Goal: Information Seeking & Learning: Learn about a topic

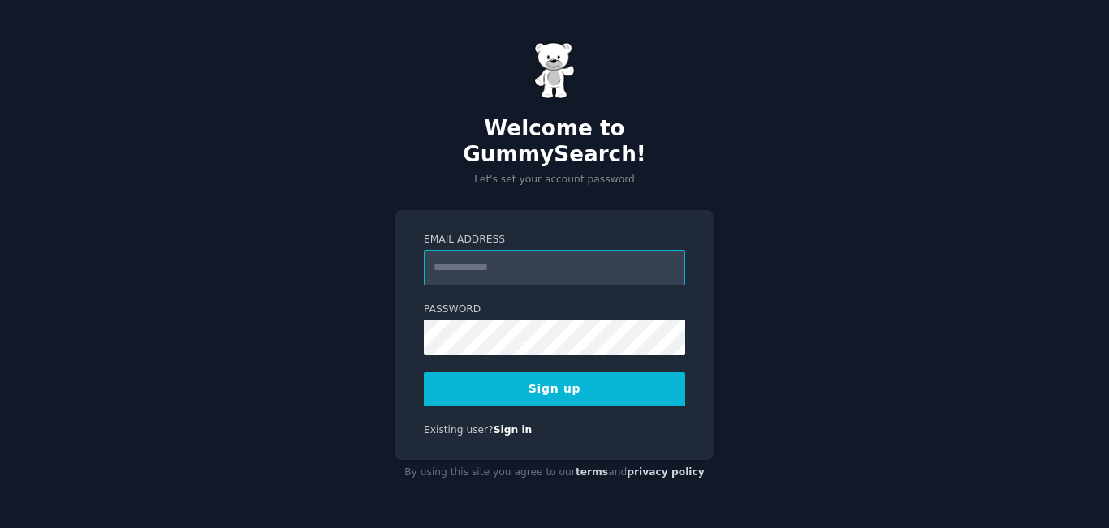
click at [469, 262] on input "Email Address" at bounding box center [554, 268] width 261 height 36
type input "**********"
click at [567, 373] on button "Sign up" at bounding box center [554, 390] width 261 height 34
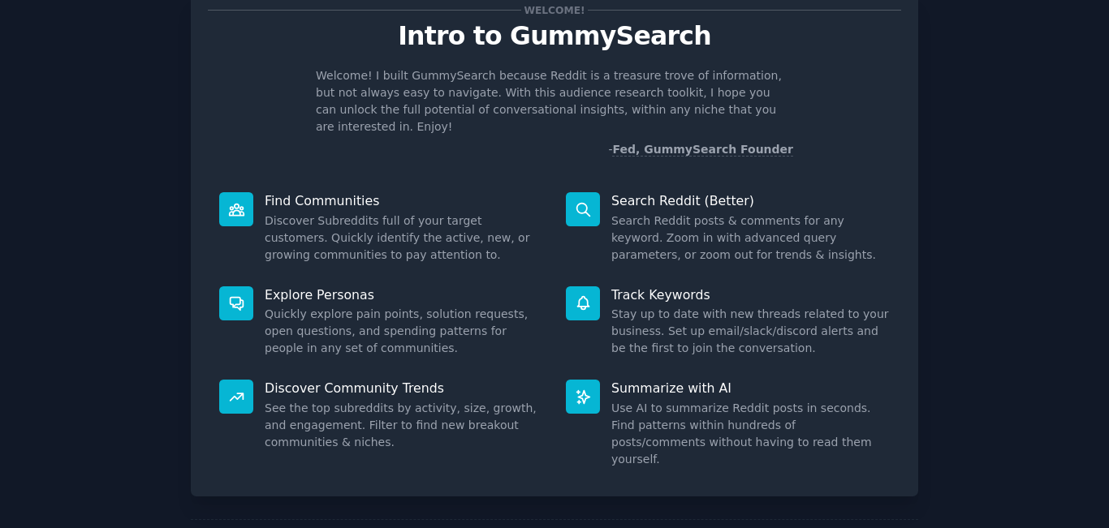
scroll to position [107, 0]
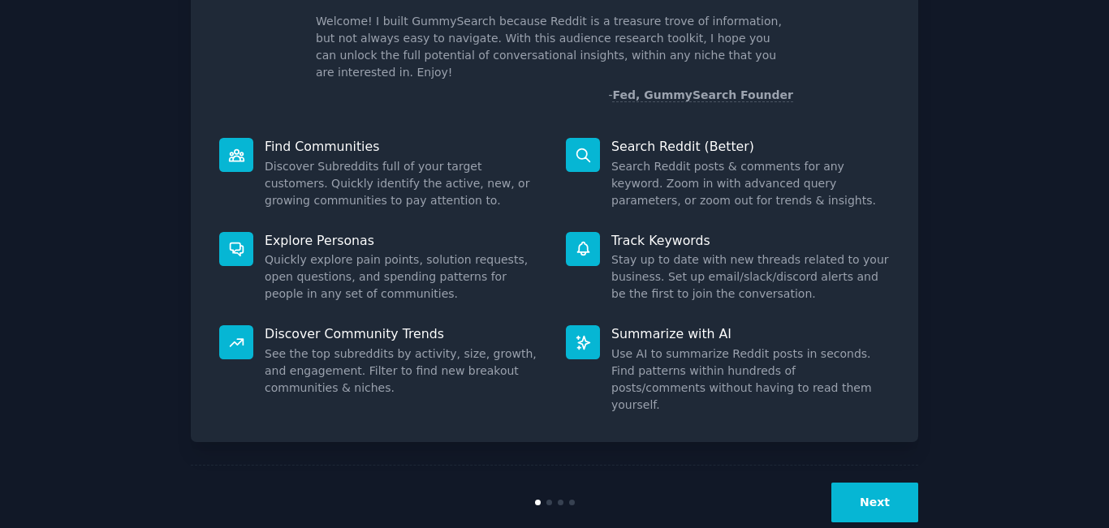
click at [864, 483] on button "Next" at bounding box center [874, 503] width 87 height 40
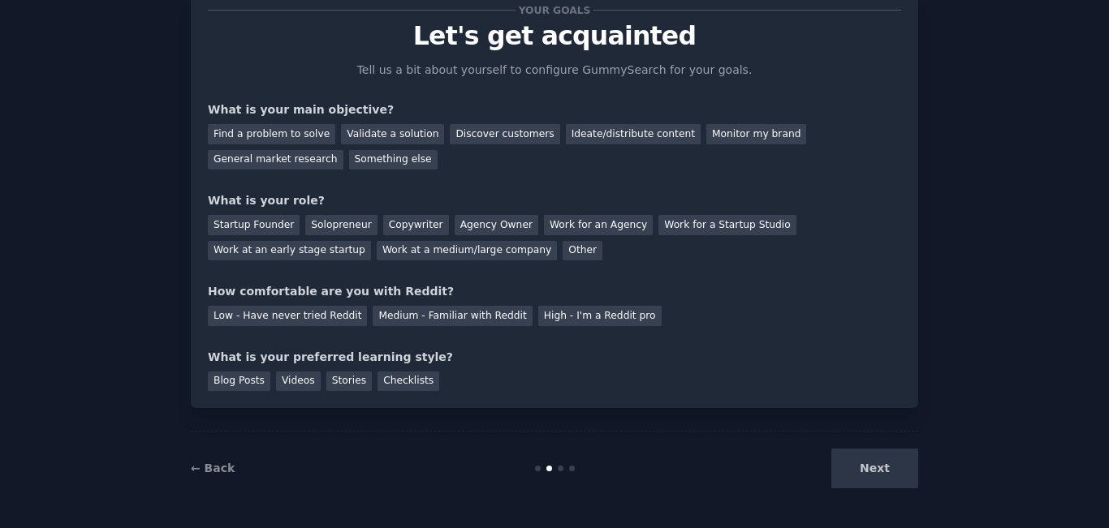
scroll to position [53, 0]
click at [863, 471] on div "Next" at bounding box center [796, 469] width 243 height 40
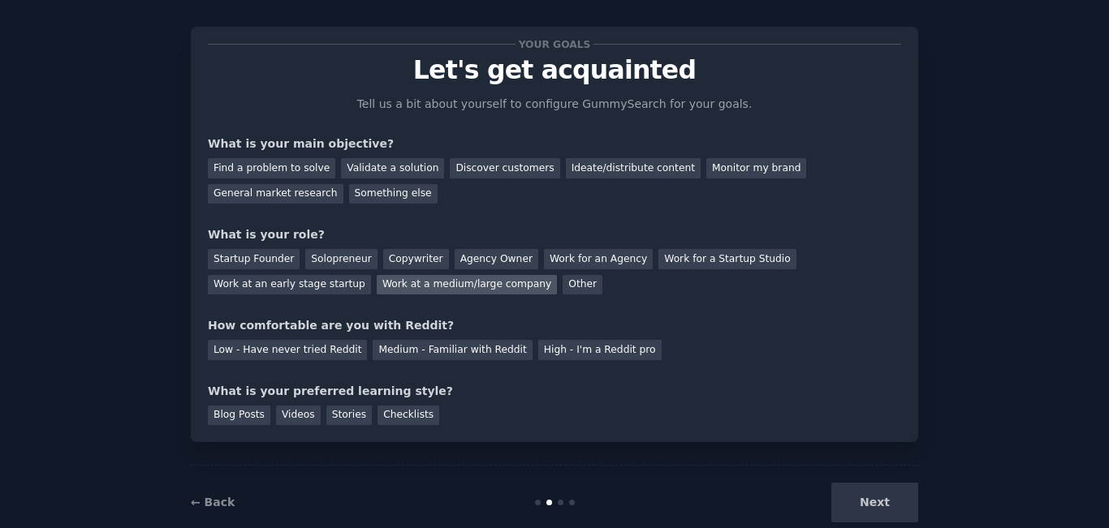
scroll to position [0, 0]
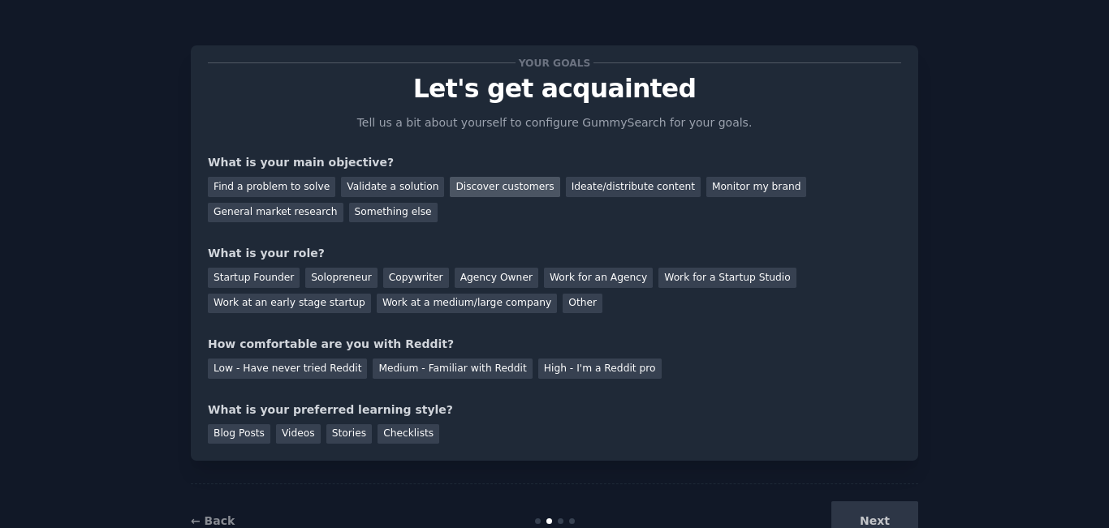
click at [480, 188] on div "Discover customers" at bounding box center [505, 187] width 110 height 20
click at [597, 190] on div "Ideate/distribute content" at bounding box center [633, 187] width 135 height 20
click at [507, 189] on div "Discover customers" at bounding box center [505, 187] width 110 height 20
click at [584, 274] on div "Work for an Agency" at bounding box center [598, 278] width 109 height 20
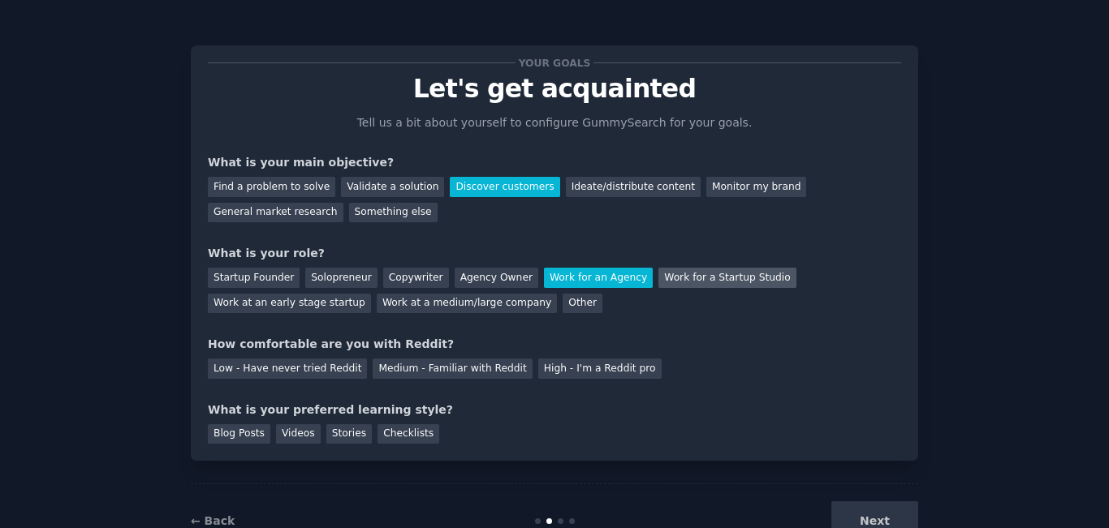
click at [670, 287] on div "Work for a Startup Studio" at bounding box center [726, 278] width 137 height 20
click at [544, 286] on div "Work for an Agency" at bounding box center [598, 278] width 109 height 20
click at [310, 374] on div "Low - Have never tried Reddit" at bounding box center [287, 369] width 159 height 20
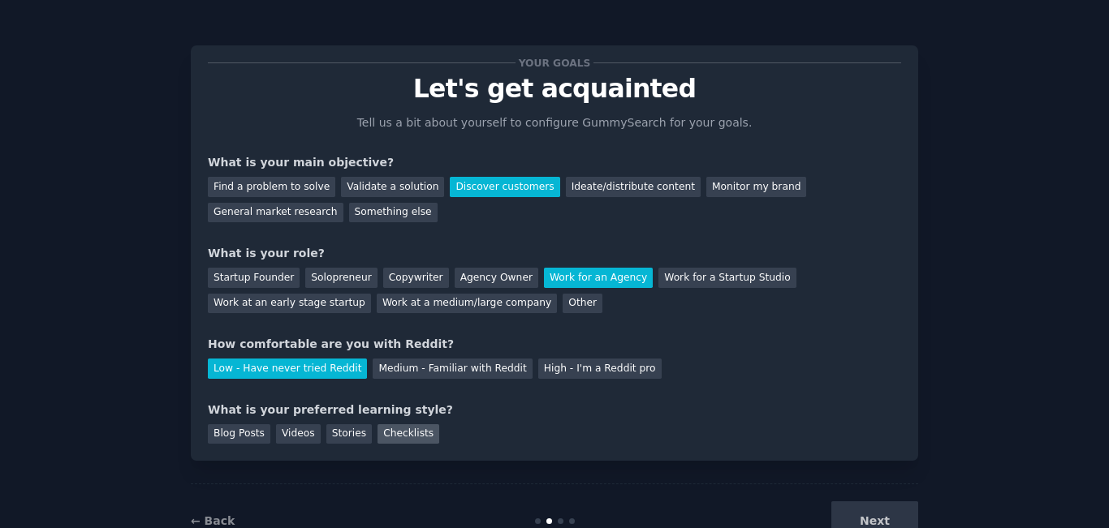
click at [386, 433] on div "Checklists" at bounding box center [408, 435] width 62 height 20
click at [337, 431] on div "Stories" at bounding box center [348, 435] width 45 height 20
click at [296, 431] on div "Videos" at bounding box center [298, 435] width 45 height 20
click at [236, 427] on div "Blog Posts" at bounding box center [239, 435] width 63 height 20
click at [856, 519] on button "Next" at bounding box center [874, 522] width 87 height 40
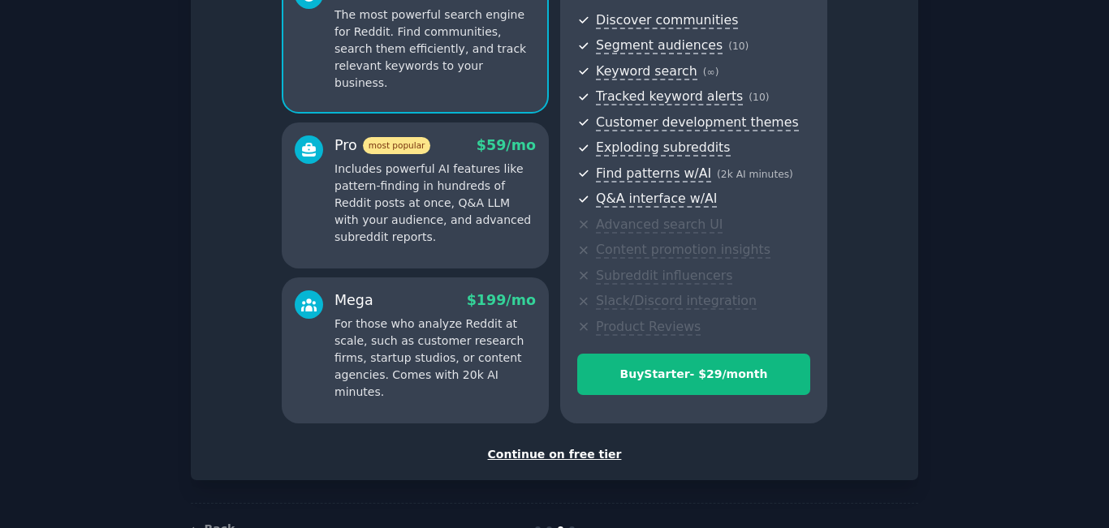
scroll to position [227, 0]
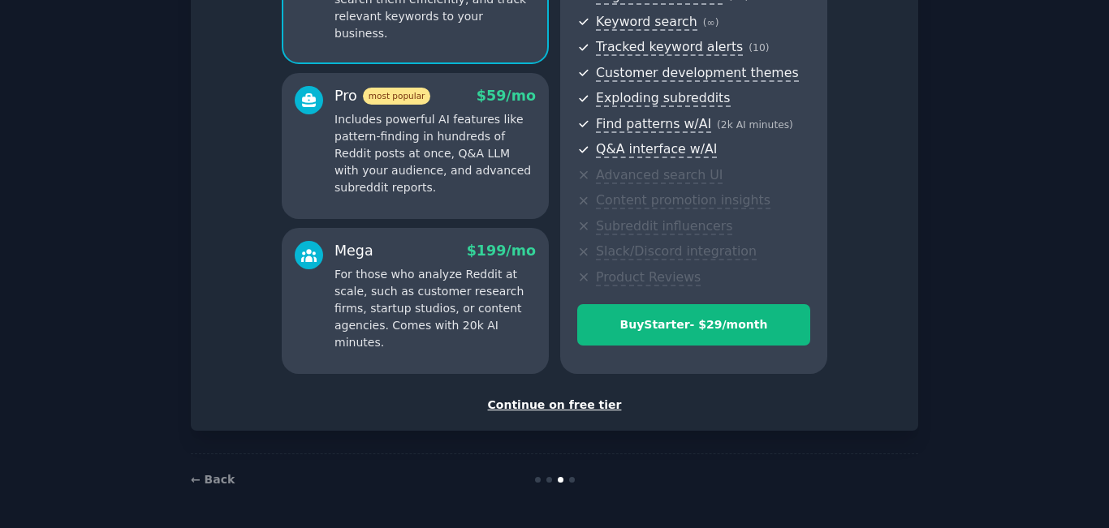
click at [559, 406] on div "Continue on free tier" at bounding box center [554, 405] width 693 height 17
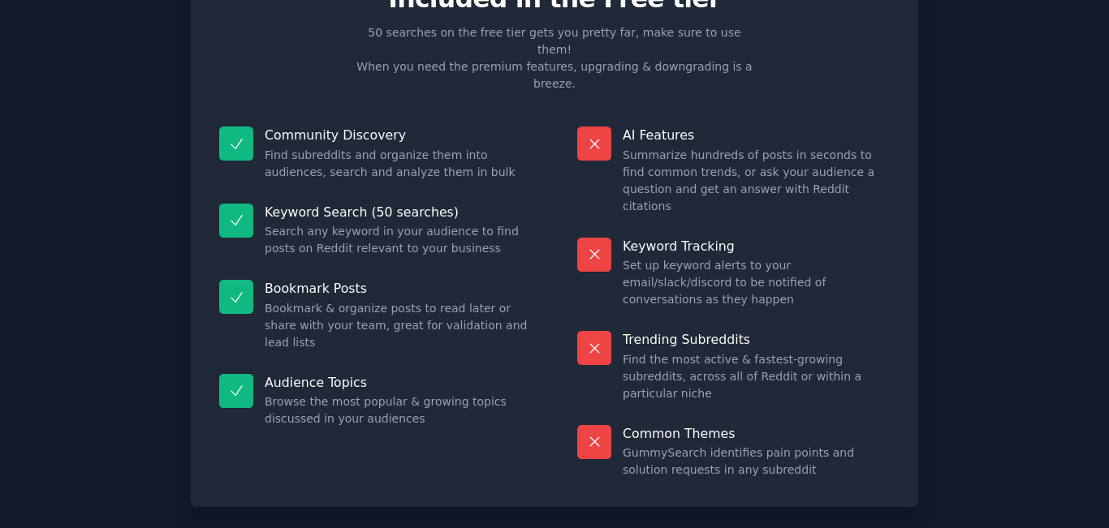
scroll to position [104, 0]
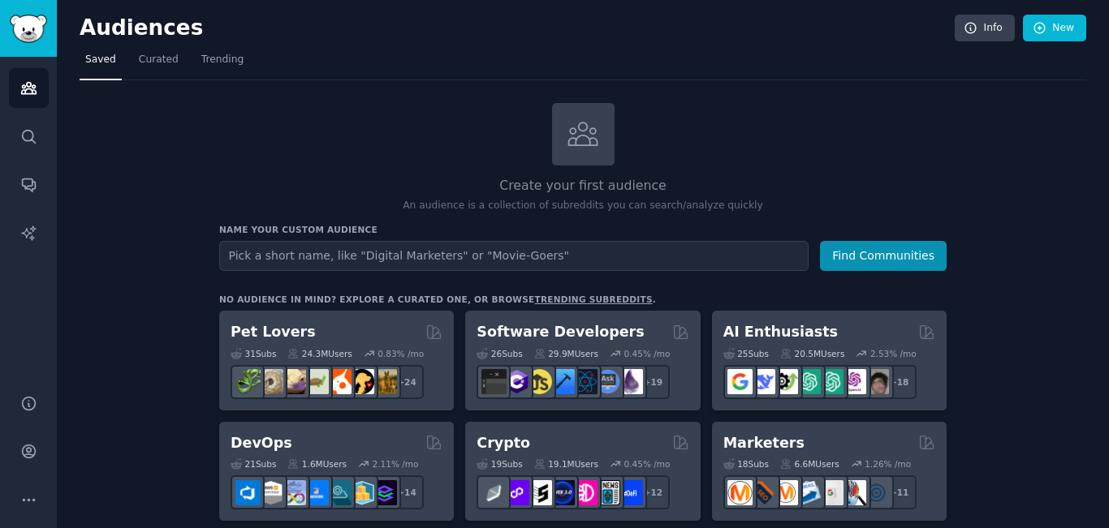
click at [388, 266] on input "text" at bounding box center [513, 256] width 589 height 30
type input "iso cer"
type input "Iso Certification"
click at [886, 259] on button "Find Communities" at bounding box center [883, 256] width 127 height 30
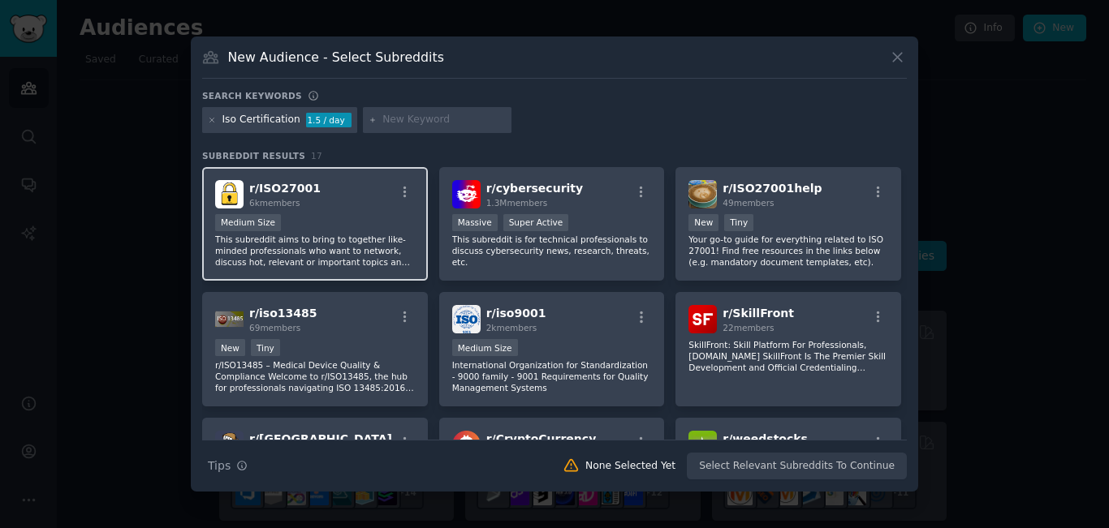
click at [342, 209] on div "r/ ISO27001 6k members Medium Size This subreddit aims to bring to together lik…" at bounding box center [315, 224] width 226 height 114
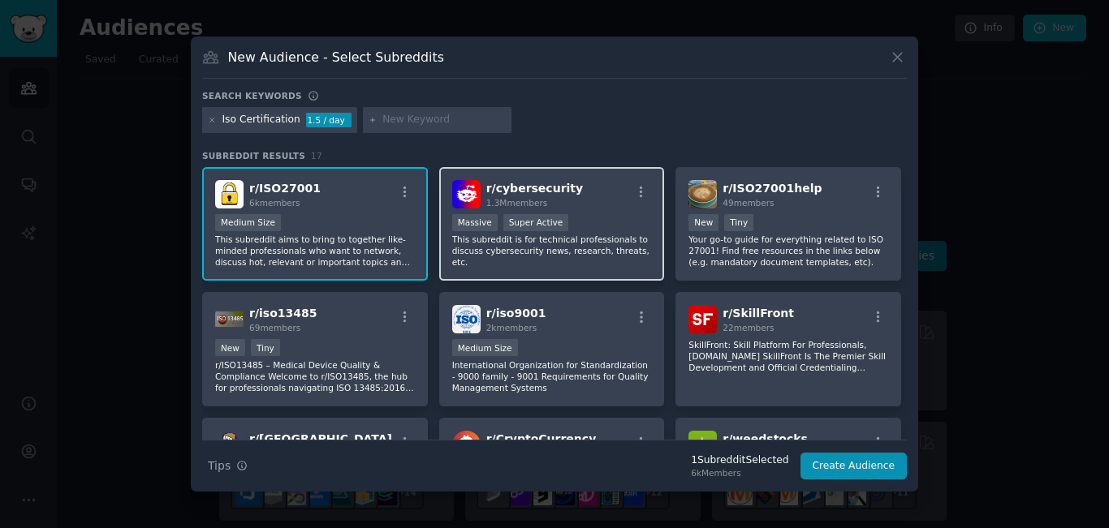
click at [610, 214] on div "Massive Super Active" at bounding box center [552, 224] width 200 height 20
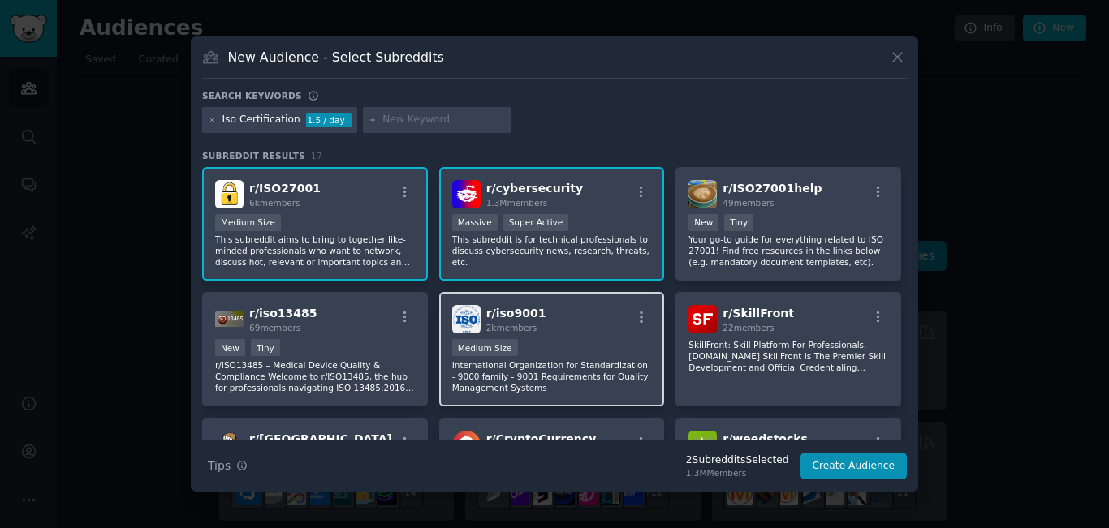
click at [588, 365] on p "International Organization for Standardization - 9000 family - 9001 Requirement…" at bounding box center [552, 377] width 200 height 34
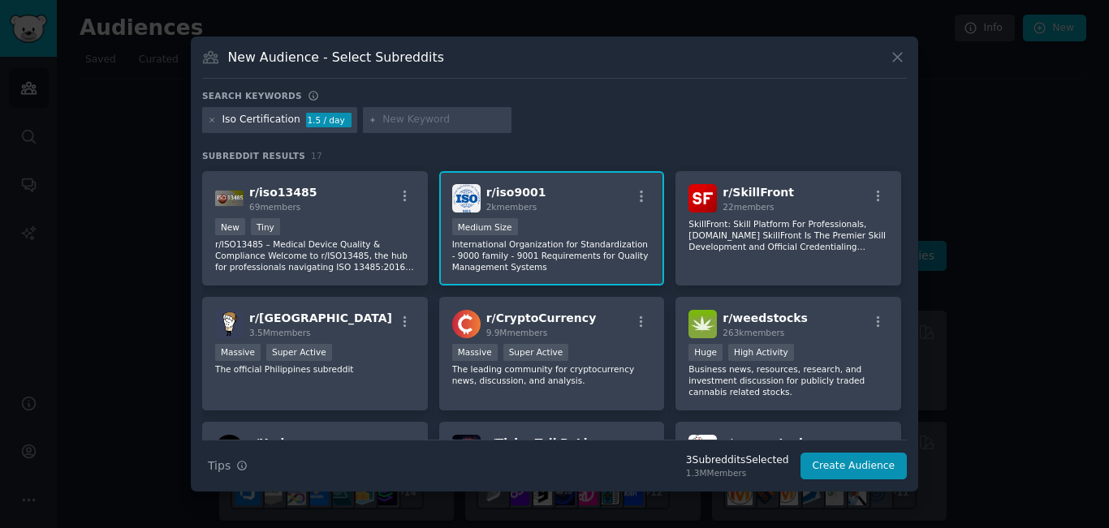
scroll to position [81, 0]
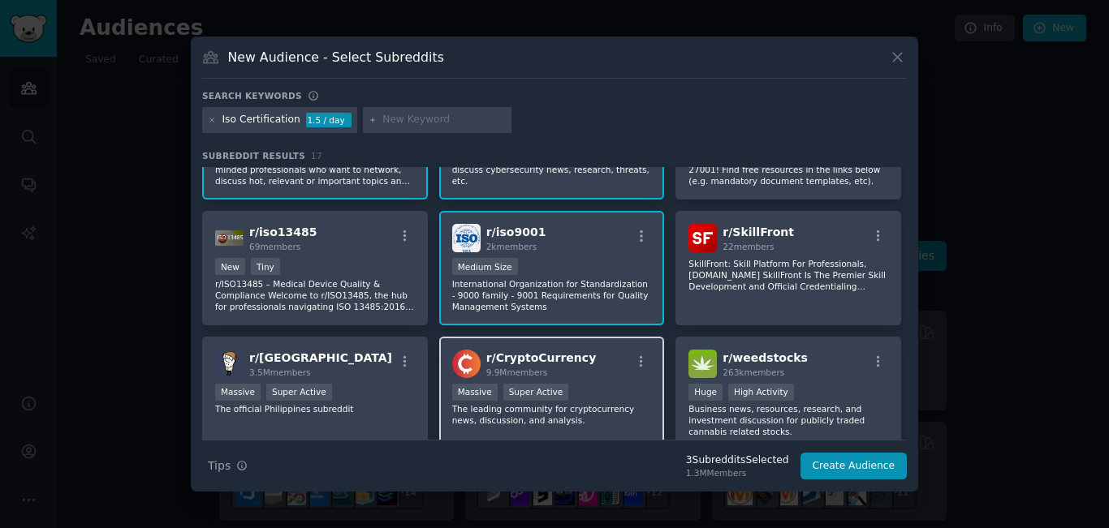
click at [616, 399] on div "Massive Super Active" at bounding box center [552, 394] width 200 height 20
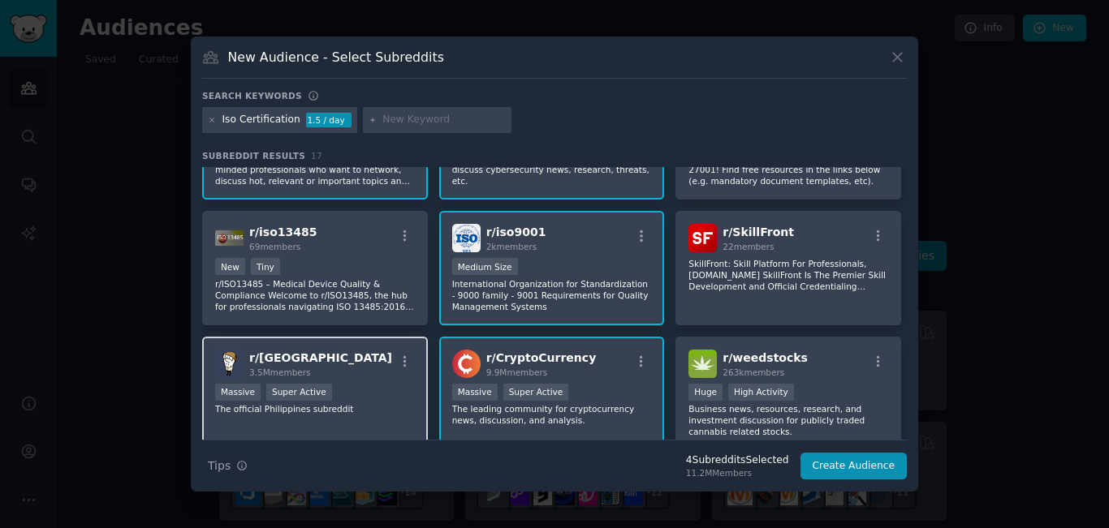
click at [376, 360] on div "r/ Philippines 3.5M members" at bounding box center [315, 364] width 200 height 28
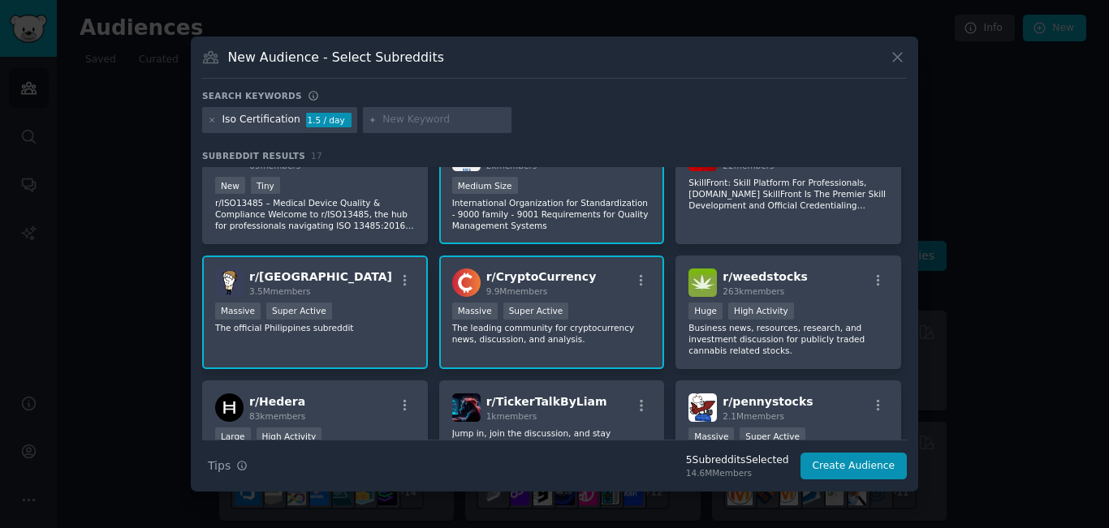
scroll to position [244, 0]
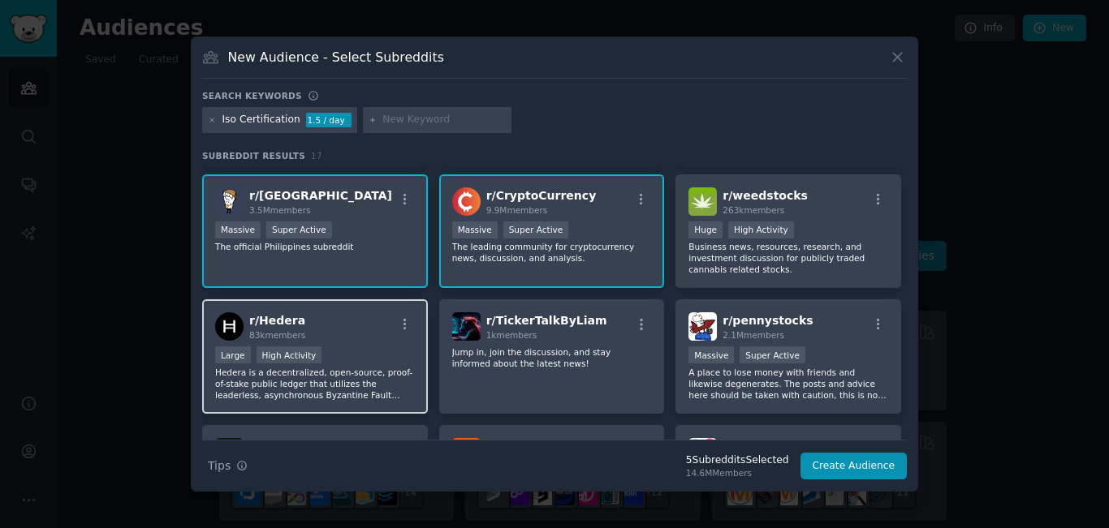
click at [351, 391] on p "Hedera is a decentralized, open-source, proof-of-stake public ledger that utili…" at bounding box center [315, 384] width 200 height 34
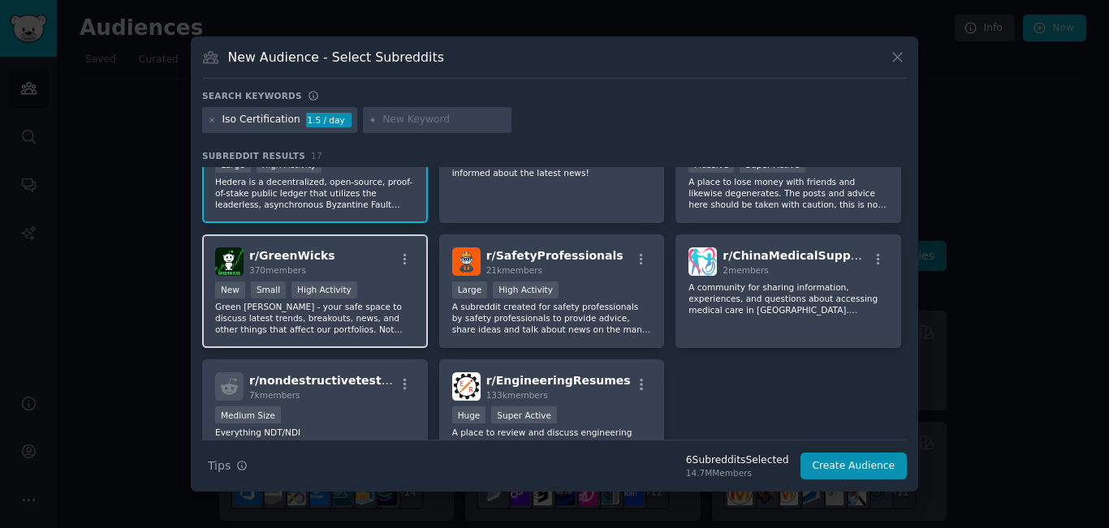
scroll to position [406, 0]
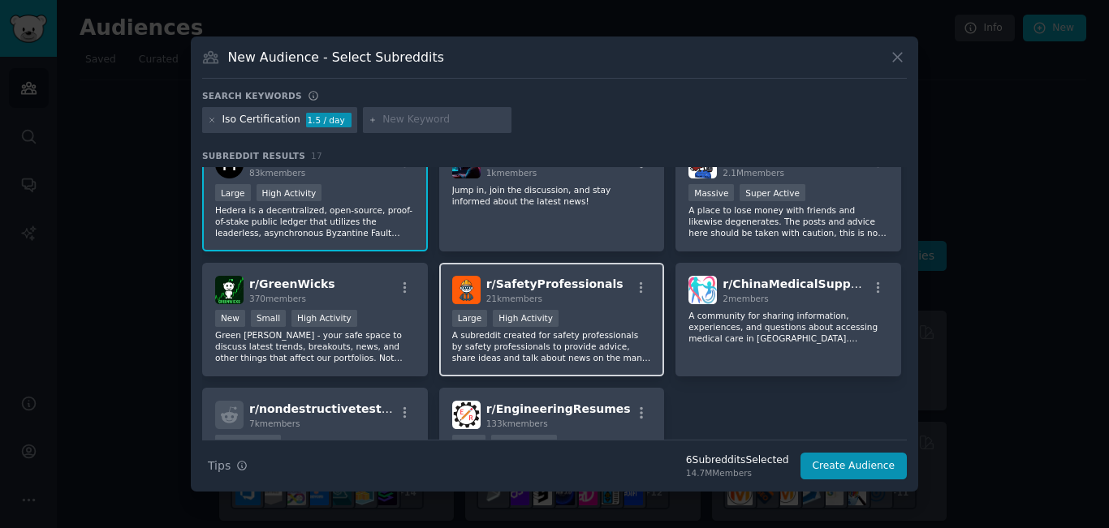
click at [613, 343] on p "A subreddit created for safety professionals by safety professionals to provide…" at bounding box center [552, 347] width 200 height 34
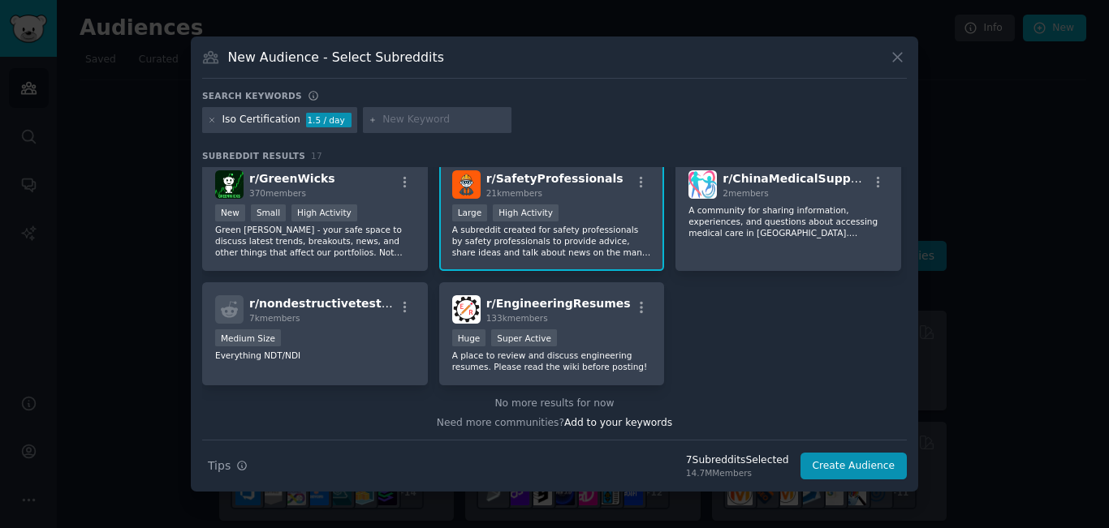
scroll to position [514, 0]
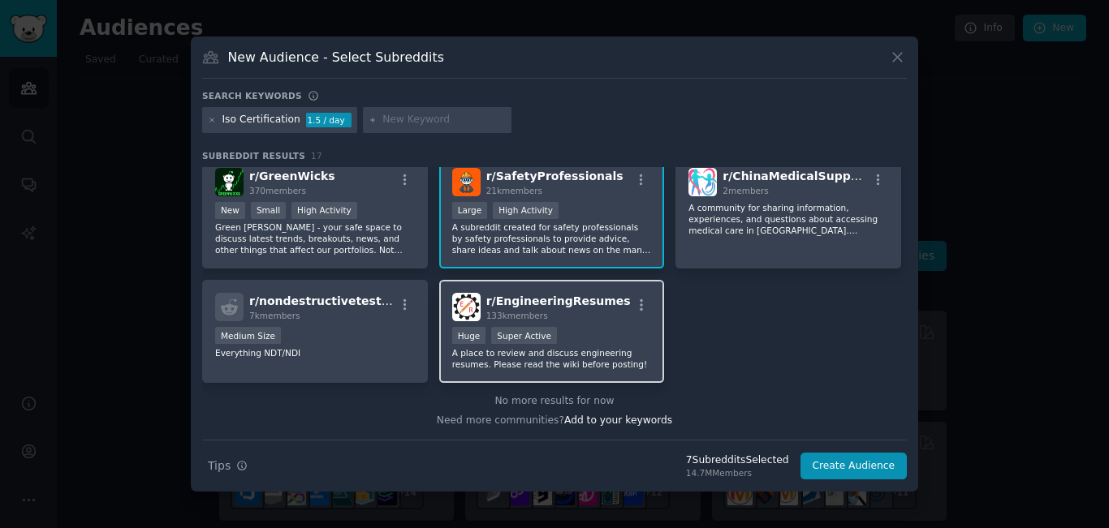
click at [636, 354] on p "A place to review and discuss engineering resumes. Please read the wiki before …" at bounding box center [552, 358] width 200 height 23
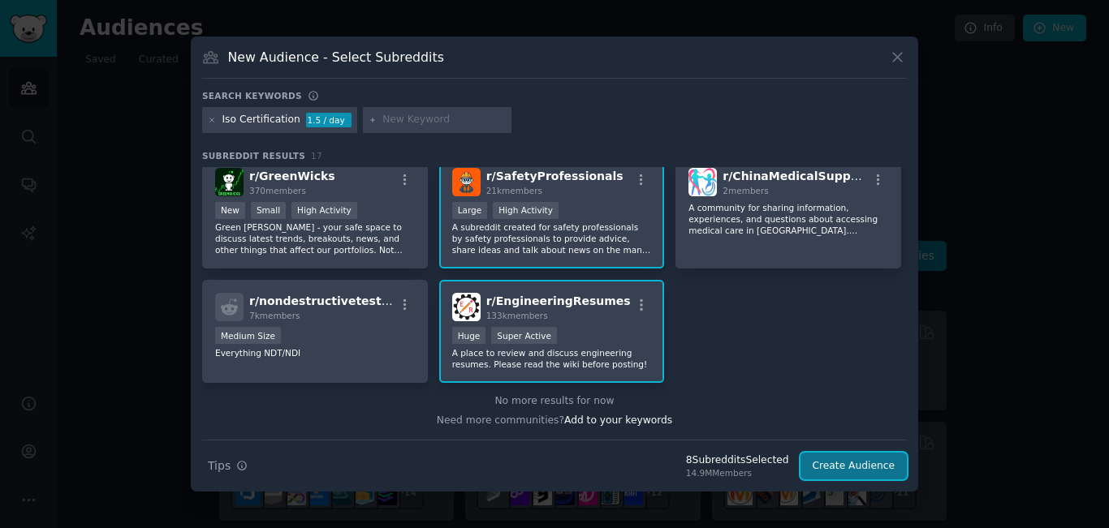
click at [849, 467] on button "Create Audience" at bounding box center [853, 467] width 107 height 28
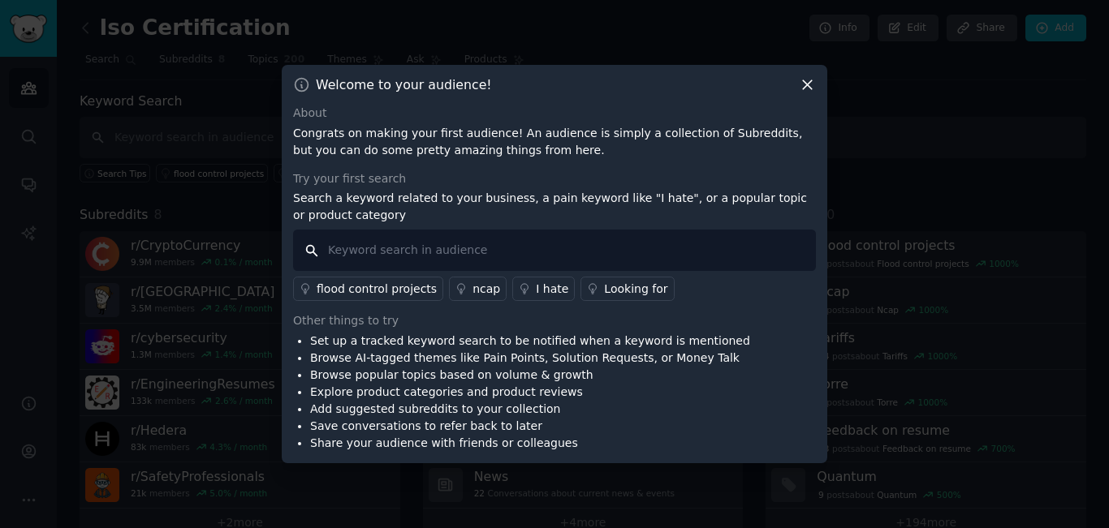
click at [452, 253] on input "text" at bounding box center [554, 250] width 523 height 41
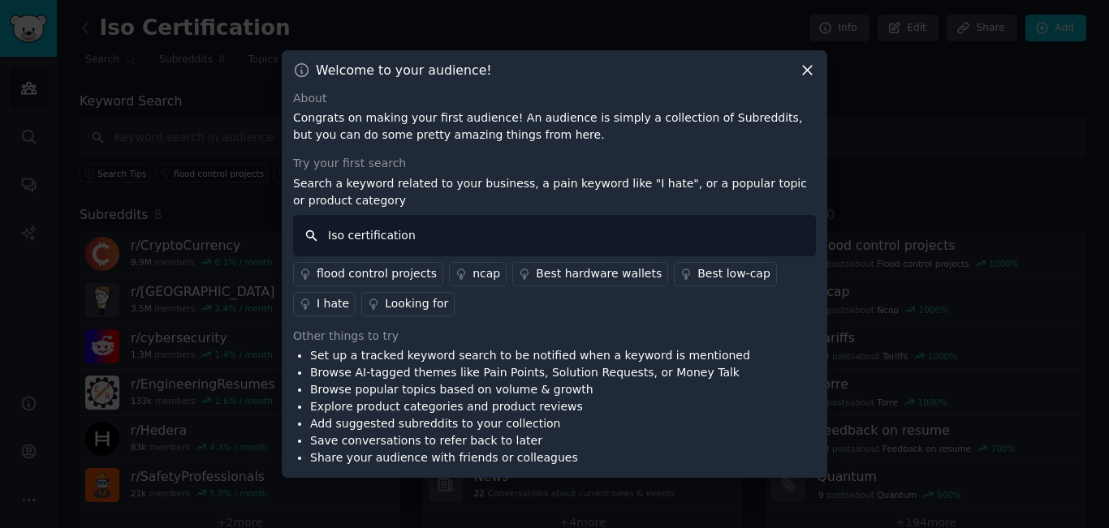
type input "Iso certifications"
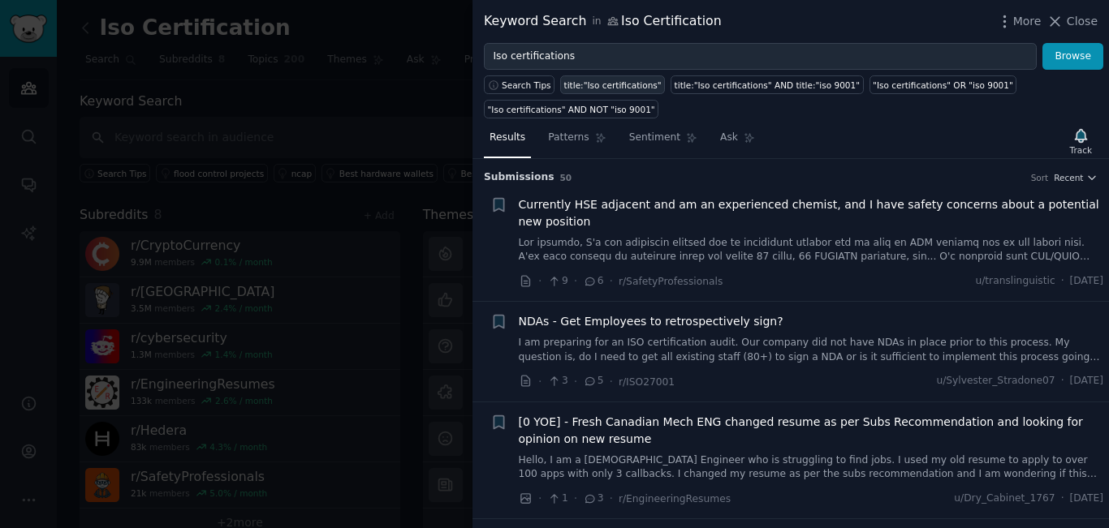
click at [606, 84] on div "title:"Iso certifications"" at bounding box center [612, 85] width 97 height 11
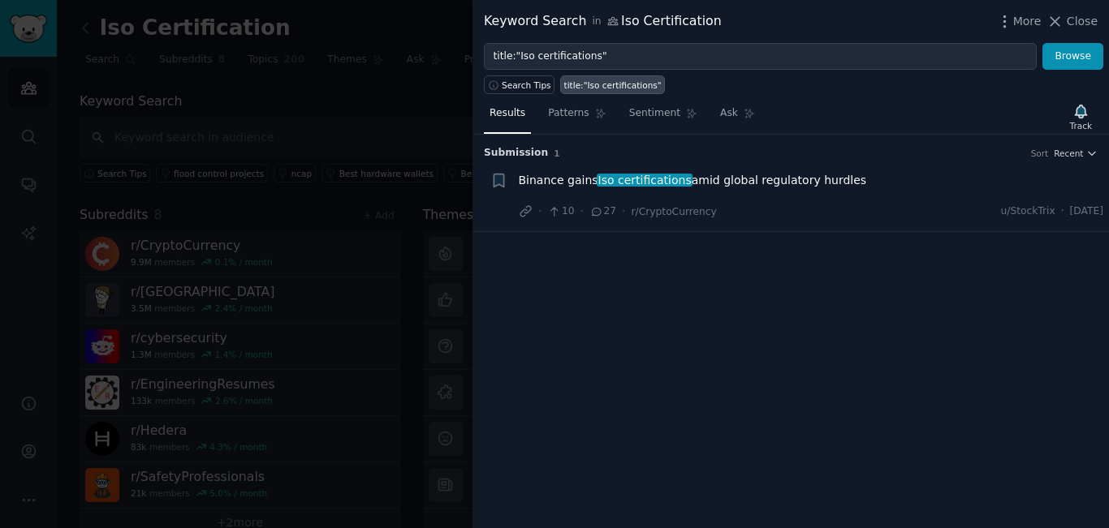
click at [620, 92] on link "title:"Iso certifications"" at bounding box center [612, 84] width 105 height 19
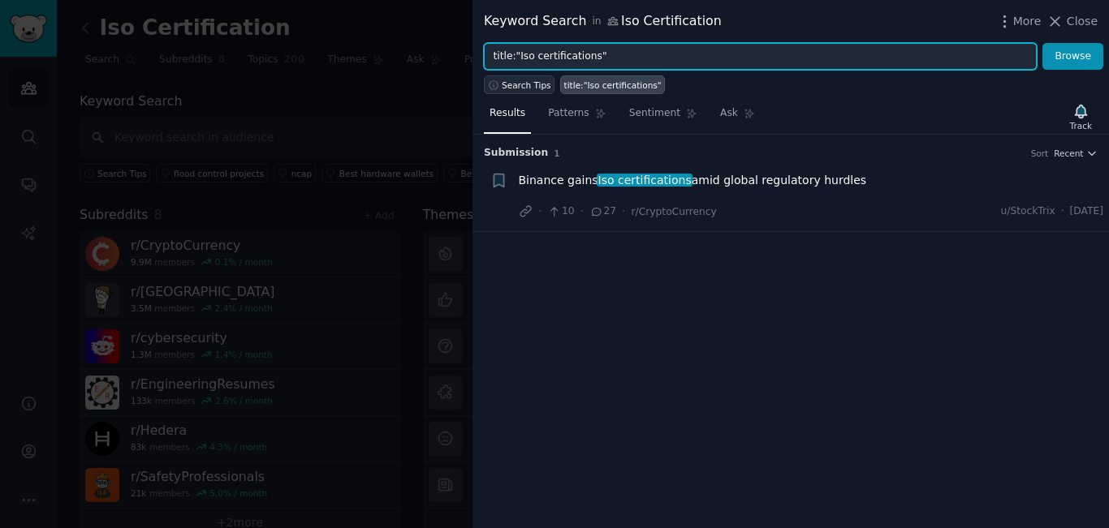
drag, startPoint x: 509, startPoint y: 53, endPoint x: 526, endPoint y: 83, distance: 34.5
click at [511, 54] on input "title:"Iso certifications"" at bounding box center [760, 57] width 553 height 28
type input "Iso certification"
click at [1042, 43] on button "Browse" at bounding box center [1072, 57] width 61 height 28
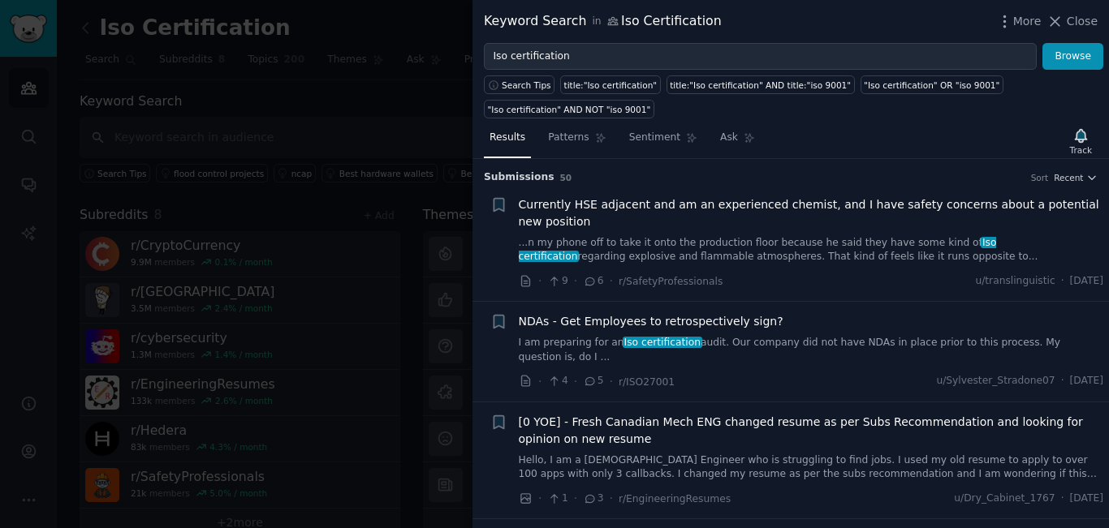
click at [787, 336] on link "I am preparing for an Iso certification audit. Our company did not have NDAs in…" at bounding box center [811, 350] width 585 height 28
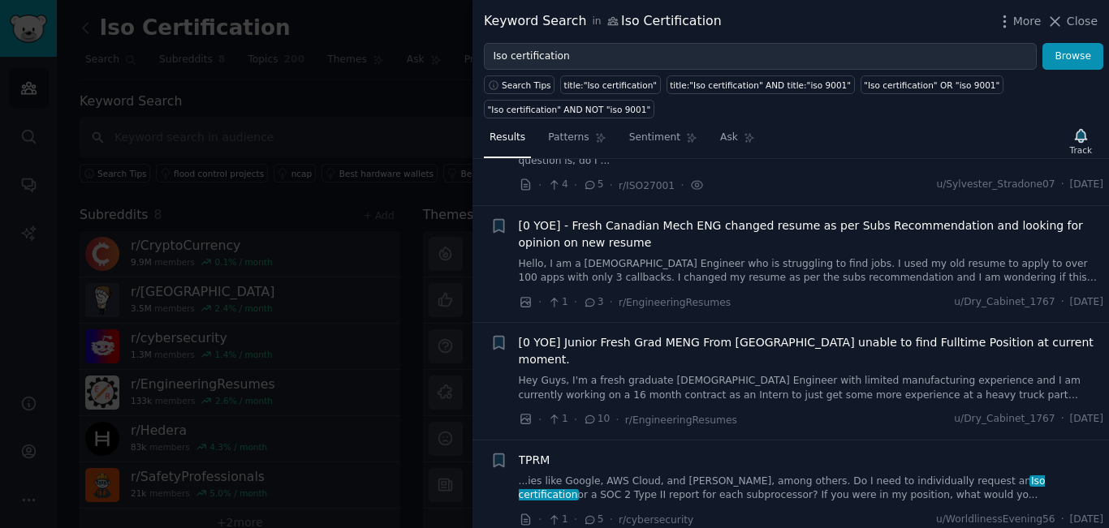
scroll to position [224, 0]
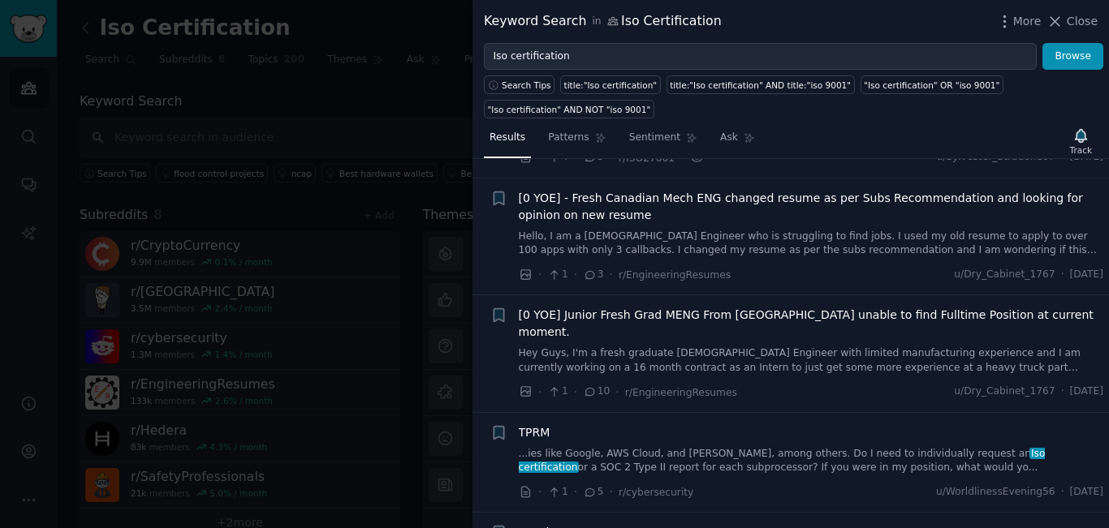
click at [537, 425] on span "TPRM" at bounding box center [535, 433] width 32 height 17
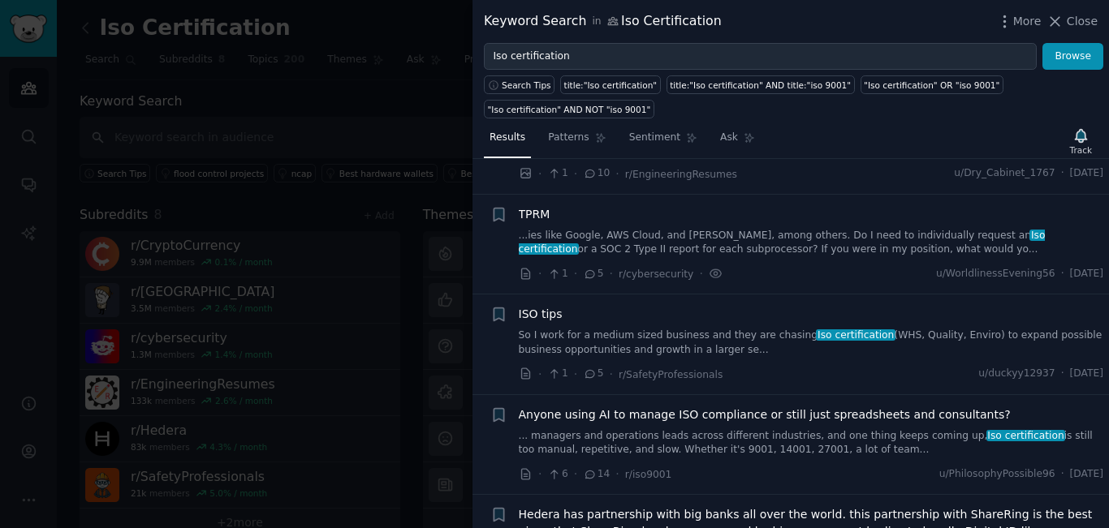
scroll to position [446, 0]
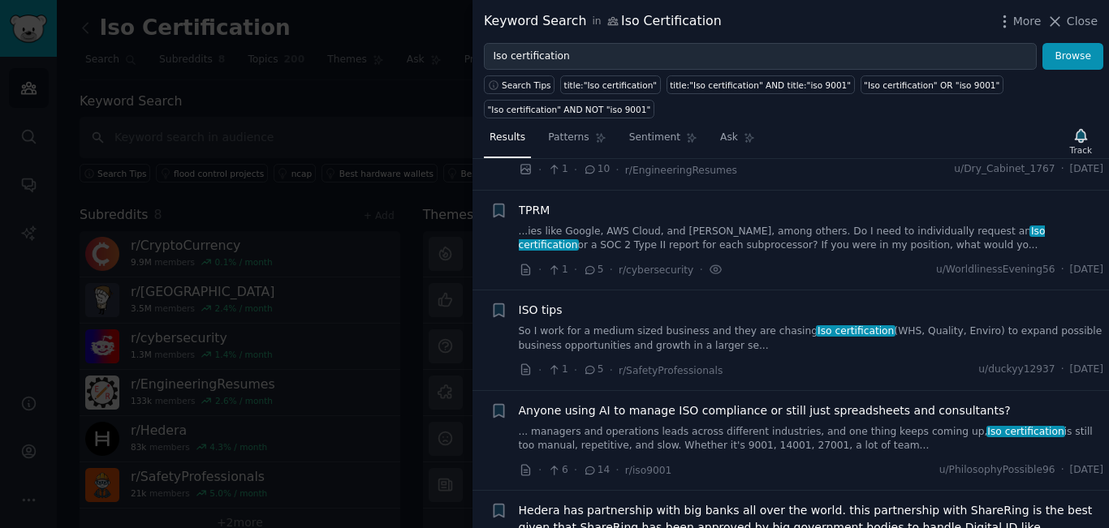
click at [537, 302] on span "ISO tips" at bounding box center [541, 310] width 44 height 17
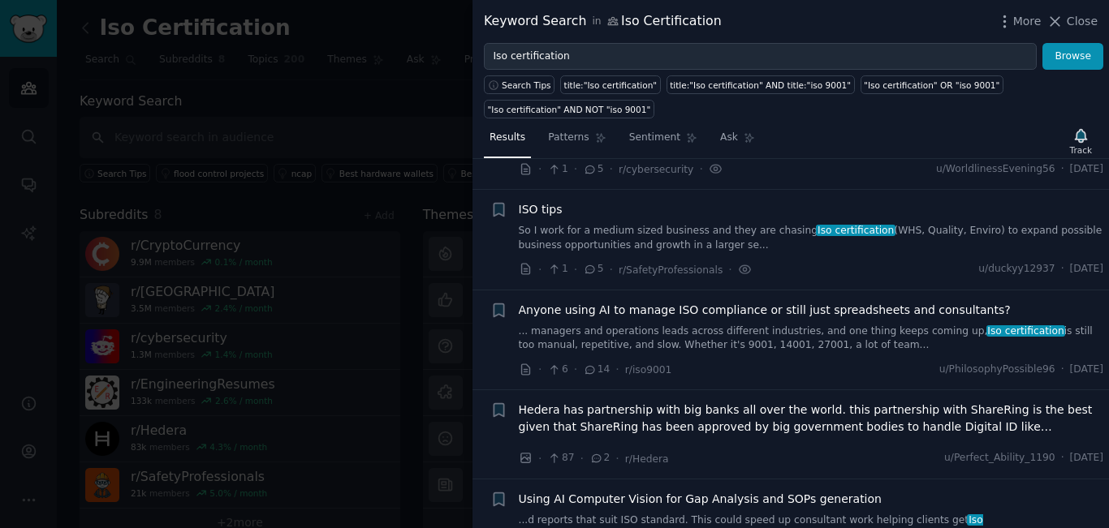
click at [625, 302] on span "Anyone using AI to manage ISO compliance or still just spreadsheets and consult…" at bounding box center [765, 310] width 492 height 17
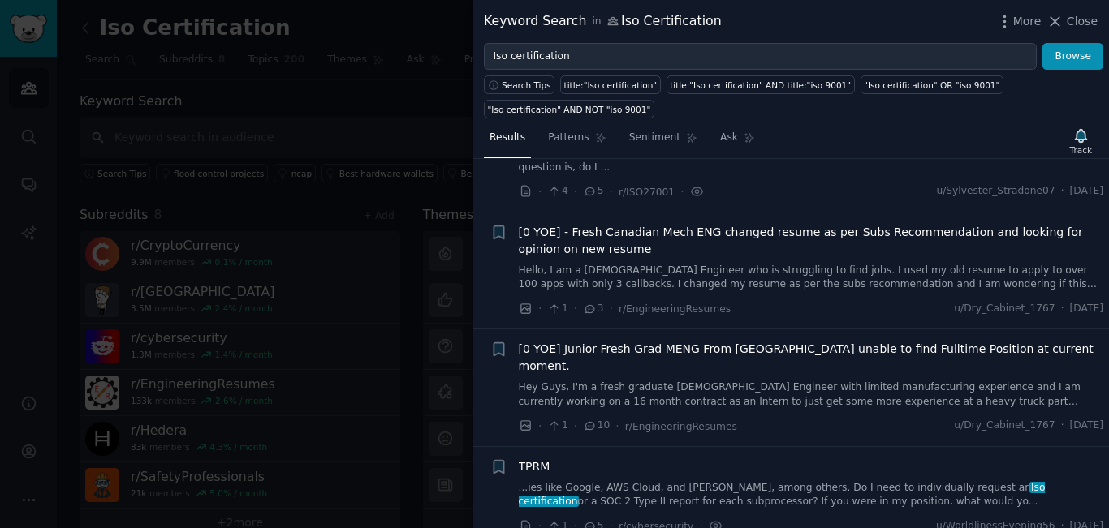
scroll to position [0, 0]
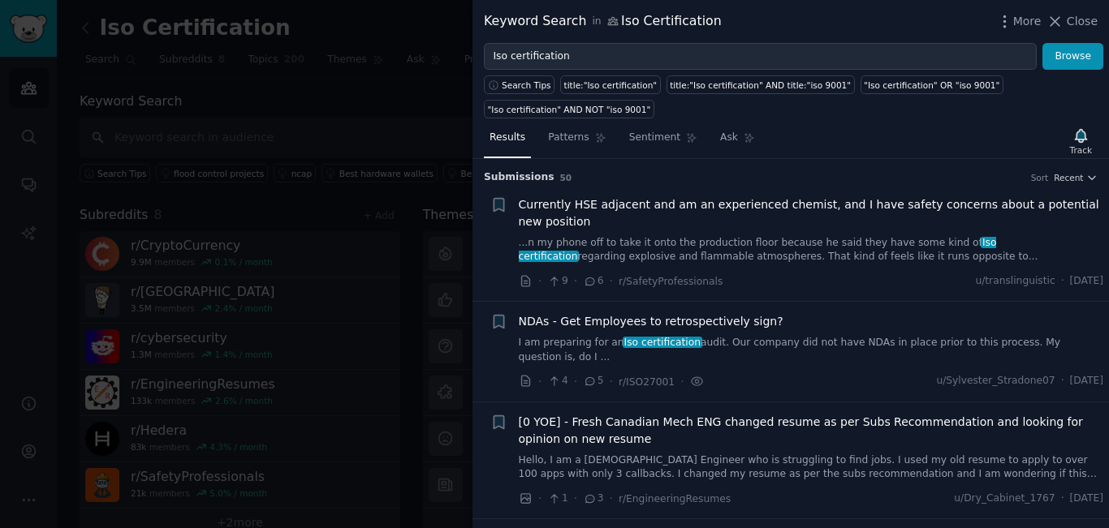
click at [673, 251] on link "...n my phone off to take it onto the production floor because he said they hav…" at bounding box center [811, 250] width 585 height 28
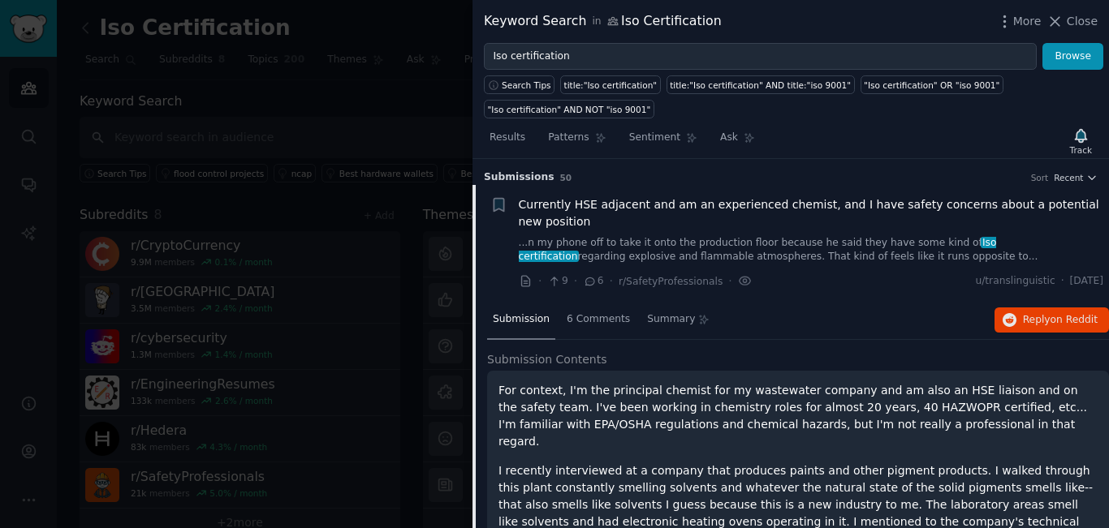
drag, startPoint x: 1058, startPoint y: 282, endPoint x: 1092, endPoint y: 281, distance: 34.1
click at [1092, 281] on span "Sat 8/9/2025" at bounding box center [1086, 281] width 33 height 15
click at [1093, 280] on span "Sat 8/9/2025" at bounding box center [1086, 281] width 33 height 15
click at [842, 291] on li "+ Currently HSE adjacent and am an experienced chemist, and I have safety conce…" at bounding box center [790, 243] width 636 height 117
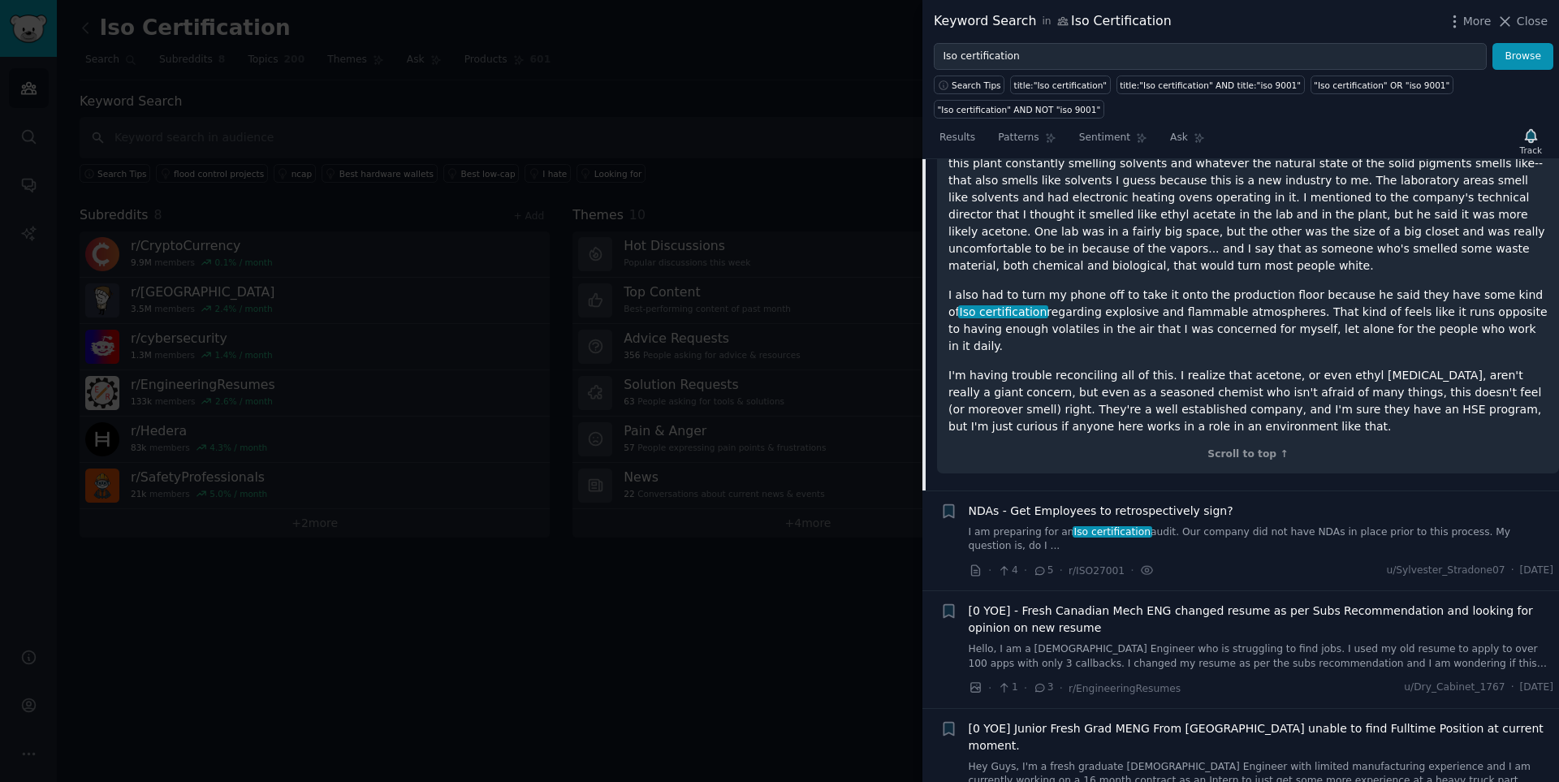
scroll to position [406, 0]
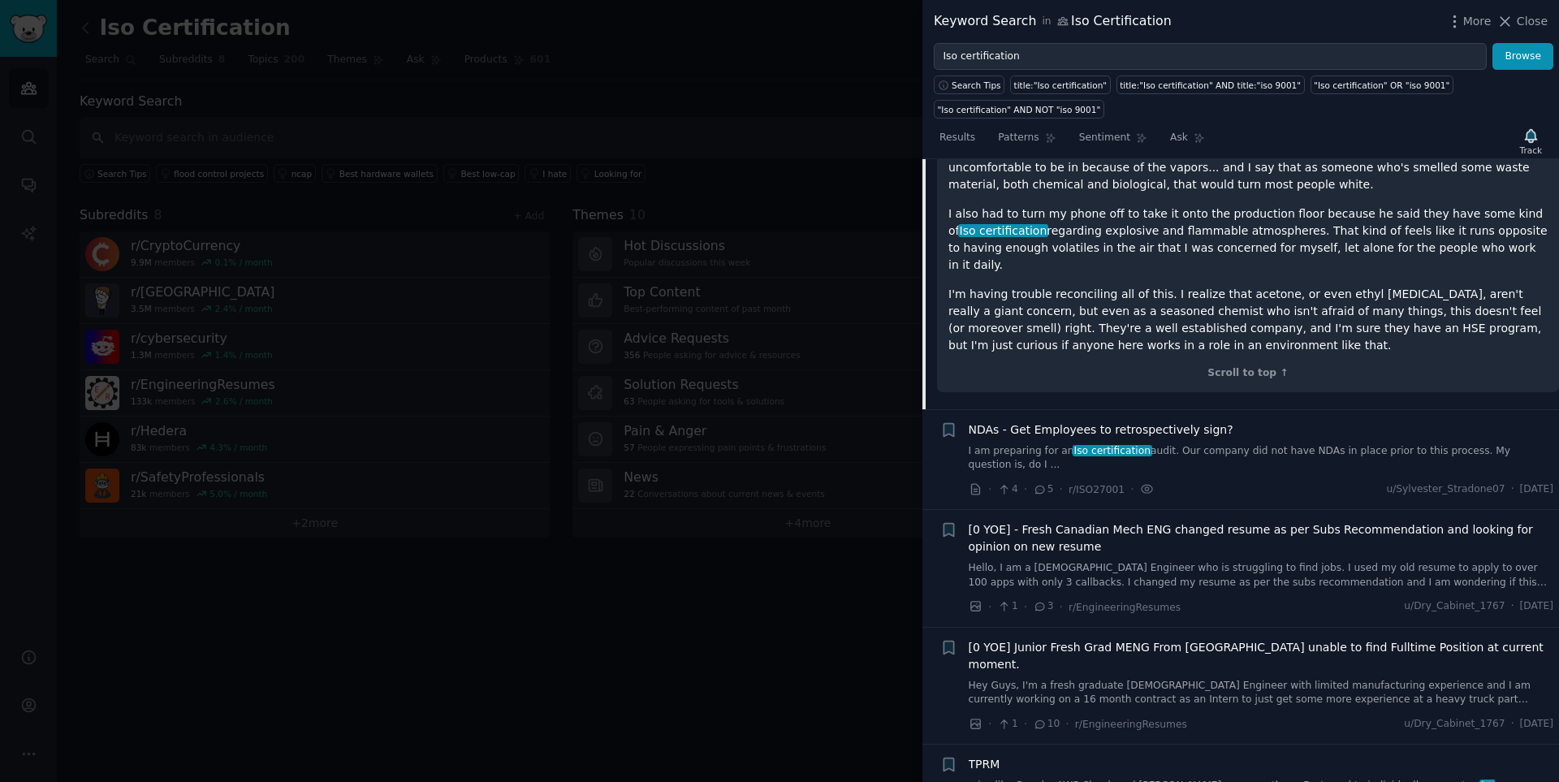
click at [1108, 444] on link "I am preparing for an Iso certification audit. Our company did not have NDAs in…" at bounding box center [1260, 458] width 585 height 28
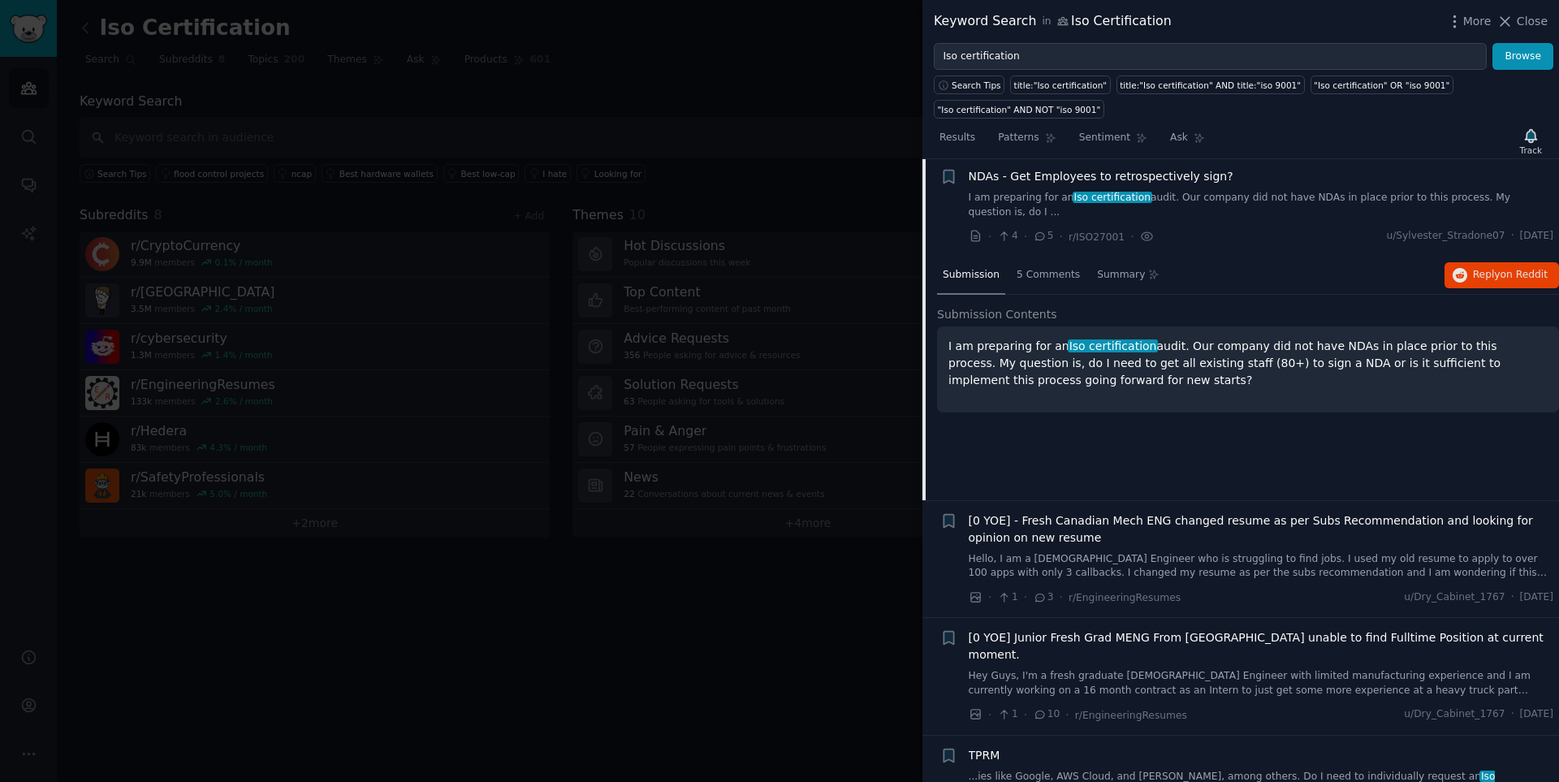
scroll to position [143, 0]
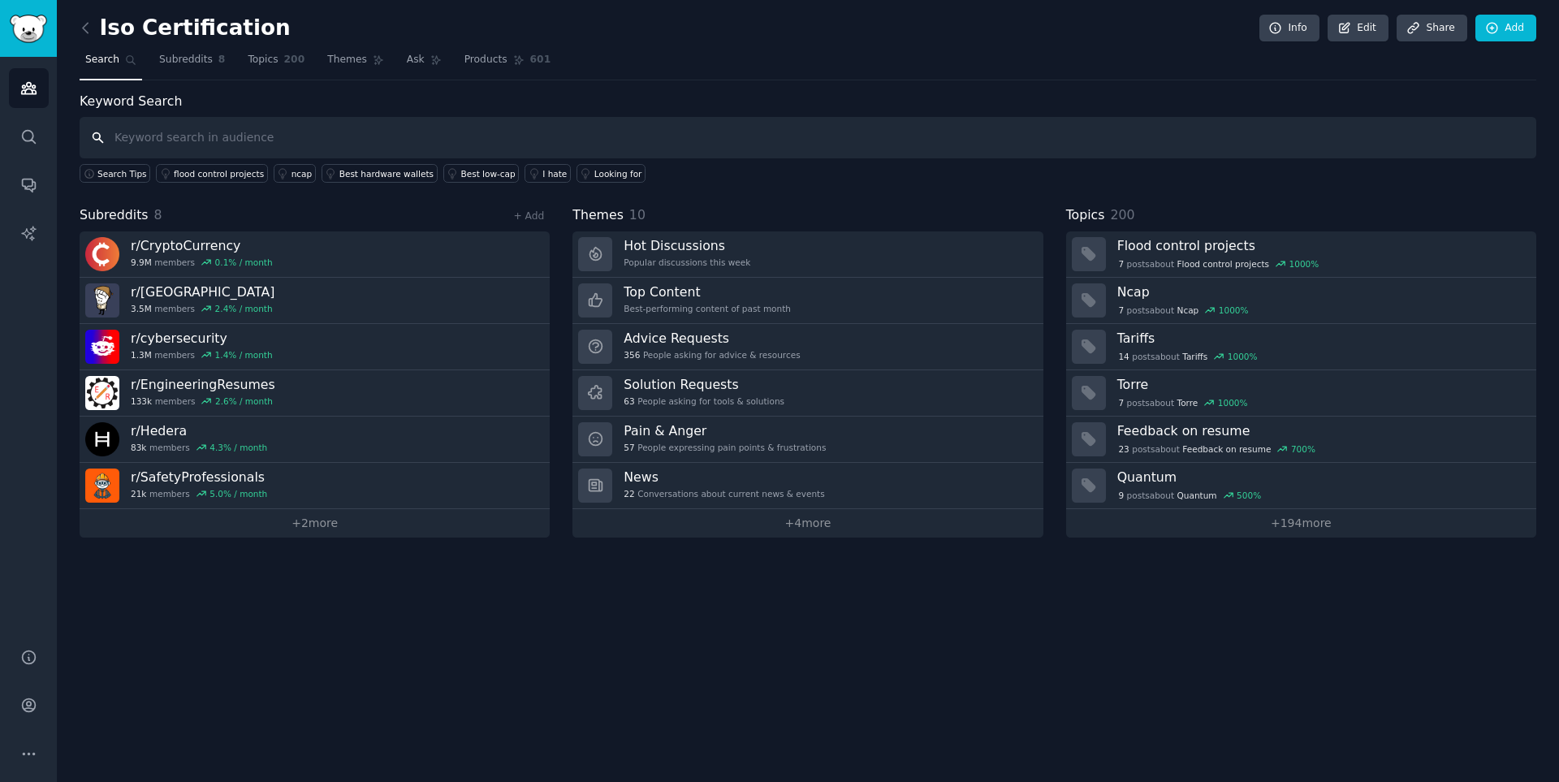
click at [218, 141] on input "text" at bounding box center [808, 137] width 1456 height 41
type input "U"
click at [118, 136] on input "Iso Certification" at bounding box center [808, 137] width 1456 height 41
drag, startPoint x: 119, startPoint y: 136, endPoint x: 232, endPoint y: 131, distance: 113.8
click at [293, 134] on input "Iso Certification" at bounding box center [808, 137] width 1456 height 41
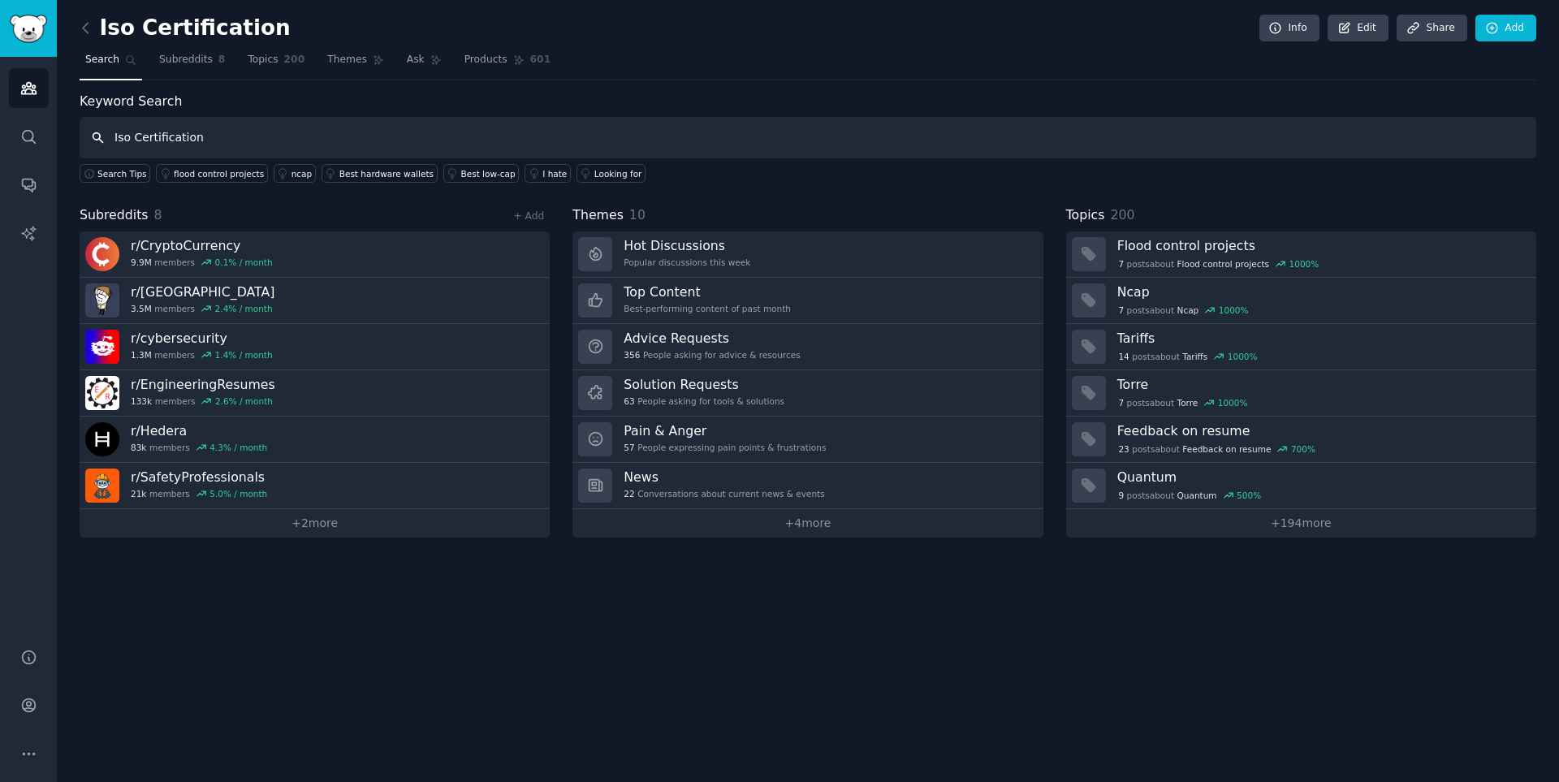
drag, startPoint x: 127, startPoint y: 135, endPoint x: 118, endPoint y: 136, distance: 9.8
click at [118, 136] on input "Iso Certification" at bounding box center [808, 137] width 1456 height 41
type input "ISO Certification"
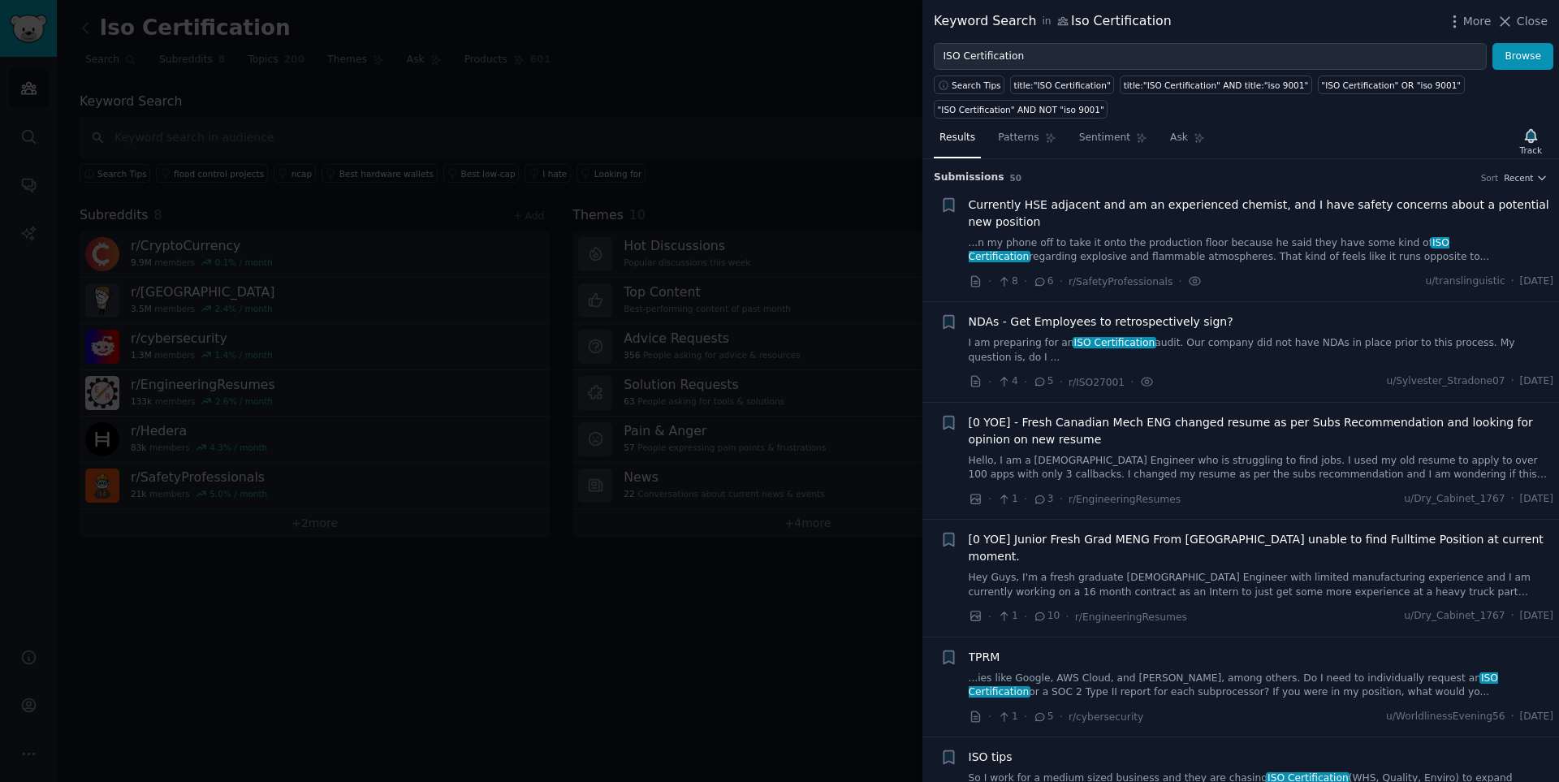
click at [1108, 338] on link "I am preparing for an ISO Certification audit. Our company did not have NDAs in…" at bounding box center [1260, 350] width 585 height 28
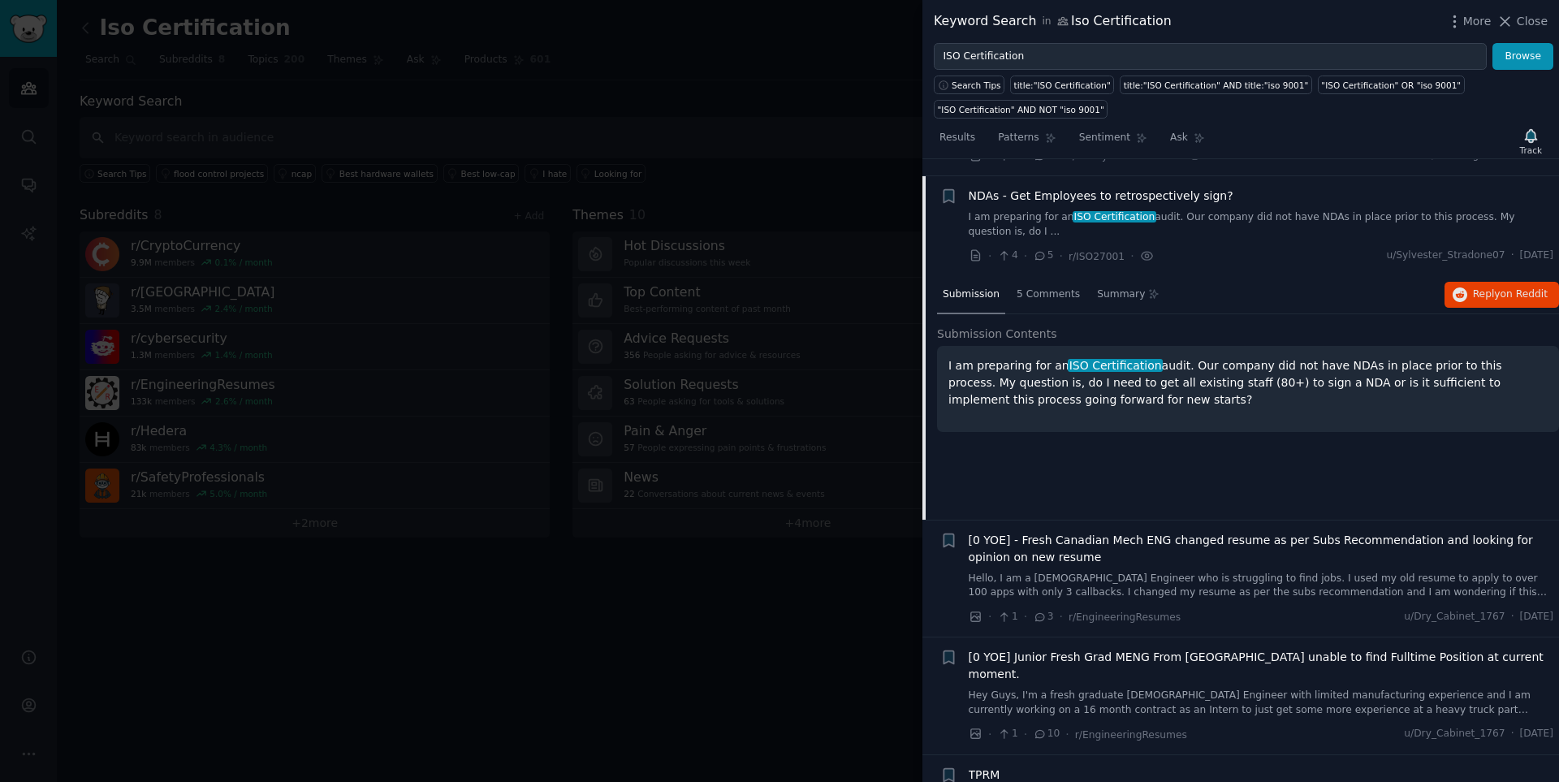
scroll to position [143, 0]
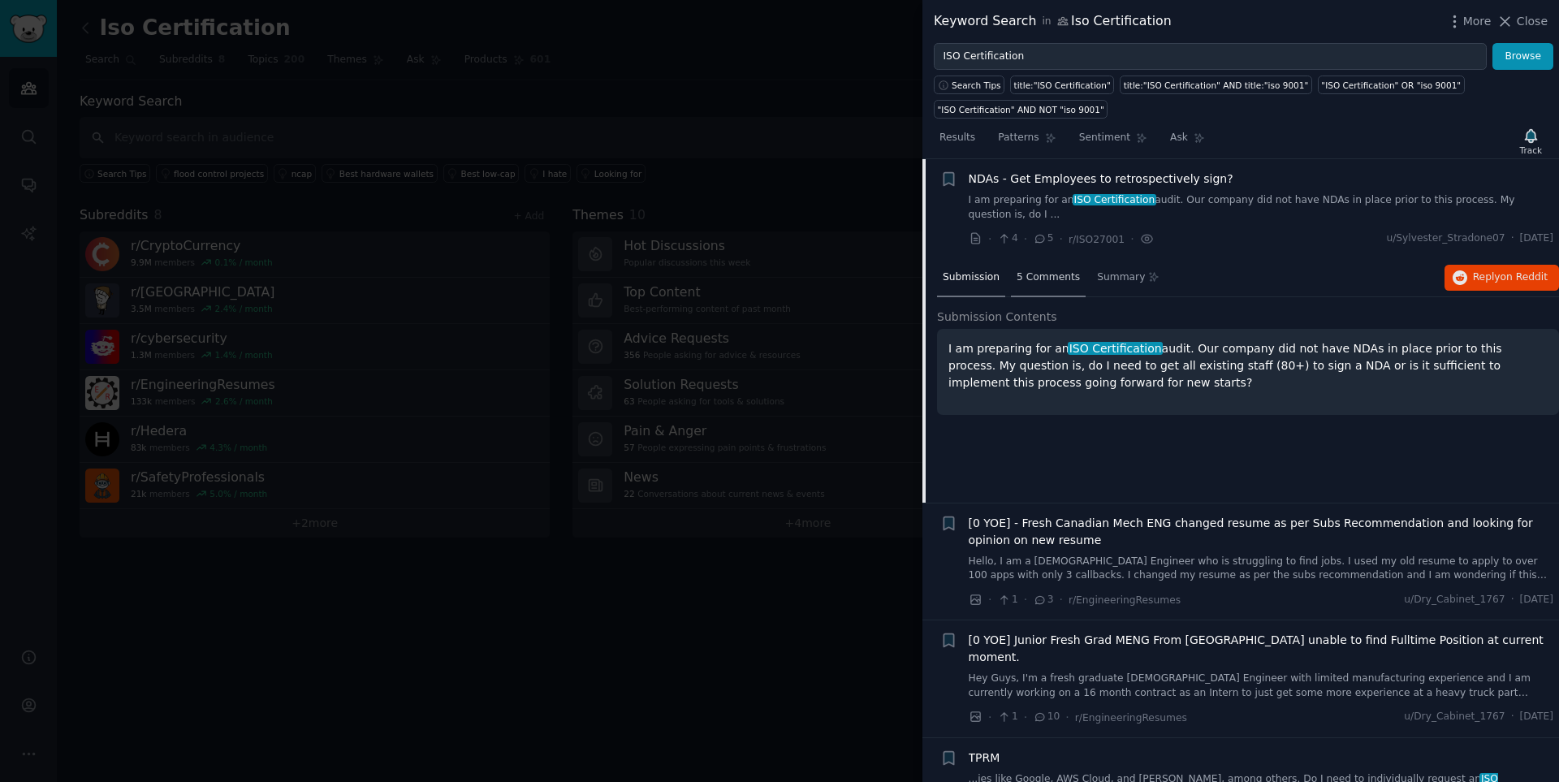
click at [1020, 271] on div "5 Comments" at bounding box center [1048, 278] width 75 height 39
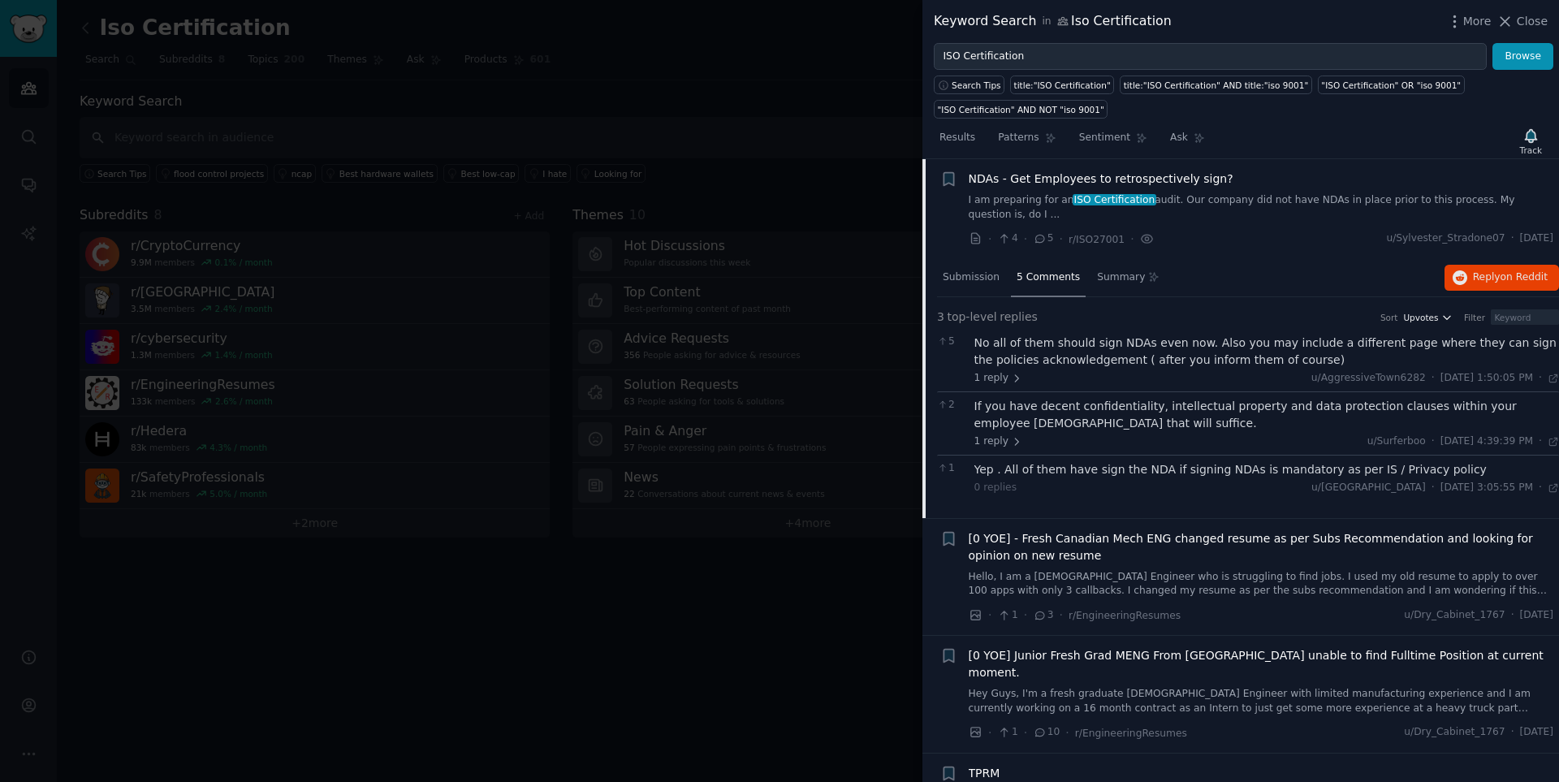
click at [1108, 312] on span "Upvotes" at bounding box center [1420, 317] width 35 height 11
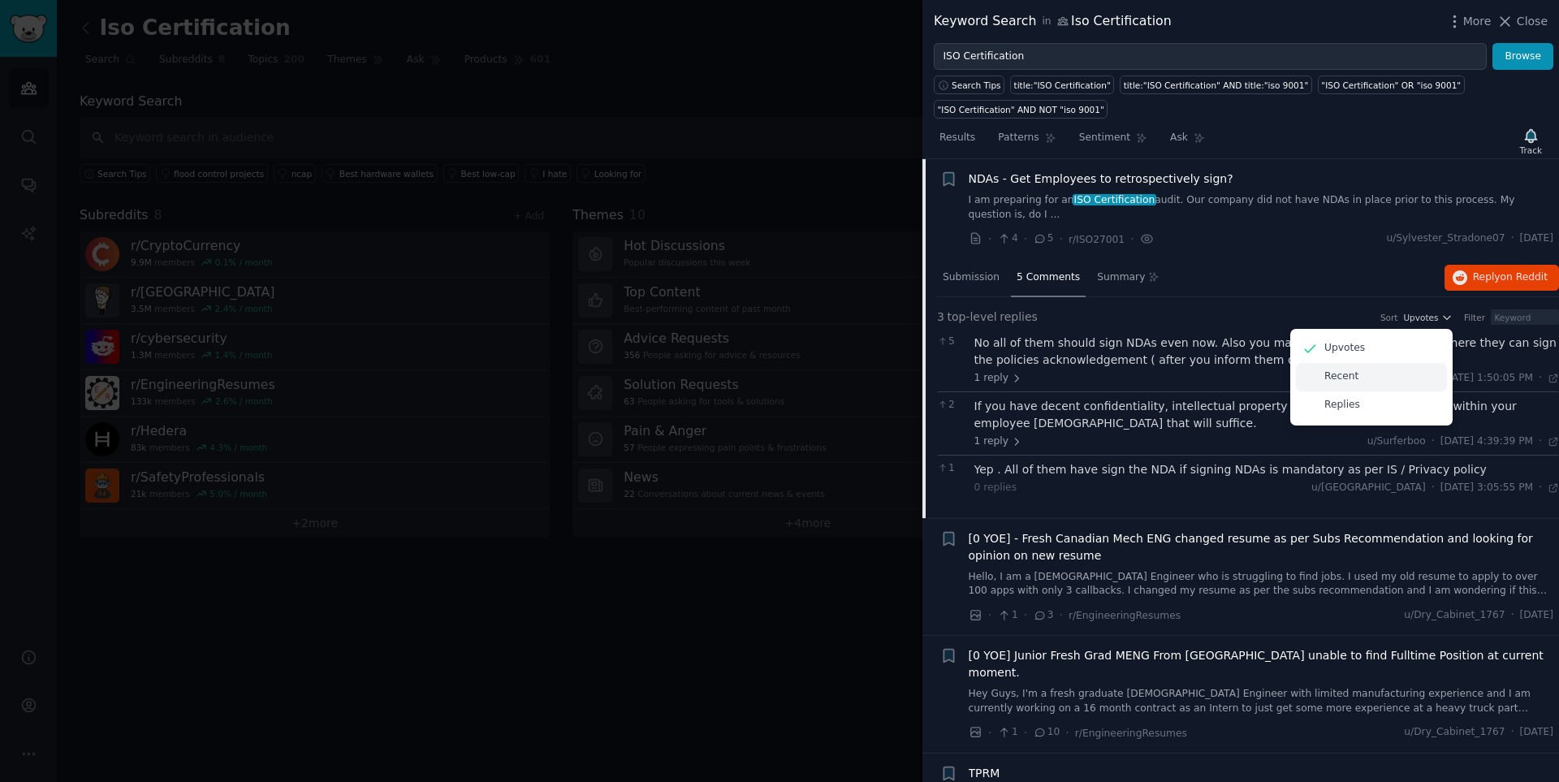
click at [1108, 369] on p "Recent" at bounding box center [1341, 376] width 34 height 15
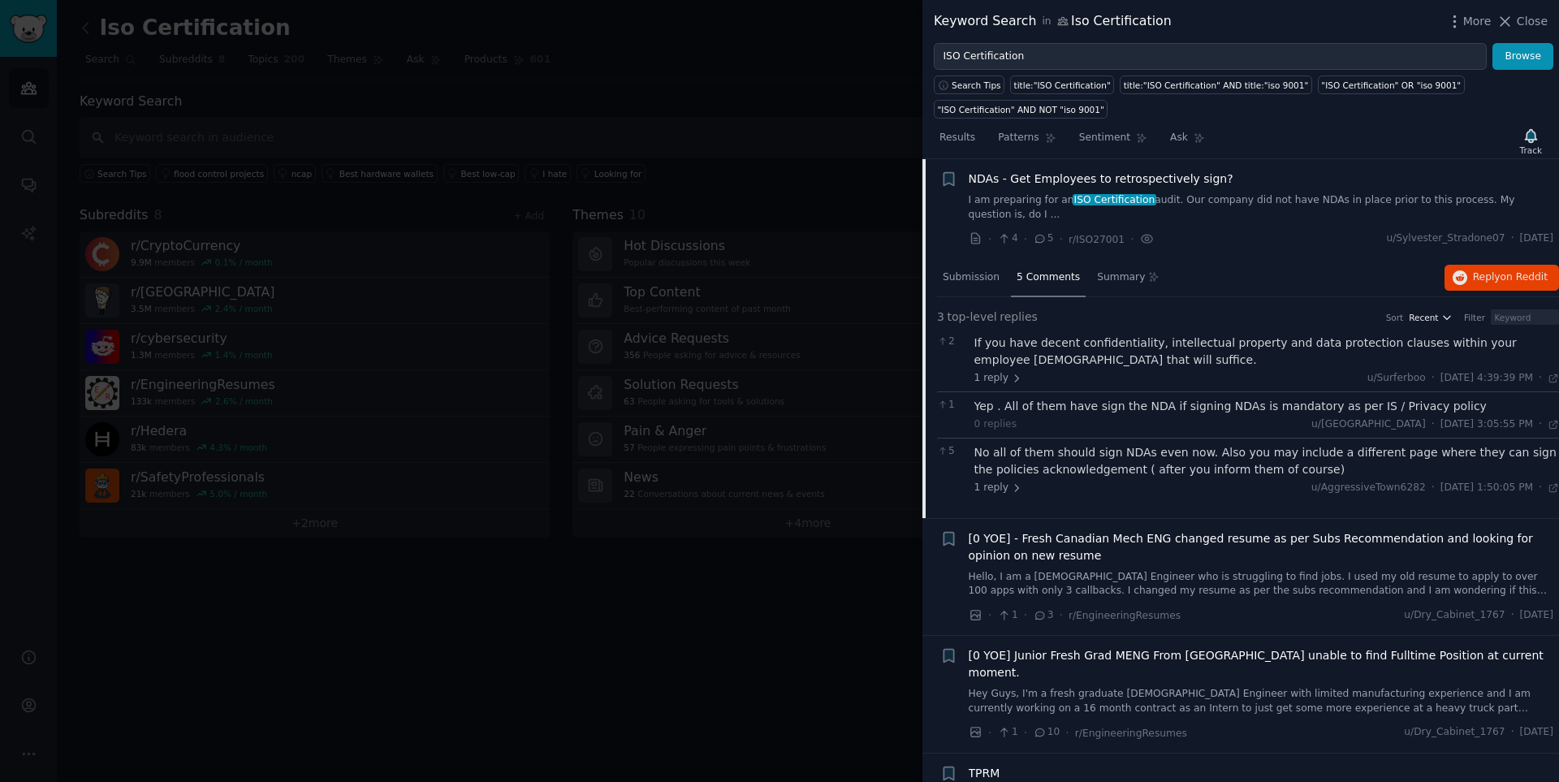
click at [1108, 312] on icon "button" at bounding box center [1446, 317] width 11 height 11
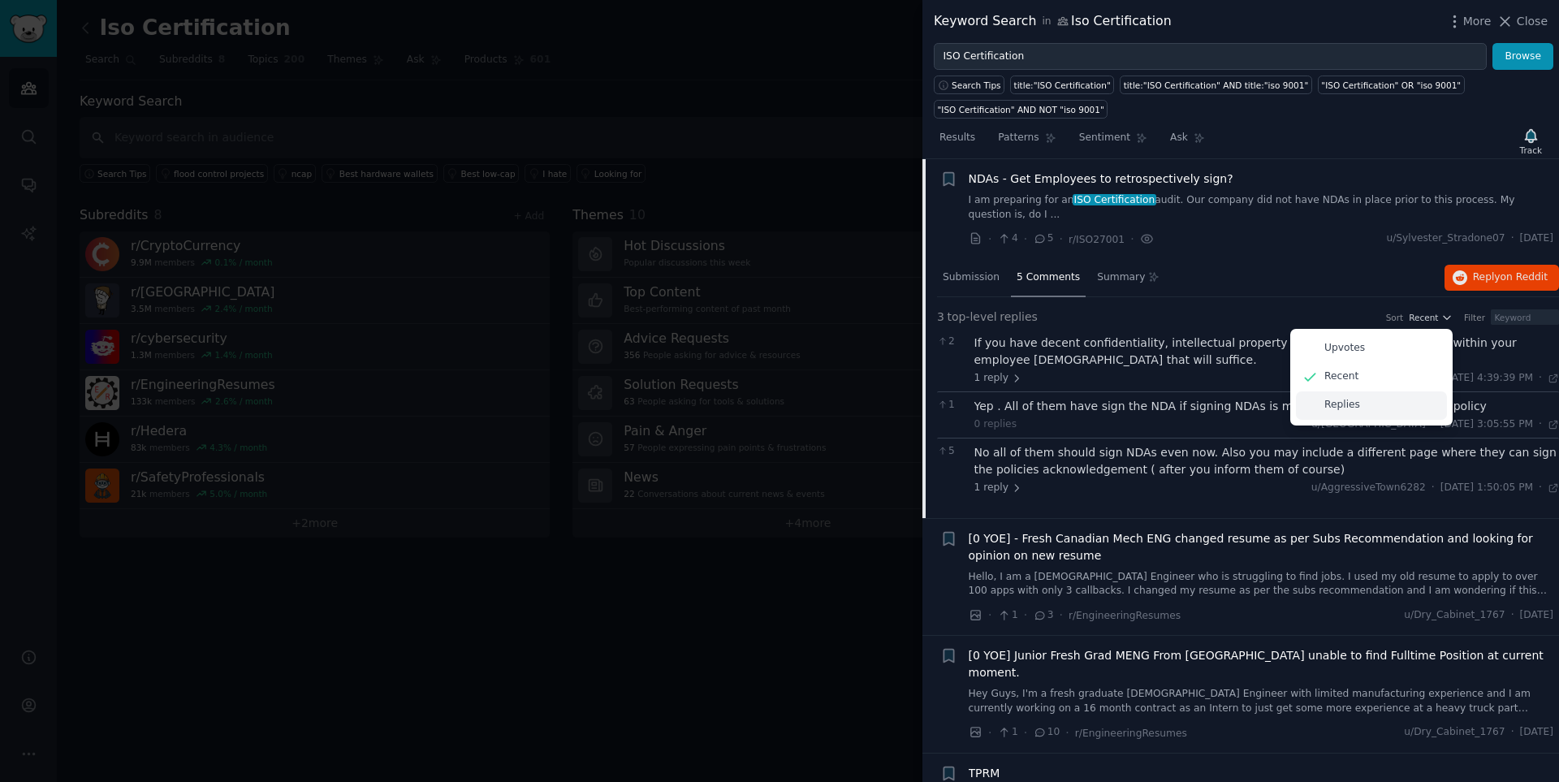
click at [1108, 396] on div "Replies" at bounding box center [1371, 405] width 151 height 28
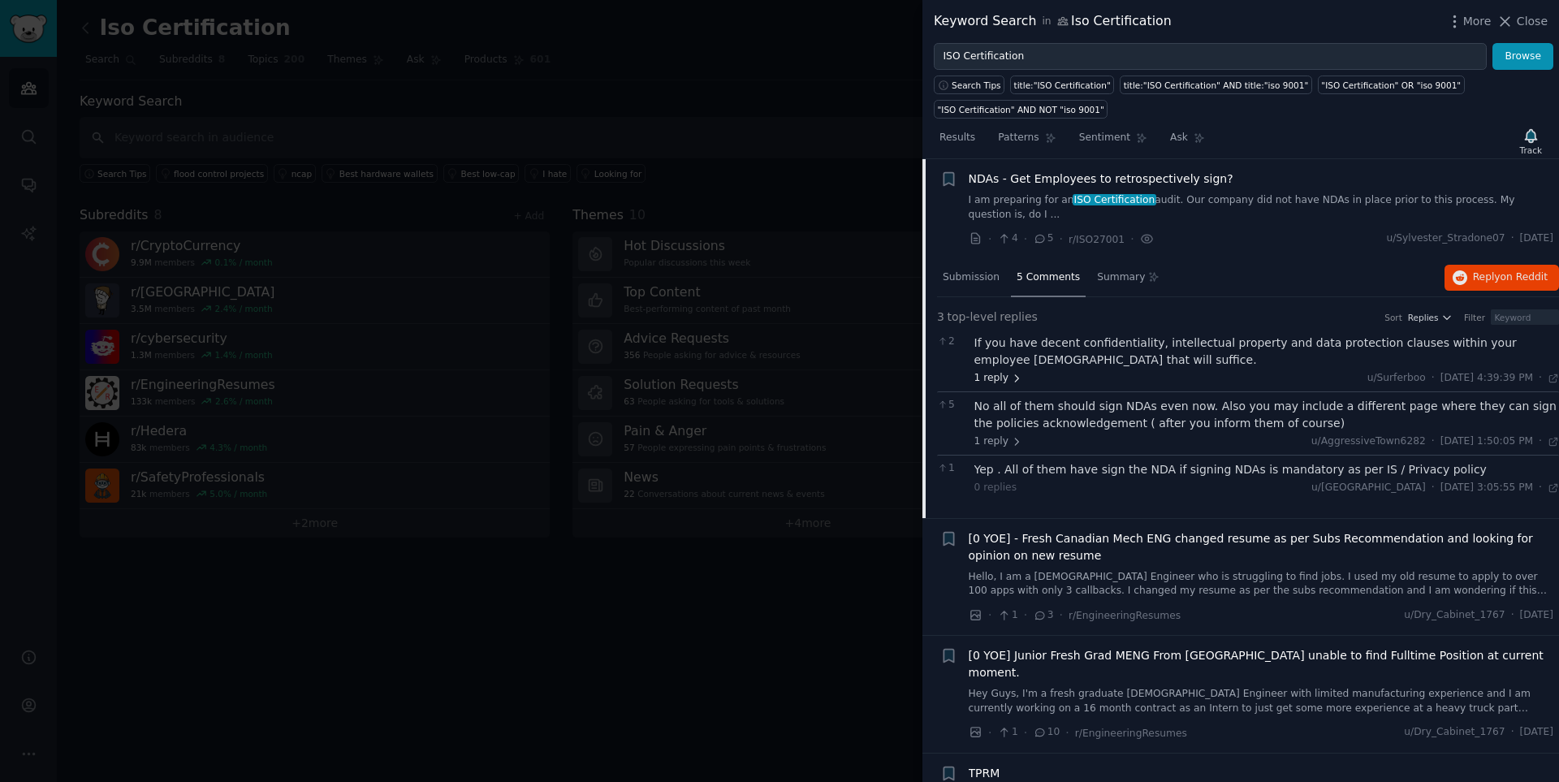
click at [1005, 371] on span "1 reply" at bounding box center [998, 378] width 49 height 15
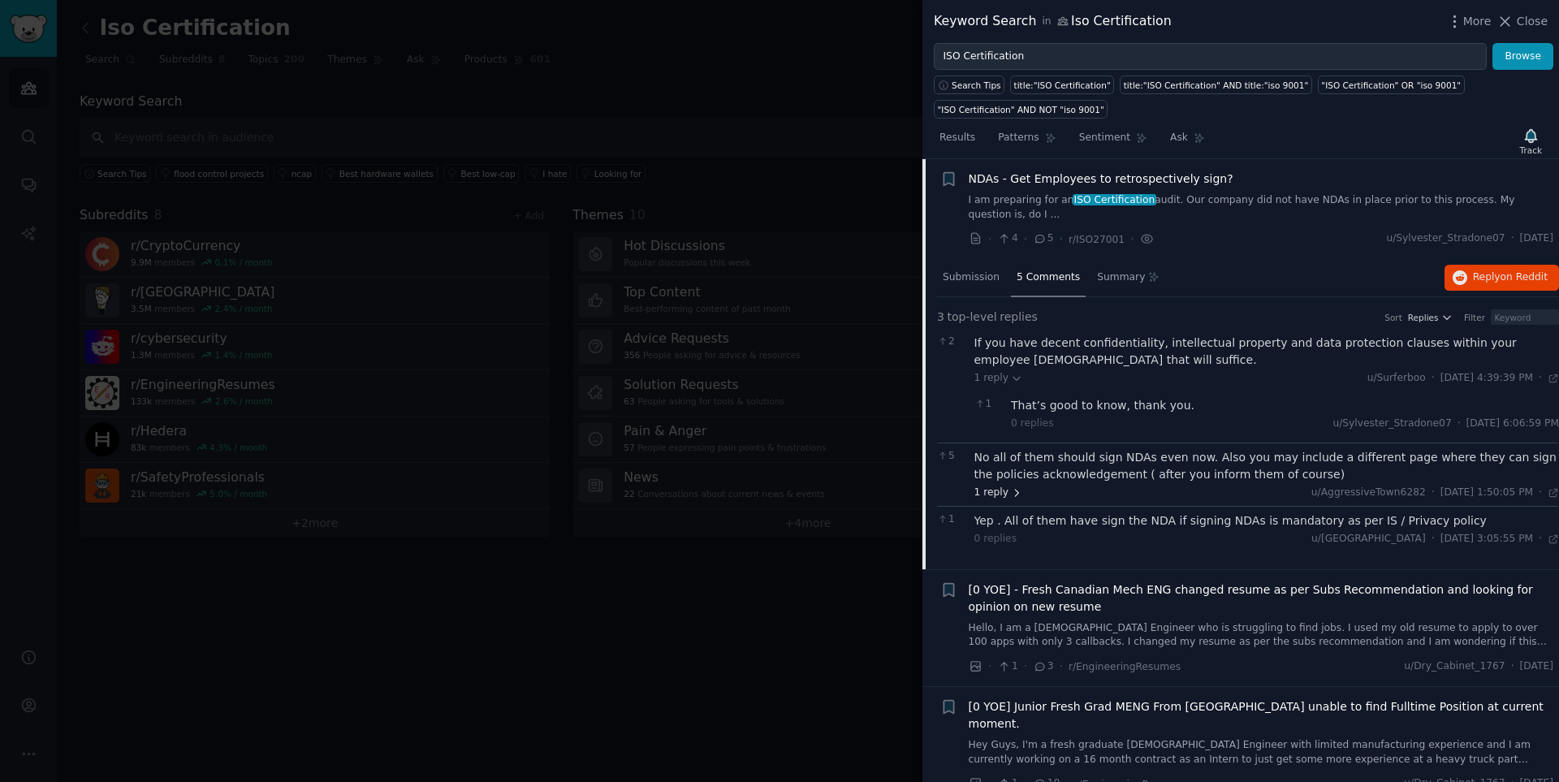
click at [1011, 487] on icon at bounding box center [1016, 492] width 11 height 11
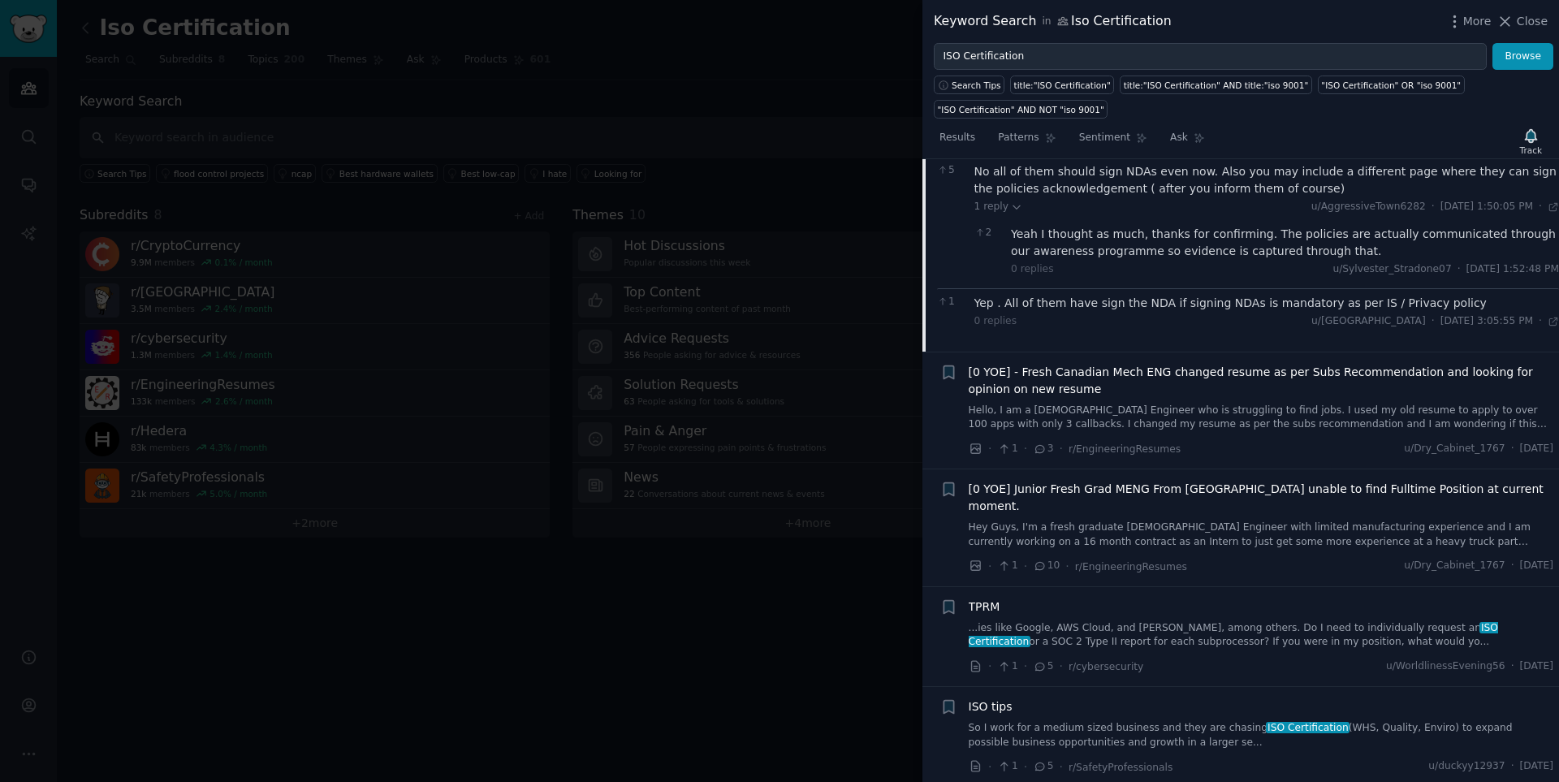
scroll to position [468, 0]
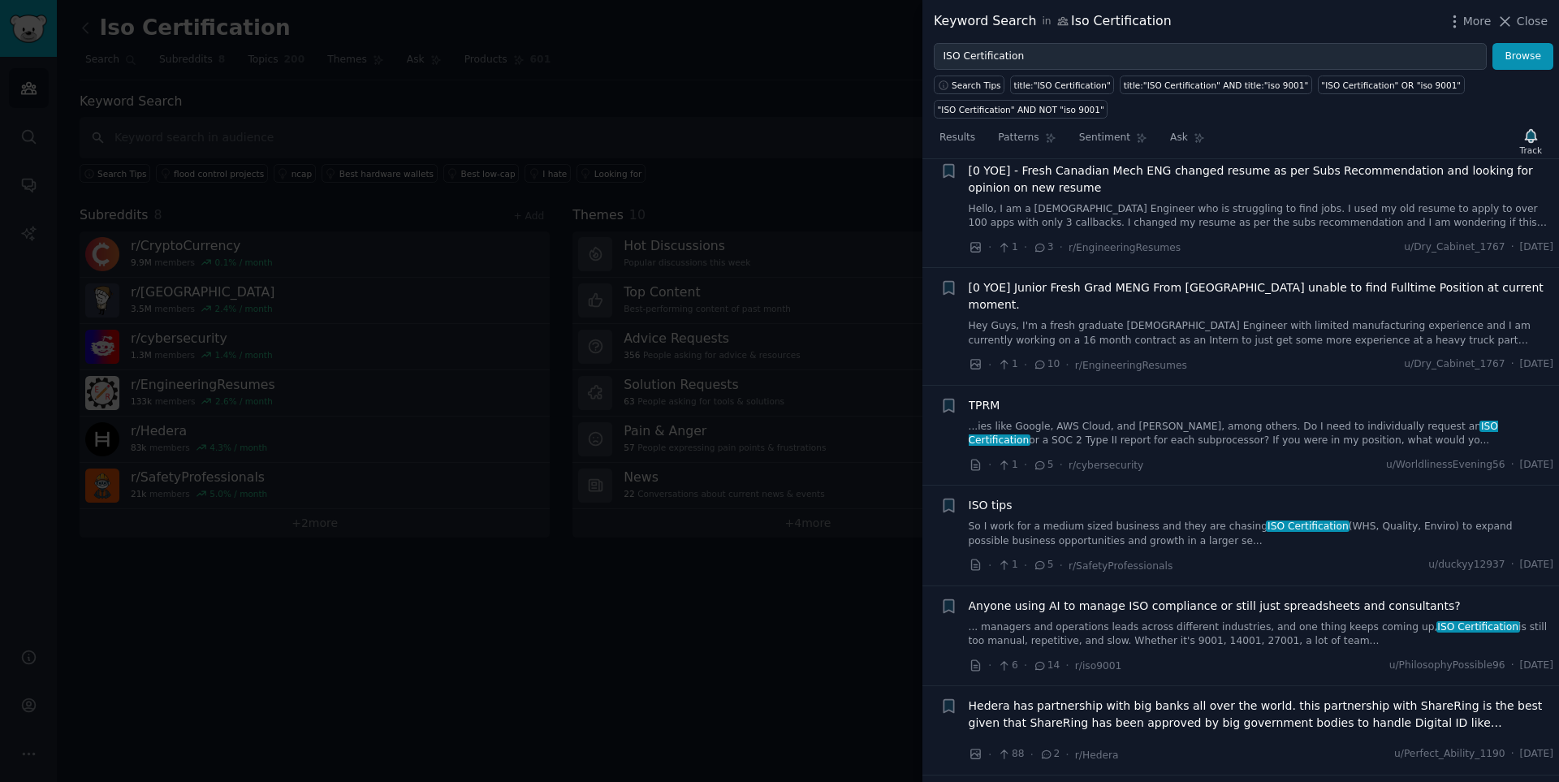
click at [1108, 420] on link "...ies like Google, AWS Cloud, and Ataway, among others. Do I need to individua…" at bounding box center [1260, 434] width 585 height 28
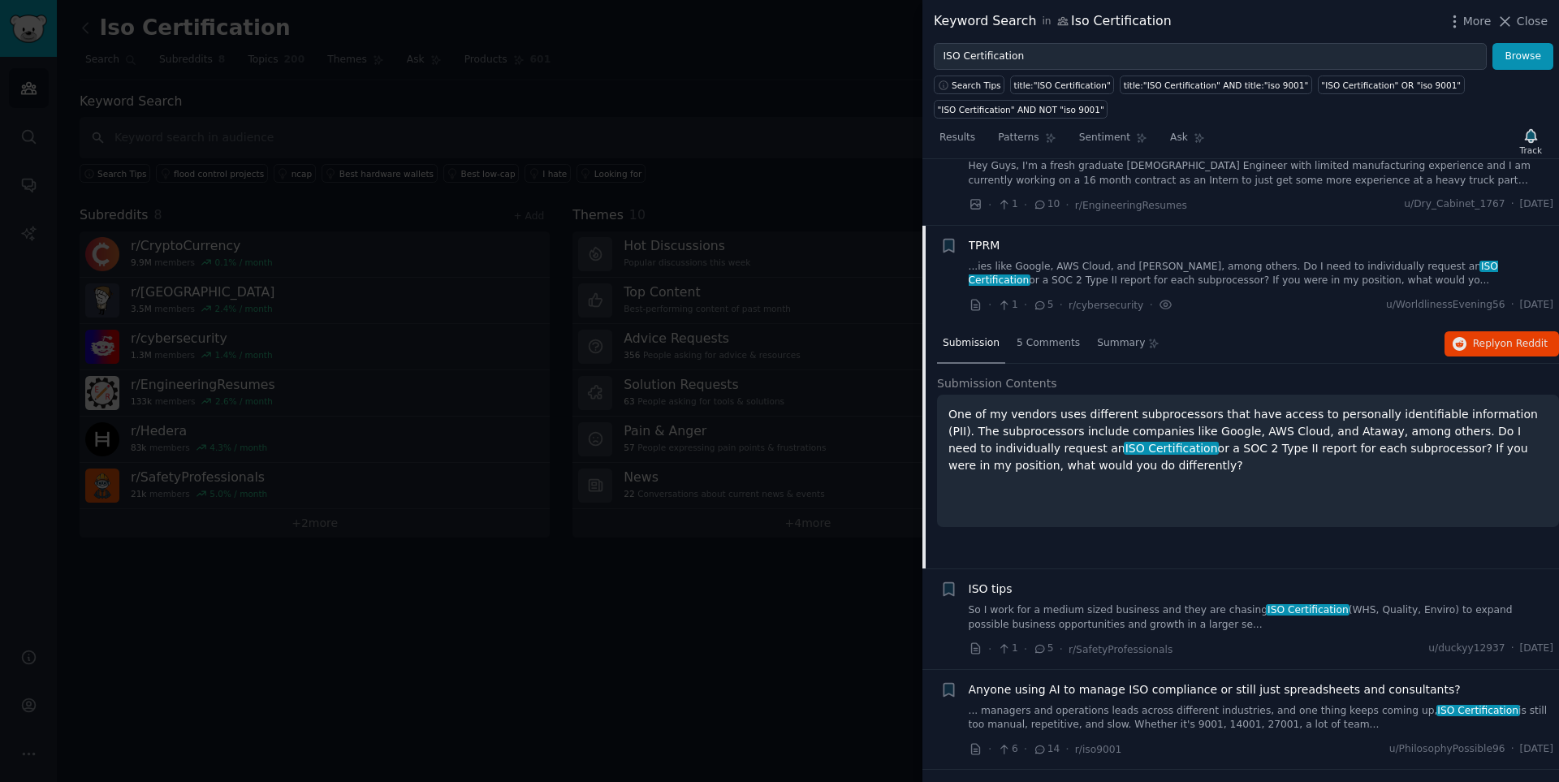
scroll to position [446, 0]
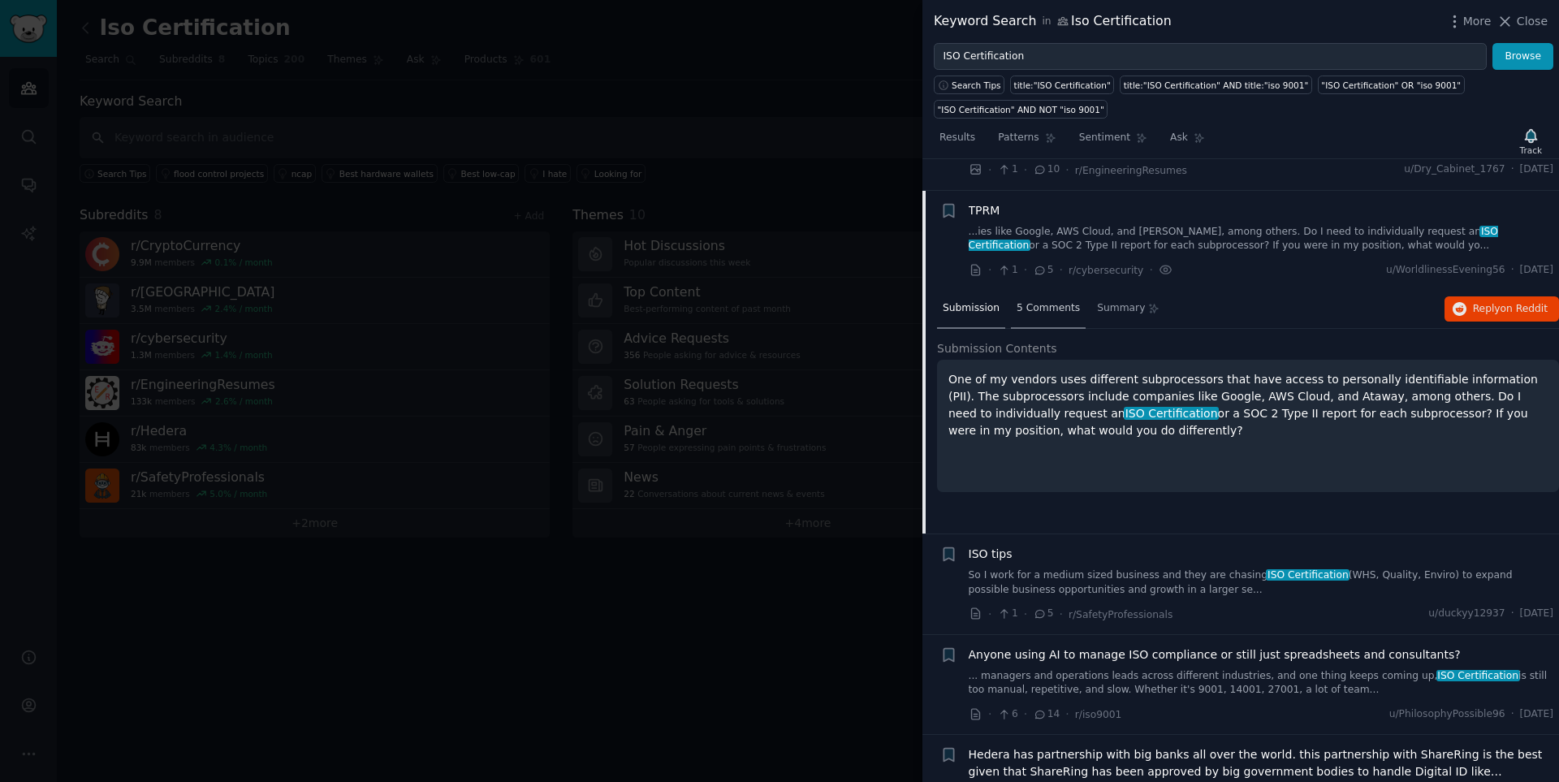
click at [1052, 301] on span "5 Comments" at bounding box center [1047, 308] width 63 height 15
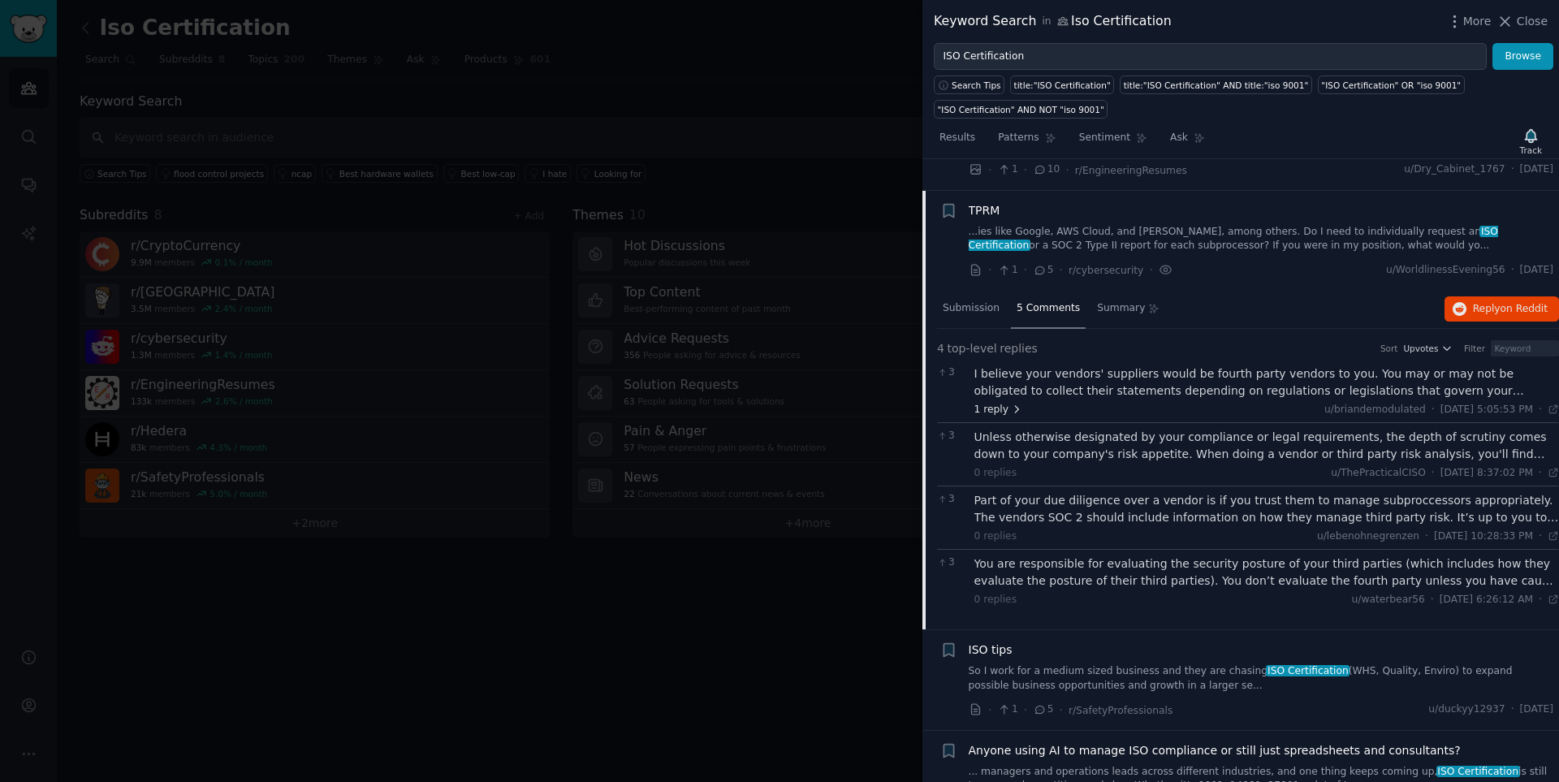
click at [998, 403] on span "1 reply" at bounding box center [998, 410] width 49 height 15
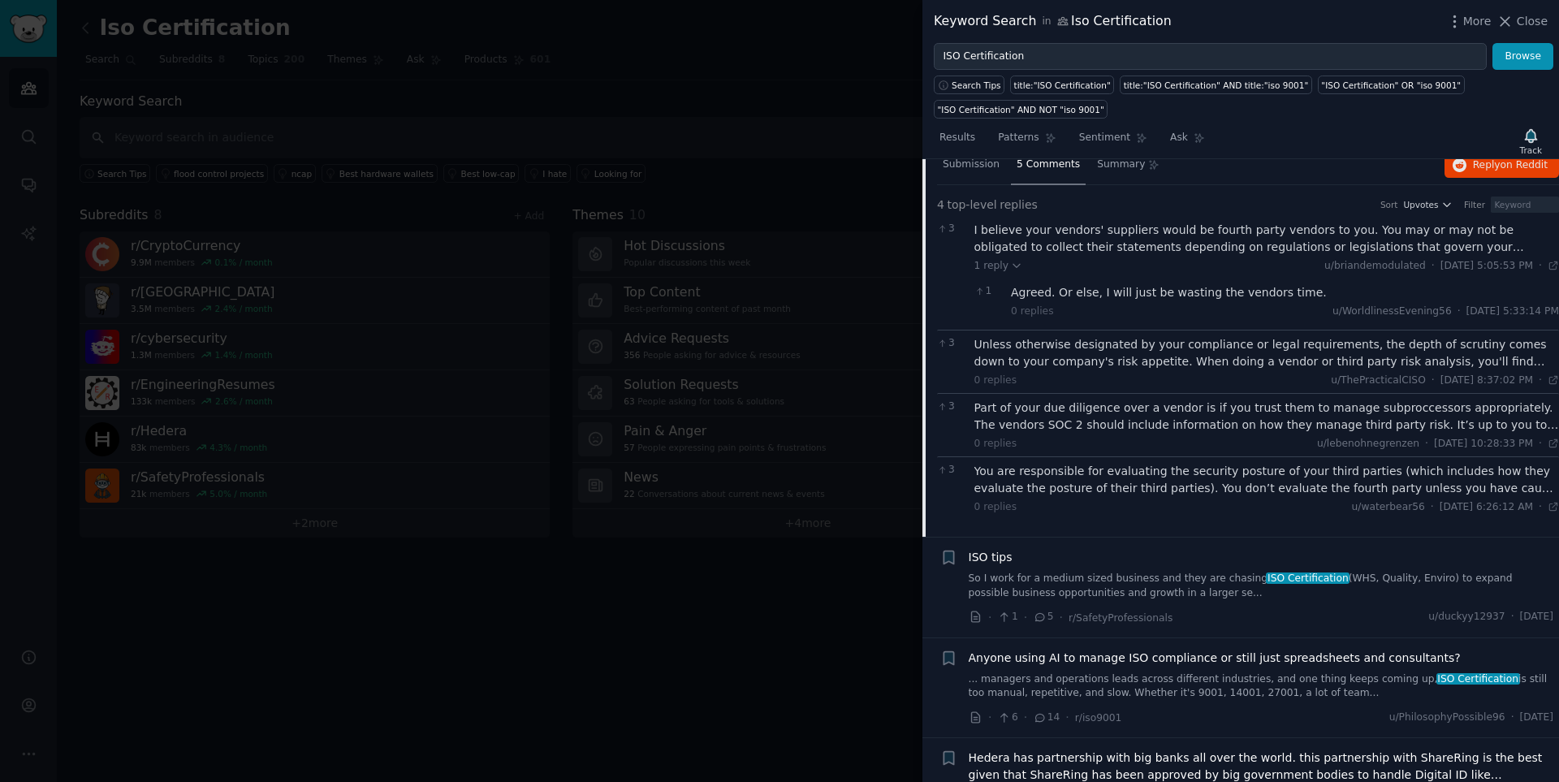
scroll to position [690, 0]
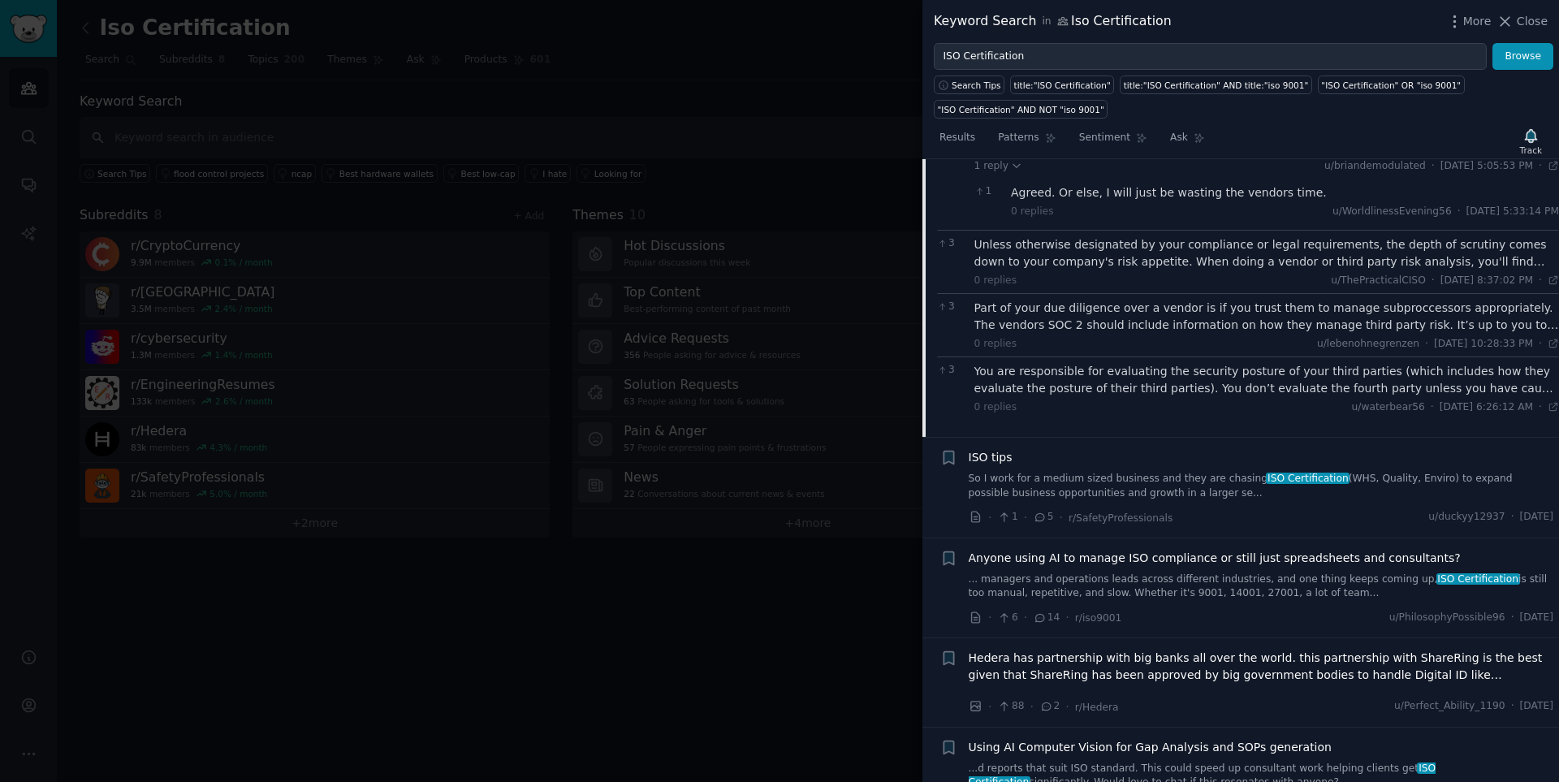
click at [1108, 472] on link "So I work for a medium sized business and they are chasing ISO Certification (W…" at bounding box center [1260, 486] width 585 height 28
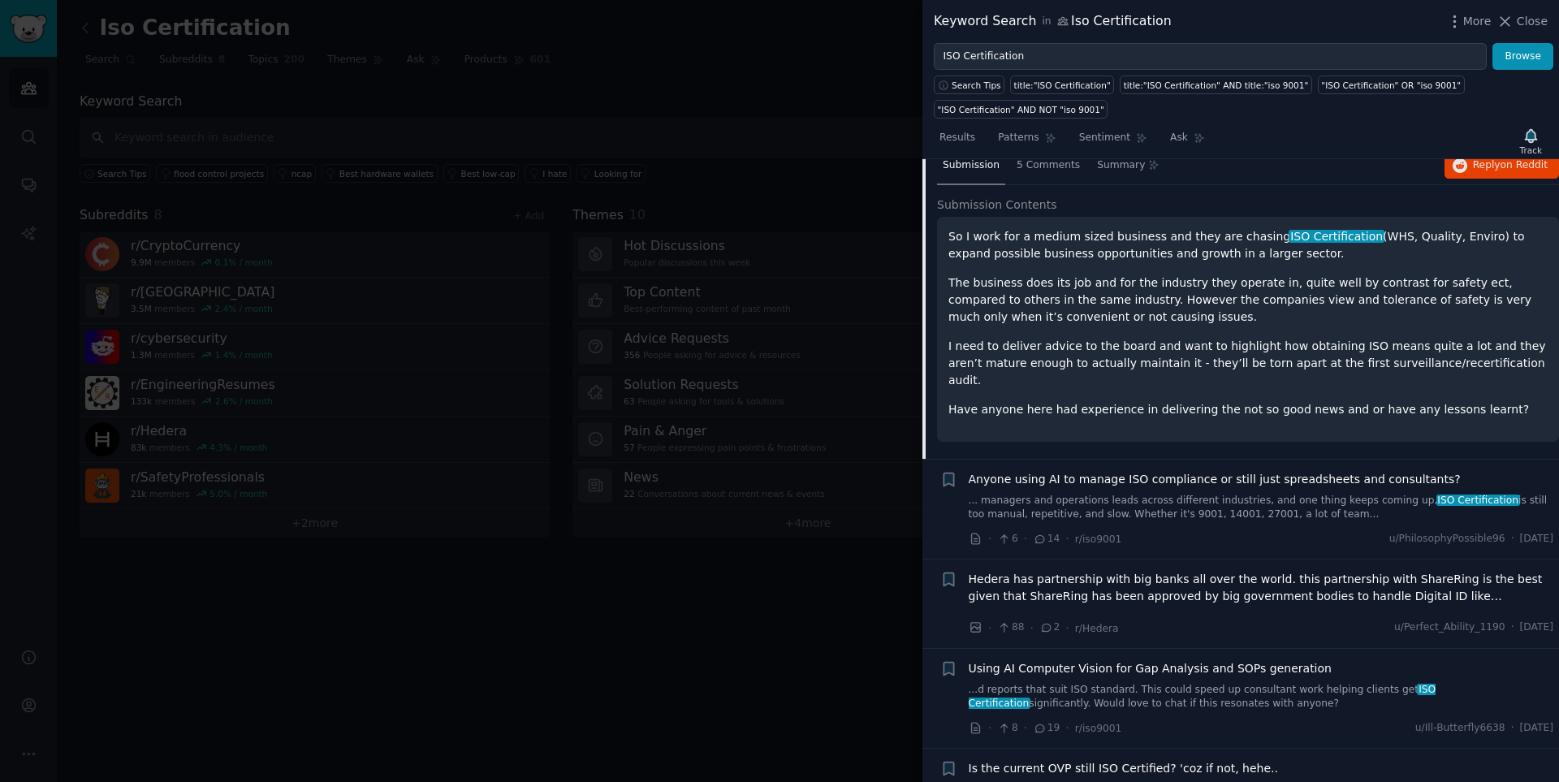
scroll to position [547, 0]
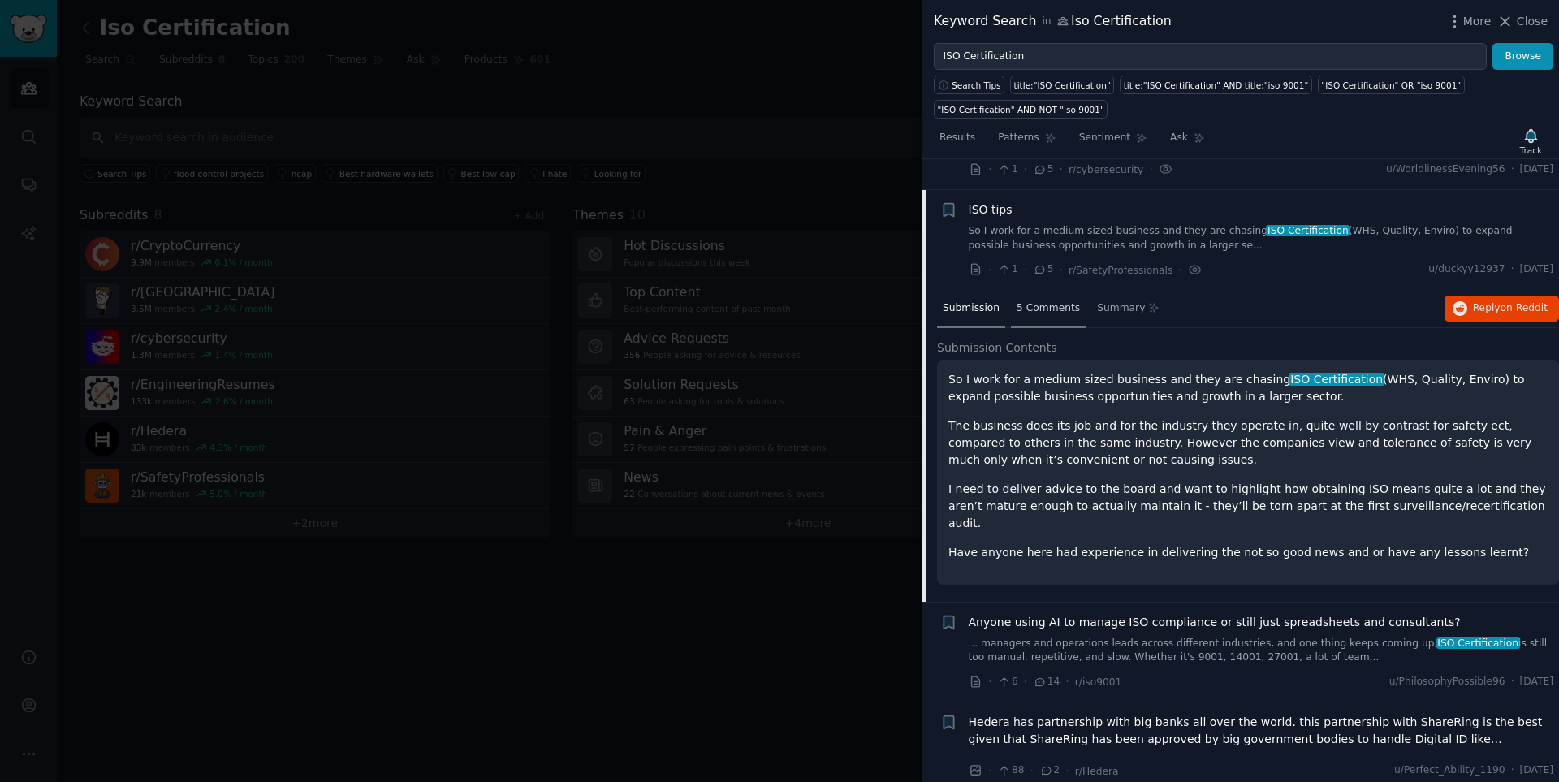
click at [1047, 301] on span "5 Comments" at bounding box center [1047, 308] width 63 height 15
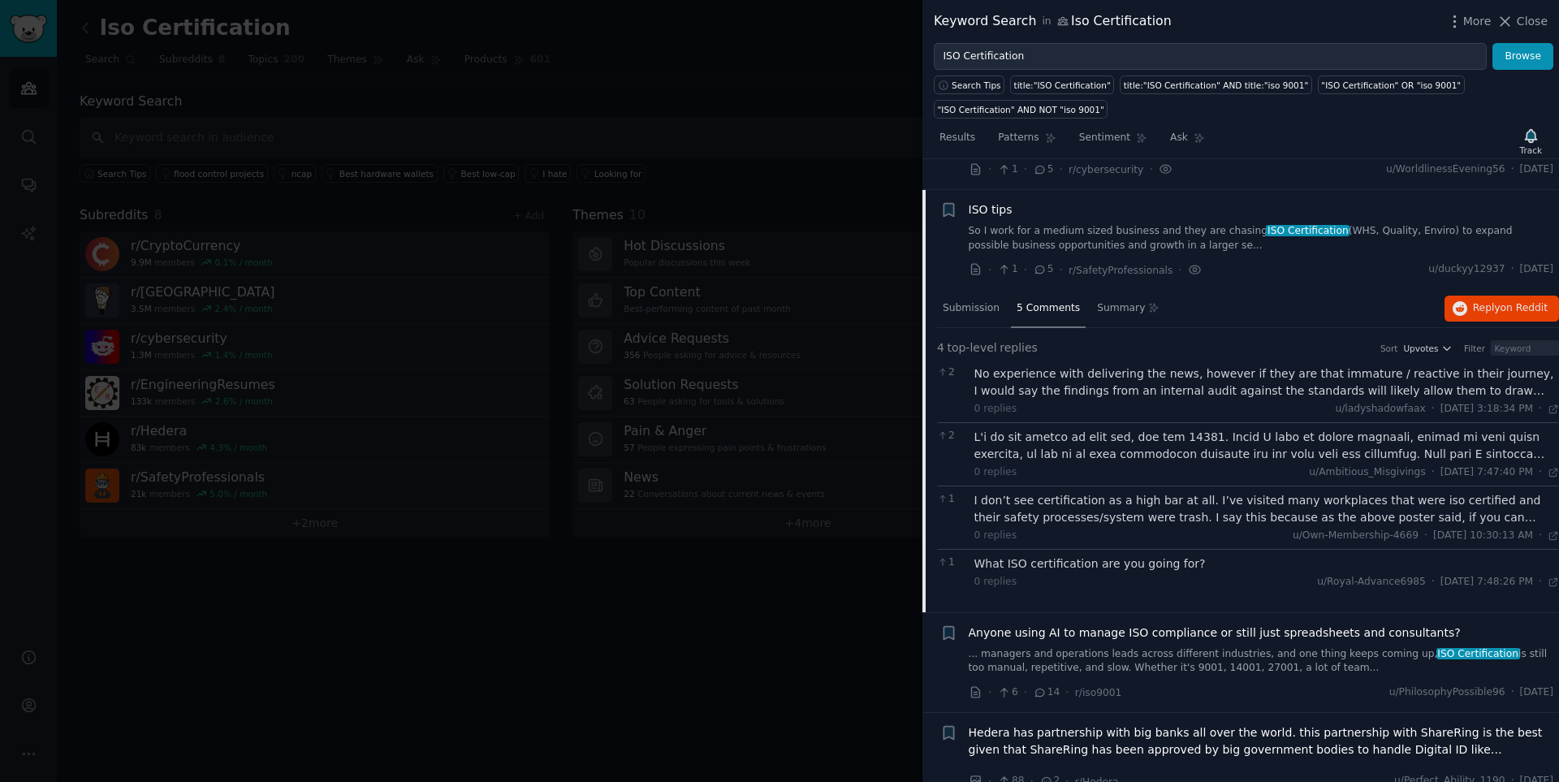
click at [1089, 429] on div at bounding box center [1266, 446] width 585 height 34
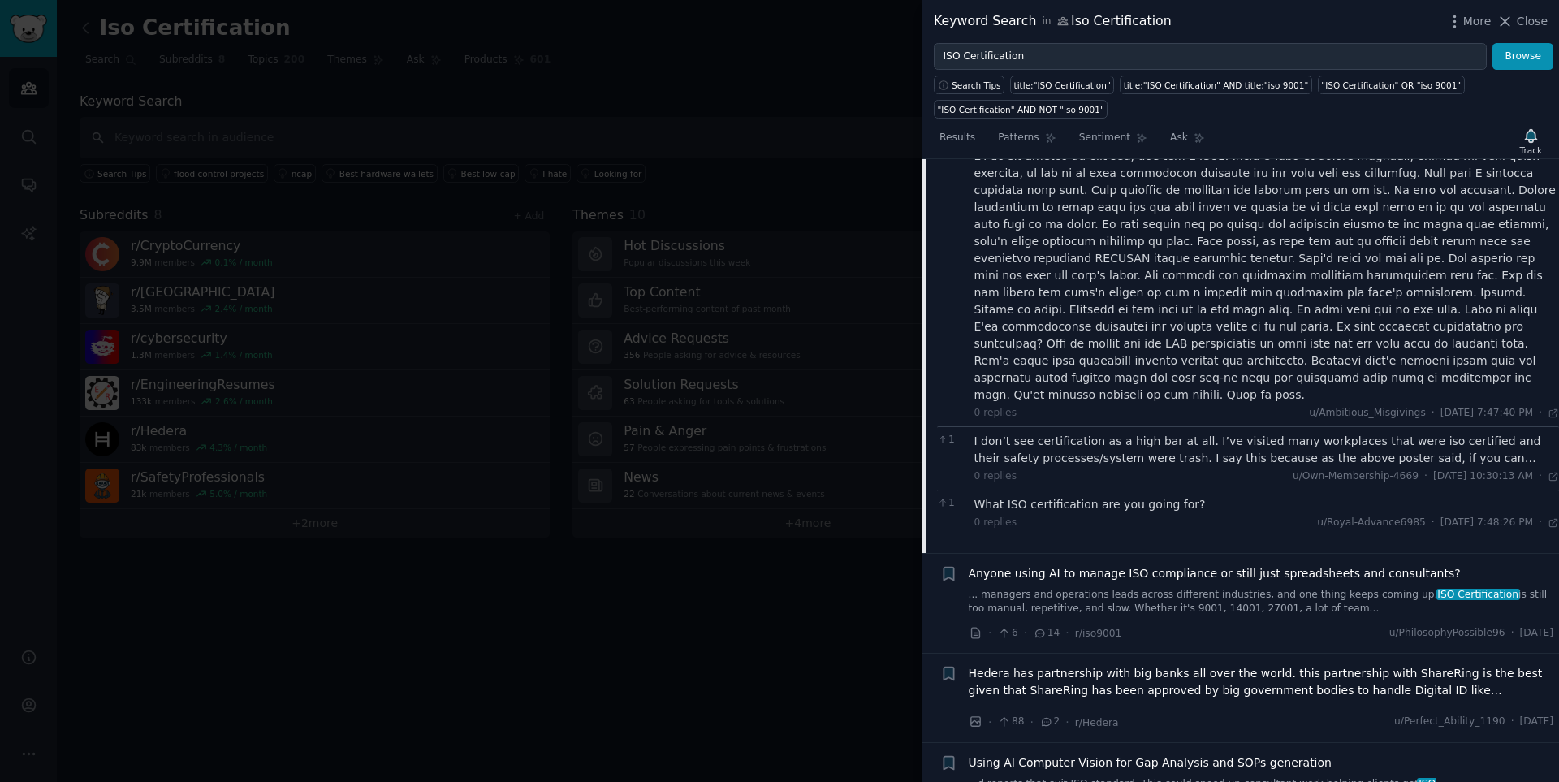
scroll to position [872, 0]
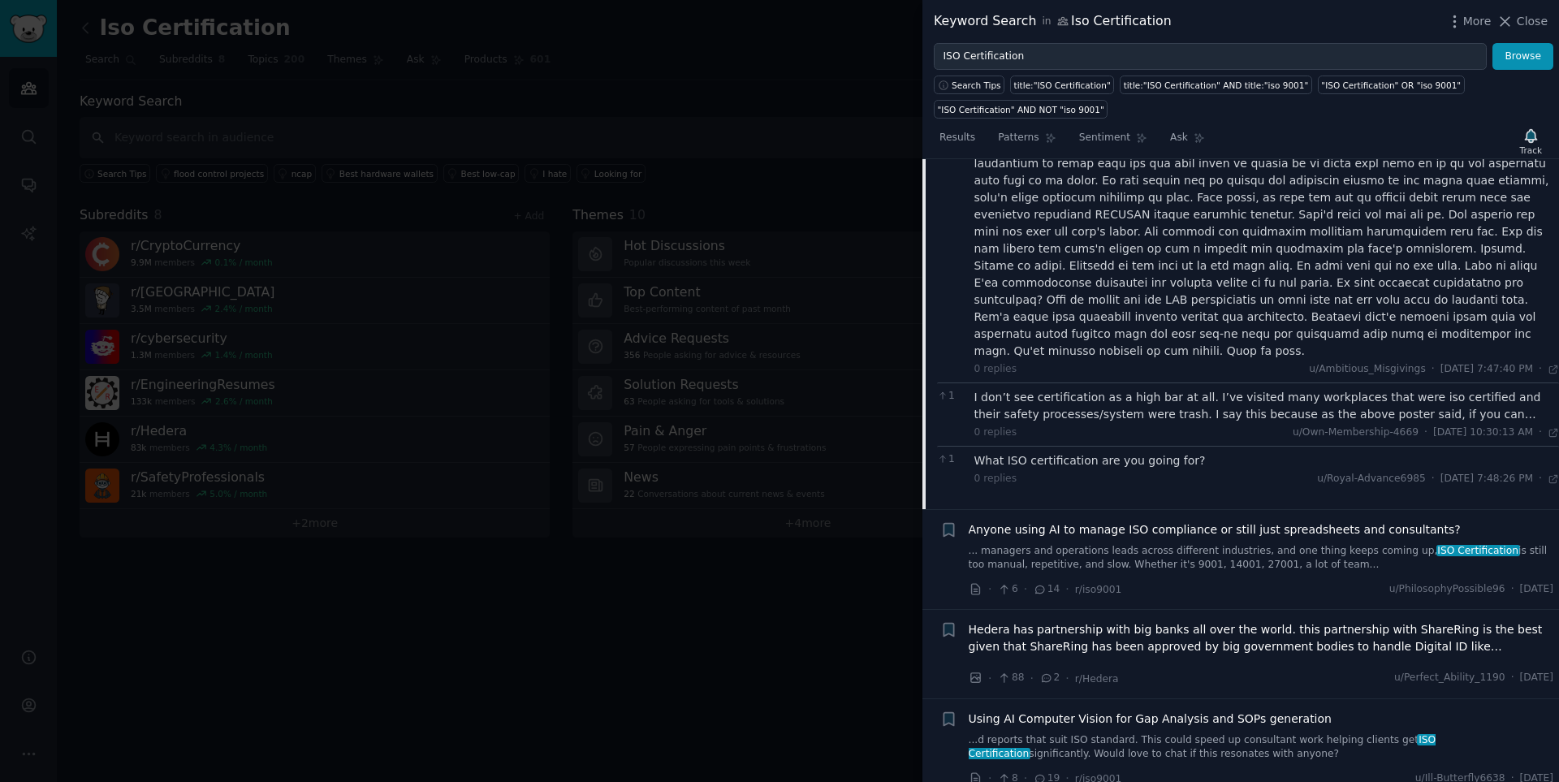
click at [1108, 528] on link "... managers and operations leads across different industries, and one thing ke…" at bounding box center [1260, 558] width 585 height 28
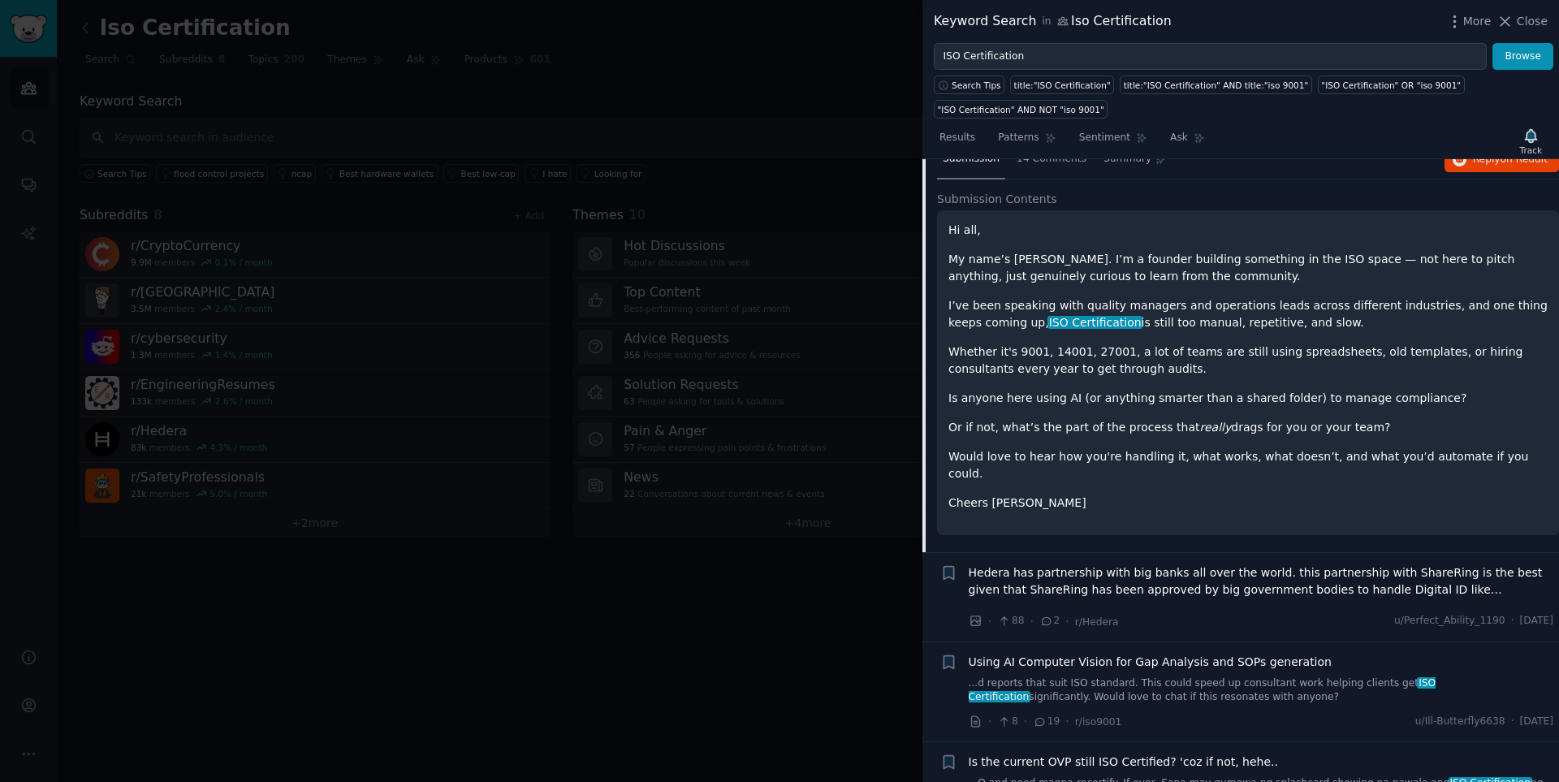
scroll to position [891, 0]
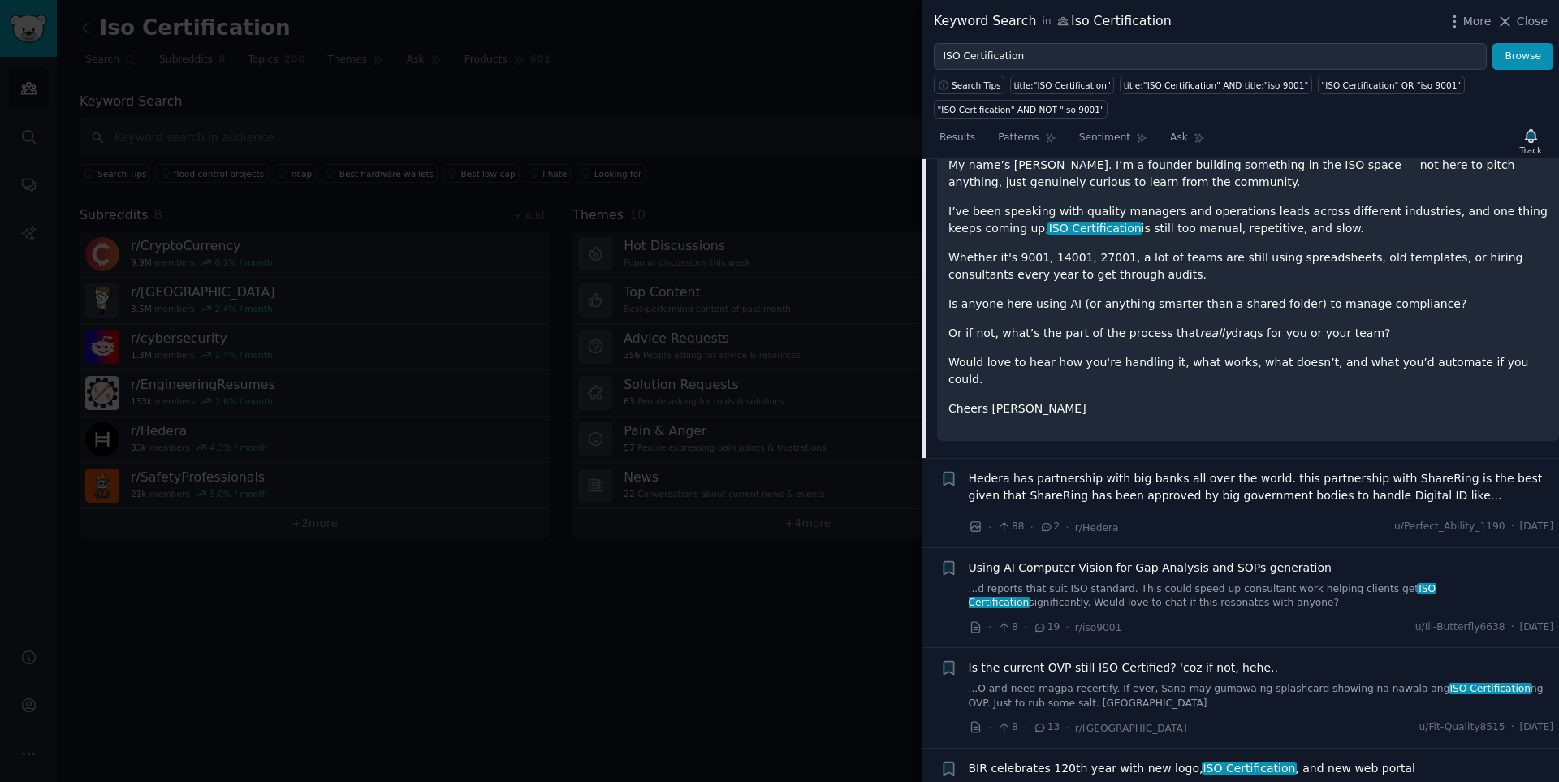
click at [1108, 470] on span "Hedera has partnership with big banks all over the world. this partnership with…" at bounding box center [1260, 487] width 585 height 34
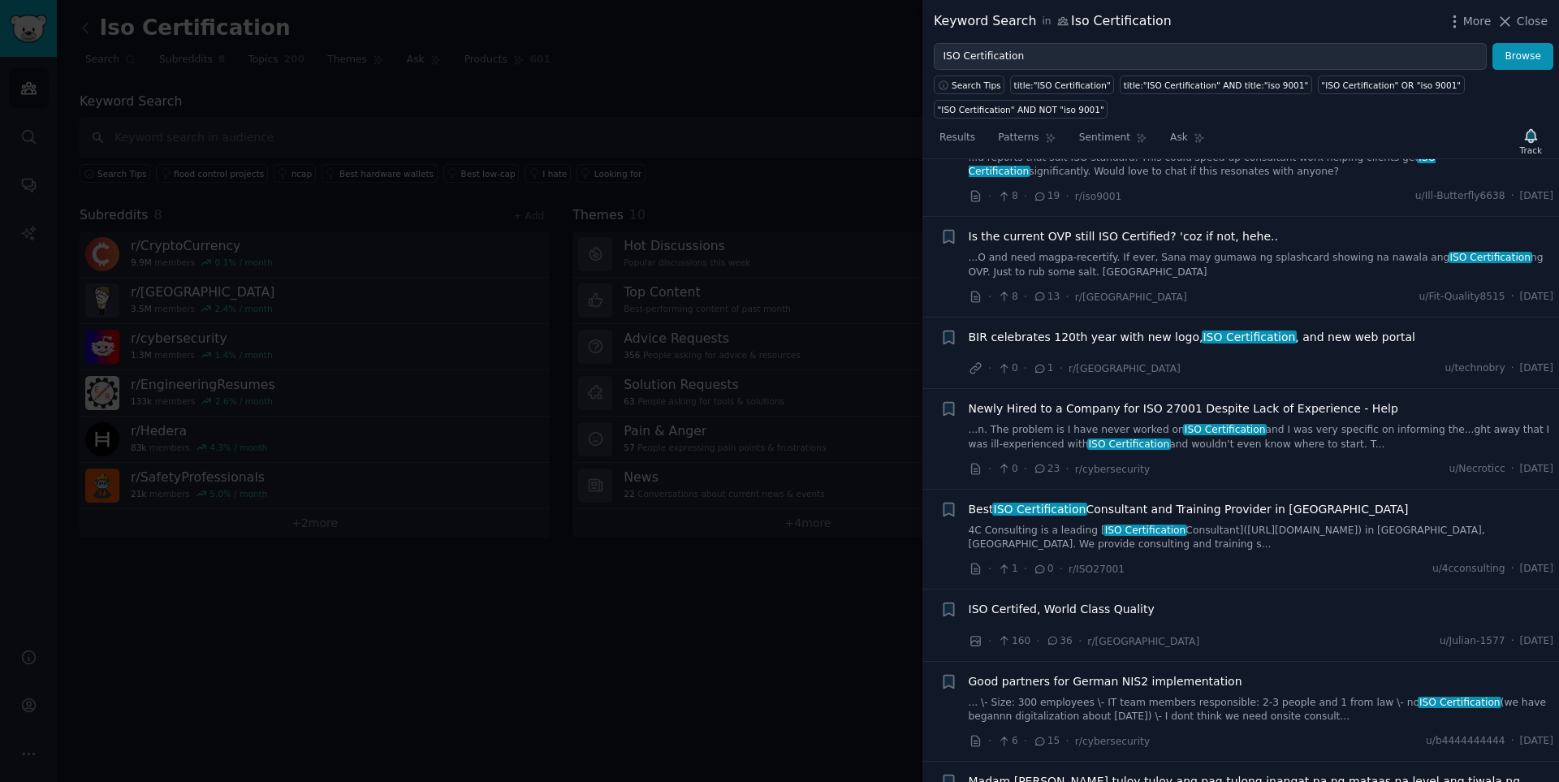
scroll to position [2452, 0]
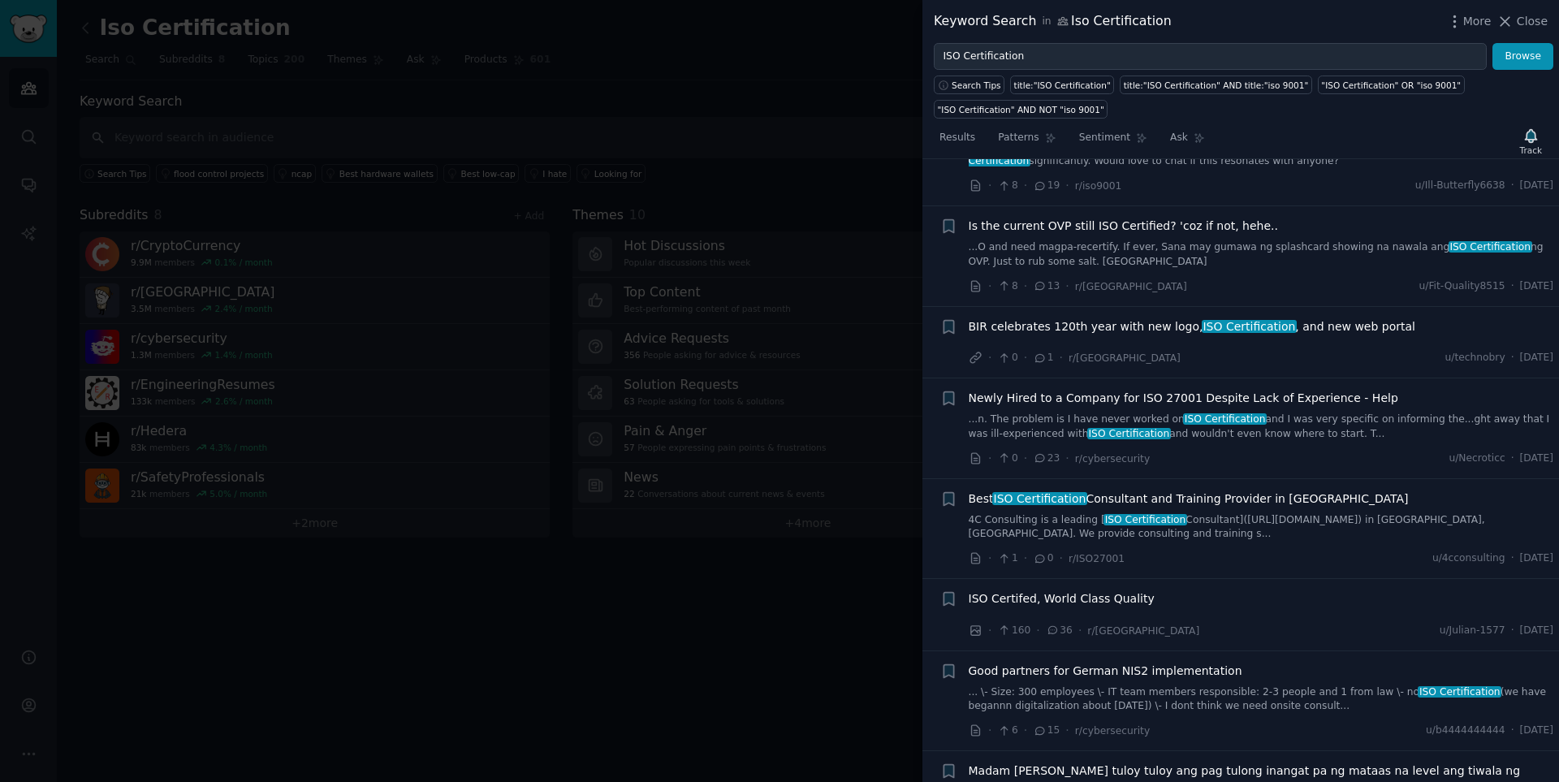
click at [1108, 412] on link "...n. The problem is I have never worked on ISO Certification and I was very sp…" at bounding box center [1260, 426] width 585 height 28
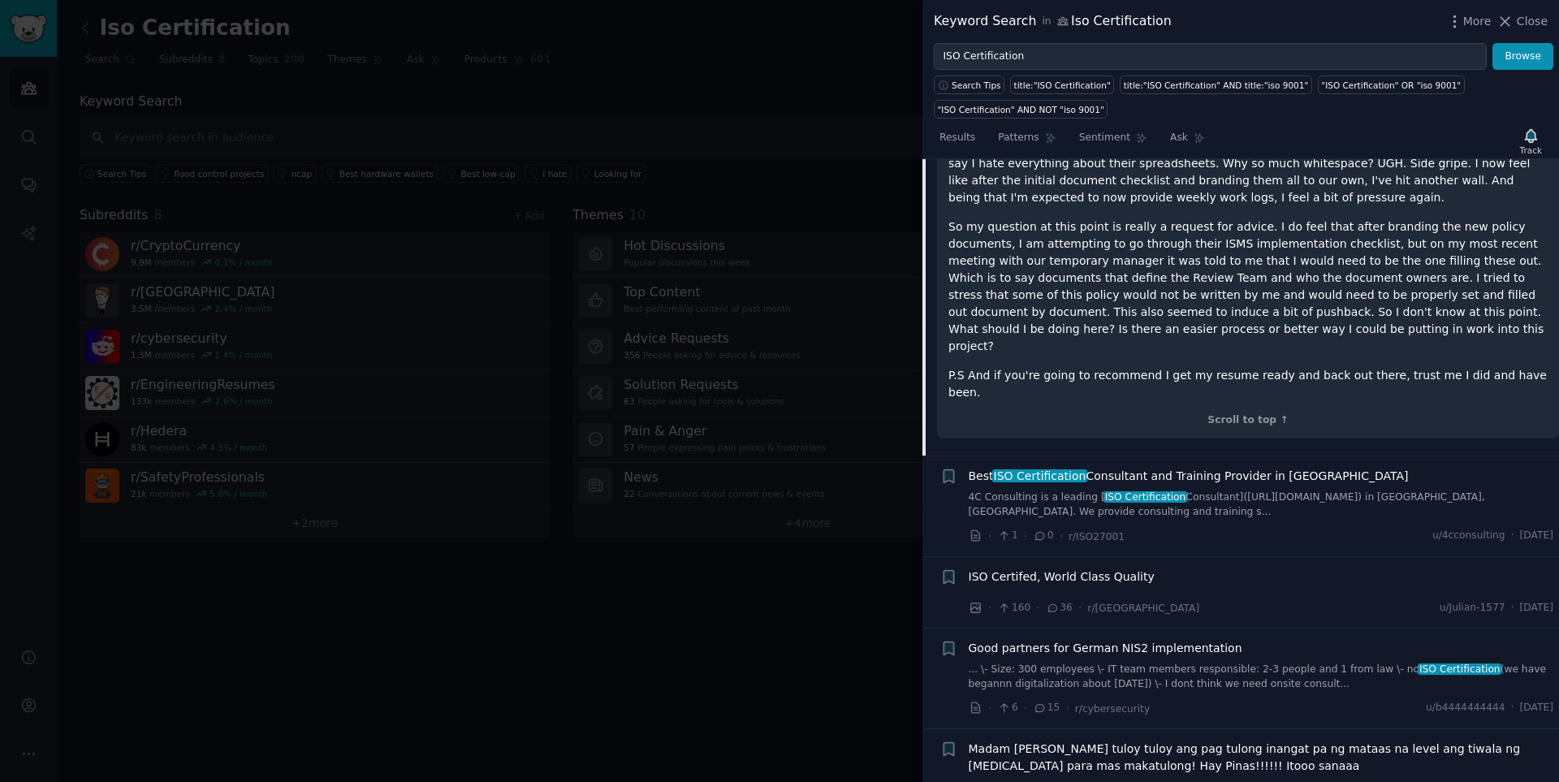
scroll to position [1921, 0]
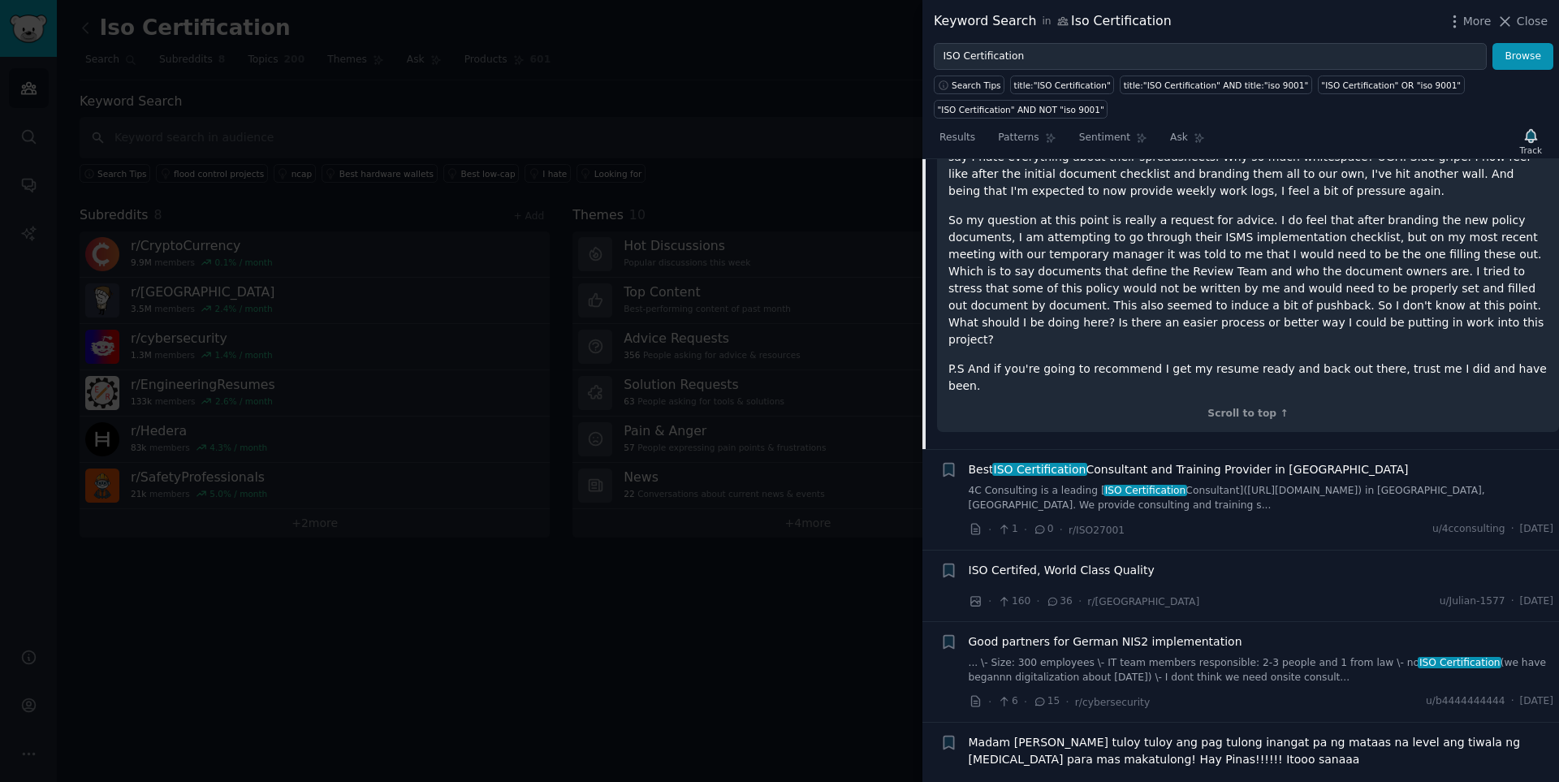
click at [1108, 528] on div "Good partners for German NIS2 implementation ... \- Size: 300 employees \- IT t…" at bounding box center [1260, 671] width 585 height 77
click at [1108, 528] on link "... \- Size: 300 employees \- IT team members responsible: 2-3 people and 1 fro…" at bounding box center [1260, 670] width 585 height 28
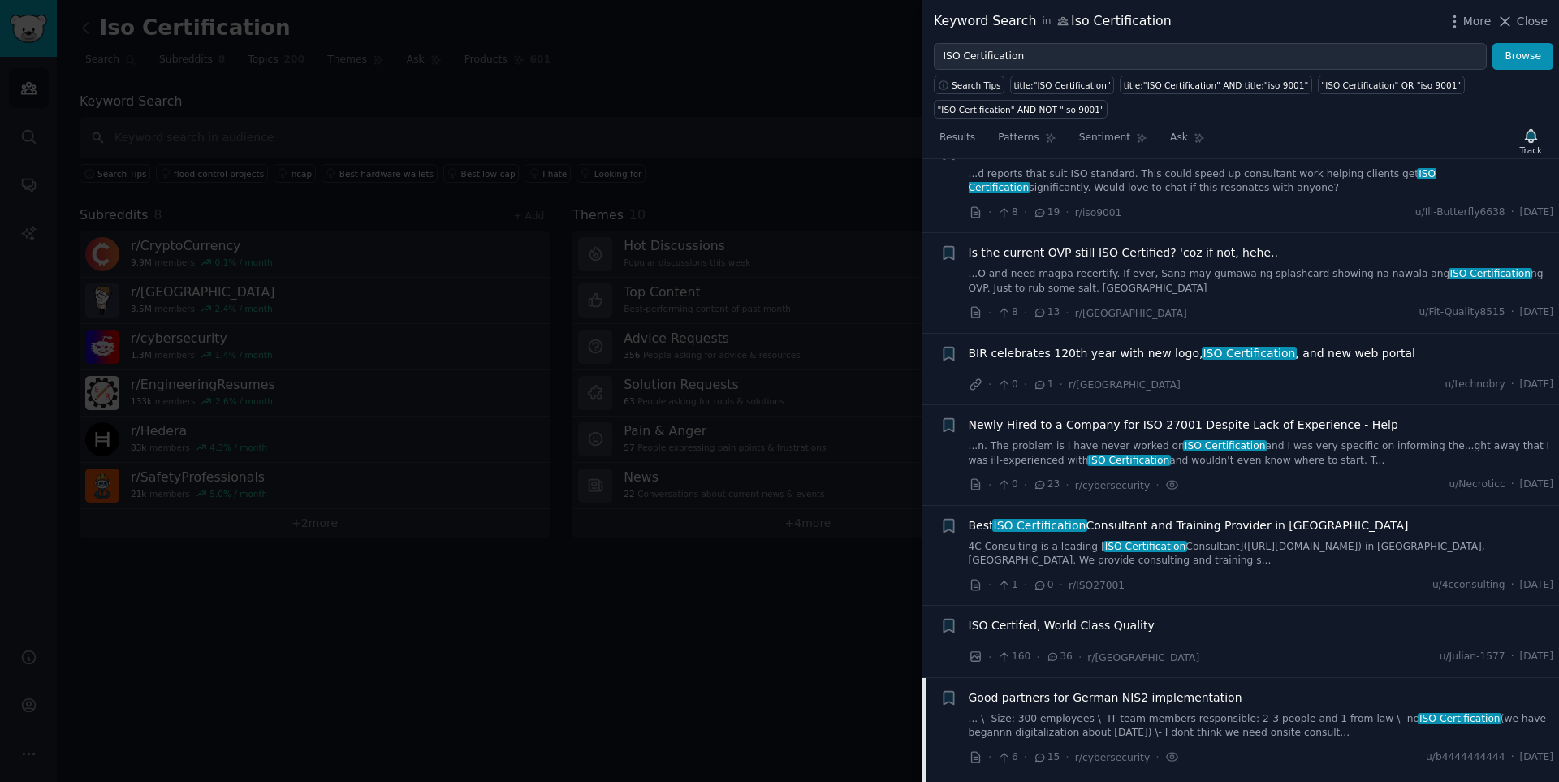
scroll to position [407, 0]
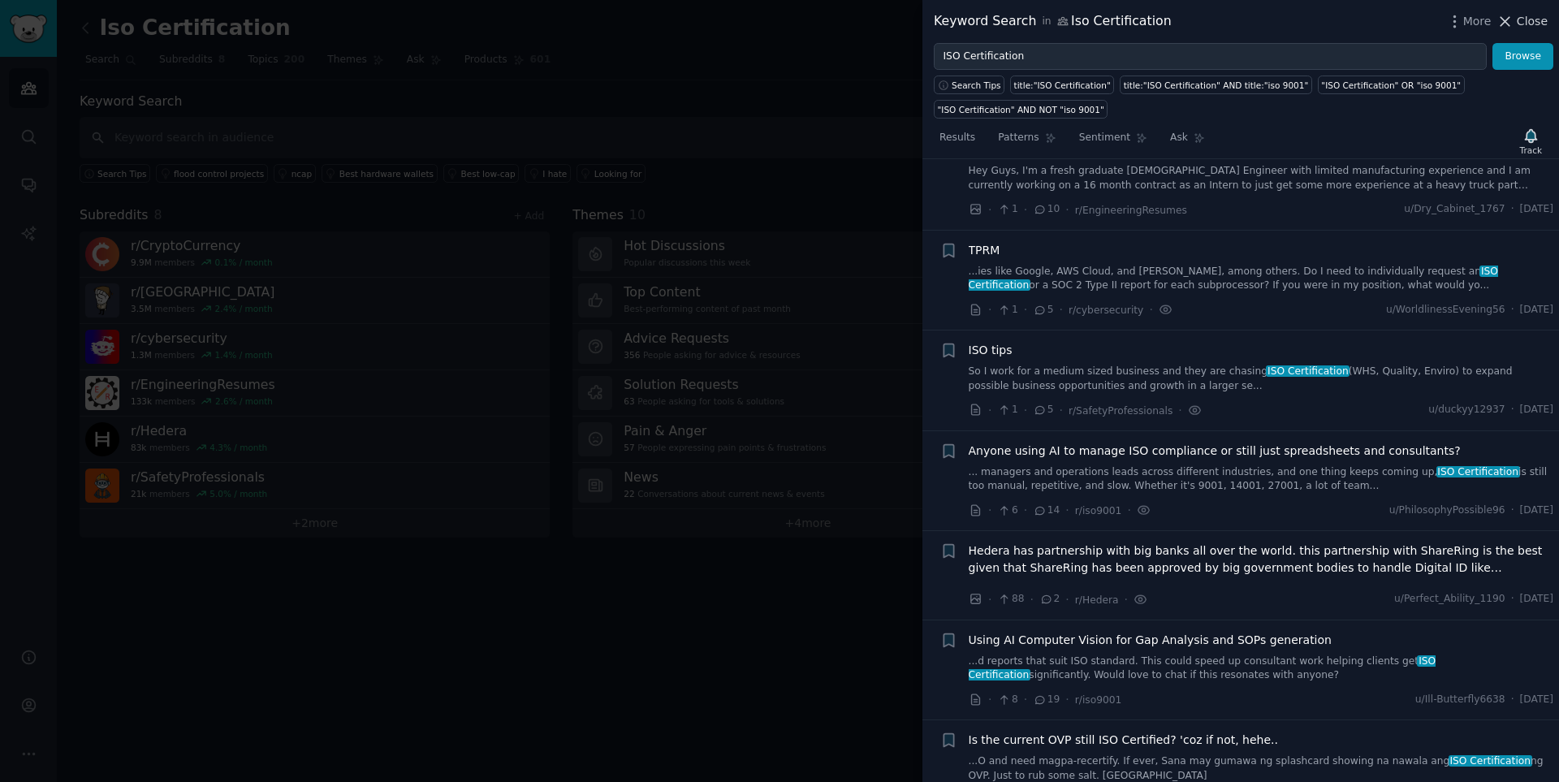
click at [1108, 18] on span "Close" at bounding box center [1531, 21] width 31 height 17
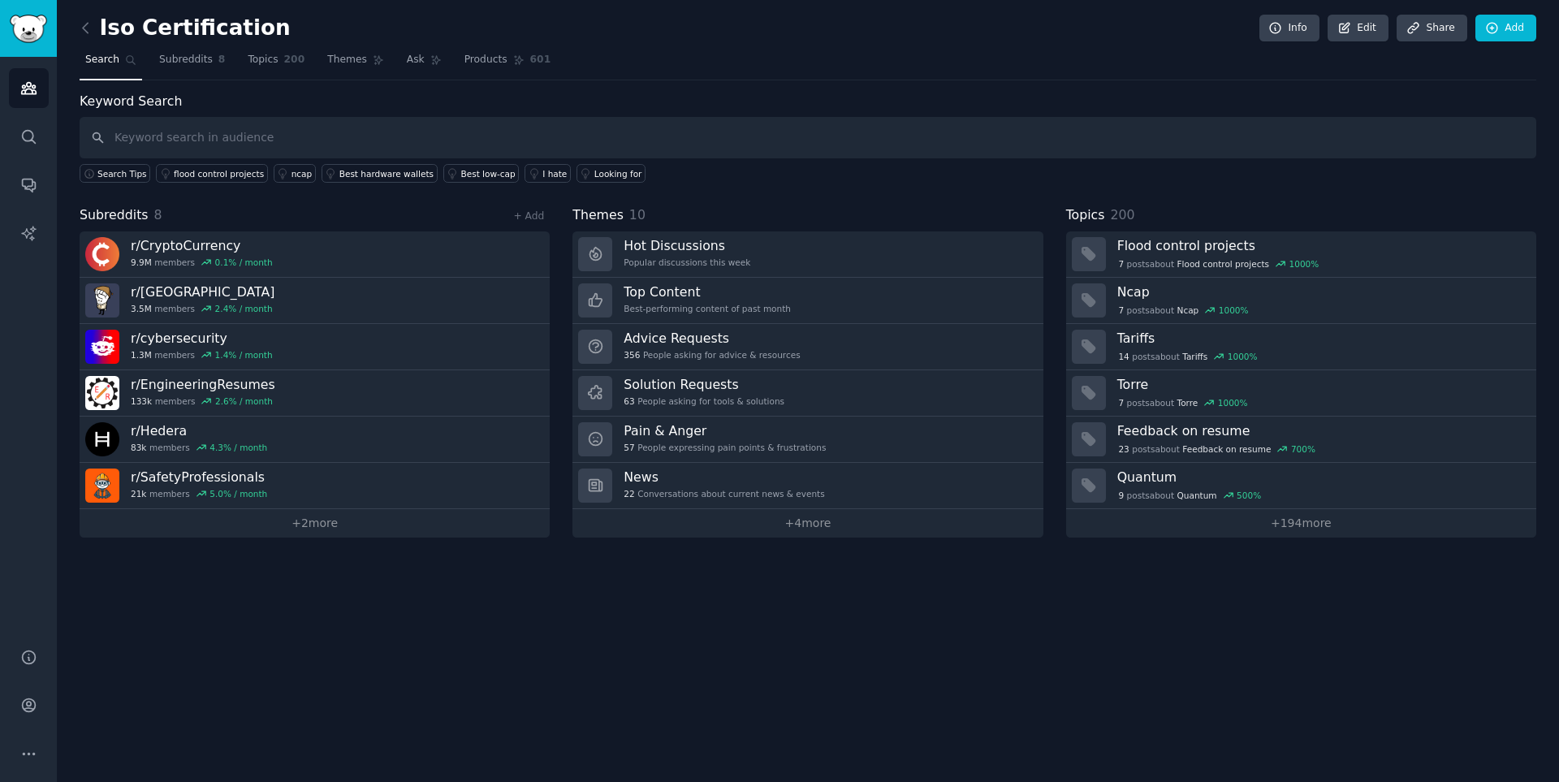
drag, startPoint x: 155, startPoint y: 306, endPoint x: 300, endPoint y: 693, distance: 413.6
click at [296, 528] on div "Iso Certification Info Edit Share Add Search Subreddits 8 Topics 200 Themes Ask…" at bounding box center [808, 391] width 1502 height 782
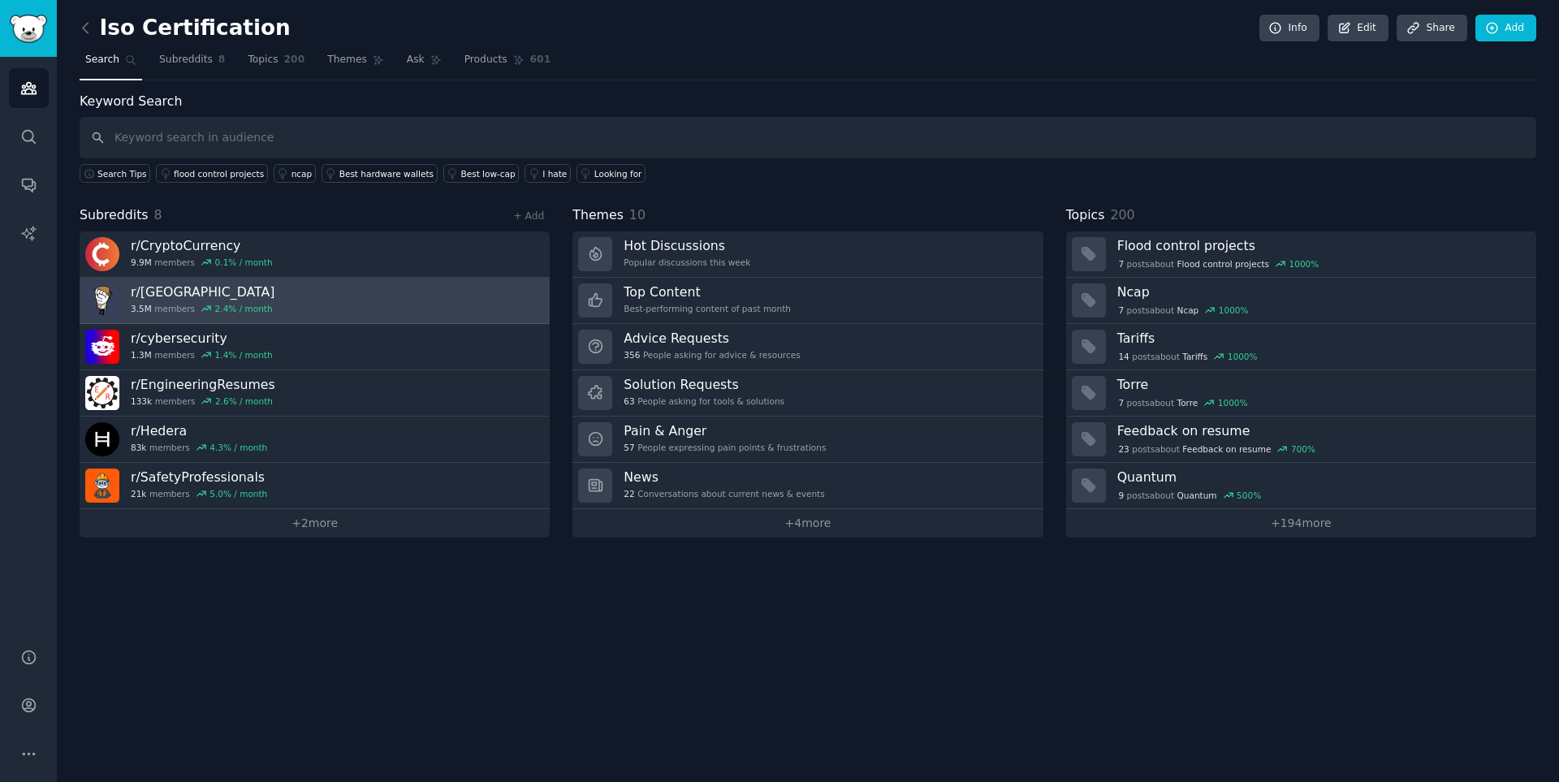
click at [80, 296] on link "r/ Philippines 3.5M members 2.4 % / month" at bounding box center [315, 301] width 470 height 46
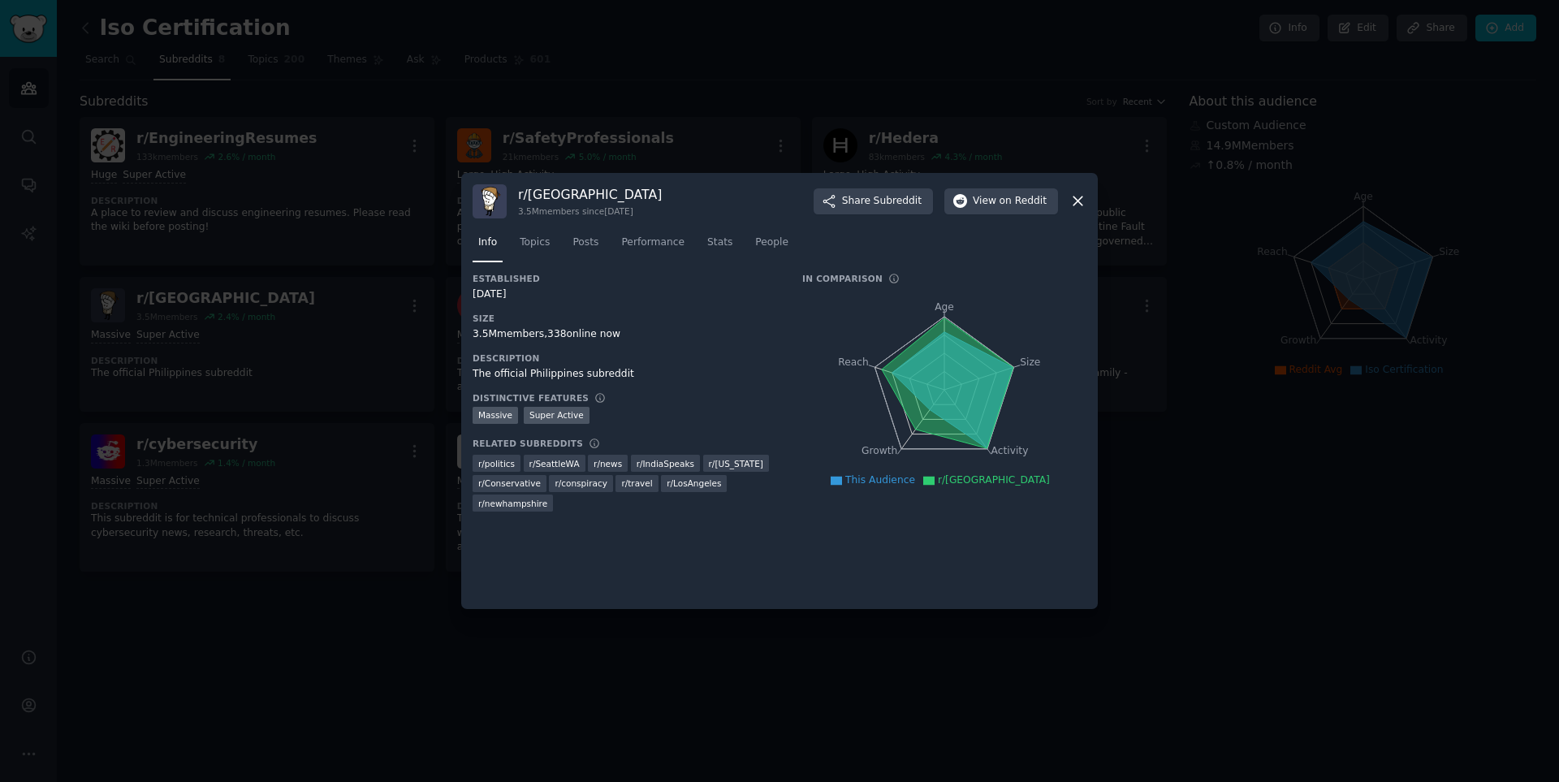
click at [1077, 200] on icon at bounding box center [1077, 200] width 17 height 17
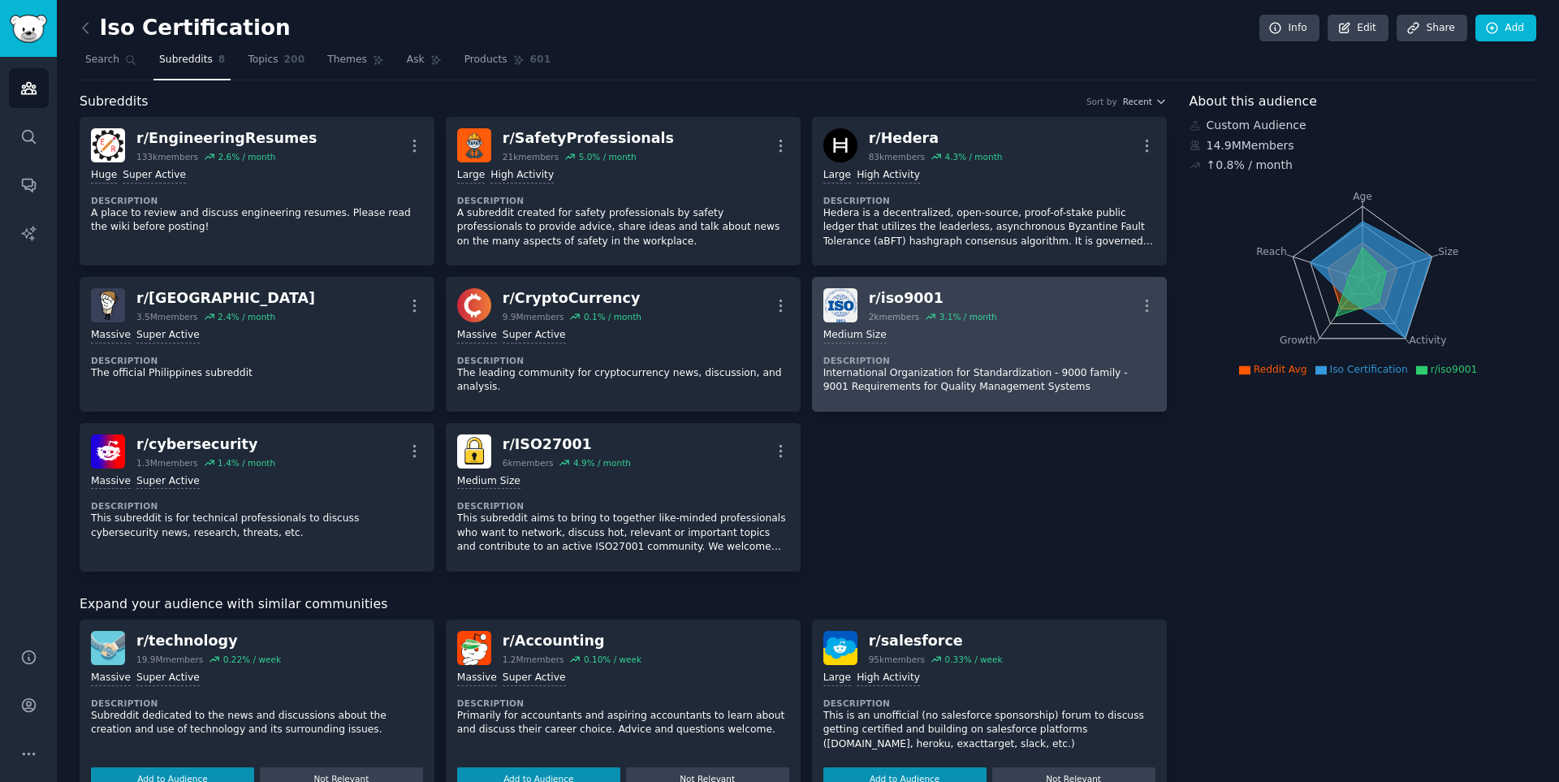
click at [985, 356] on dt "Description" at bounding box center [989, 360] width 332 height 11
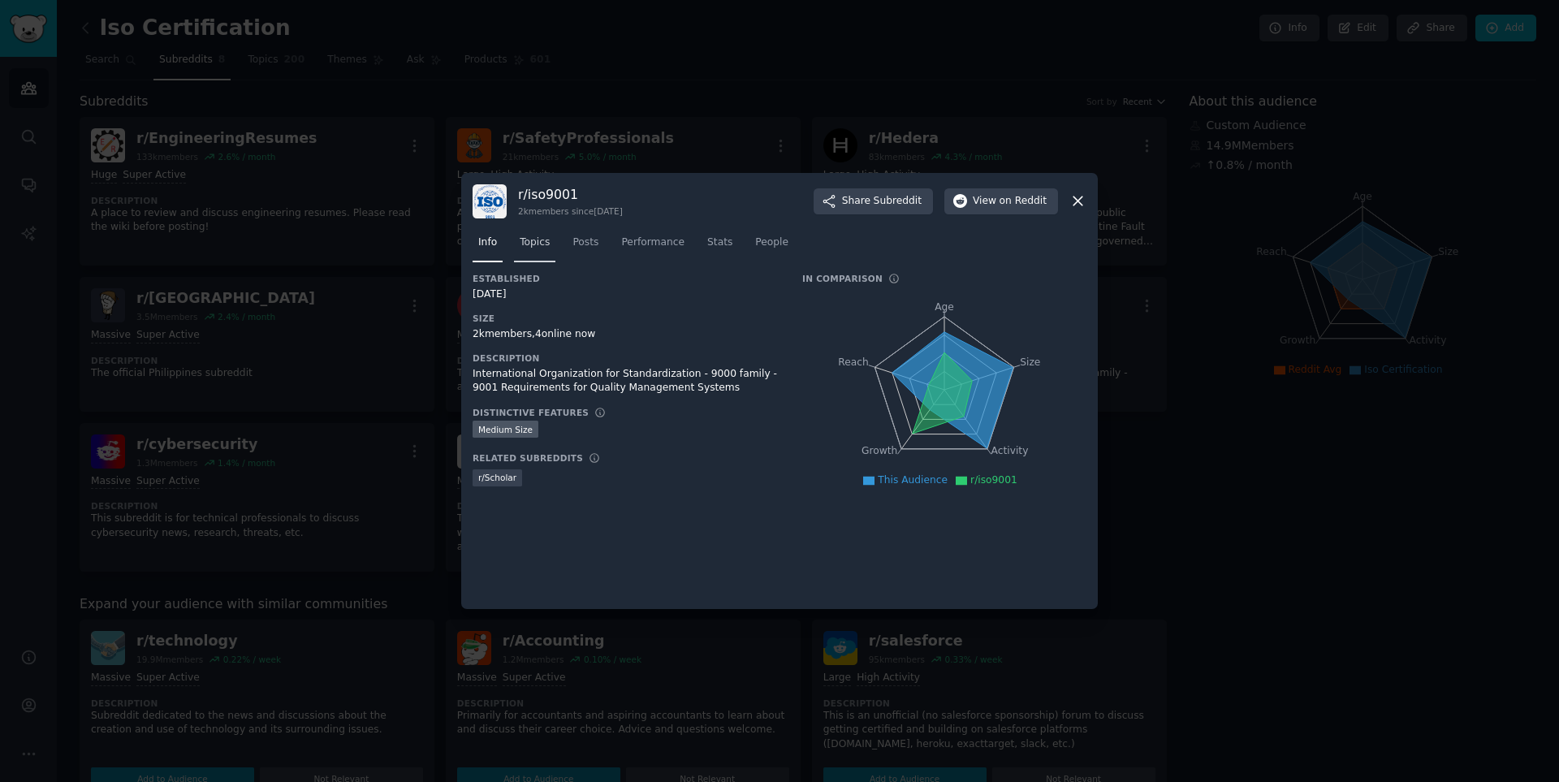
click at [539, 249] on span "Topics" at bounding box center [535, 242] width 30 height 15
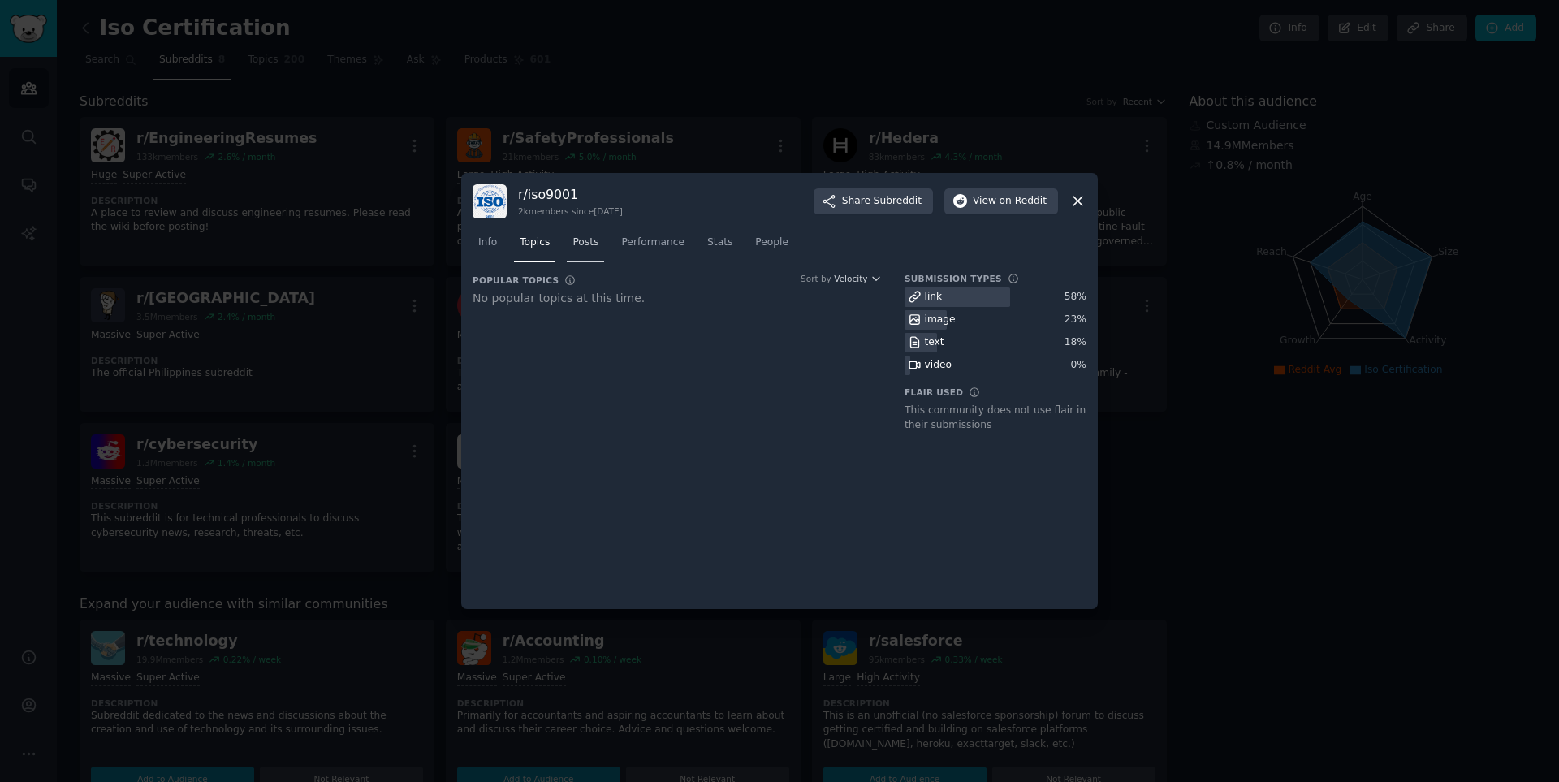
click at [595, 247] on link "Posts" at bounding box center [585, 246] width 37 height 33
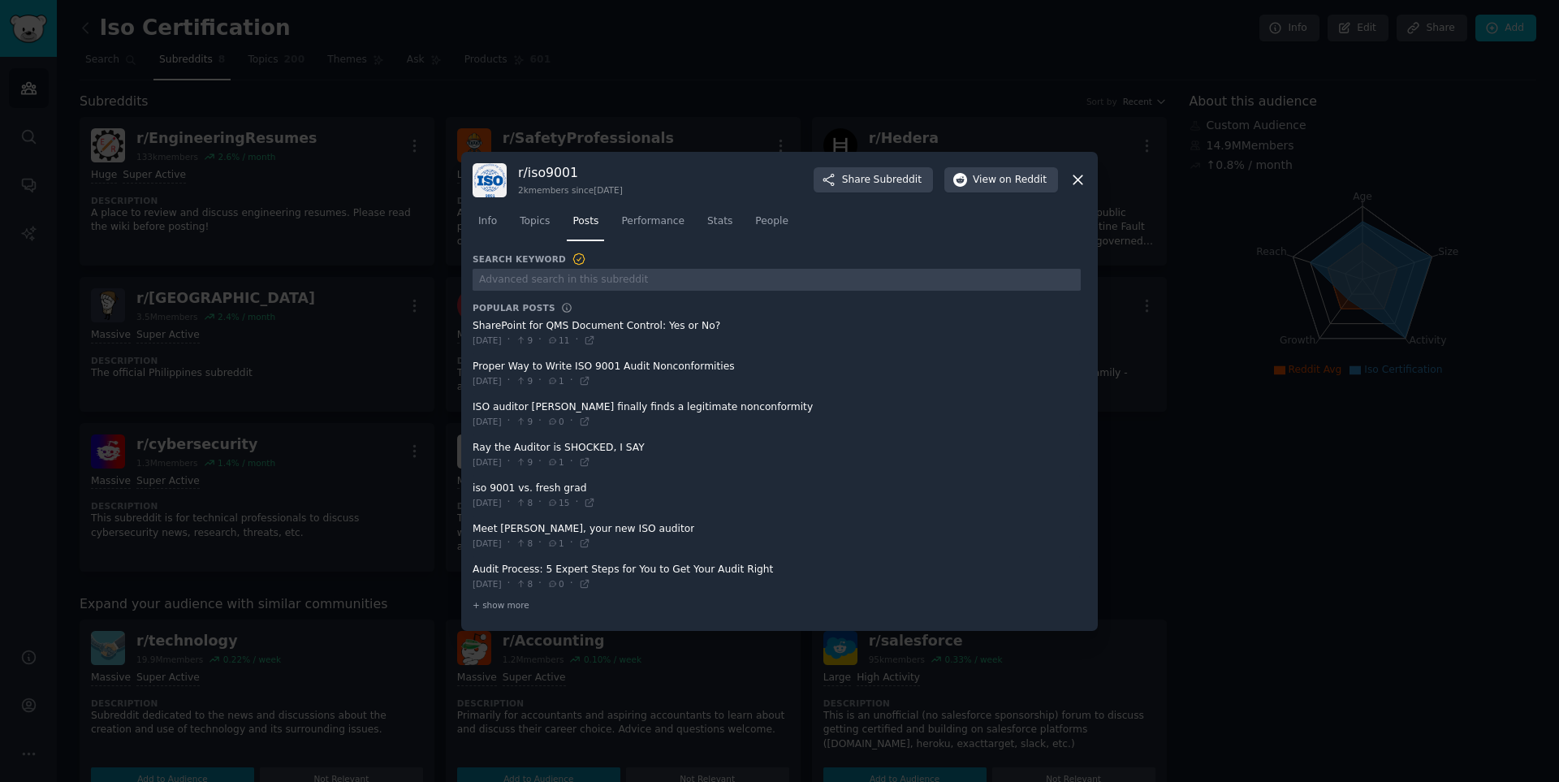
click at [703, 325] on span at bounding box center [776, 333] width 608 height 40
click at [659, 370] on span at bounding box center [776, 374] width 608 height 40
click at [685, 365] on span at bounding box center [776, 374] width 608 height 40
click at [1004, 178] on span "on Reddit" at bounding box center [1022, 180] width 47 height 15
click at [1076, 180] on icon at bounding box center [1077, 179] width 9 height 9
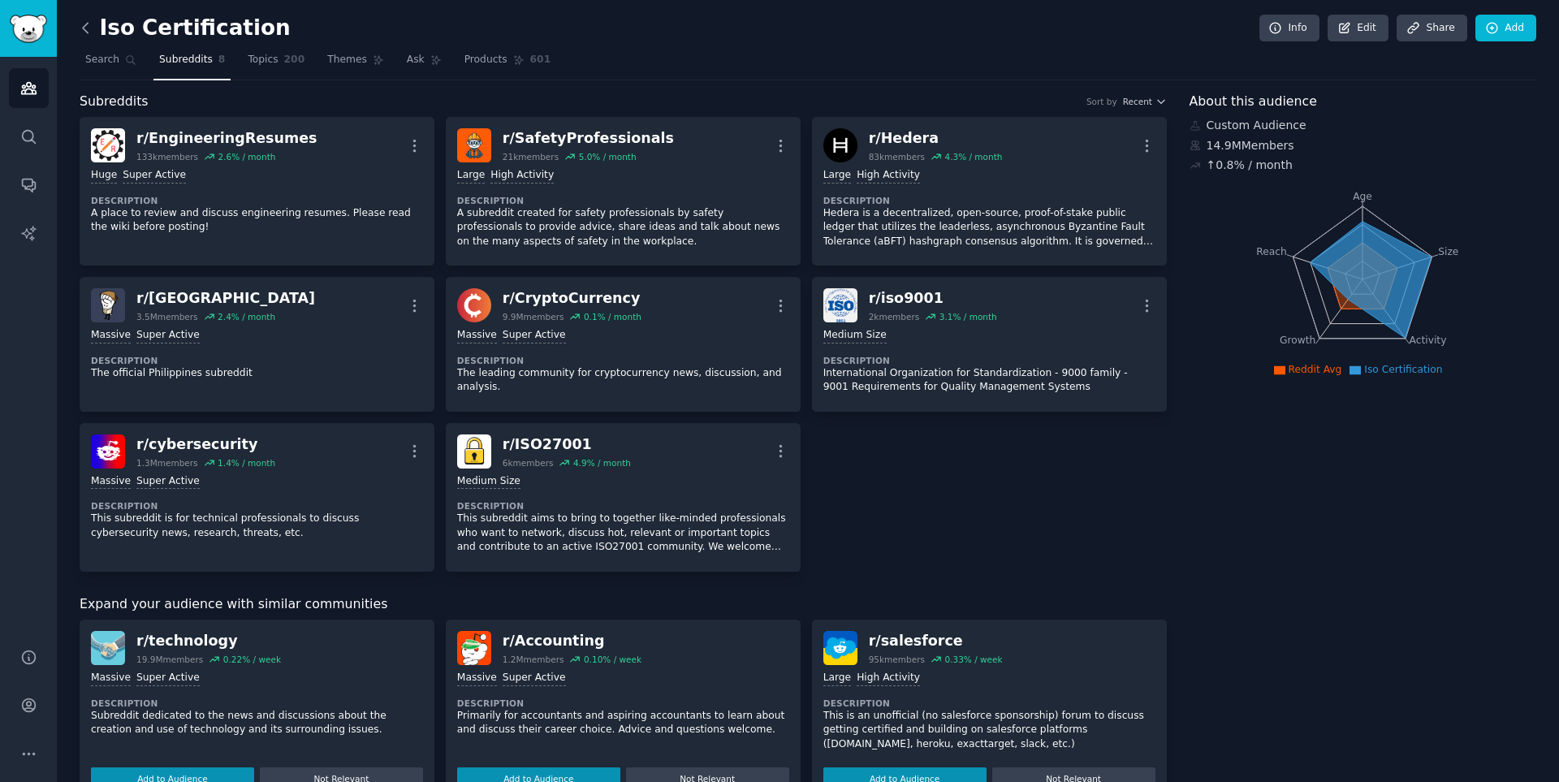
click at [84, 25] on icon at bounding box center [85, 28] width 5 height 10
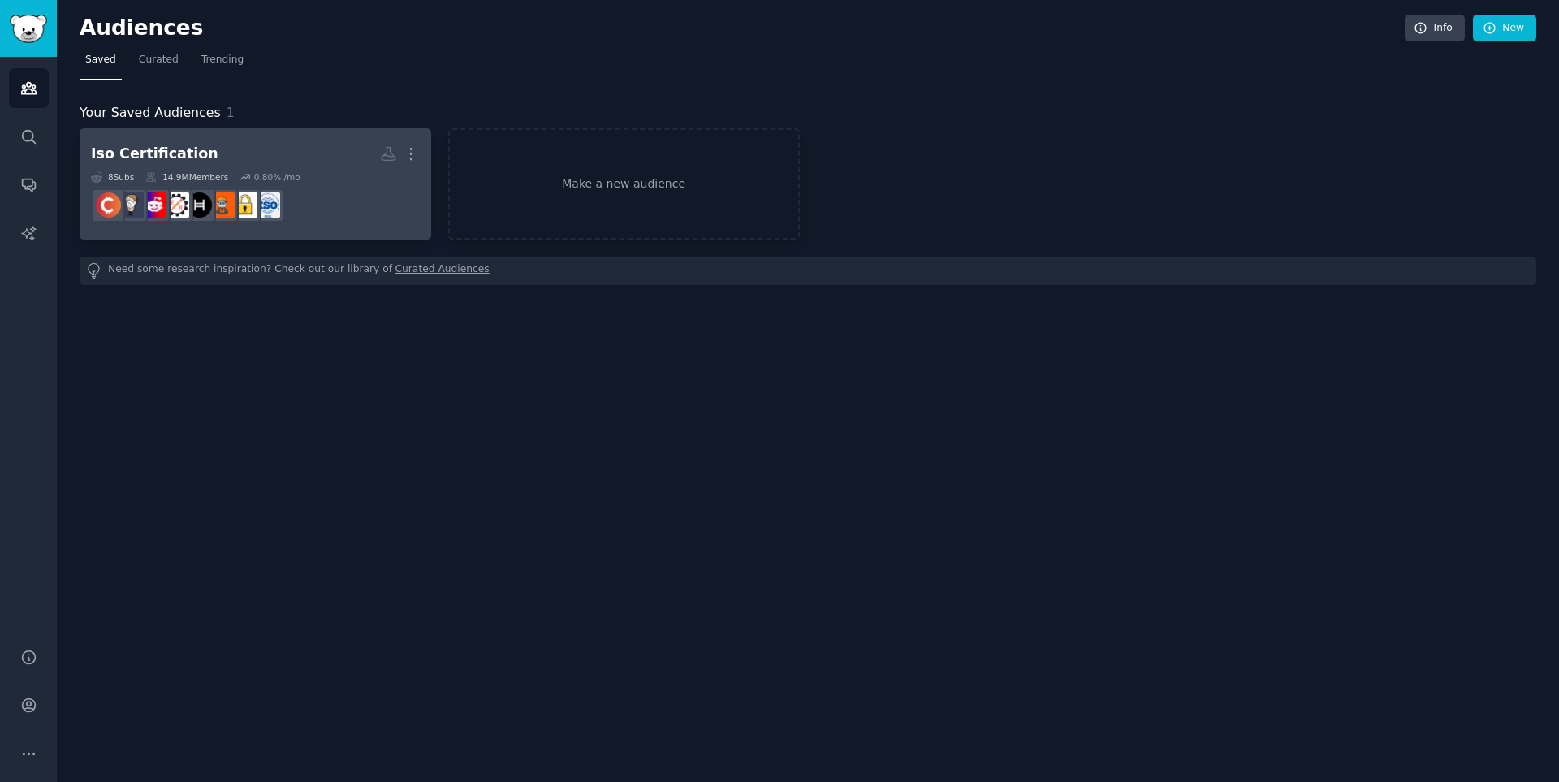
click at [377, 215] on dd at bounding box center [255, 205] width 329 height 45
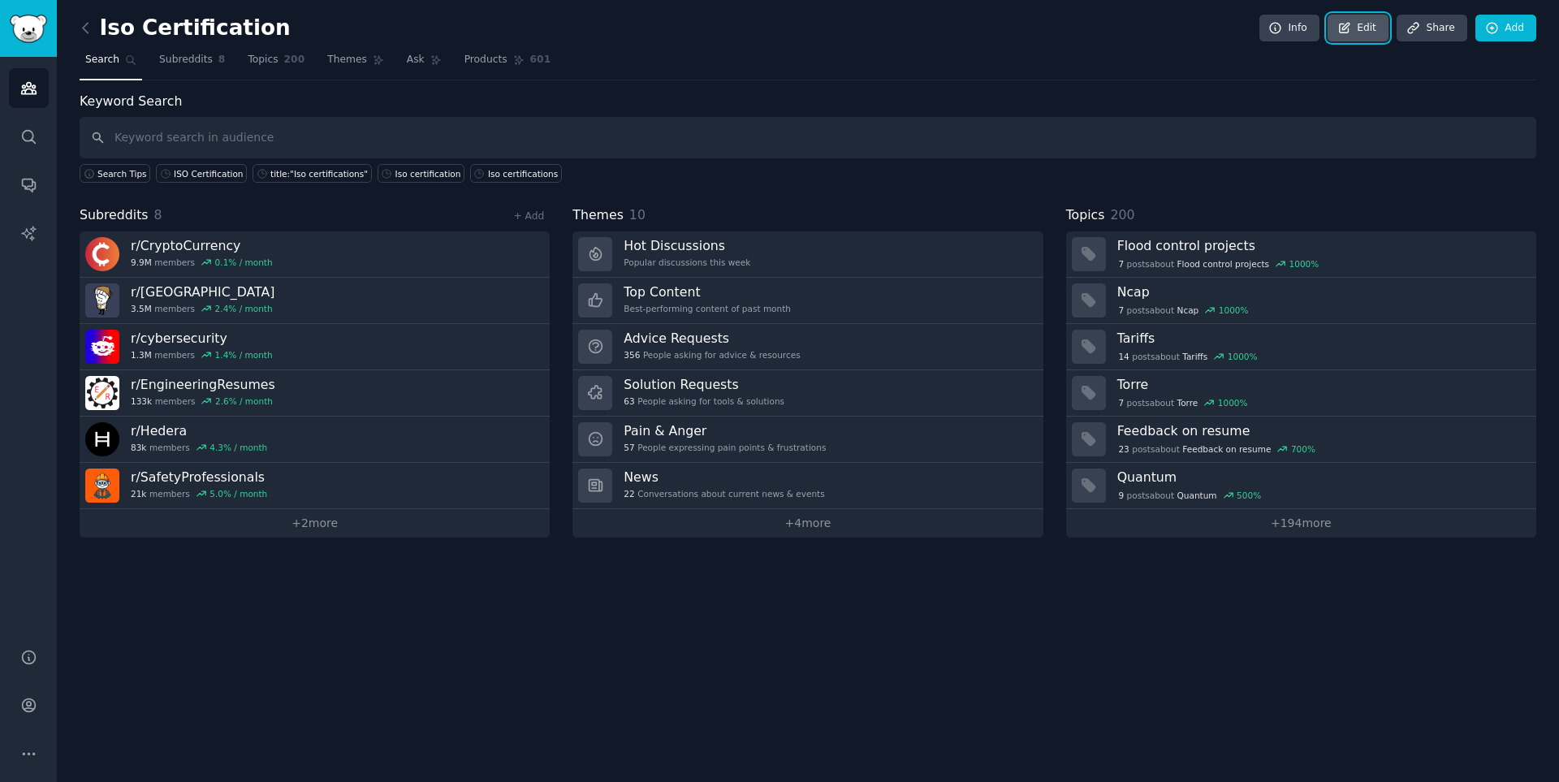
click at [1108, 21] on icon at bounding box center [1344, 28] width 15 height 15
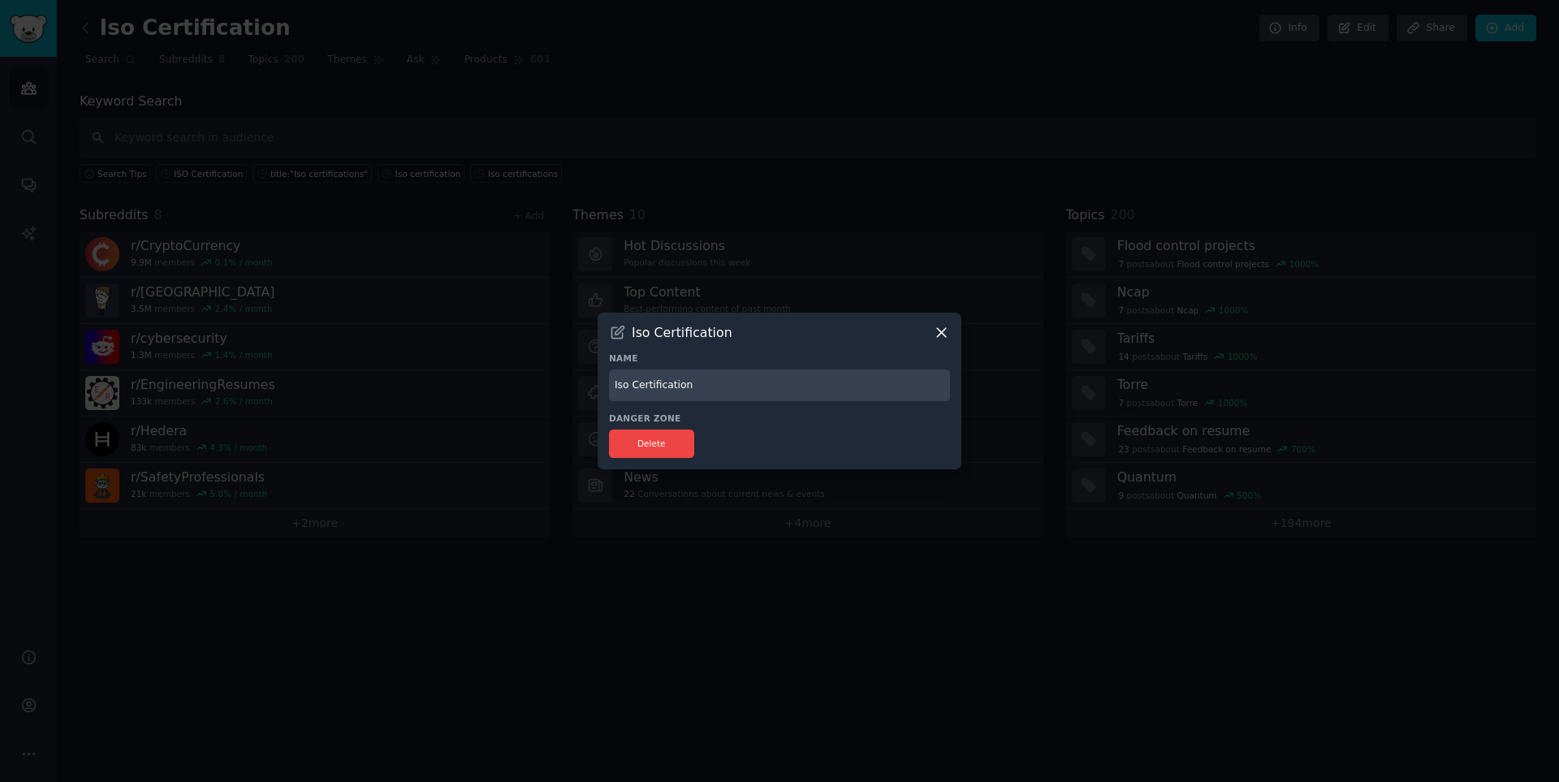
click at [942, 334] on icon at bounding box center [941, 333] width 9 height 9
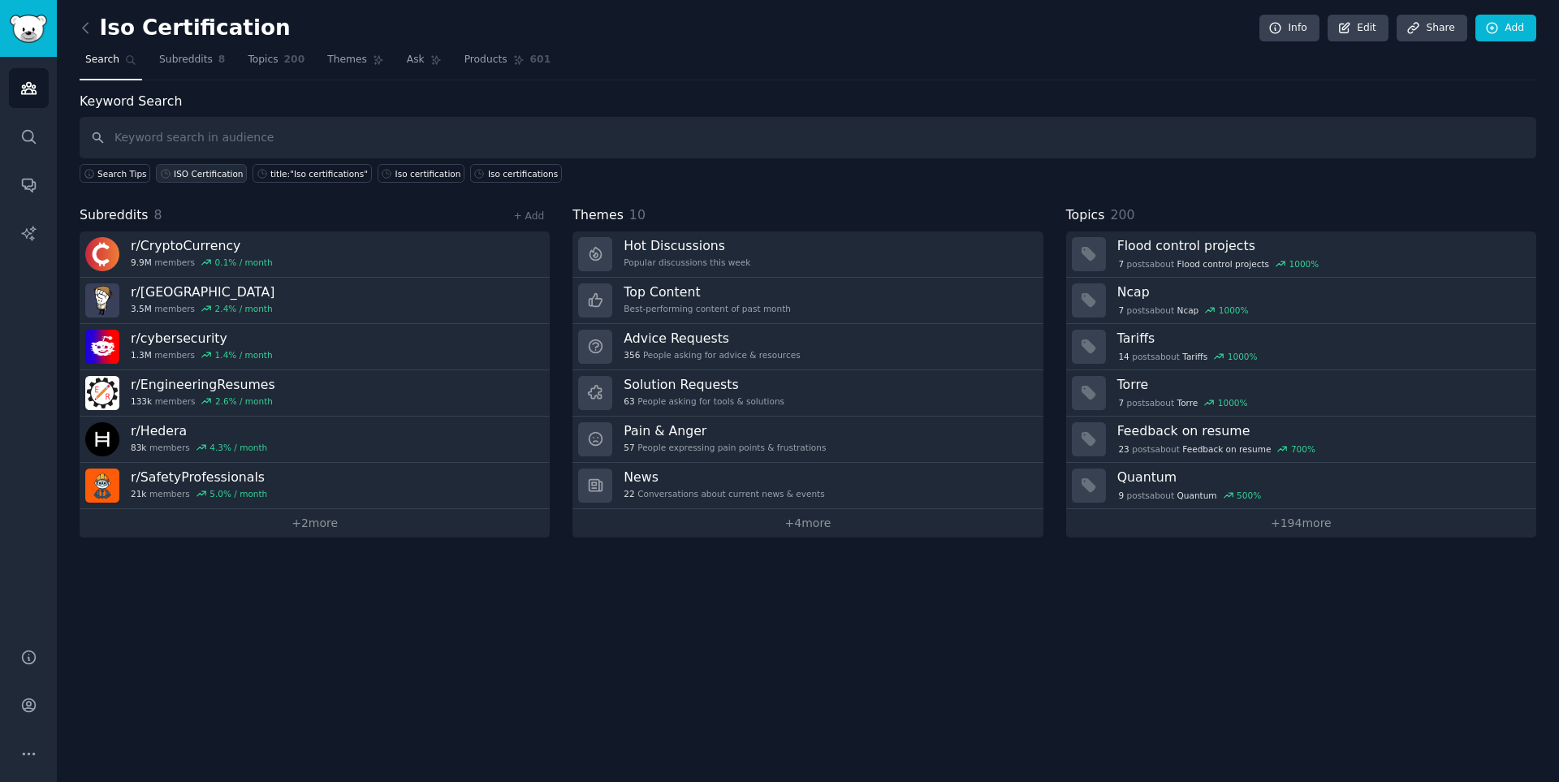
click at [190, 170] on div "ISO Certification" at bounding box center [208, 173] width 69 height 11
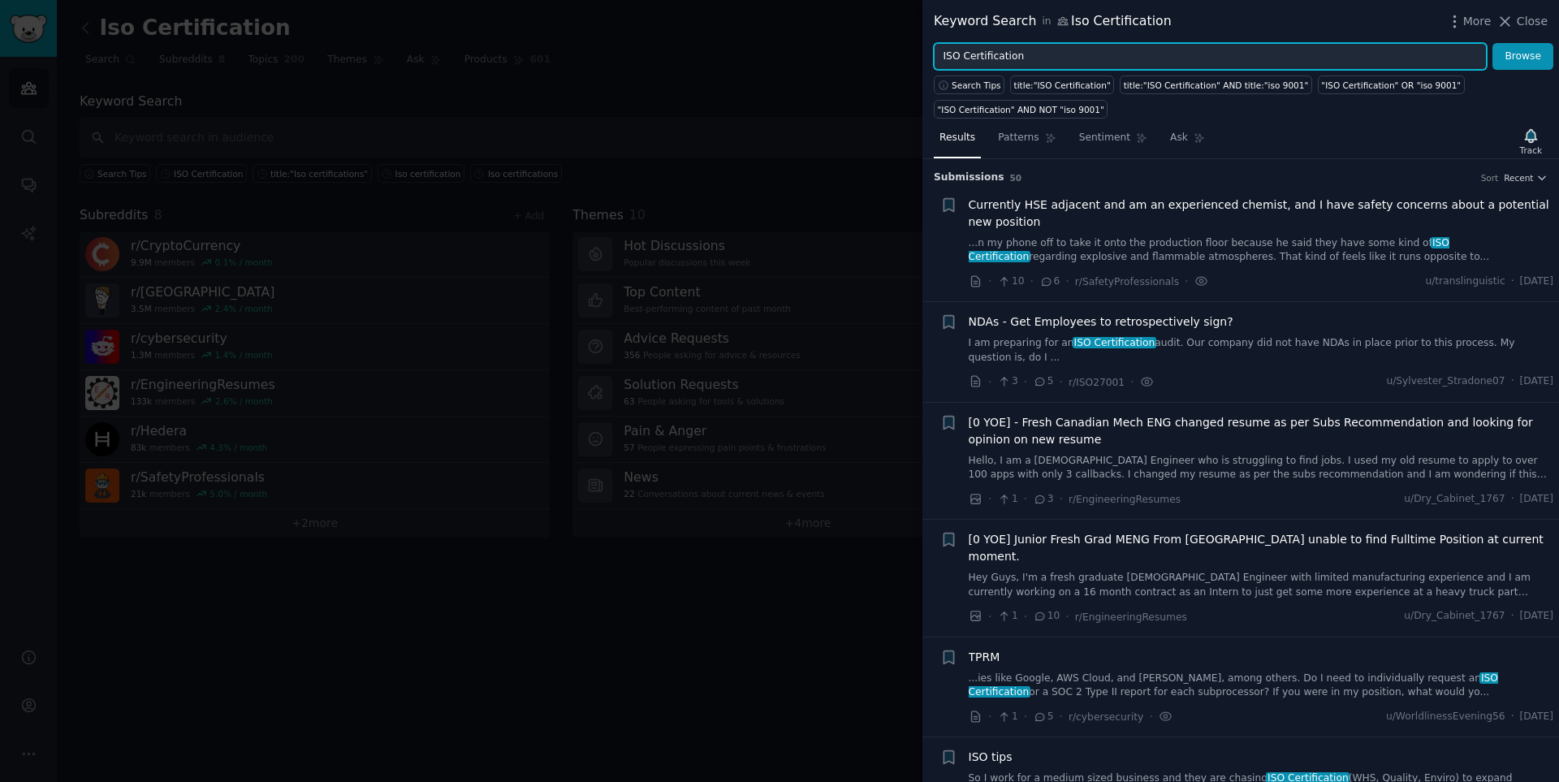
click at [1050, 63] on input "ISO Certification" at bounding box center [1210, 57] width 553 height 28
type input "How to get iso certification"
click at [1108, 43] on button "Browse" at bounding box center [1522, 57] width 61 height 28
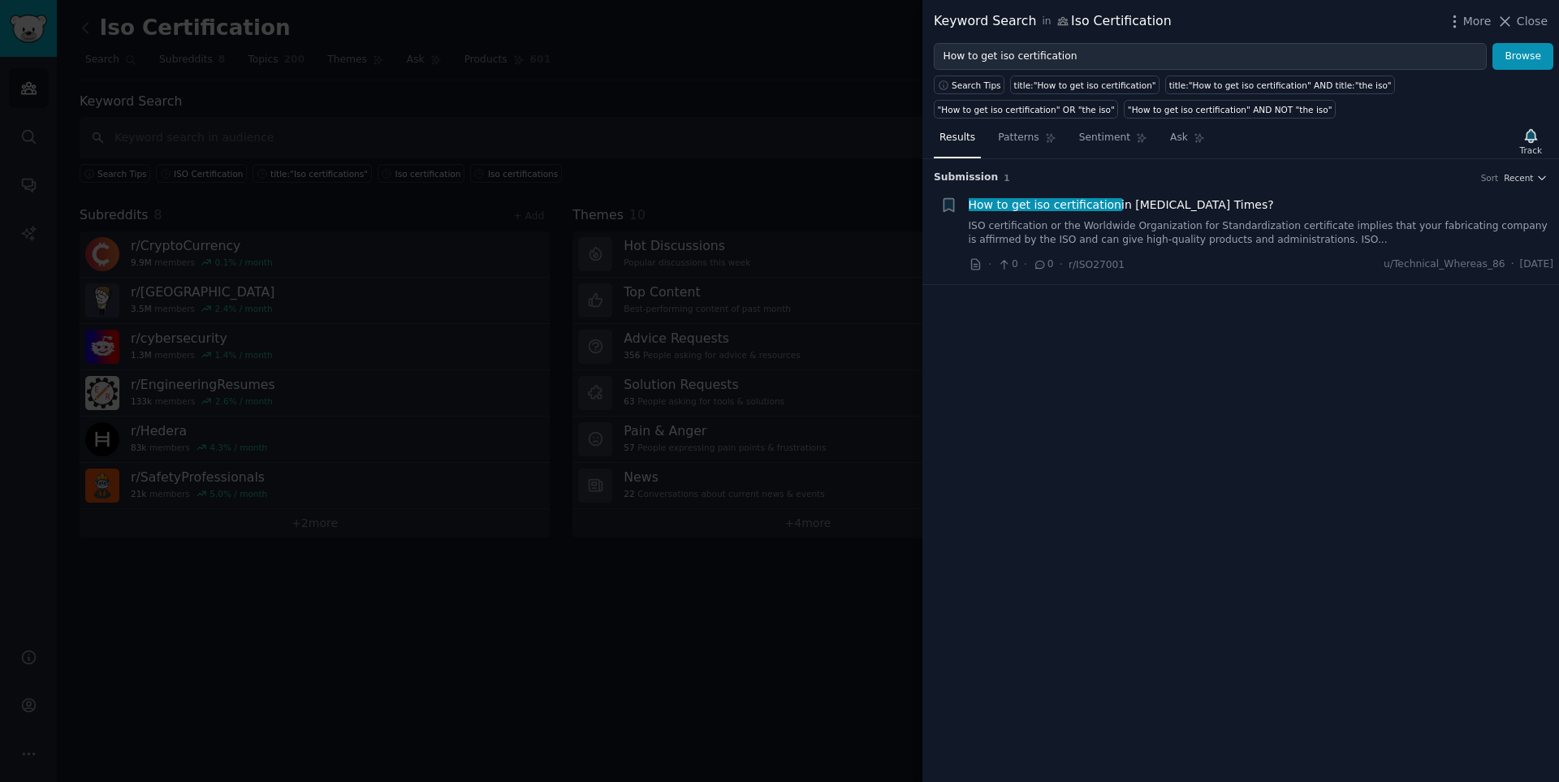
click at [1108, 226] on link "ISO certification or the Worldwide Organization for Standardization certificate…" at bounding box center [1260, 233] width 585 height 28
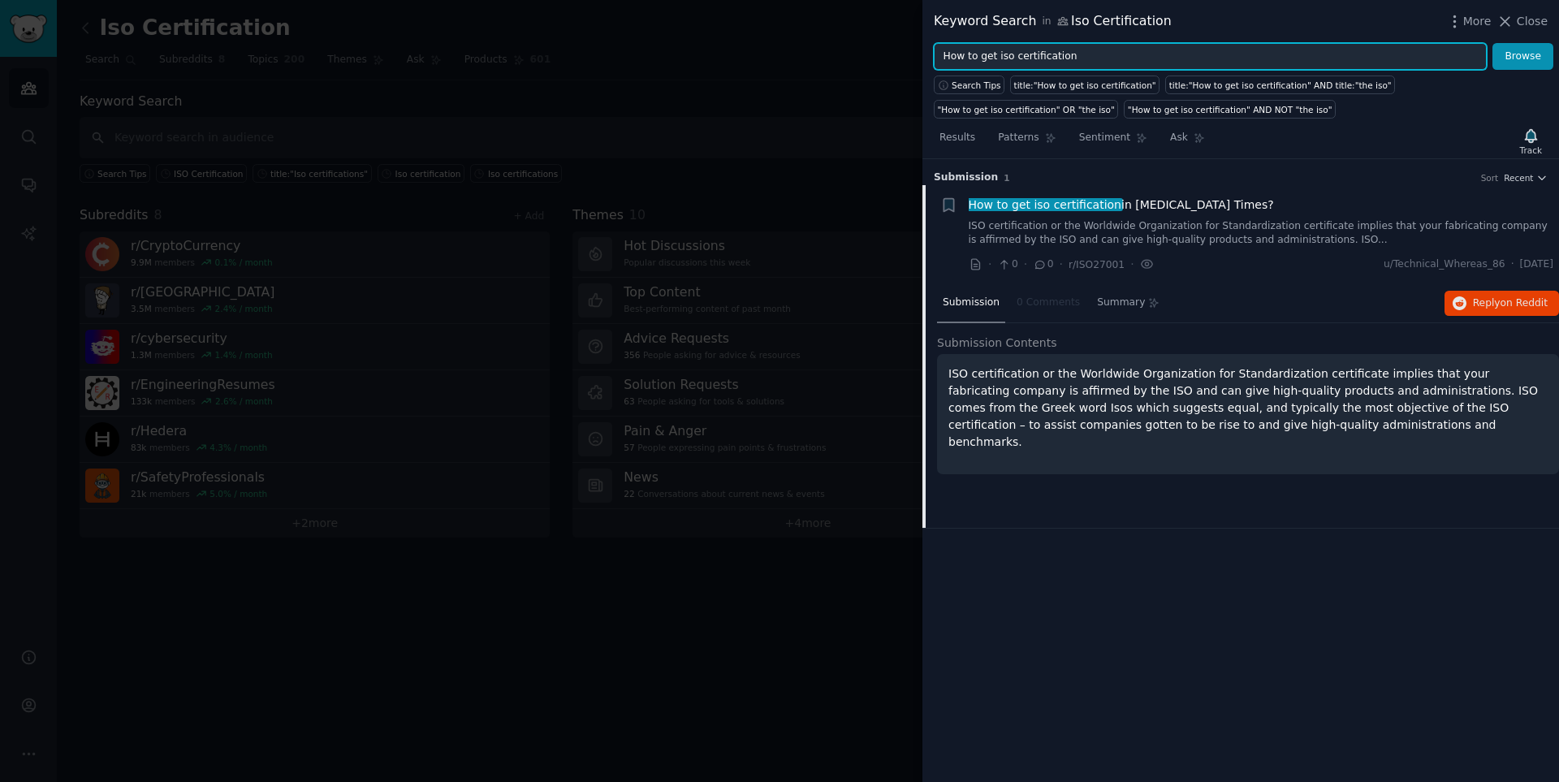
click at [1076, 57] on input "How to get iso certification" at bounding box center [1210, 57] width 553 height 28
type input "I"
click at [1108, 43] on button "Browse" at bounding box center [1522, 57] width 61 height 28
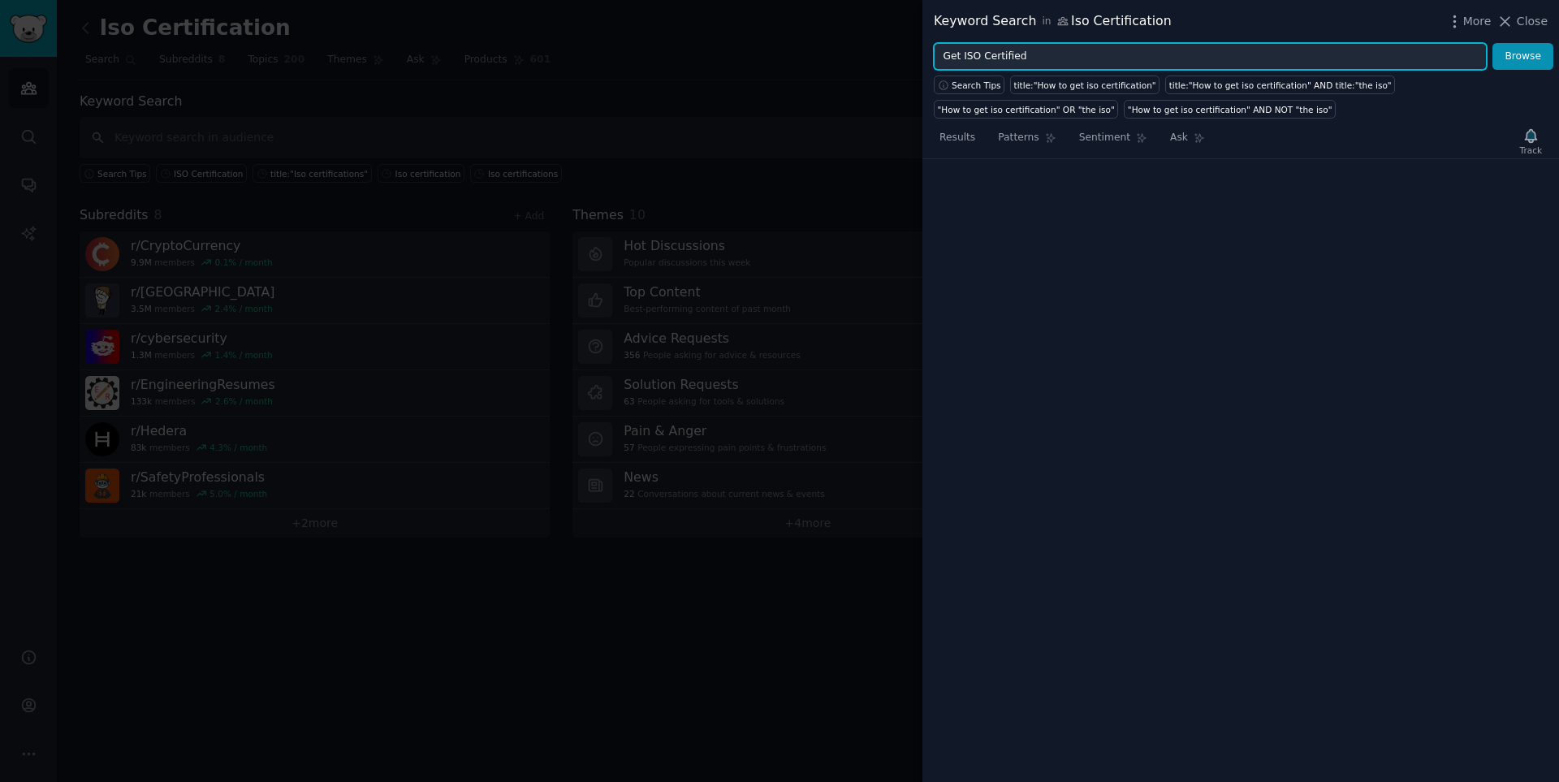
click at [1108, 43] on button "Browse" at bounding box center [1522, 57] width 61 height 28
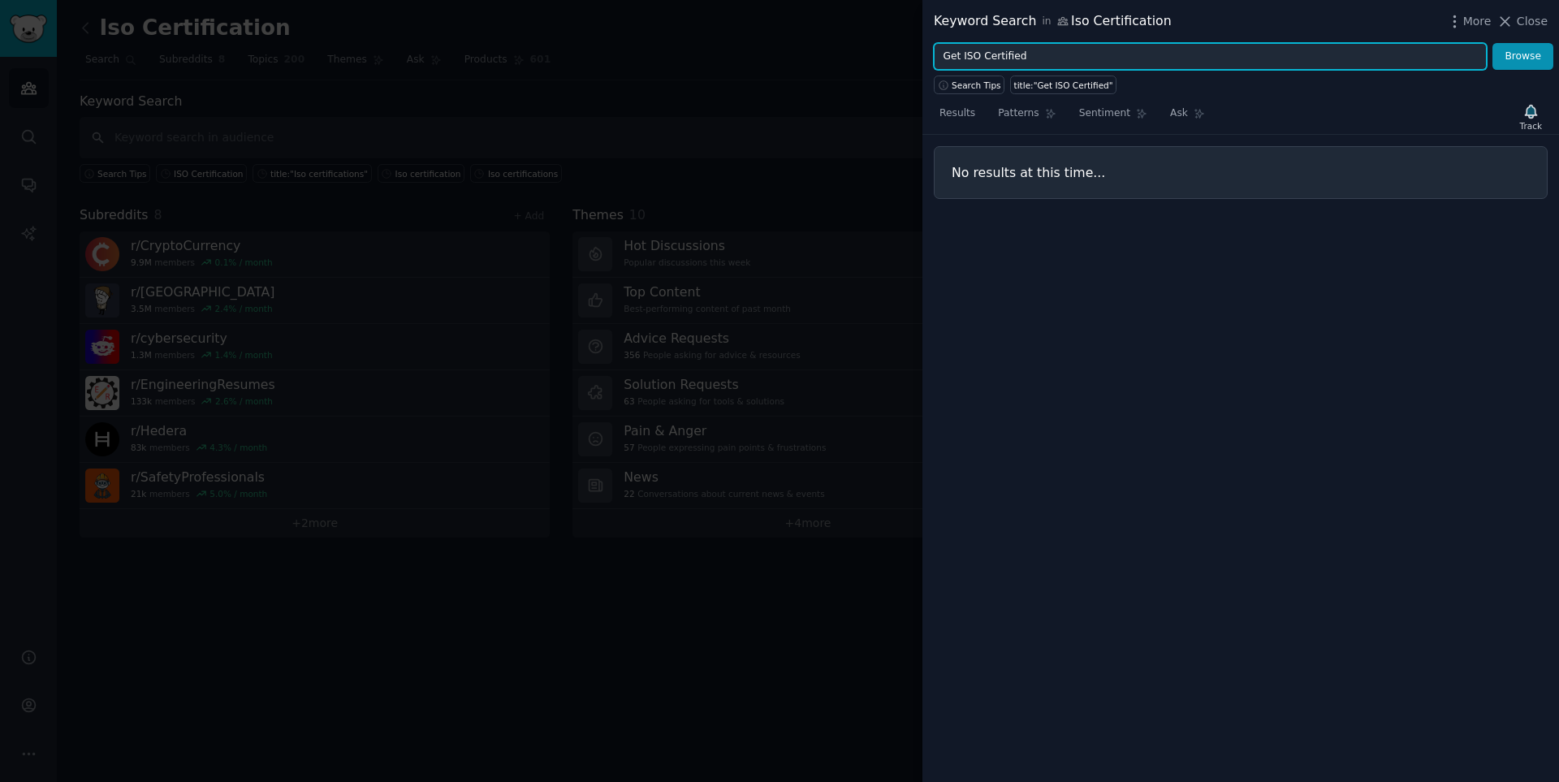
drag, startPoint x: 959, startPoint y: 54, endPoint x: 921, endPoint y: 51, distance: 37.4
click at [921, 51] on div "Keyword Search in Iso Certification More Close Get ISO Certified Browse Search …" at bounding box center [779, 391] width 1559 height 782
click at [1108, 43] on button "Browse" at bounding box center [1522, 57] width 61 height 28
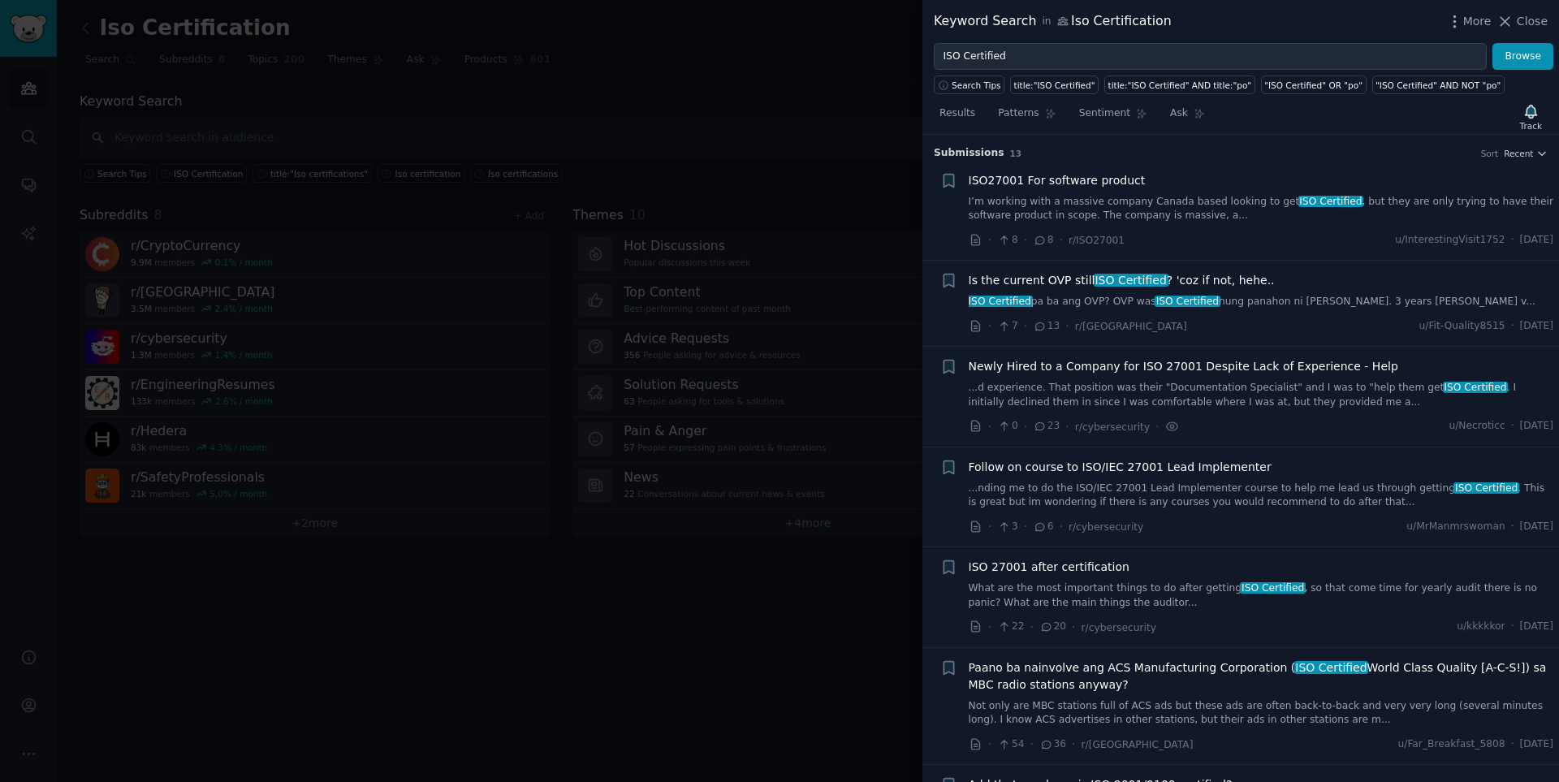
click at [1108, 201] on span "ISO Certified" at bounding box center [1331, 201] width 66 height 11
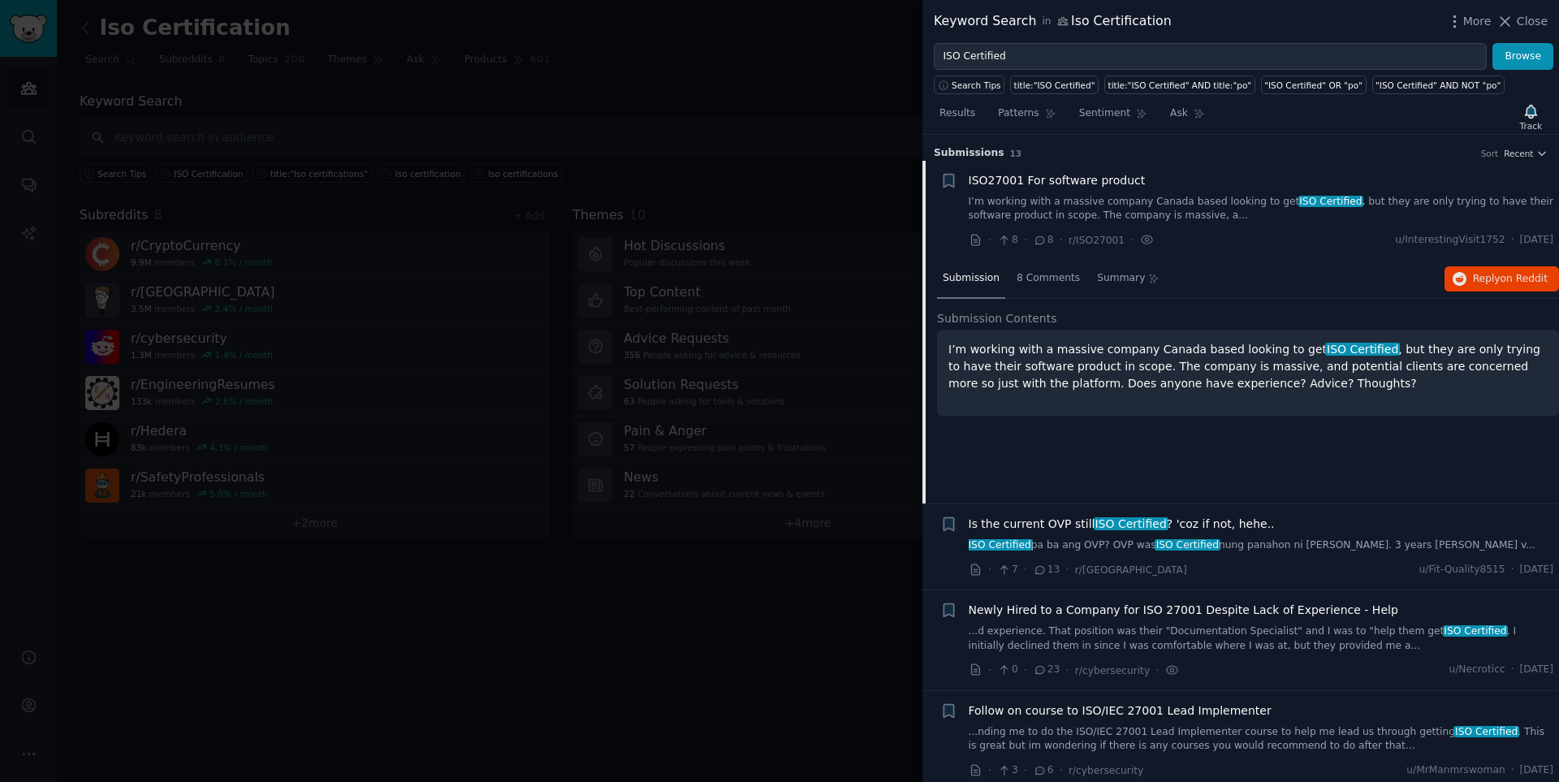
scroll to position [26, 0]
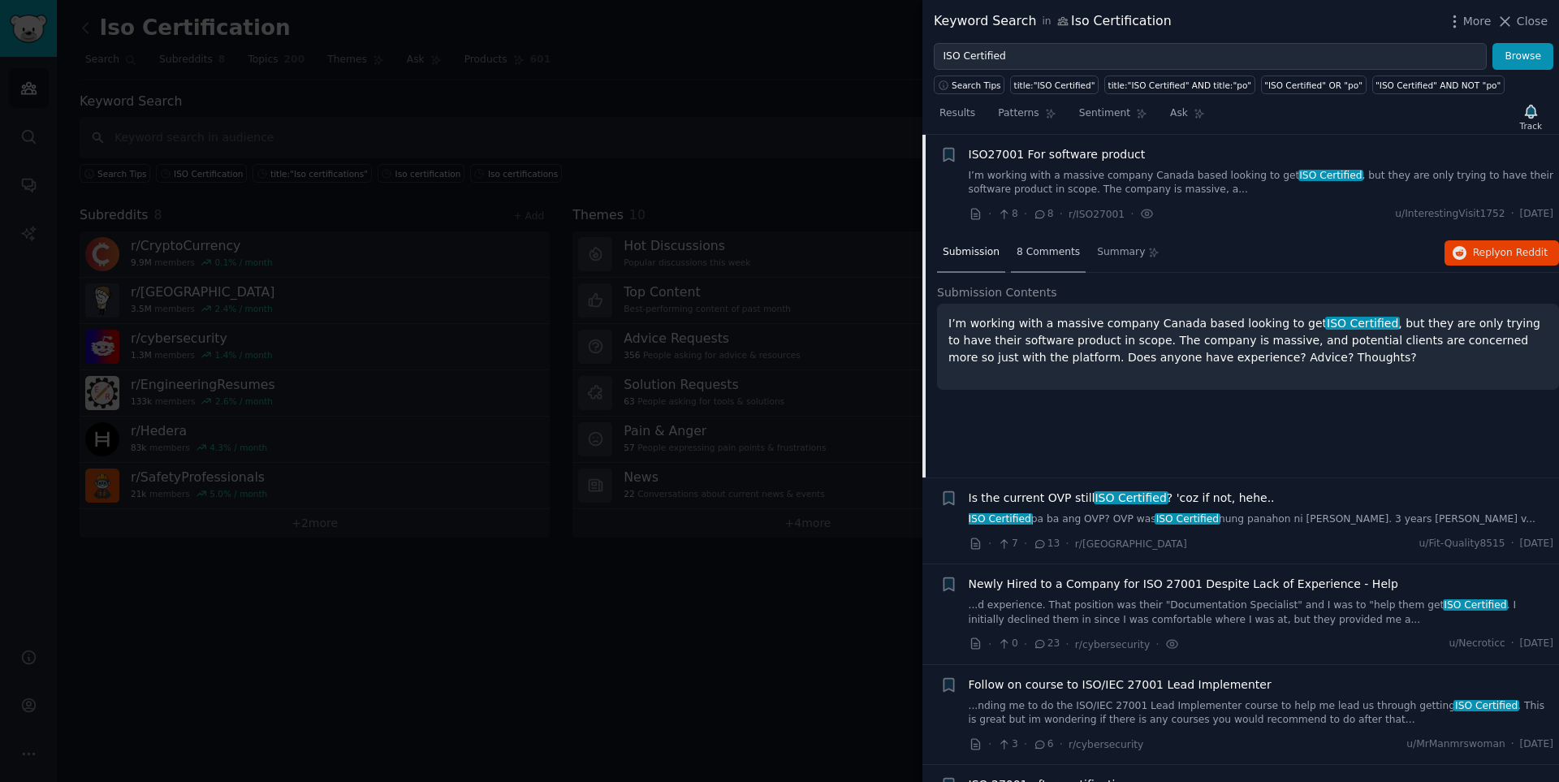
click at [1033, 260] on div "8 Comments" at bounding box center [1048, 253] width 75 height 39
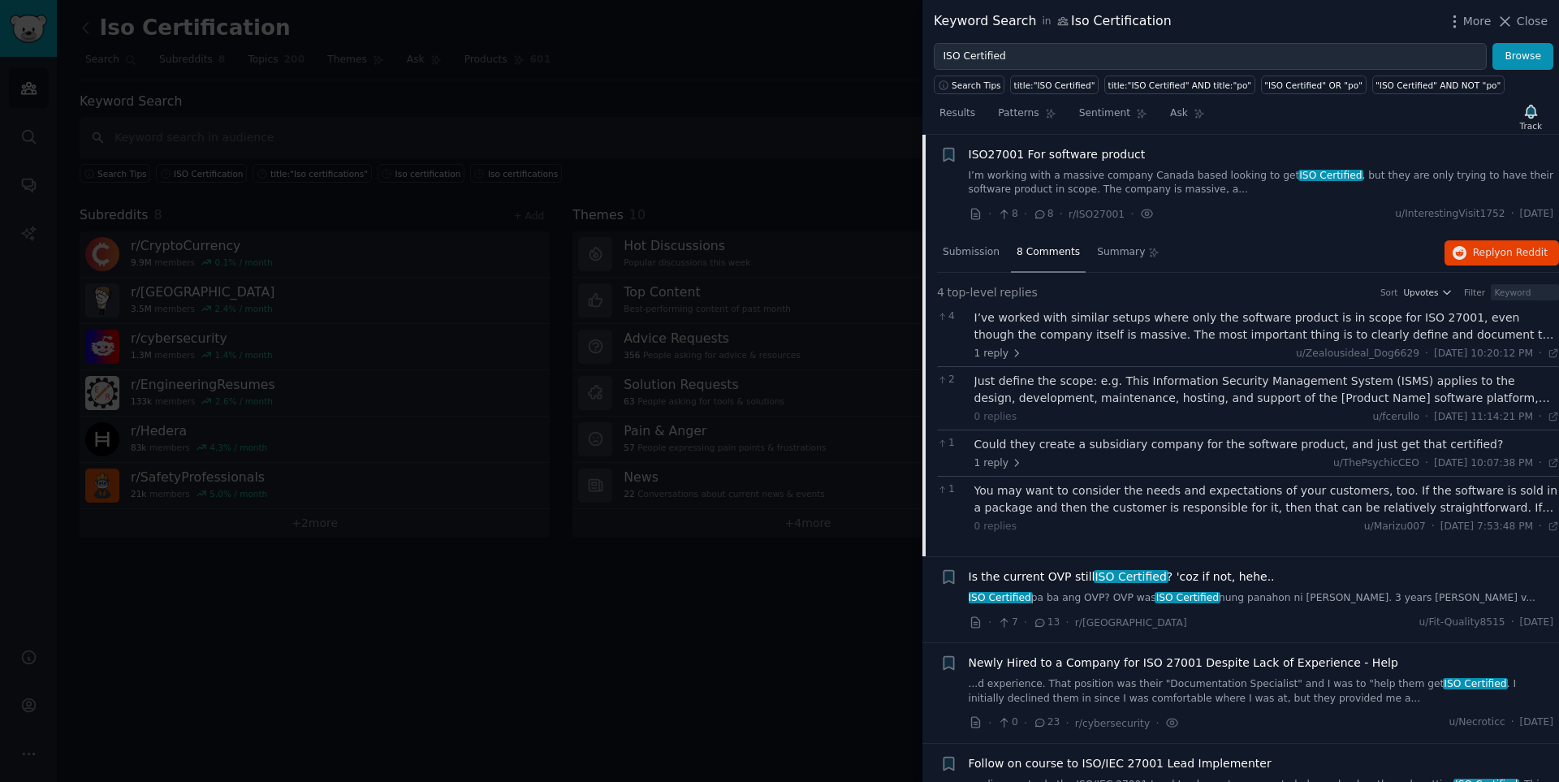
click at [1108, 390] on div "Just define the scope: e.g. This Information Security Management System (ISMS) …" at bounding box center [1266, 390] width 585 height 34
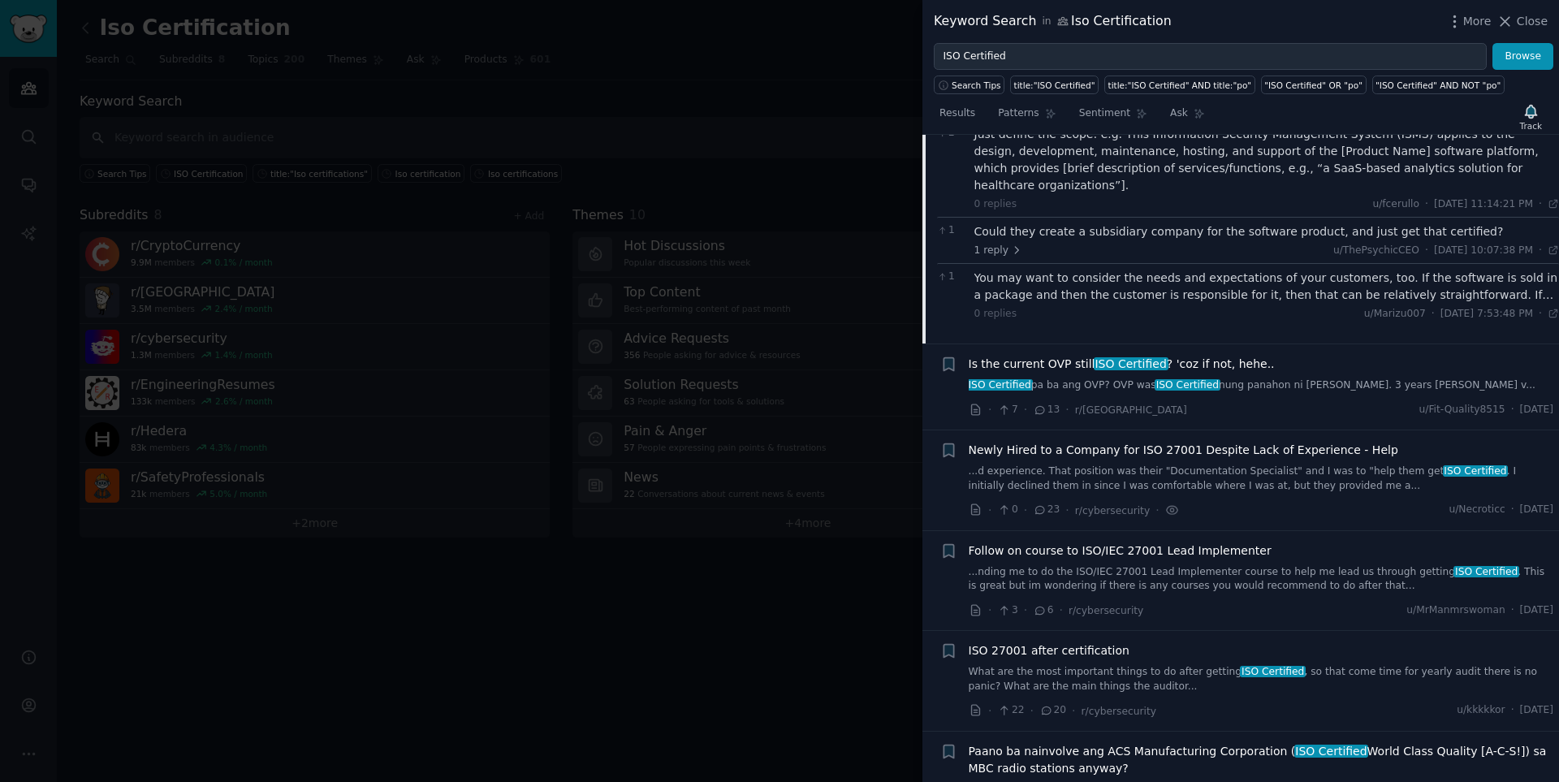
scroll to position [0, 0]
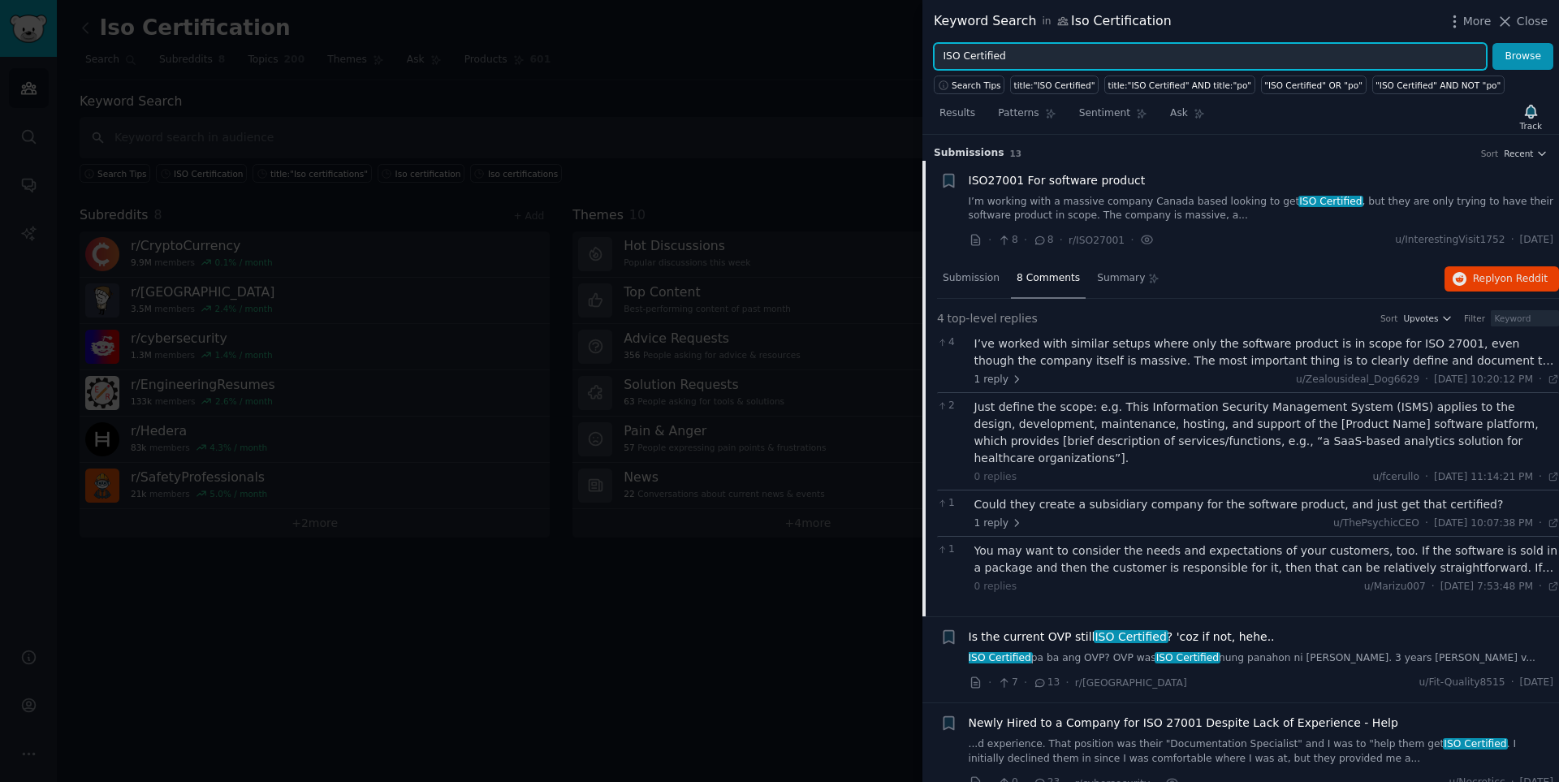
click at [1007, 51] on input "ISO Certified" at bounding box center [1210, 57] width 553 height 28
type input "ISO certification"
click at [1108, 43] on button "Browse" at bounding box center [1522, 57] width 61 height 28
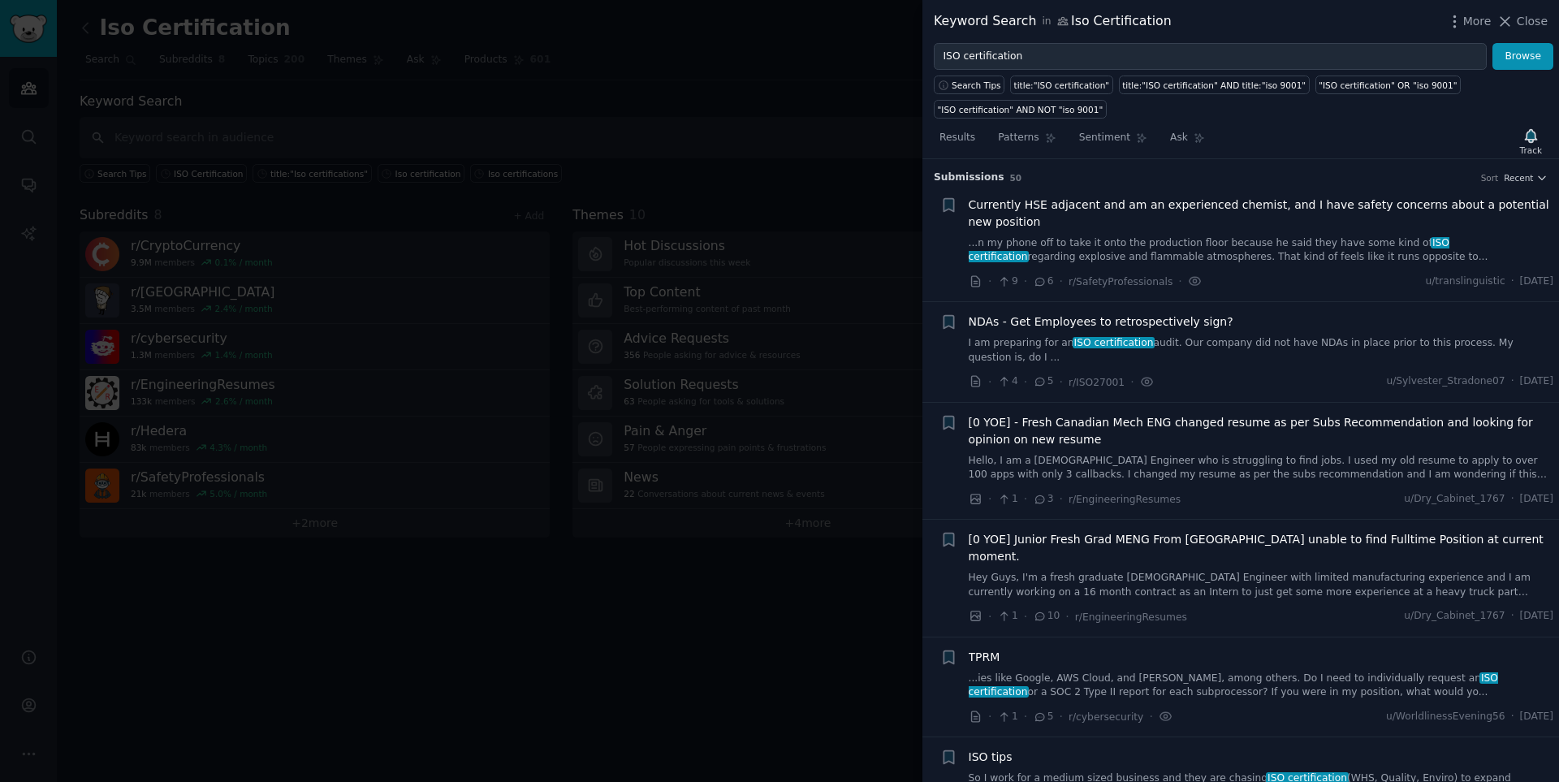
click at [1108, 345] on link "I am preparing for an ISO certification audit. Our company did not have NDAs in…" at bounding box center [1260, 350] width 585 height 28
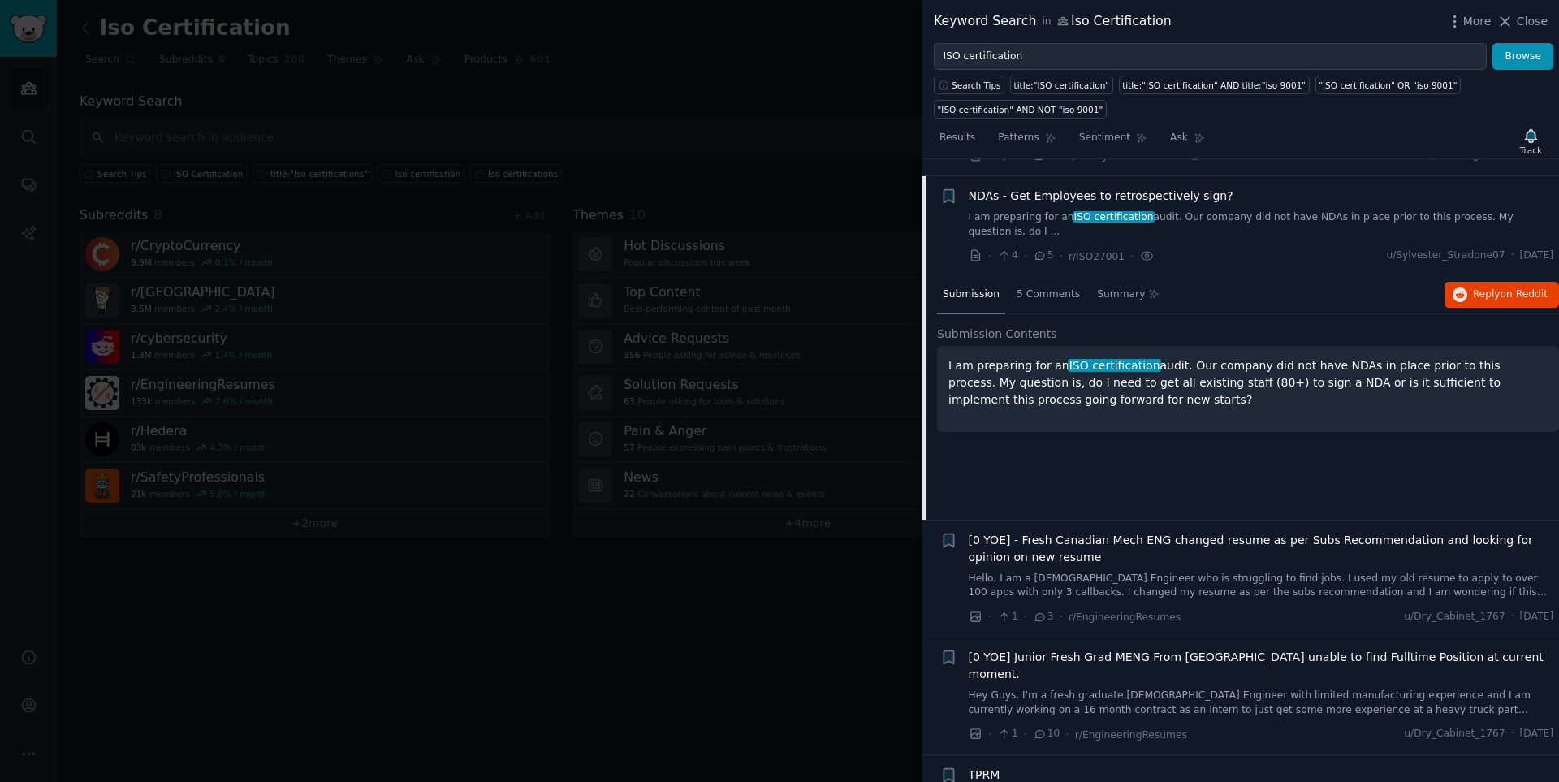
scroll to position [143, 0]
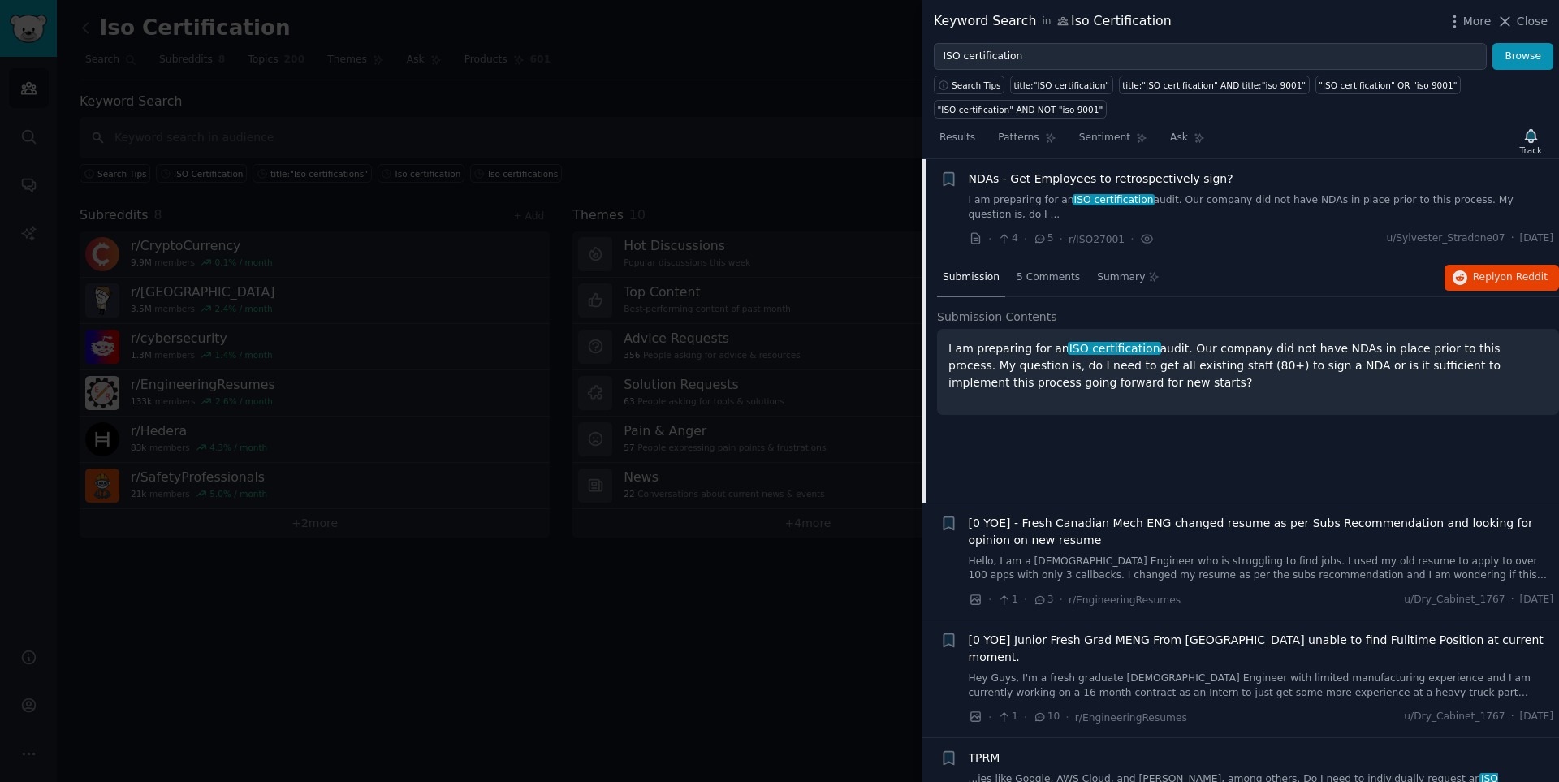
click at [1003, 259] on nav "Submission 5 Comments Summary" at bounding box center [1051, 278] width 228 height 39
click at [1020, 270] on span "5 Comments" at bounding box center [1047, 277] width 63 height 15
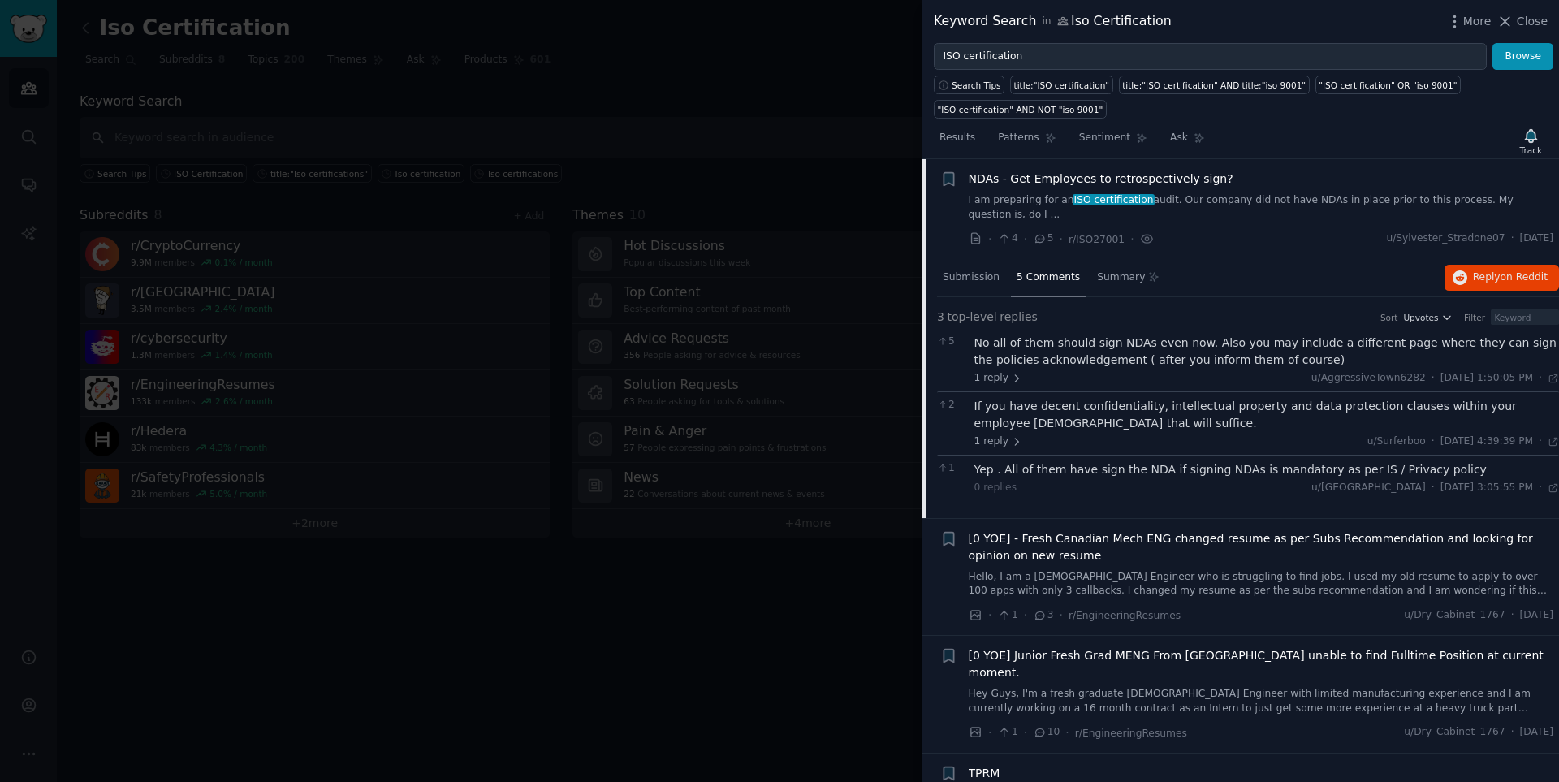
click at [1108, 203] on link "I am preparing for an ISO certification audit. Our company did not have NDAs in…" at bounding box center [1260, 207] width 585 height 28
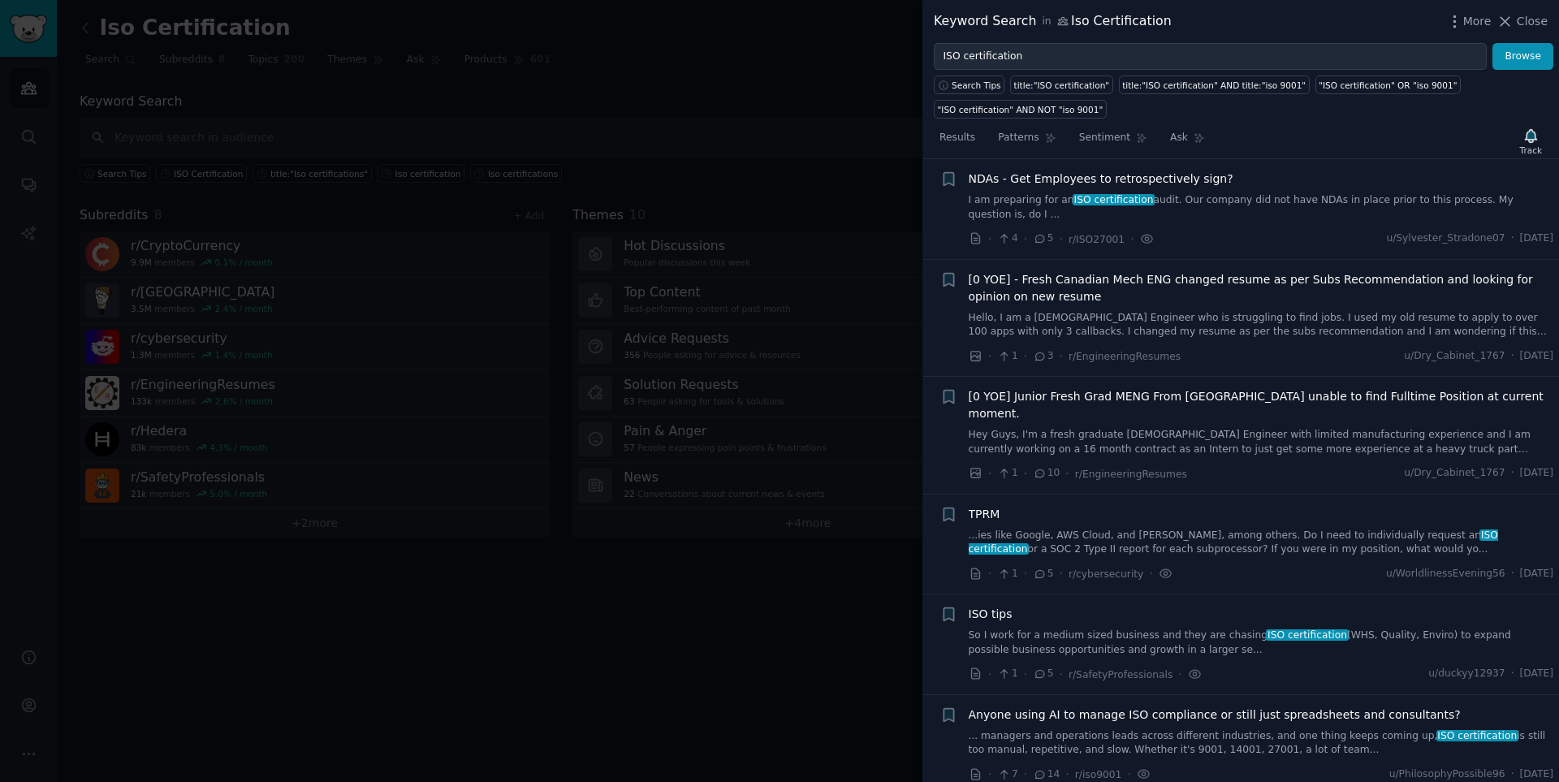
click at [1108, 213] on div "NDAs - Get Employees to retrospectively sign? I am preparing for an ISO certifi…" at bounding box center [1260, 208] width 585 height 77
click at [1108, 204] on link "I am preparing for an ISO certification audit. Our company did not have NDAs in…" at bounding box center [1260, 207] width 585 height 28
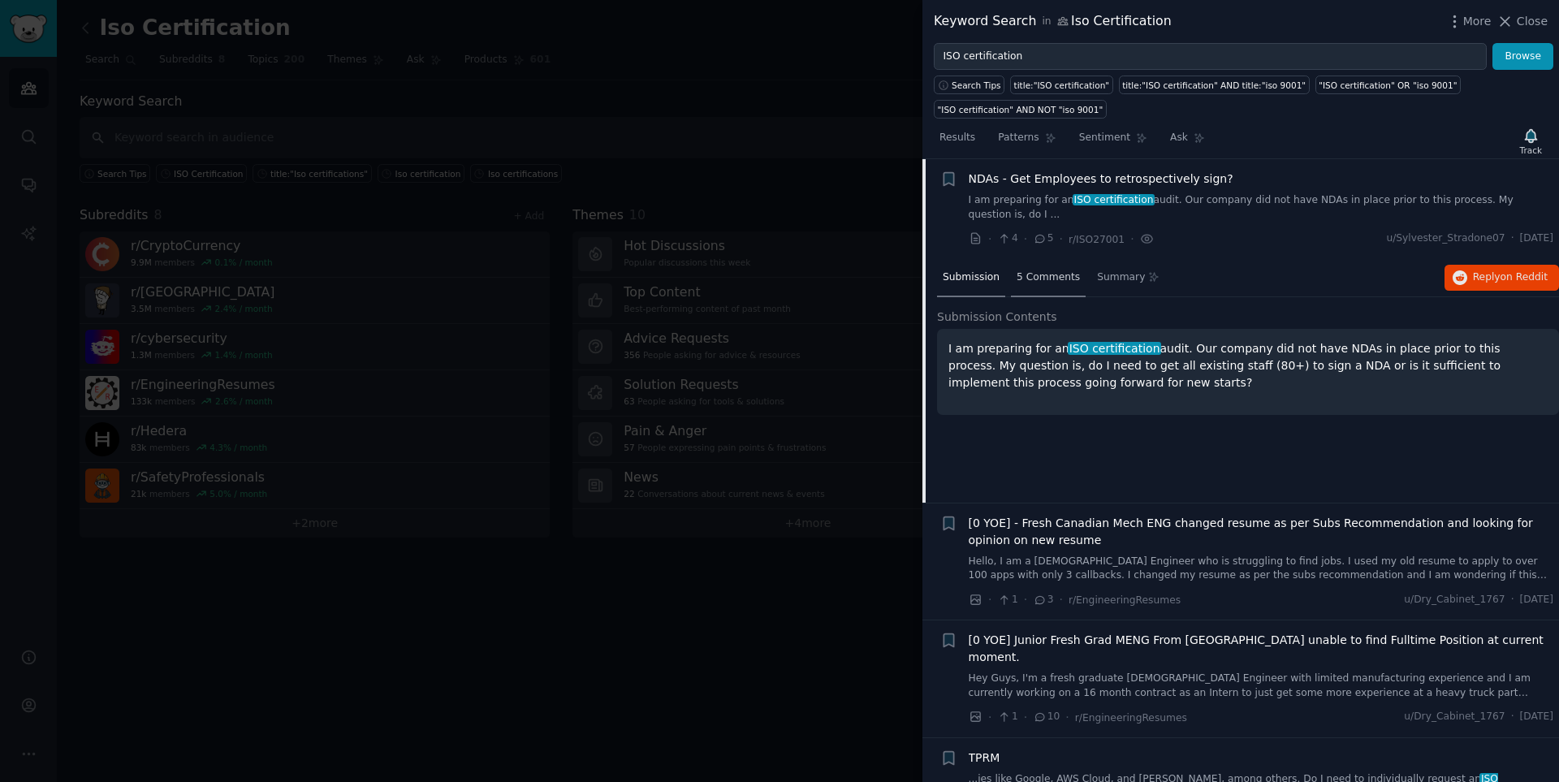
click at [1047, 270] on span "5 Comments" at bounding box center [1047, 277] width 63 height 15
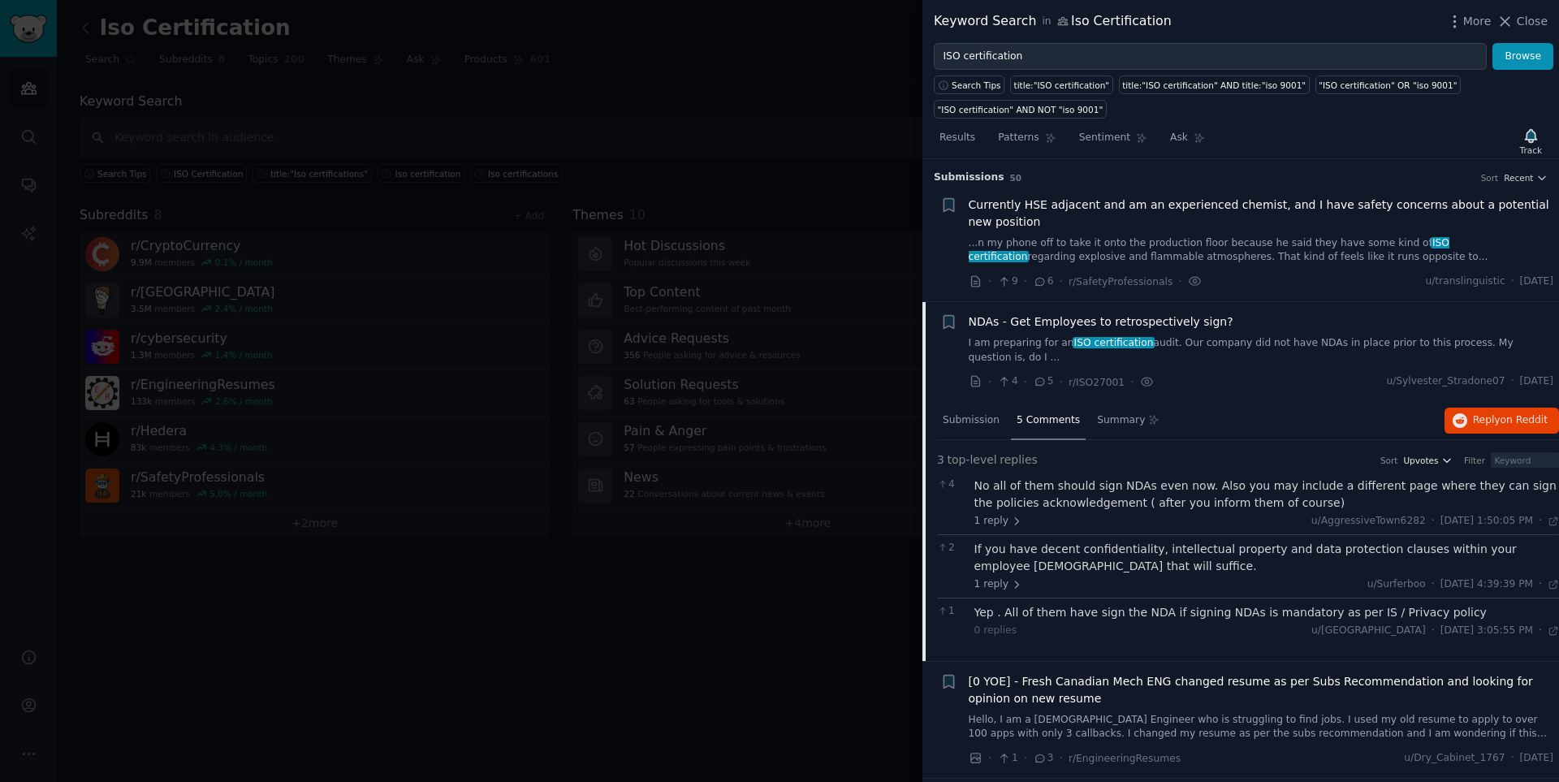
click at [1108, 455] on span "Upvotes" at bounding box center [1420, 460] width 35 height 11
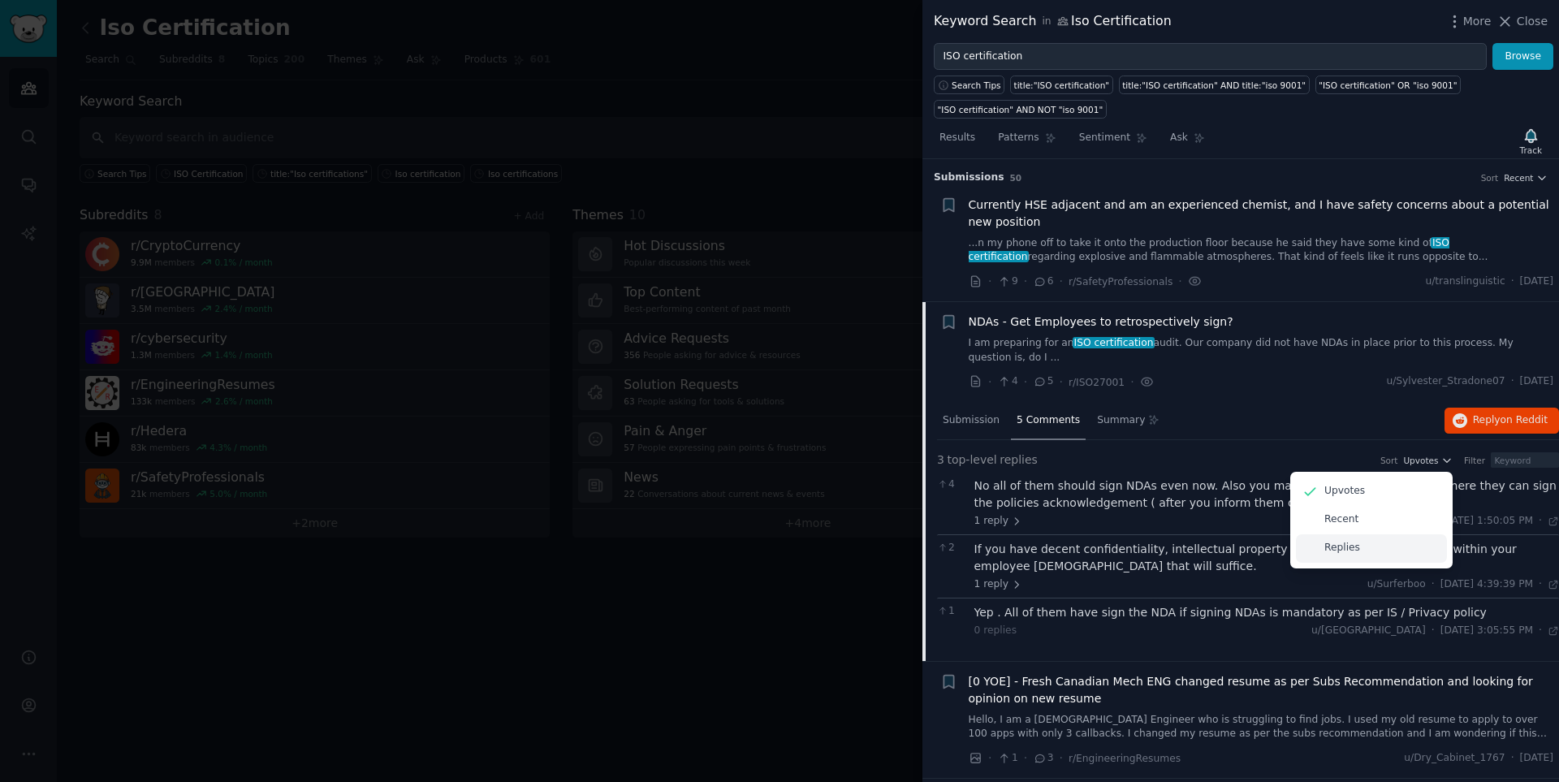
click at [1108, 528] on div "Replies" at bounding box center [1371, 548] width 151 height 28
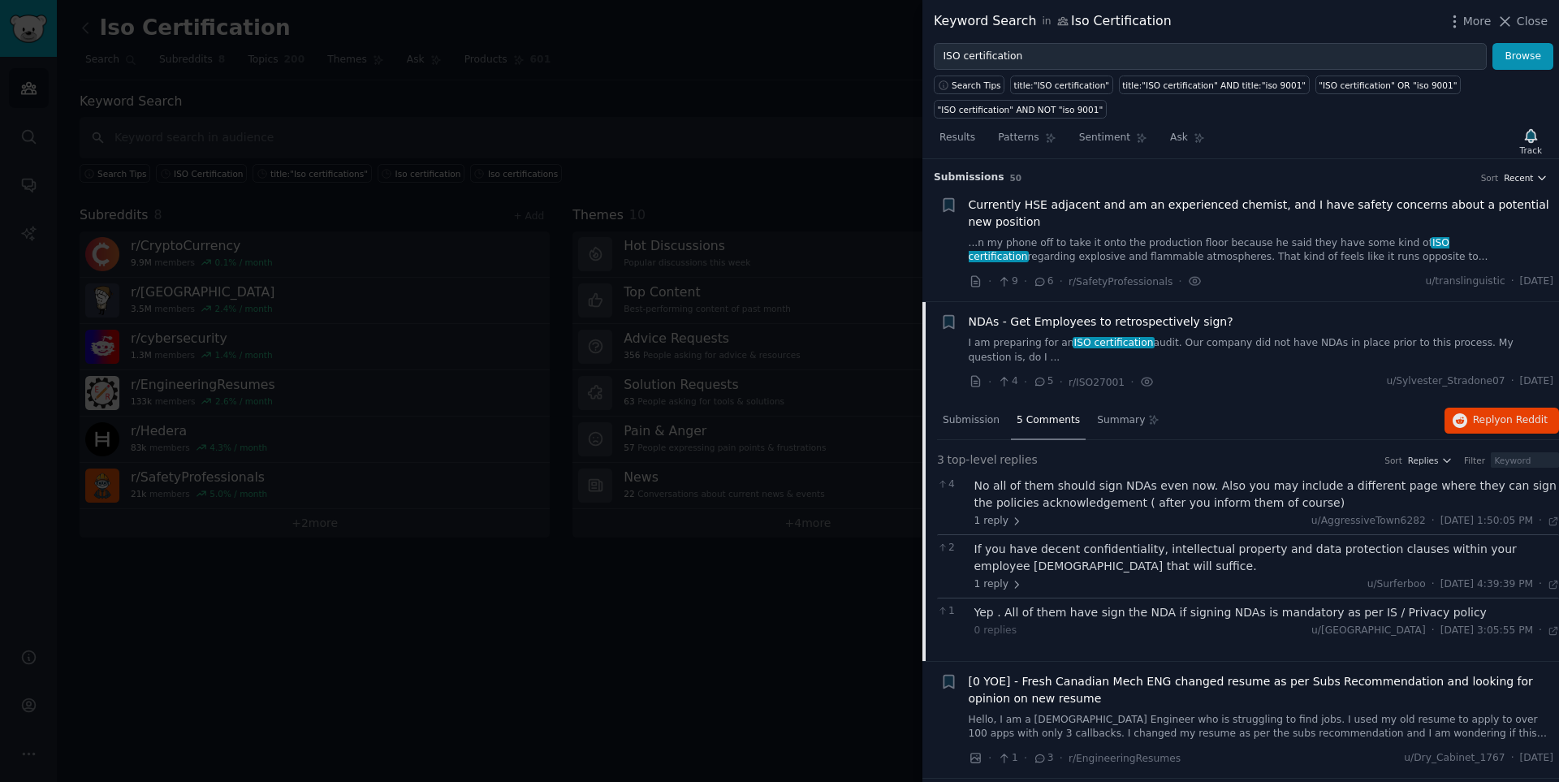
click at [1108, 175] on span "Recent" at bounding box center [1517, 177] width 29 height 11
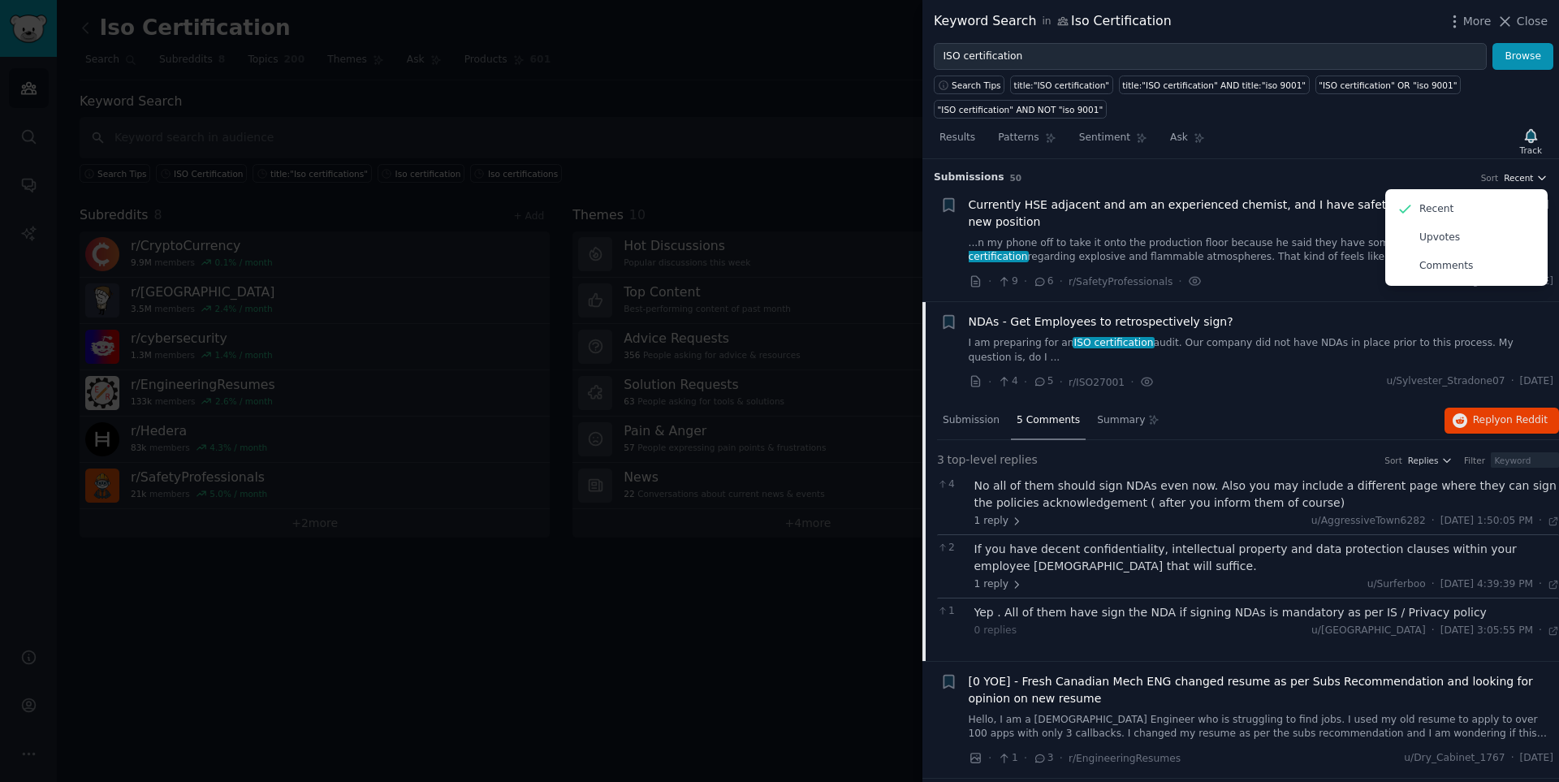
click at [1108, 175] on span "Recent" at bounding box center [1517, 177] width 29 height 11
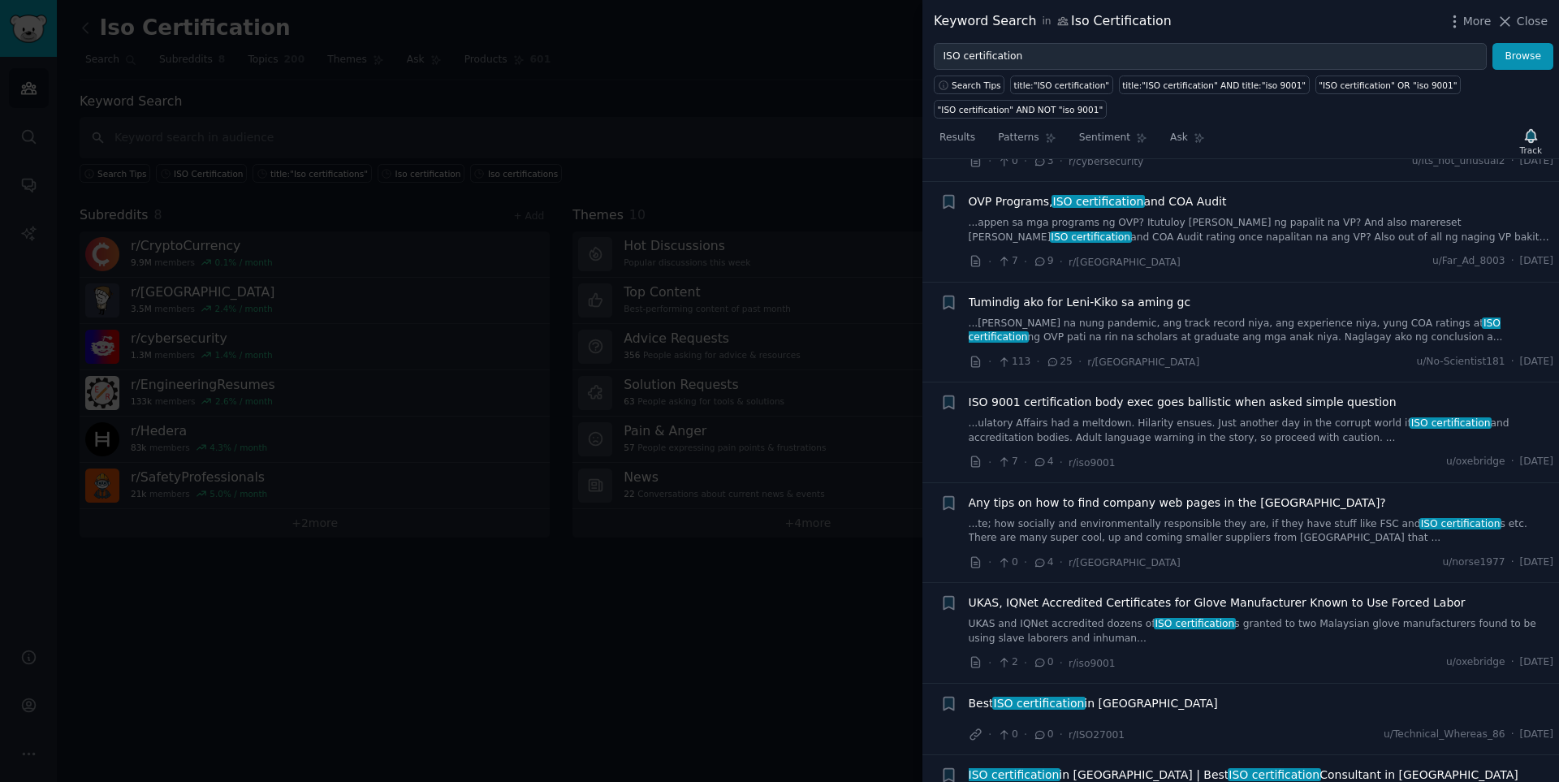
scroll to position [2111, 0]
click at [1108, 416] on link "...ulatory Affairs had a meltdown. Hilarity ensues. Just another day in the cor…" at bounding box center [1260, 430] width 585 height 28
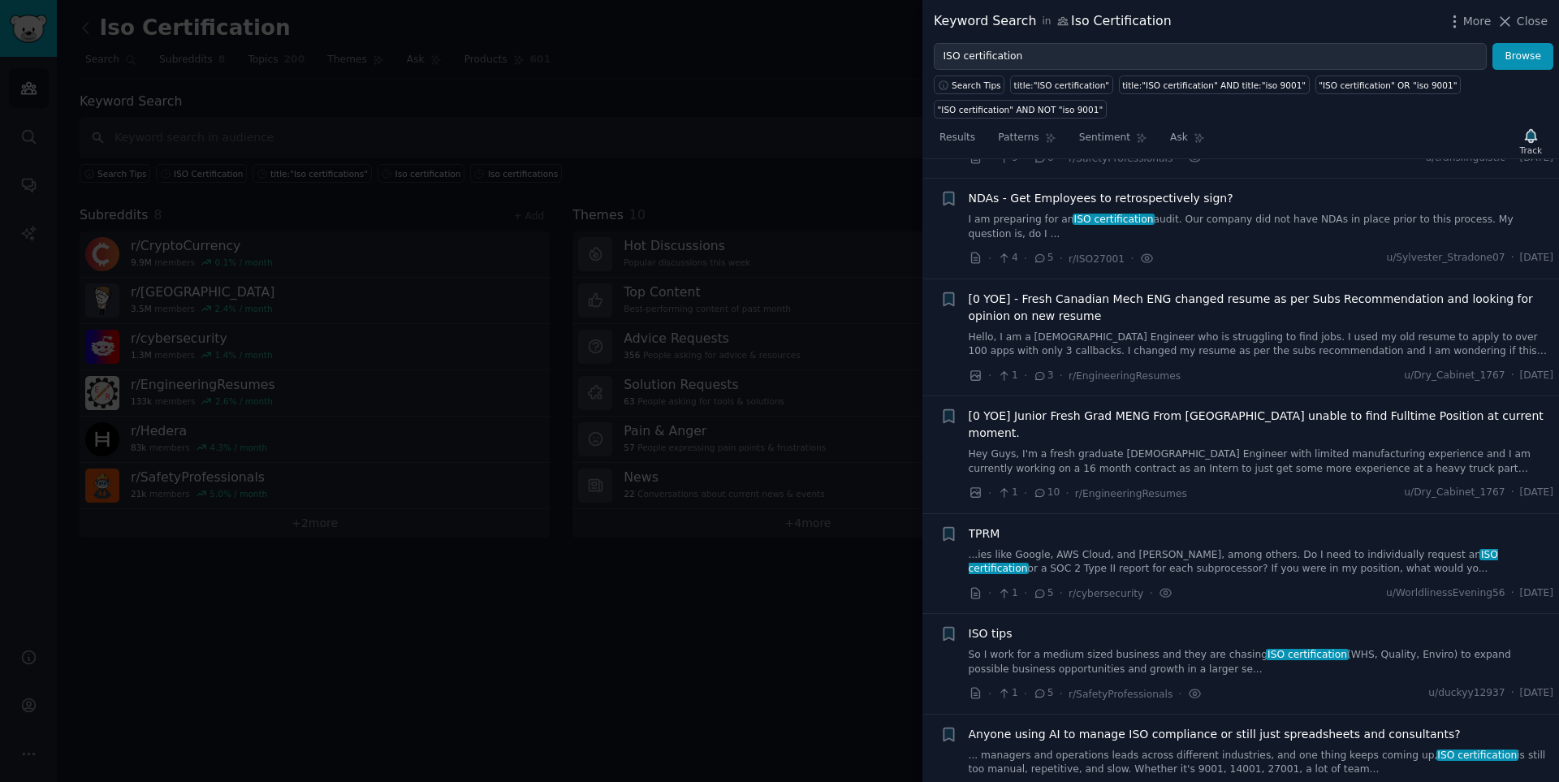
scroll to position [95, 0]
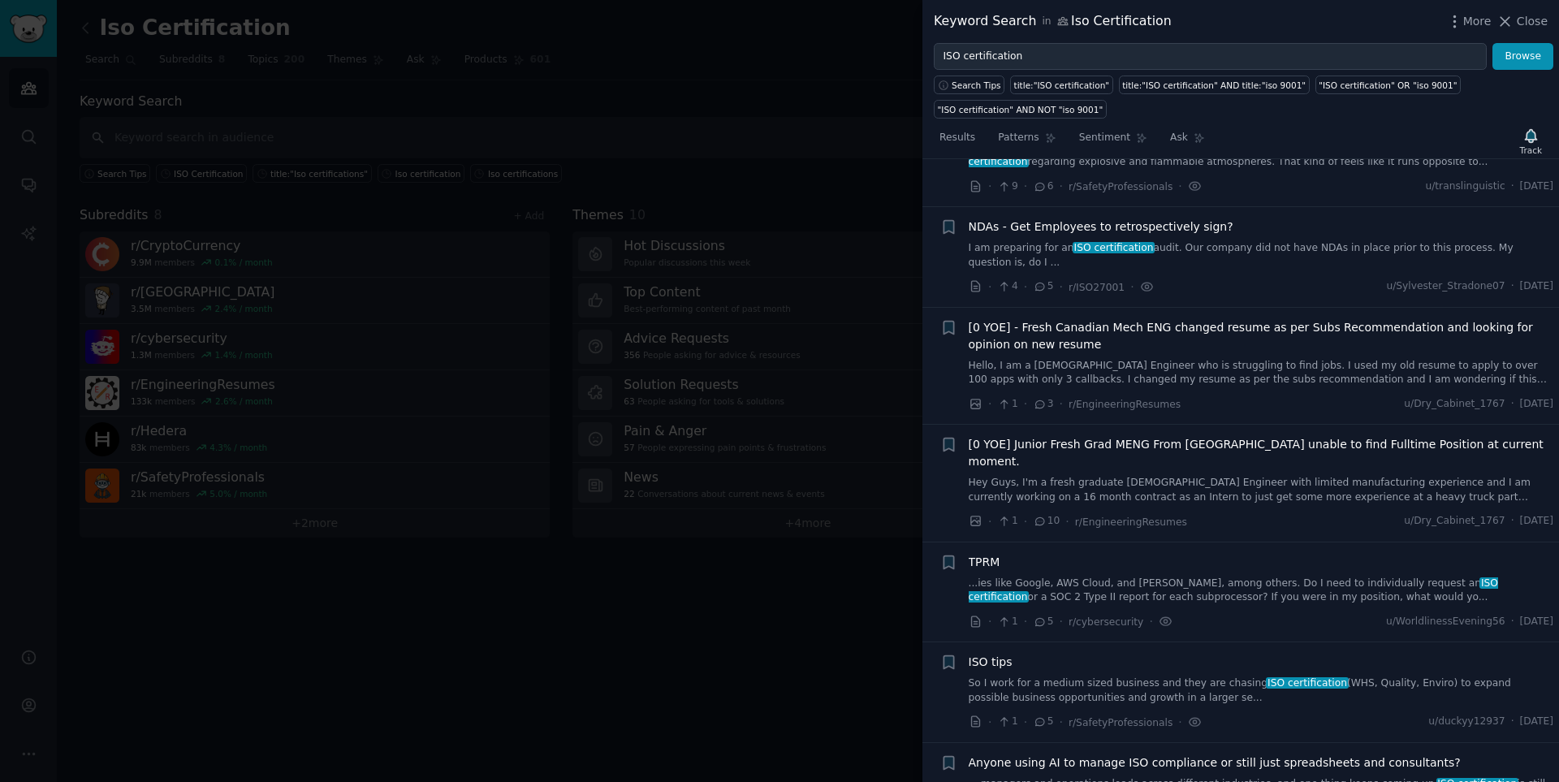
click at [1108, 359] on link "Hello, I am a 24 year old Engineer who is struggling to find jobs. I used my ol…" at bounding box center [1260, 373] width 585 height 28
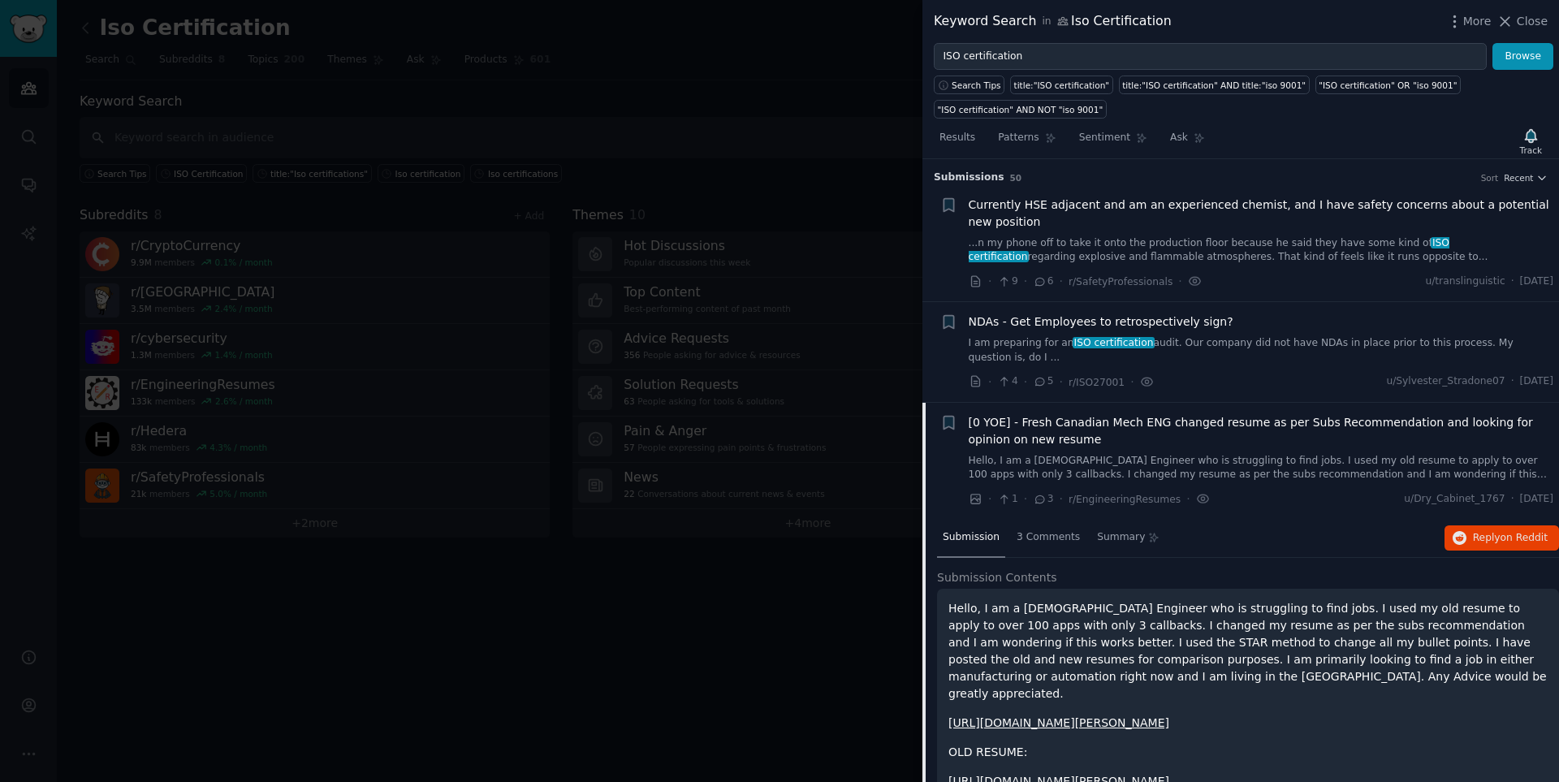
click at [1108, 528] on p "Hello, I am a 24 year old Engineer who is struggling to find jobs. I used my ol…" at bounding box center [1247, 651] width 599 height 102
click at [1108, 423] on span "[0 YOE] - Fresh Canadian Mech ENG changed resume as per Subs Recommendation and…" at bounding box center [1260, 431] width 585 height 34
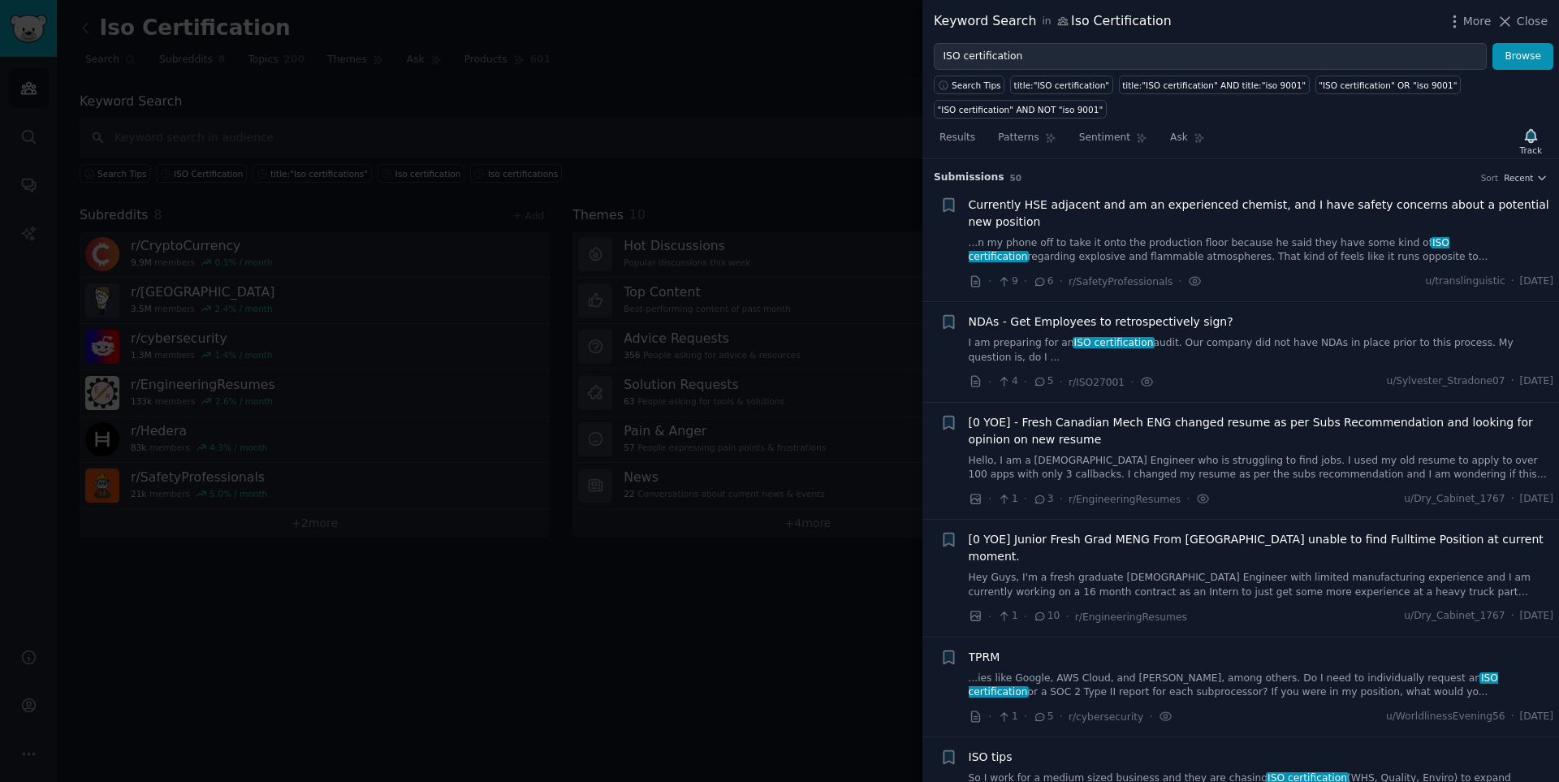
click at [1108, 337] on link "I am preparing for an ISO certification audit. Our company did not have NDAs in…" at bounding box center [1260, 350] width 585 height 28
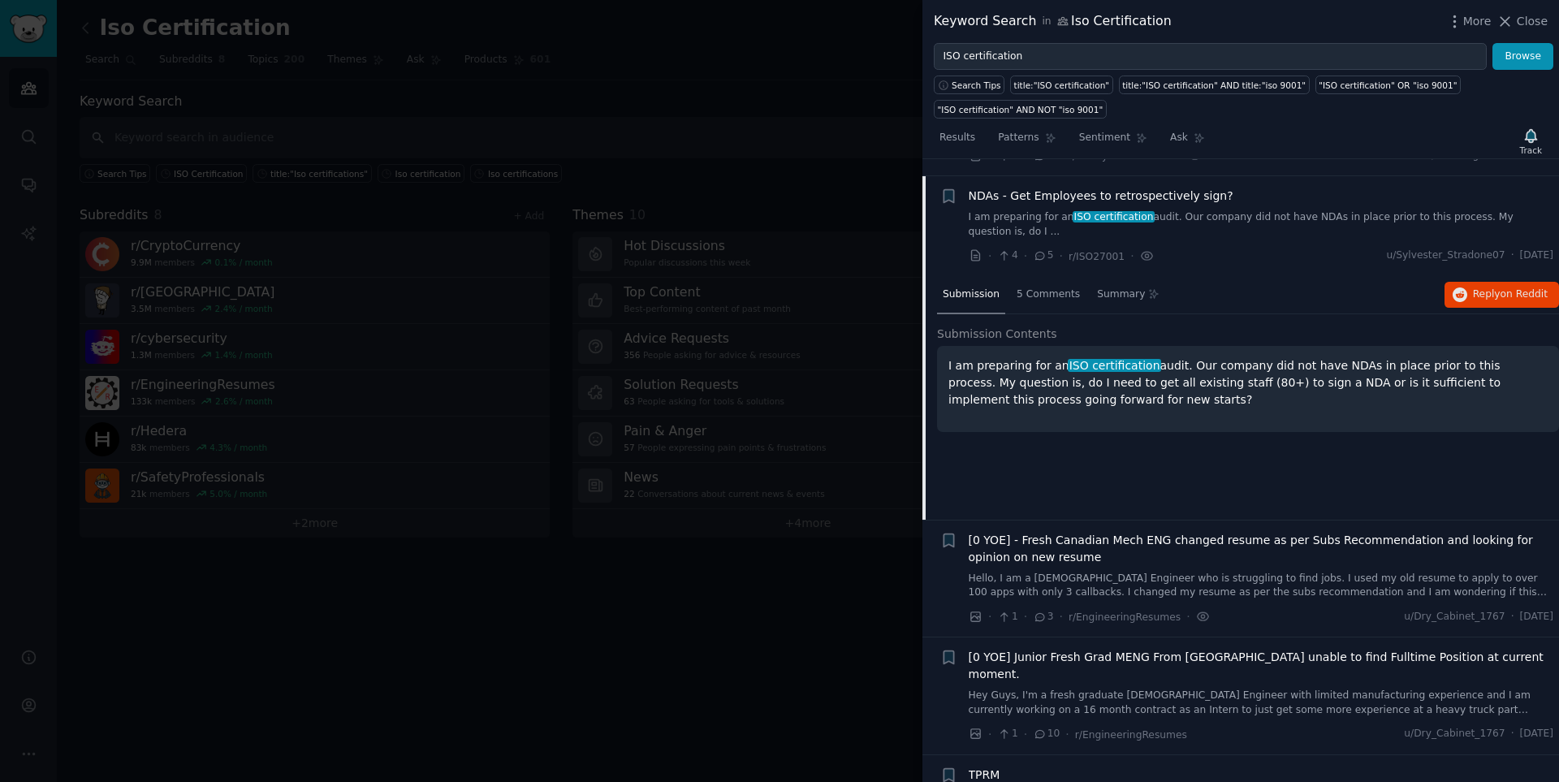
scroll to position [143, 0]
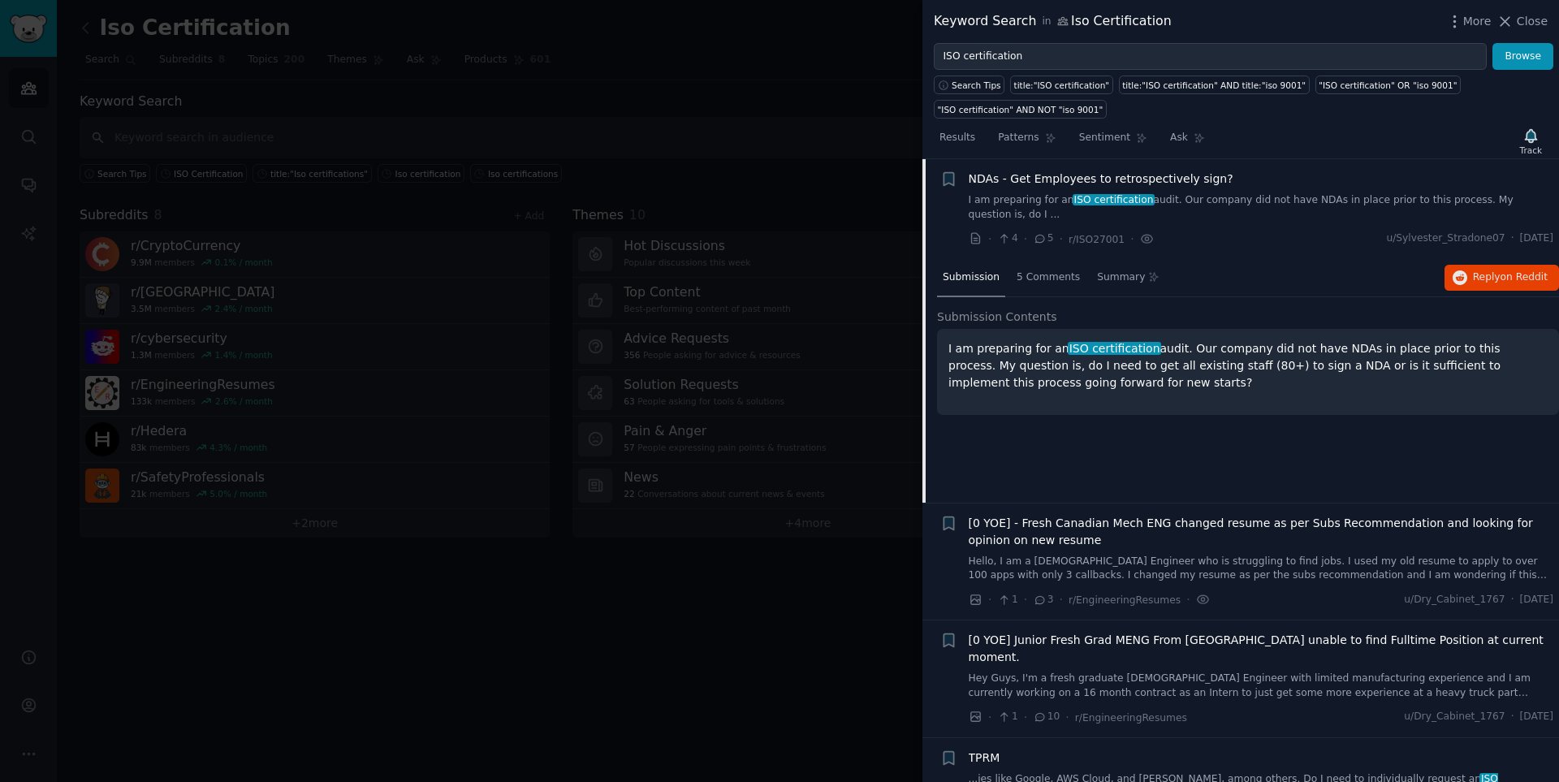
click at [1108, 200] on link "I am preparing for an ISO certification audit. Our company did not have NDAs in…" at bounding box center [1260, 207] width 585 height 28
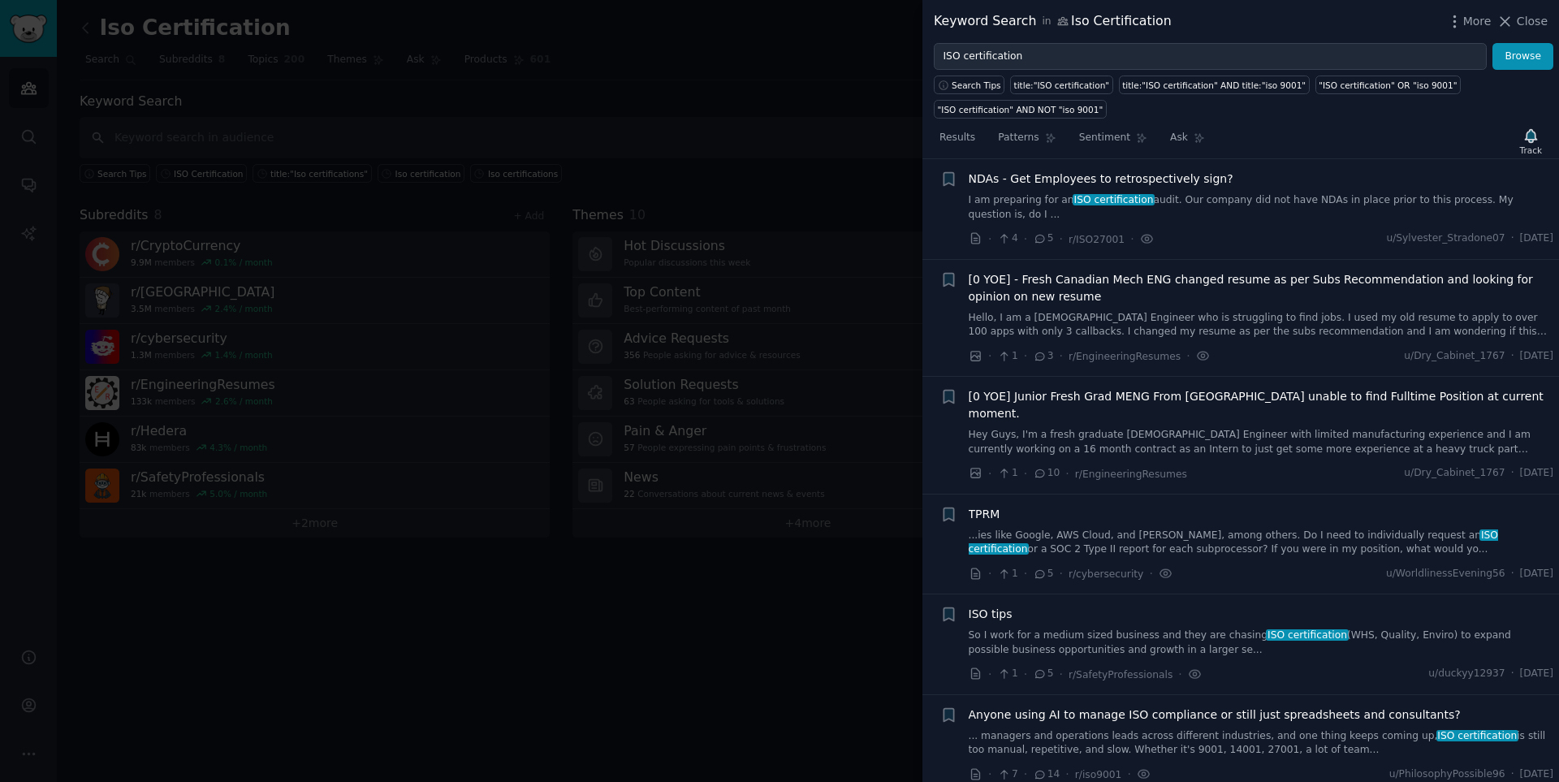
click at [1108, 200] on link "I am preparing for an ISO certification audit. Our company did not have NDAs in…" at bounding box center [1260, 207] width 585 height 28
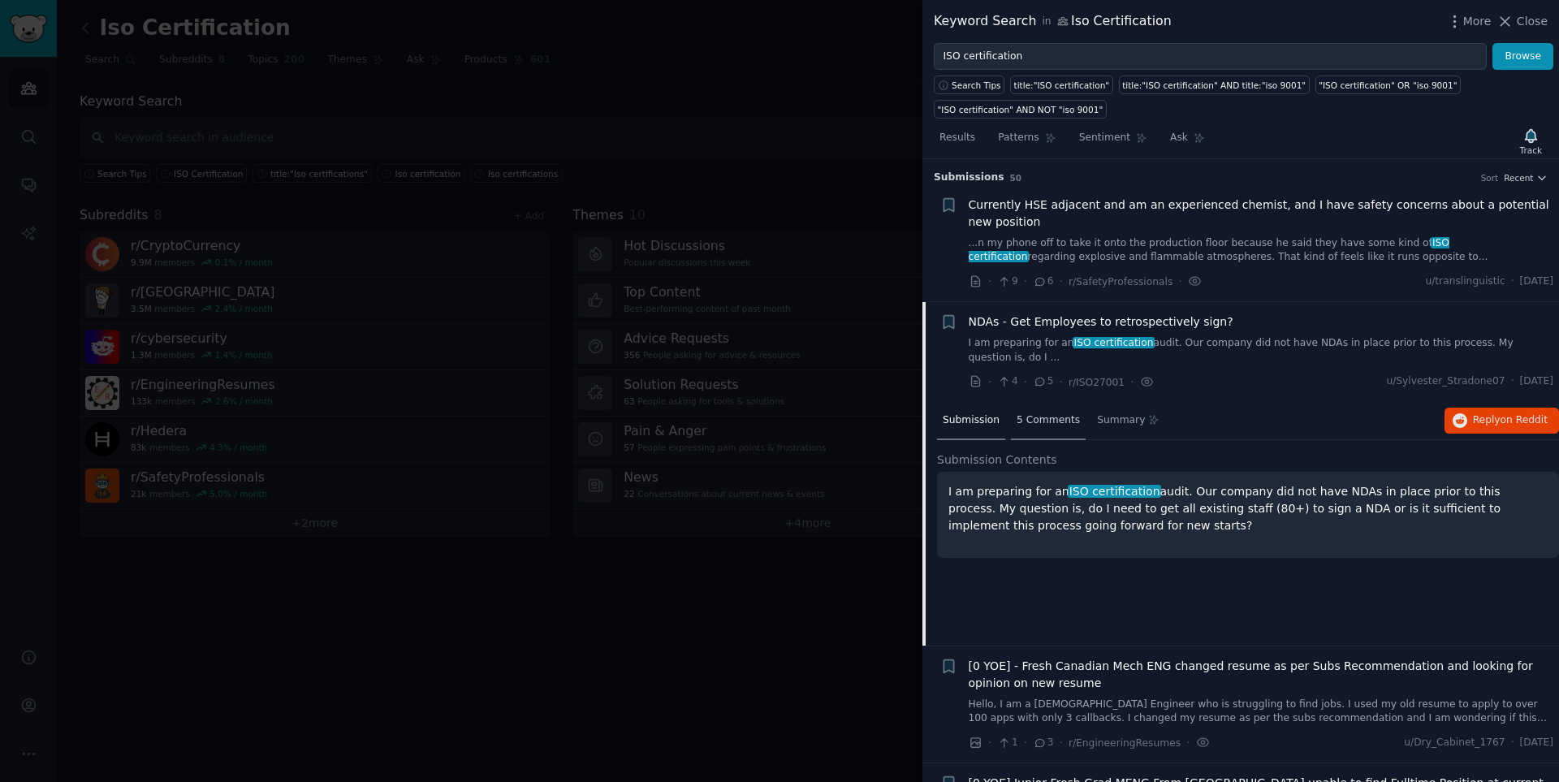
click at [1022, 413] on span "5 Comments" at bounding box center [1047, 420] width 63 height 15
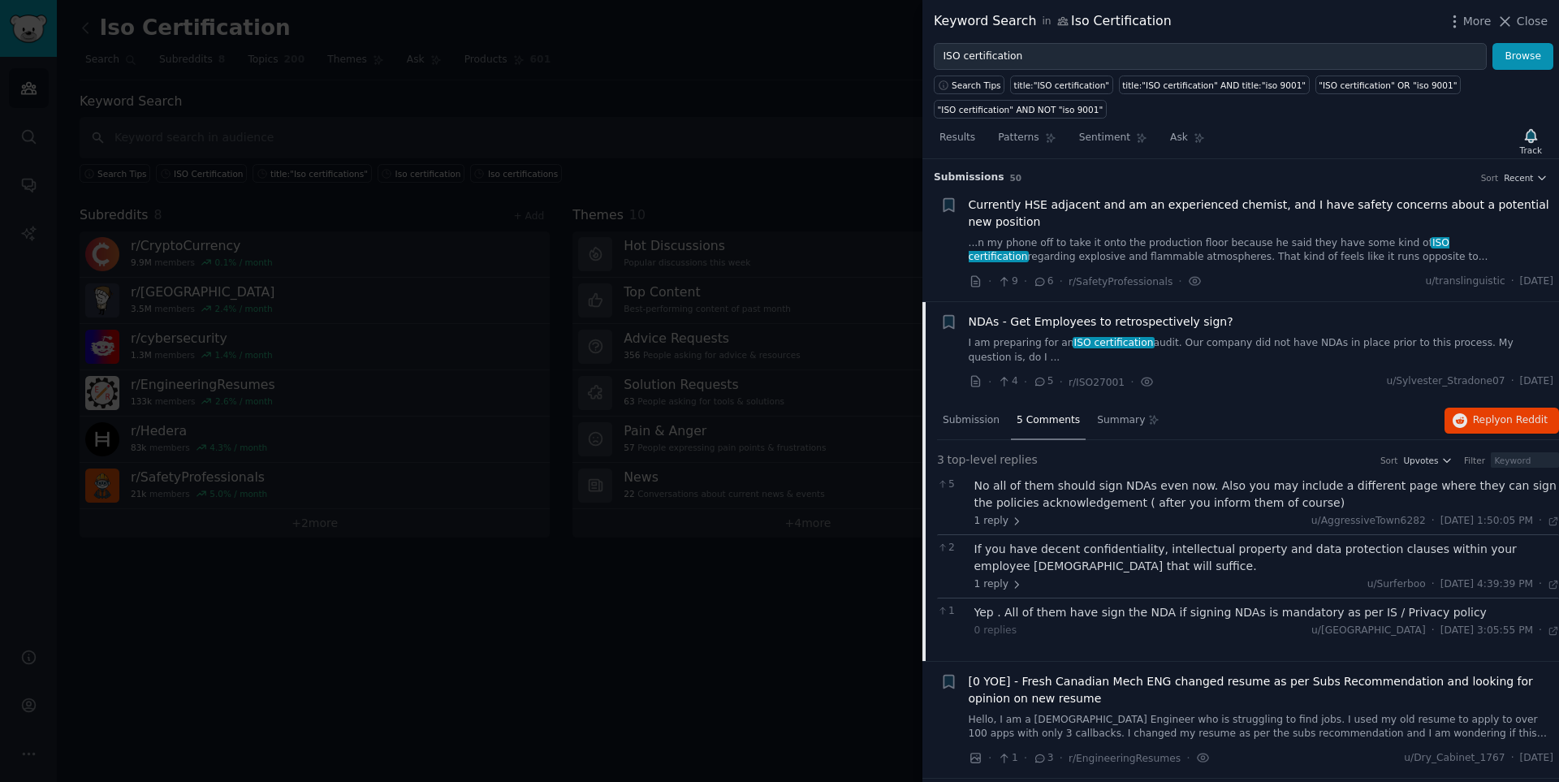
click at [1108, 480] on div "No all of them should sign NDAs even now. Also you may include a different page…" at bounding box center [1266, 494] width 585 height 34
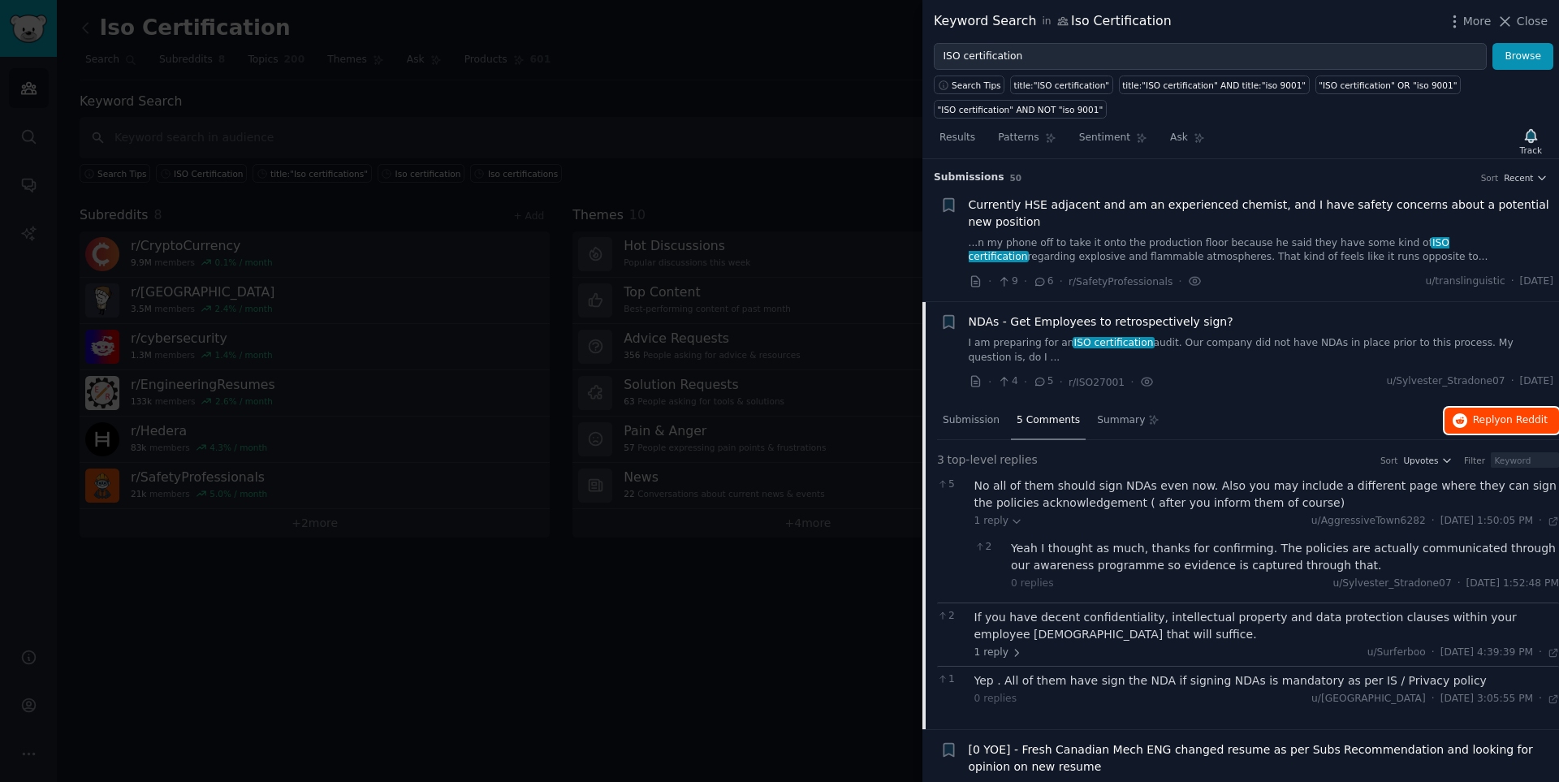
click at [1108, 414] on button "Reply on Reddit" at bounding box center [1501, 421] width 114 height 26
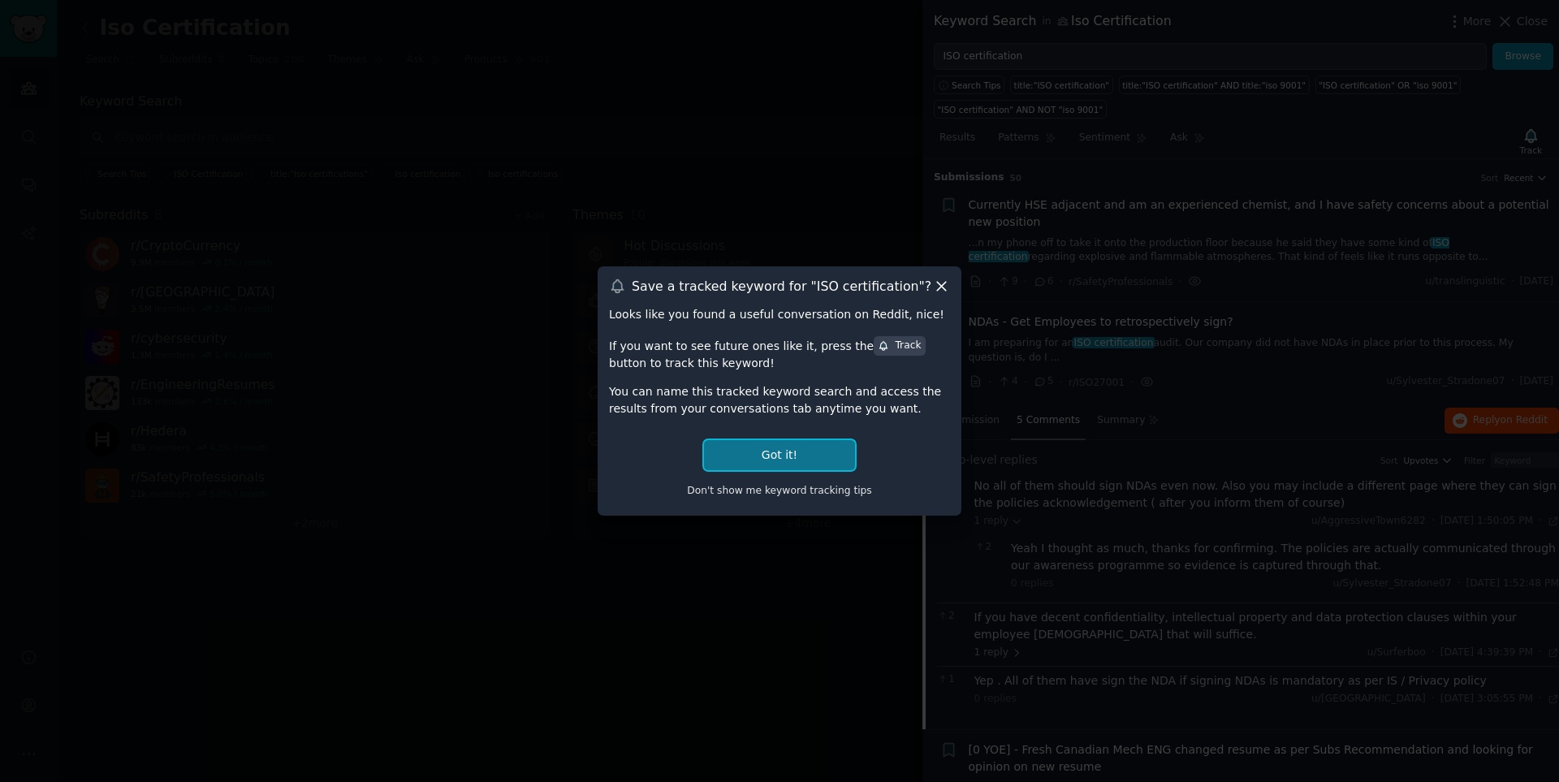
click at [774, 459] on button "Got it!" at bounding box center [779, 455] width 151 height 30
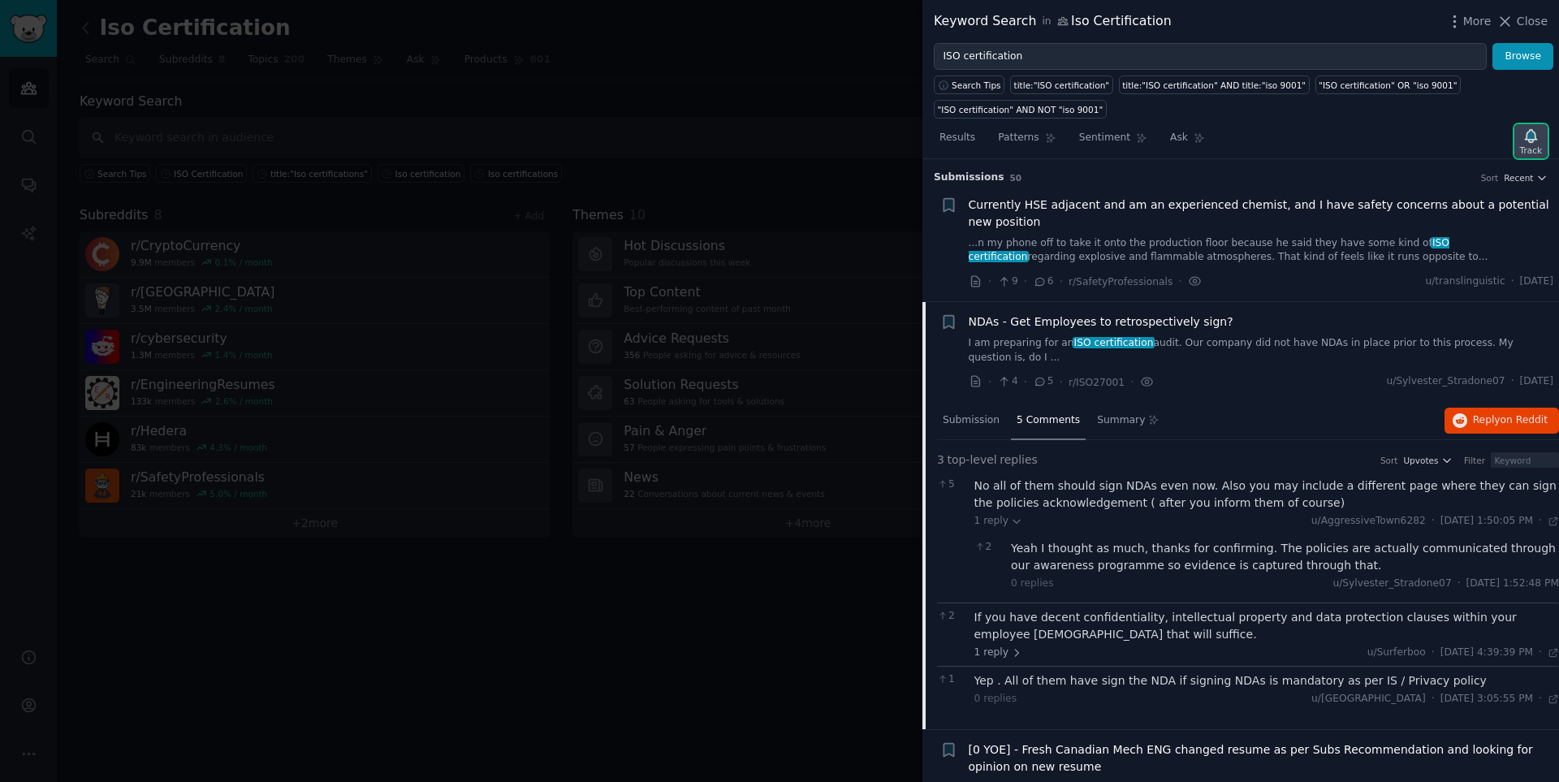
click at [1108, 132] on icon "button" at bounding box center [1529, 135] width 11 height 13
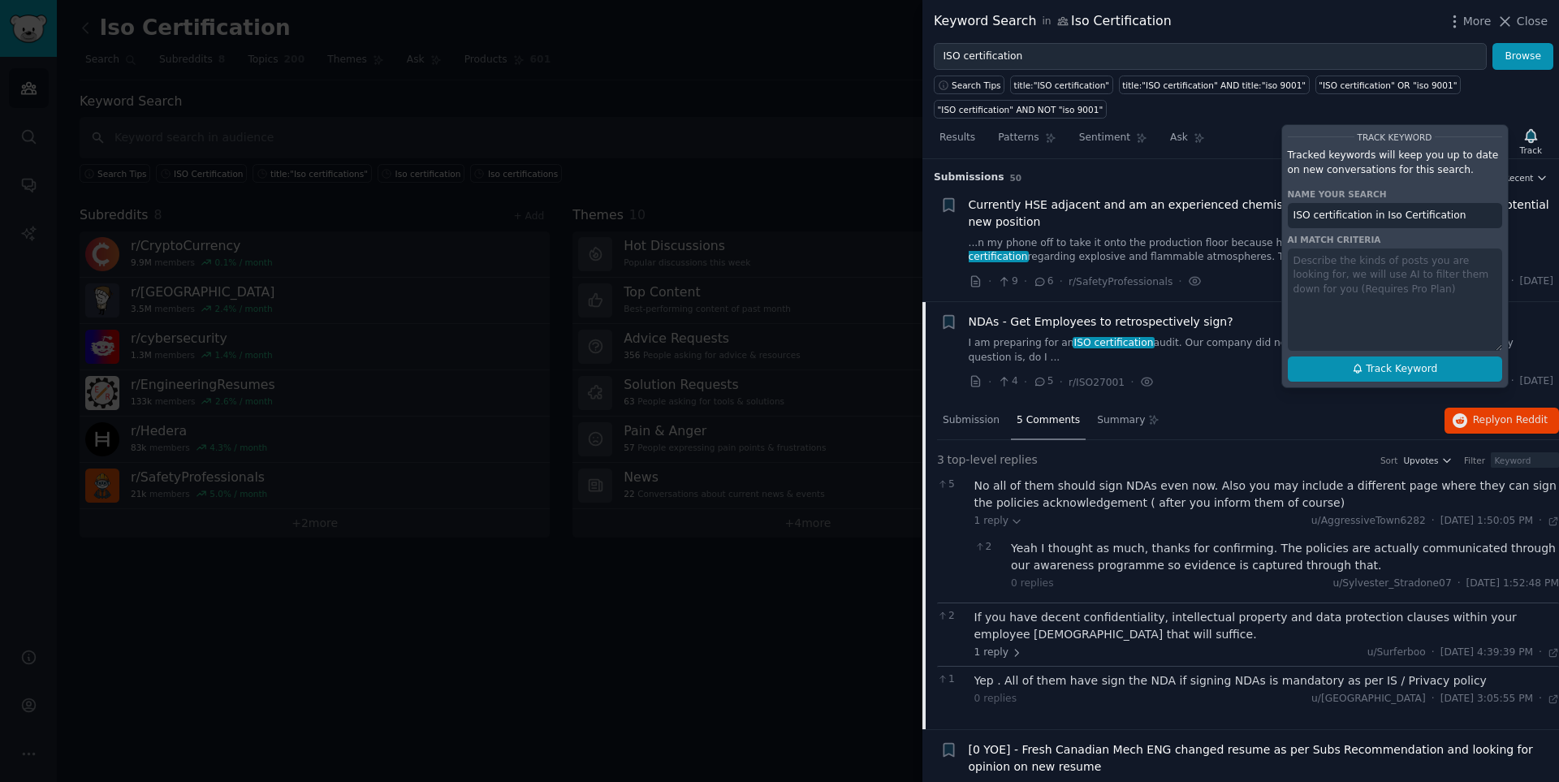
click at [1108, 369] on icon at bounding box center [1357, 368] width 11 height 11
type input "ISO certification in Iso Certification"
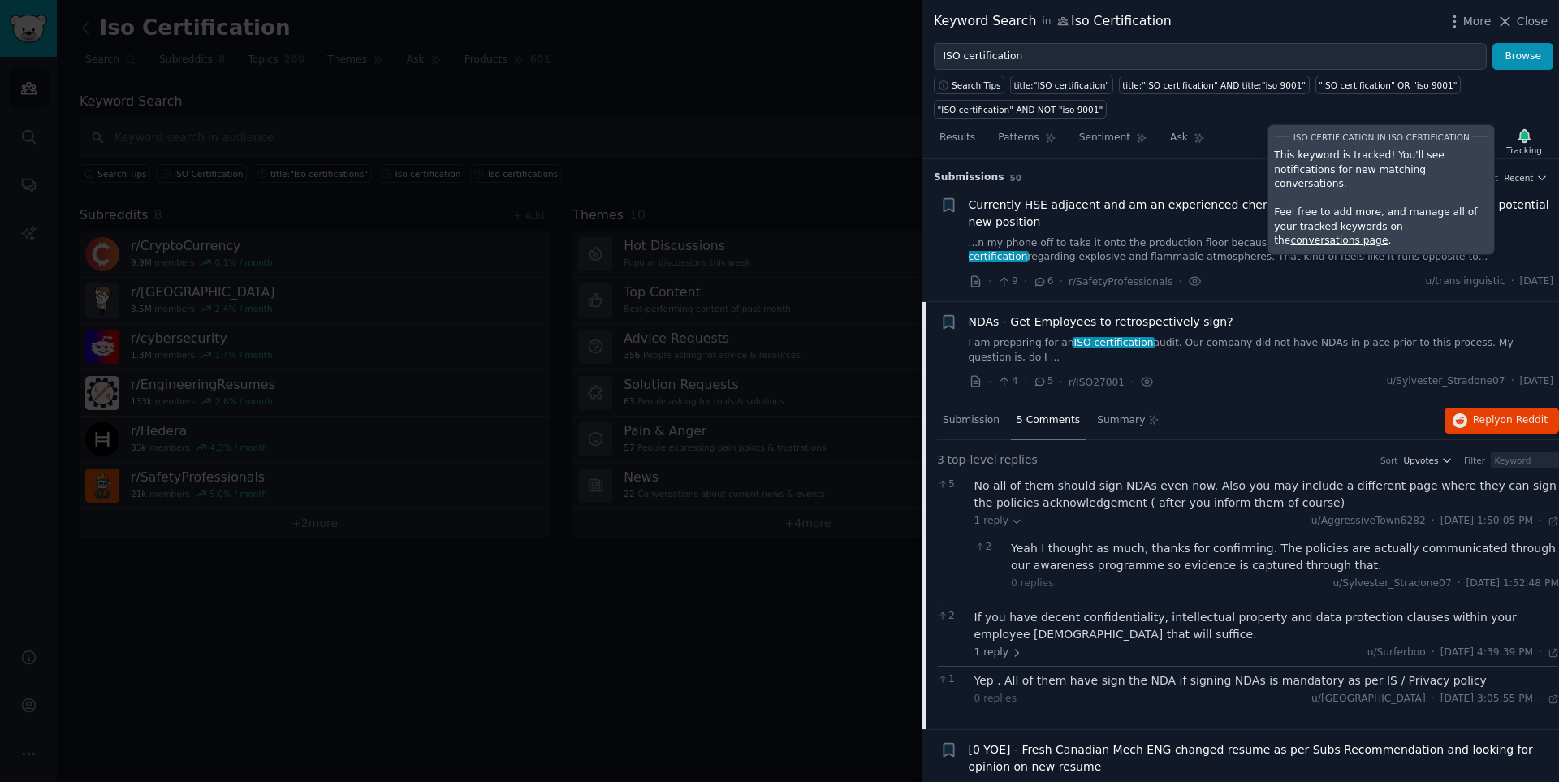
click at [1108, 225] on span "Currently HSE adjacent and am an experienced chemist, and I have safety concern…" at bounding box center [1260, 213] width 585 height 34
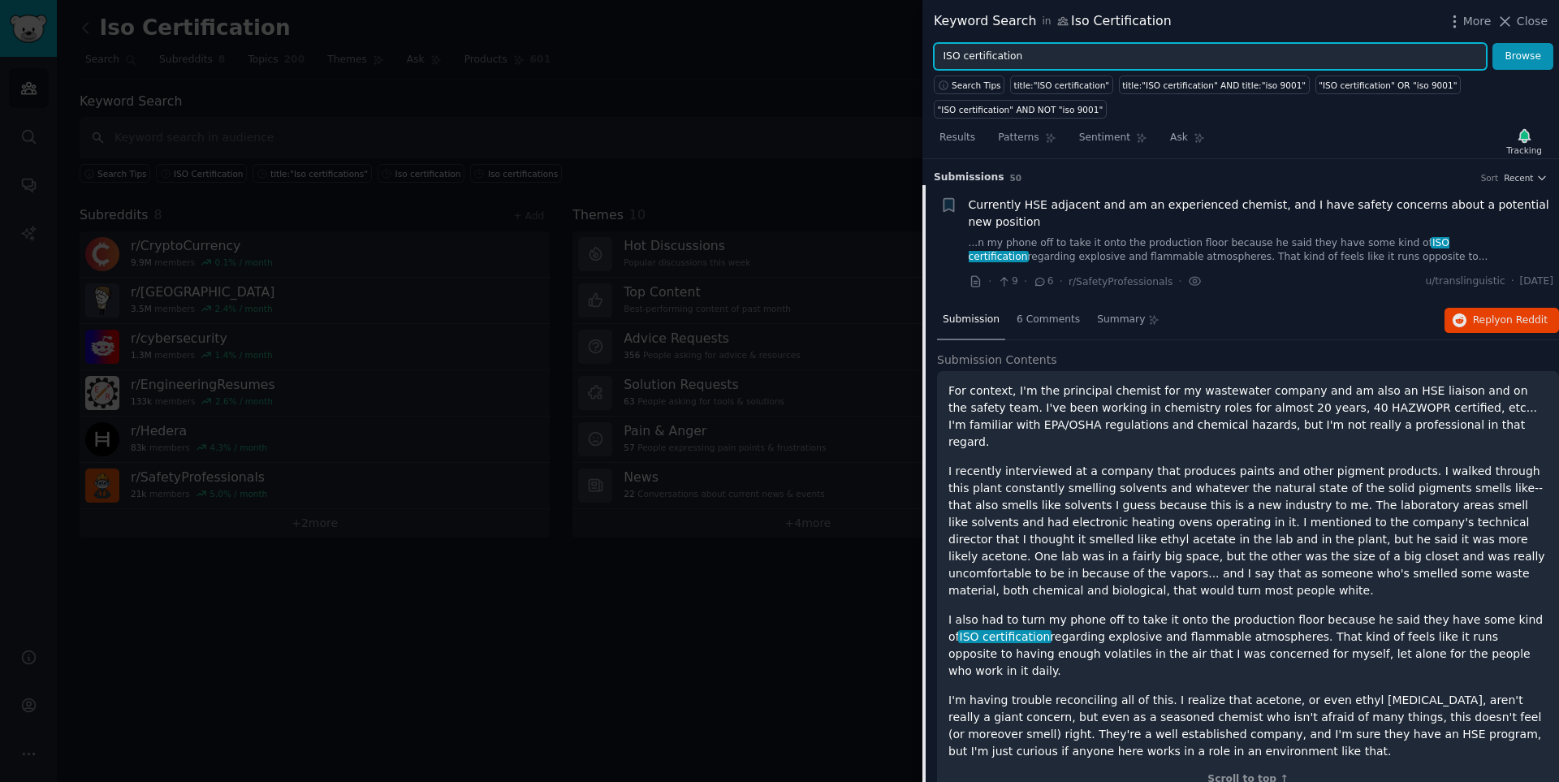
click at [1016, 55] on input "ISO certification" at bounding box center [1210, 57] width 553 height 28
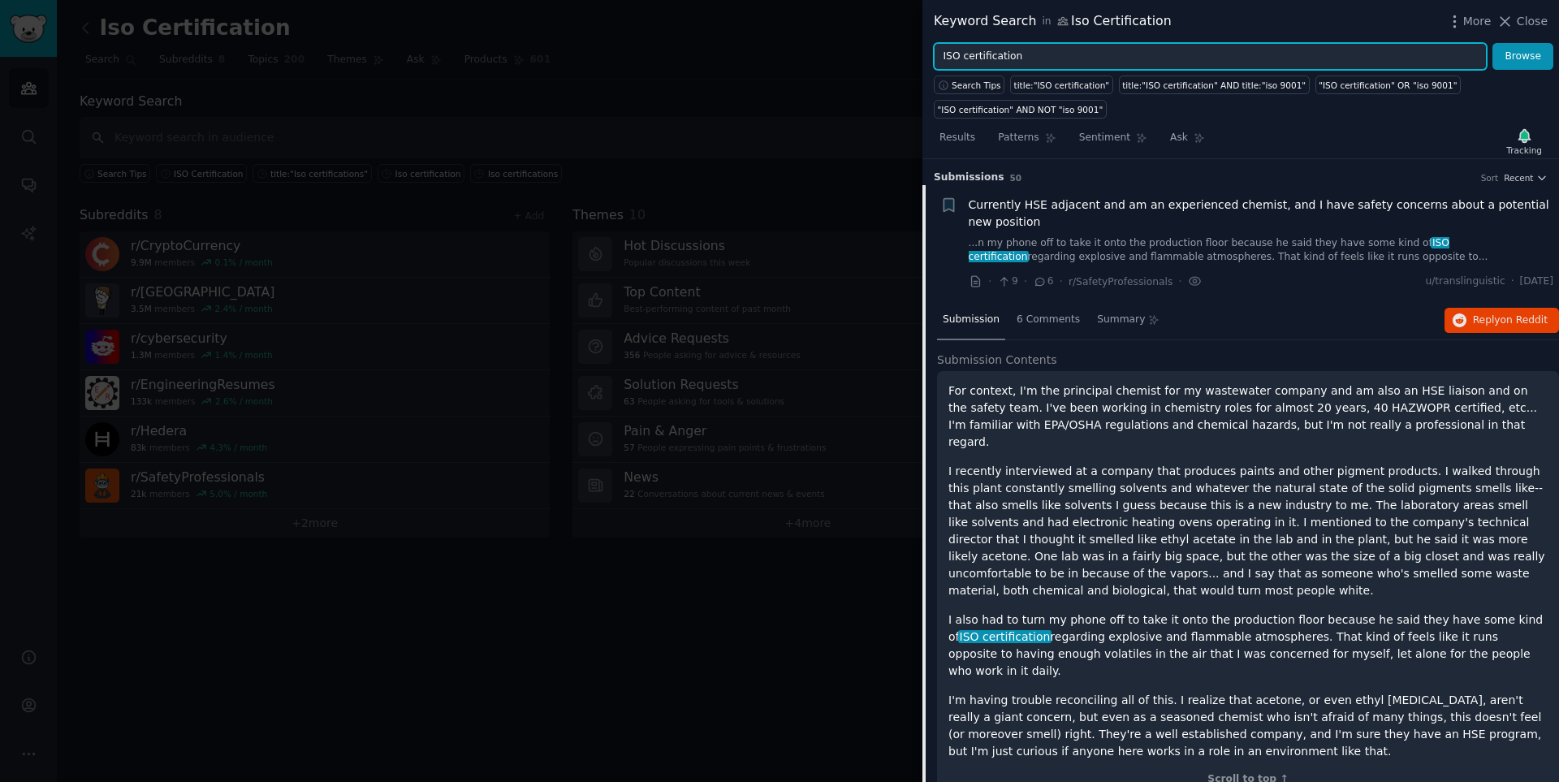
click at [1038, 57] on input "ISO certification" at bounding box center [1210, 57] width 553 height 28
type input "ISO certified"
click at [1108, 43] on button "Browse" at bounding box center [1522, 57] width 61 height 28
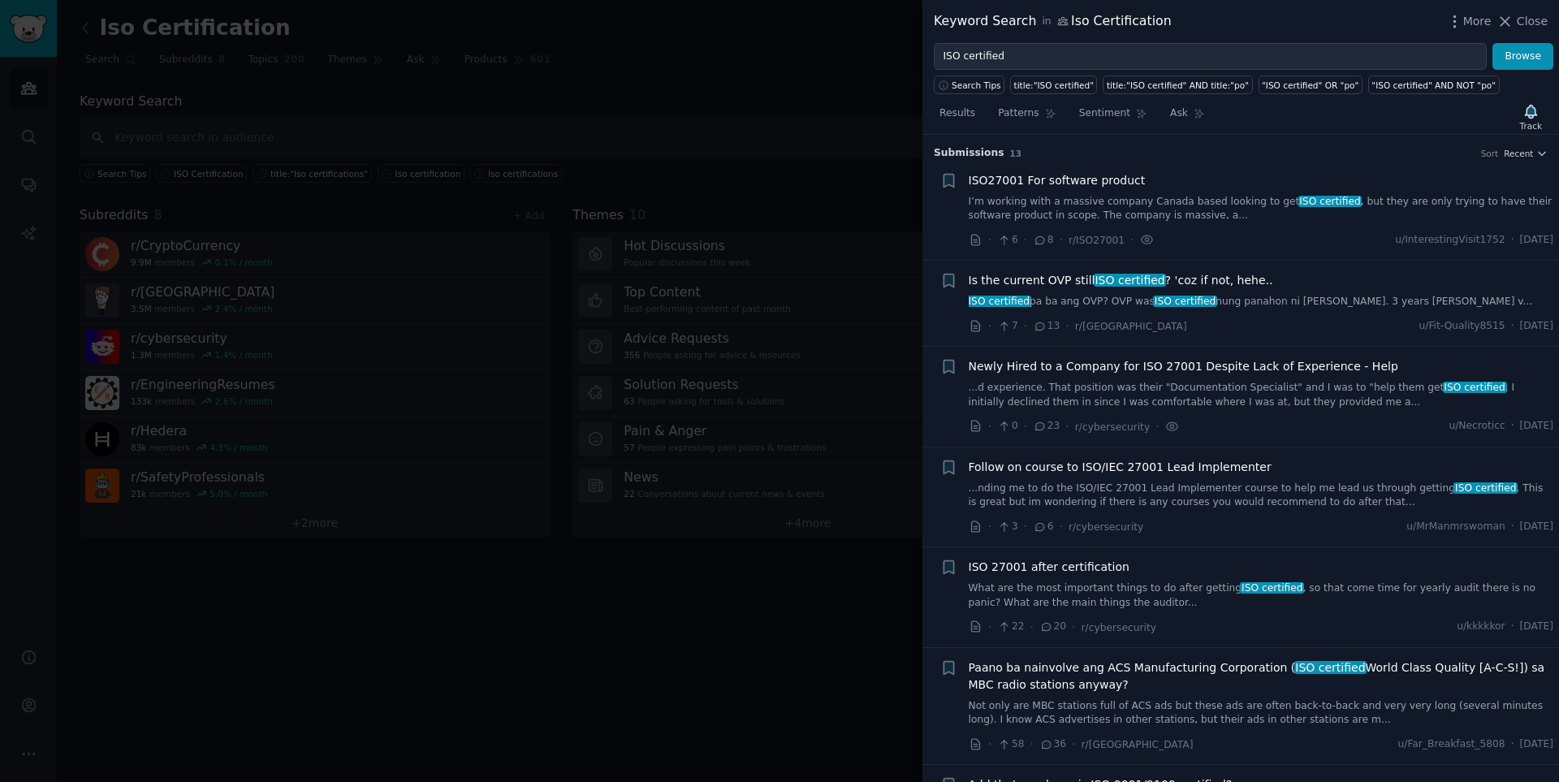
click at [1108, 206] on link "I’m working with a massive company Canada based looking to get ISO certified , …" at bounding box center [1260, 209] width 585 height 28
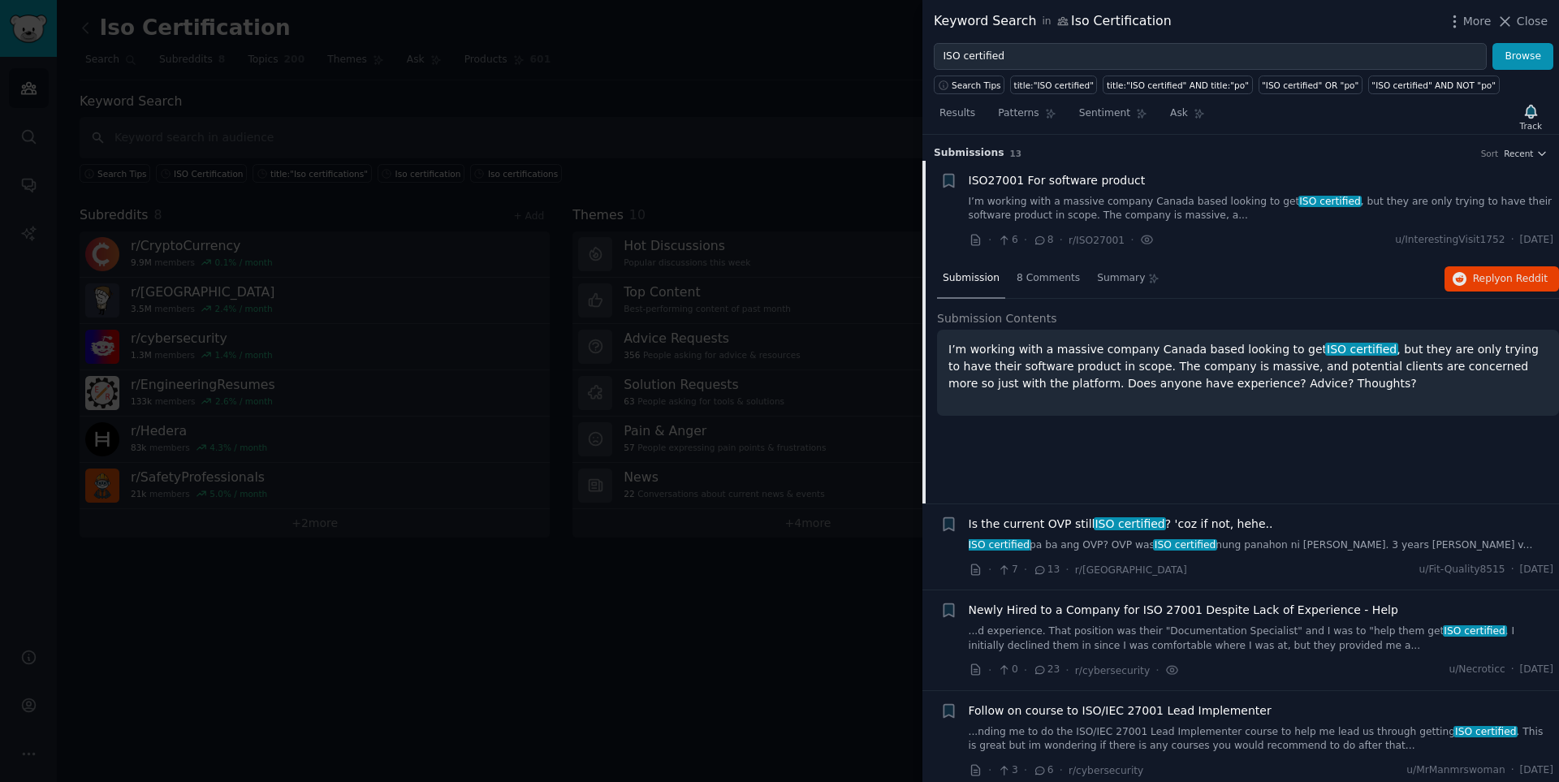
scroll to position [26, 0]
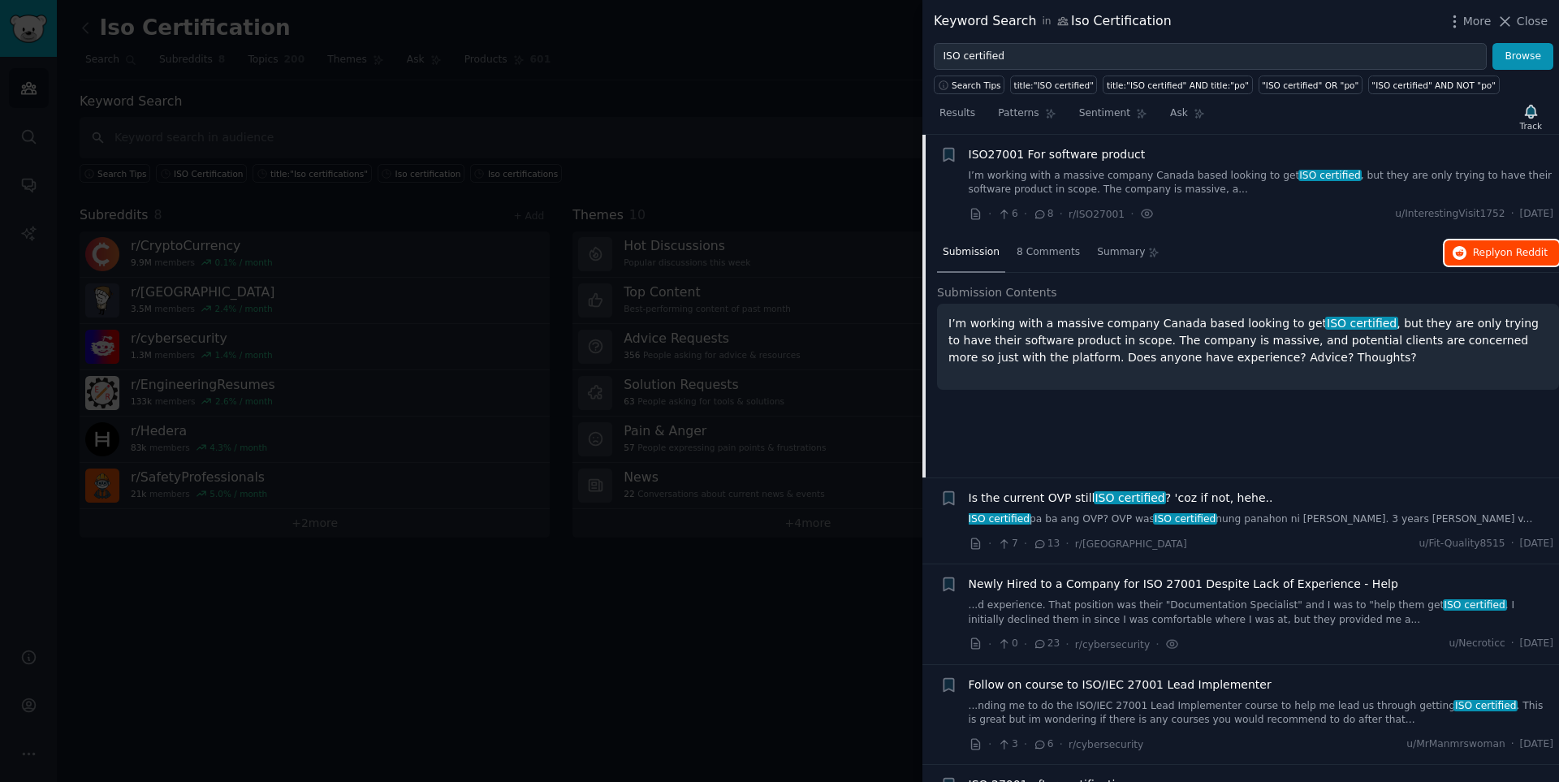
click at [1108, 247] on span "on Reddit" at bounding box center [1523, 252] width 47 height 11
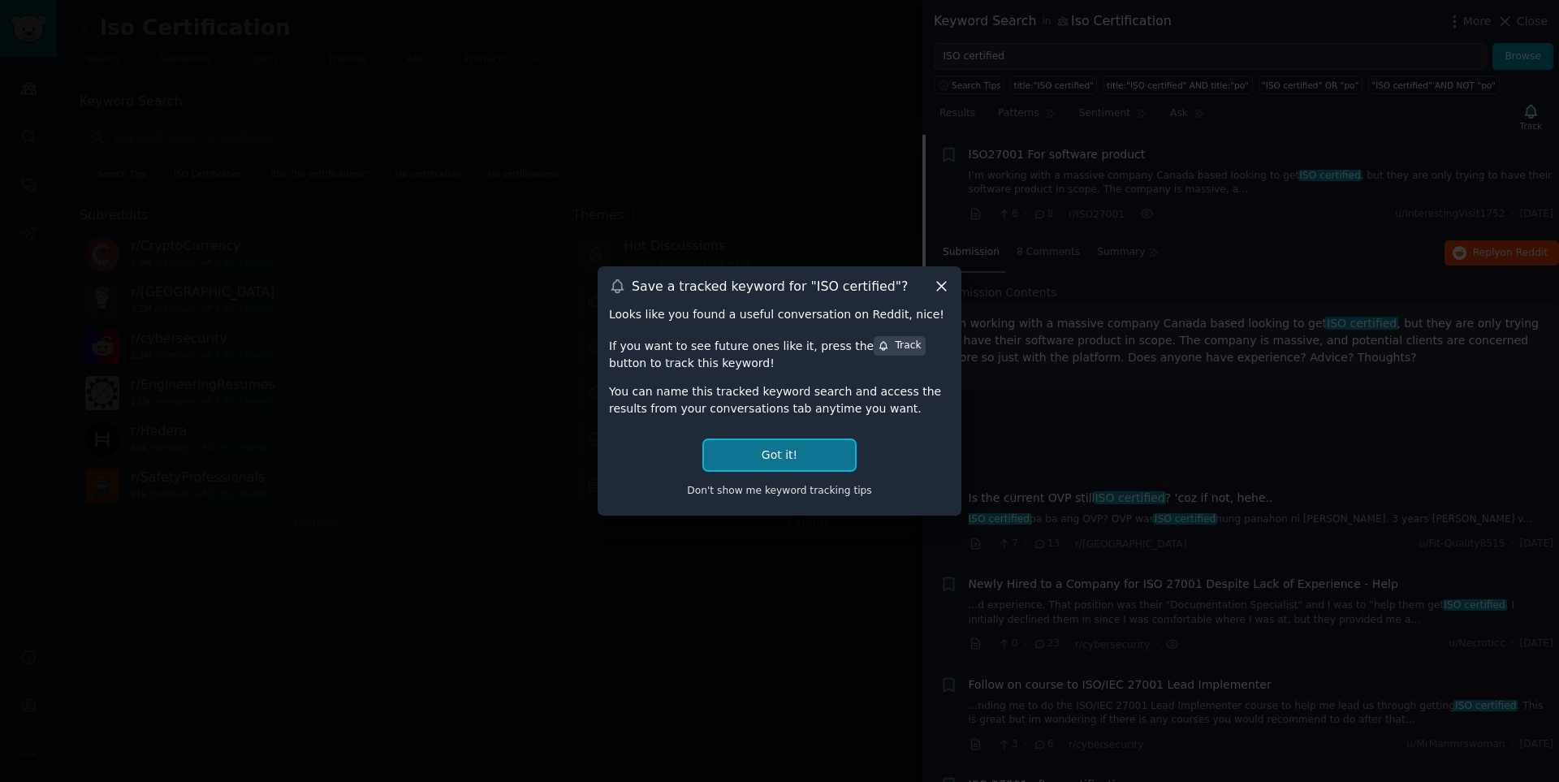
click at [796, 456] on button "Got it!" at bounding box center [779, 455] width 151 height 30
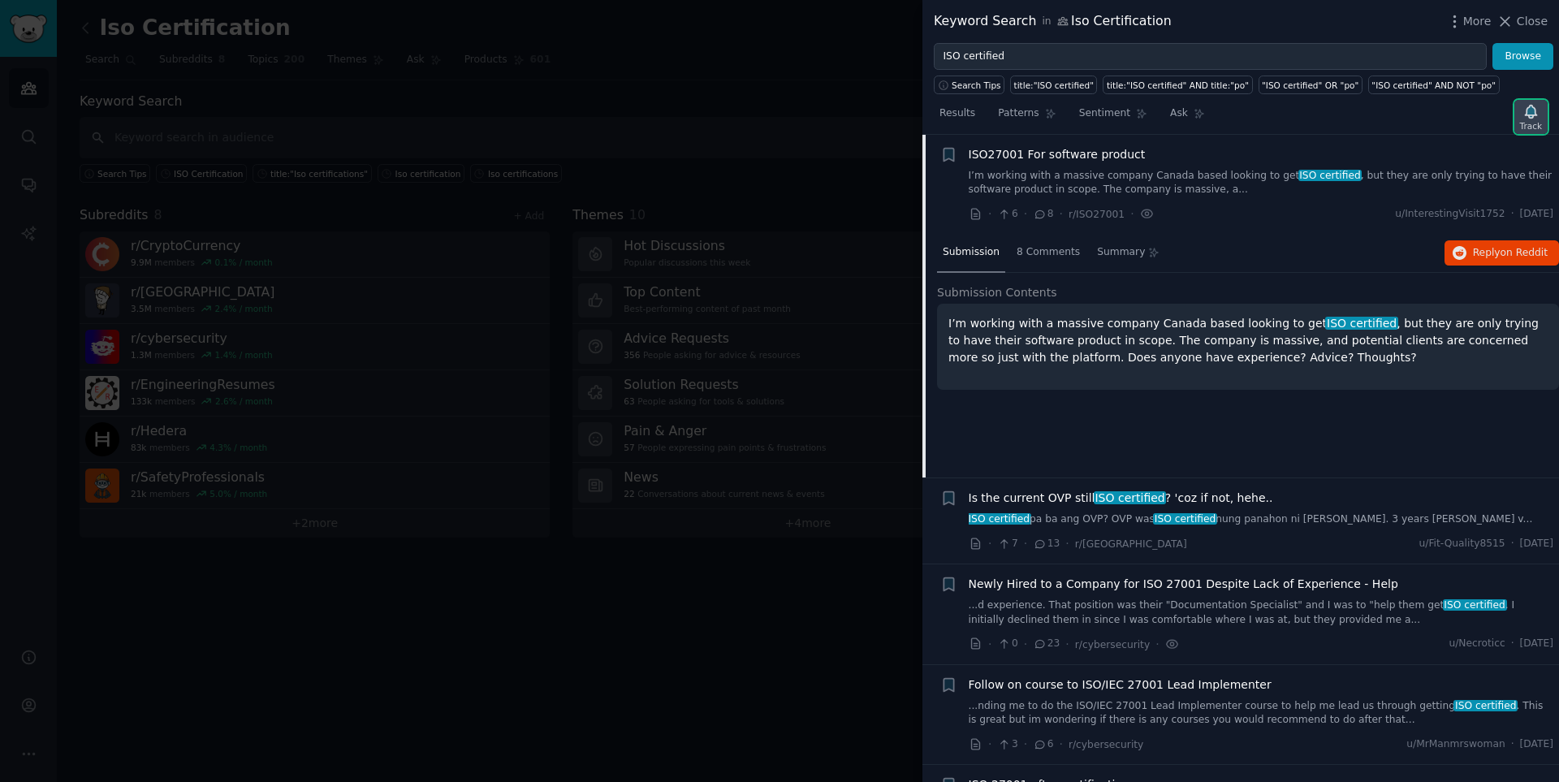
click at [1108, 114] on div "Track" at bounding box center [1530, 117] width 33 height 34
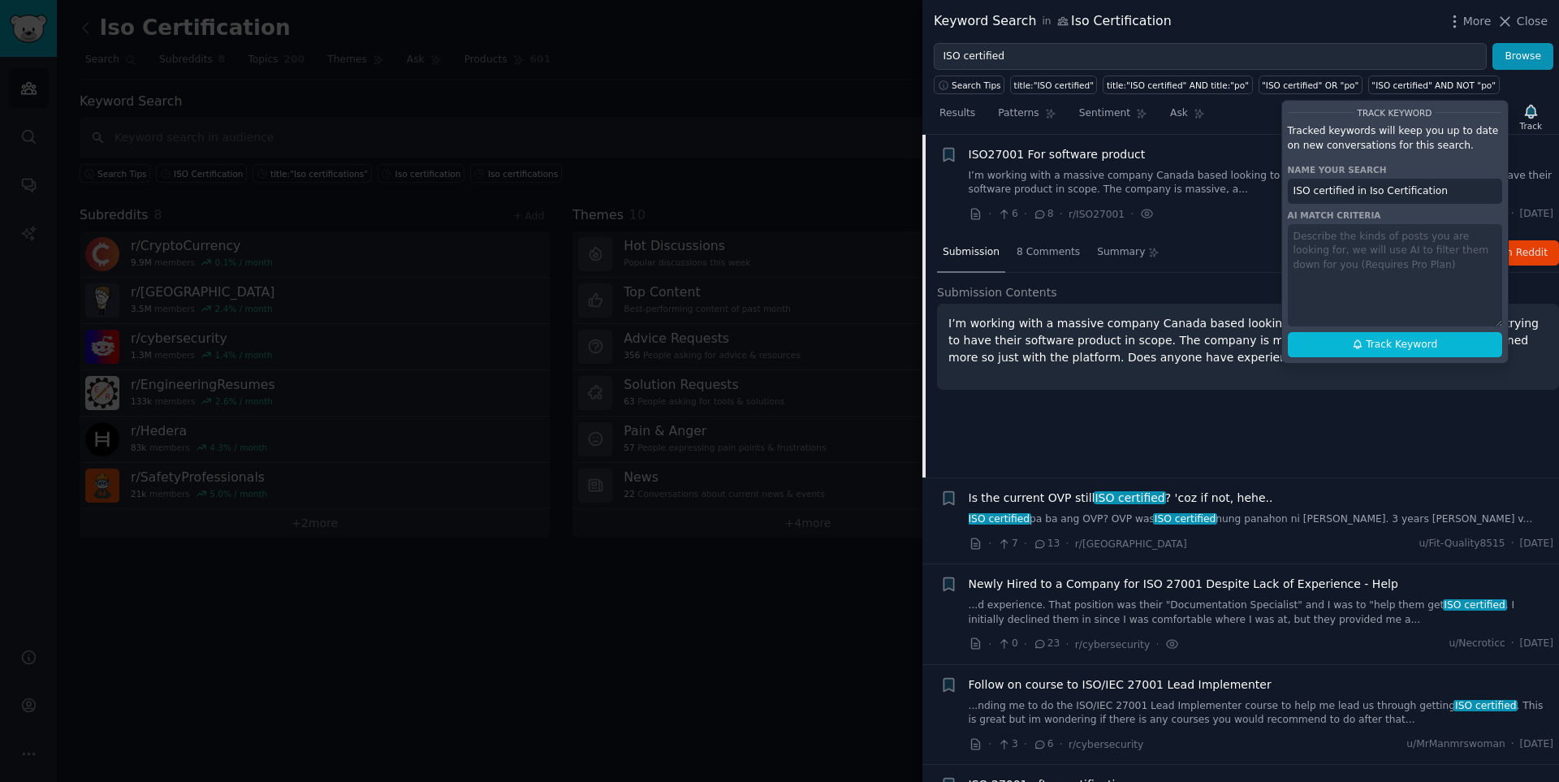
click at [1108, 359] on div "Track Keyword Tracked keywords will keep you up to date on new conversations fo…" at bounding box center [1394, 232] width 227 height 264
click at [1108, 351] on span "Track Keyword" at bounding box center [1400, 345] width 71 height 15
type input "ISO certified in Iso Certification"
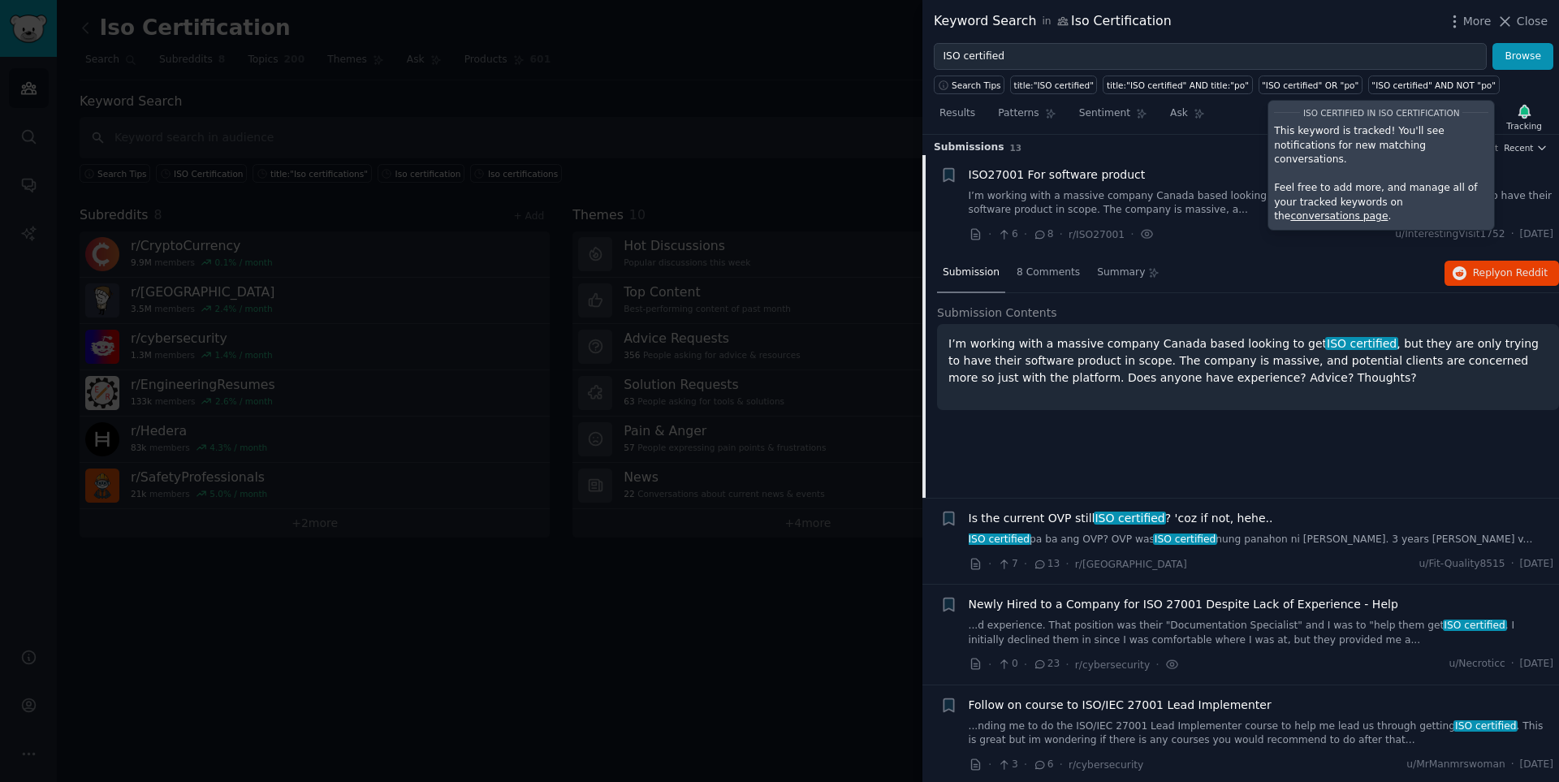
scroll to position [0, 0]
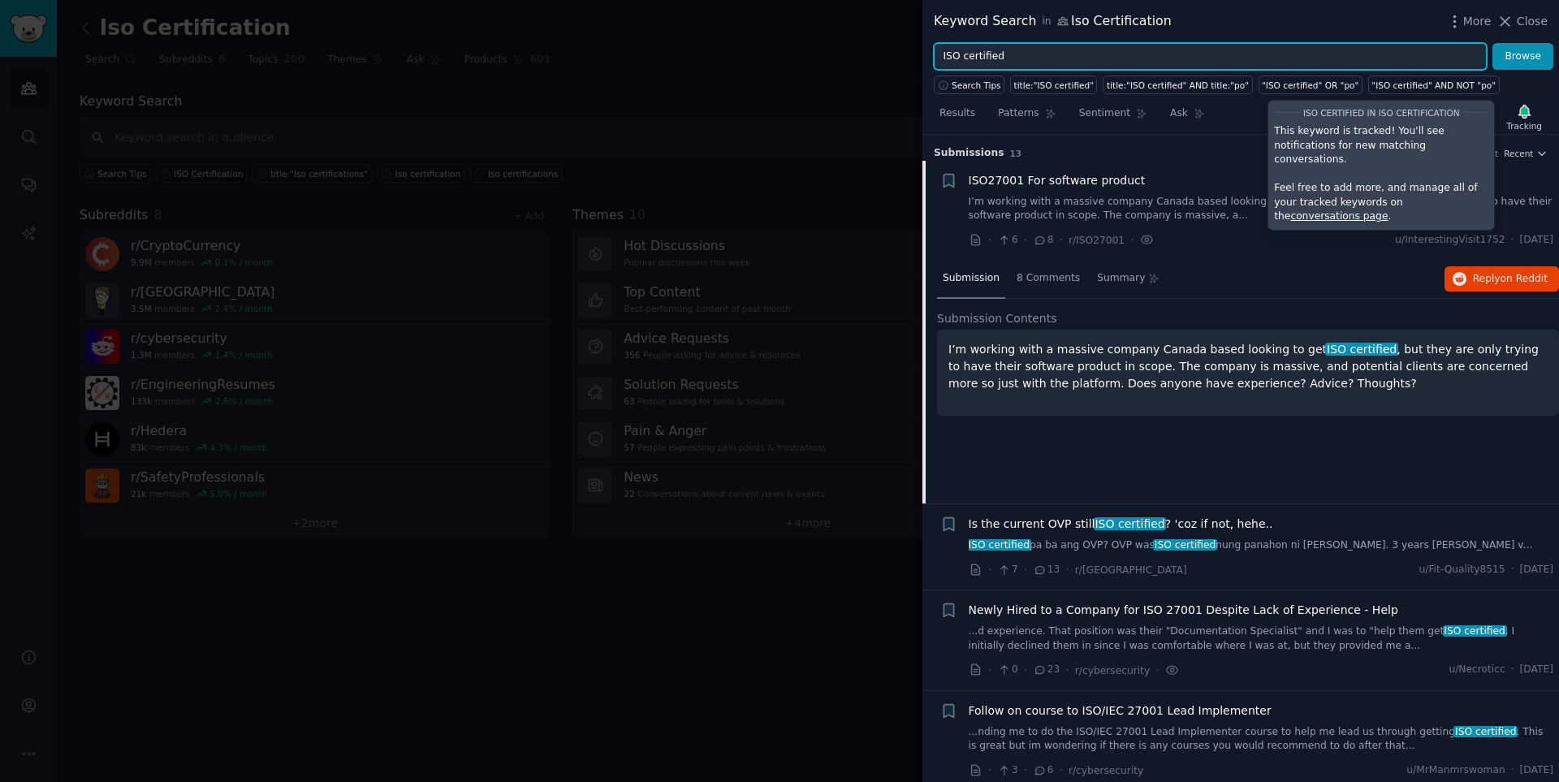
click at [1034, 63] on input "ISO certified" at bounding box center [1210, 57] width 553 height 28
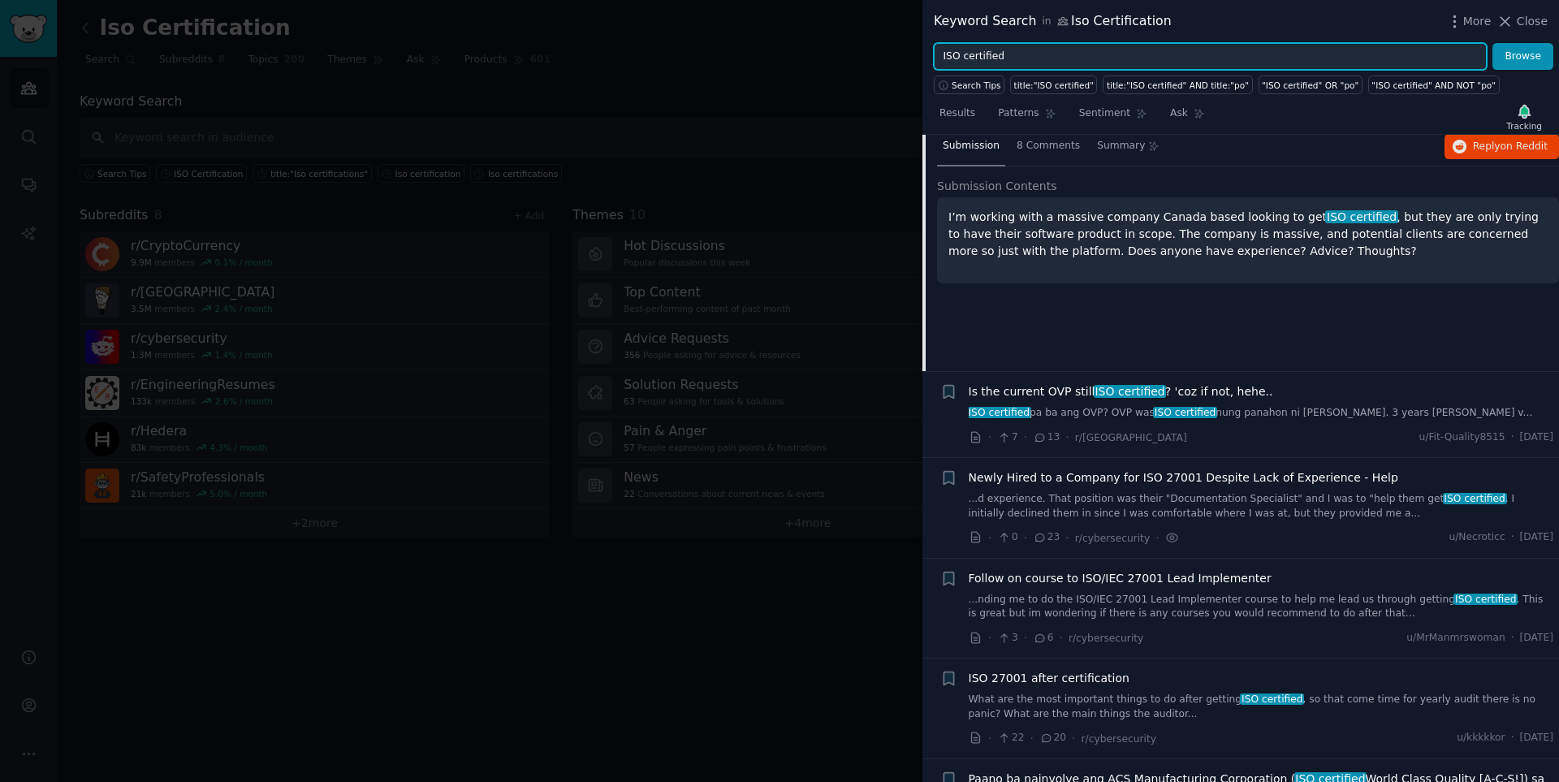
scroll to position [162, 0]
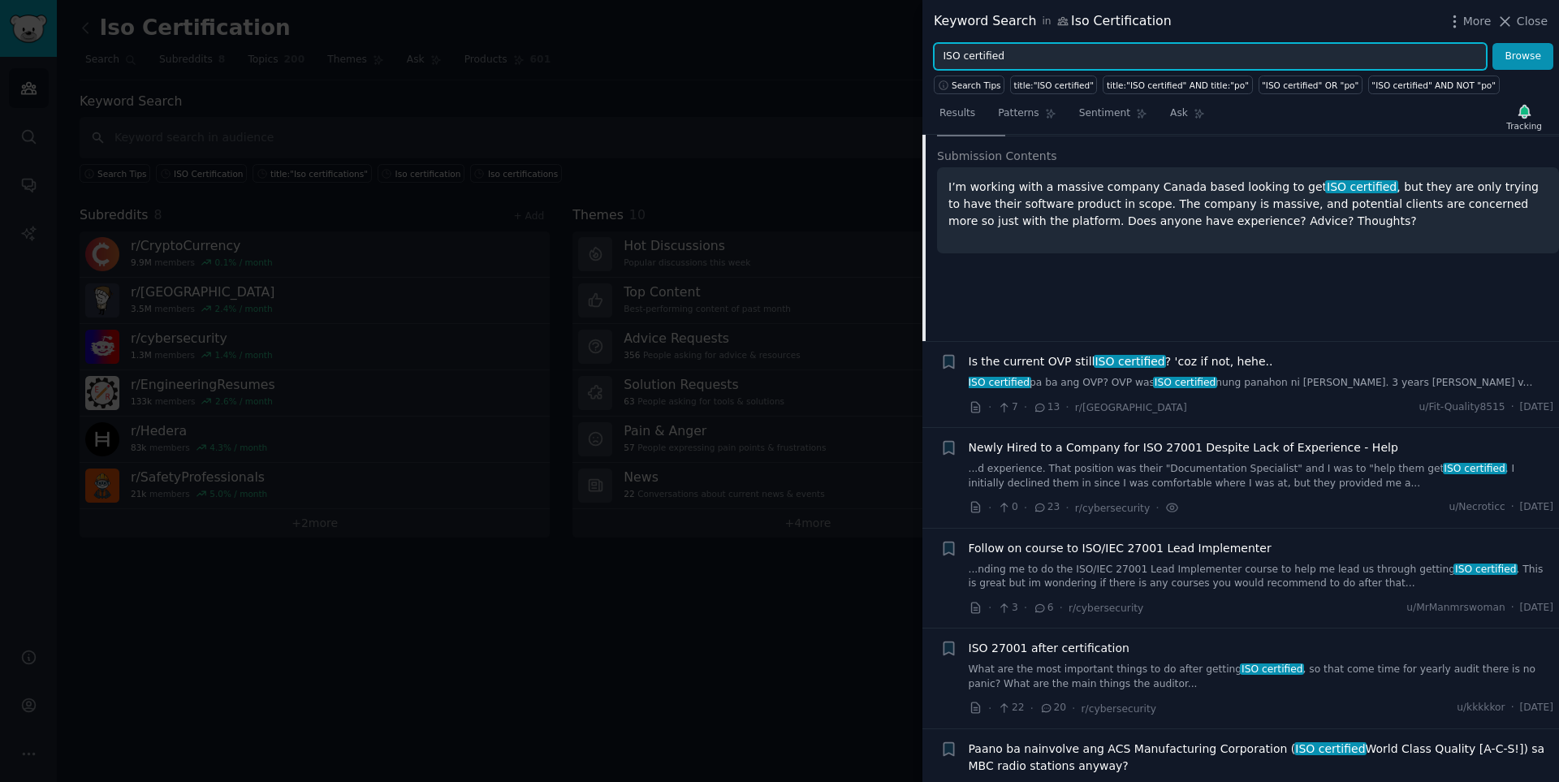
click at [1037, 60] on input "ISO certified" at bounding box center [1210, 57] width 553 height 28
click at [1108, 43] on button "Browse" at bounding box center [1522, 57] width 61 height 28
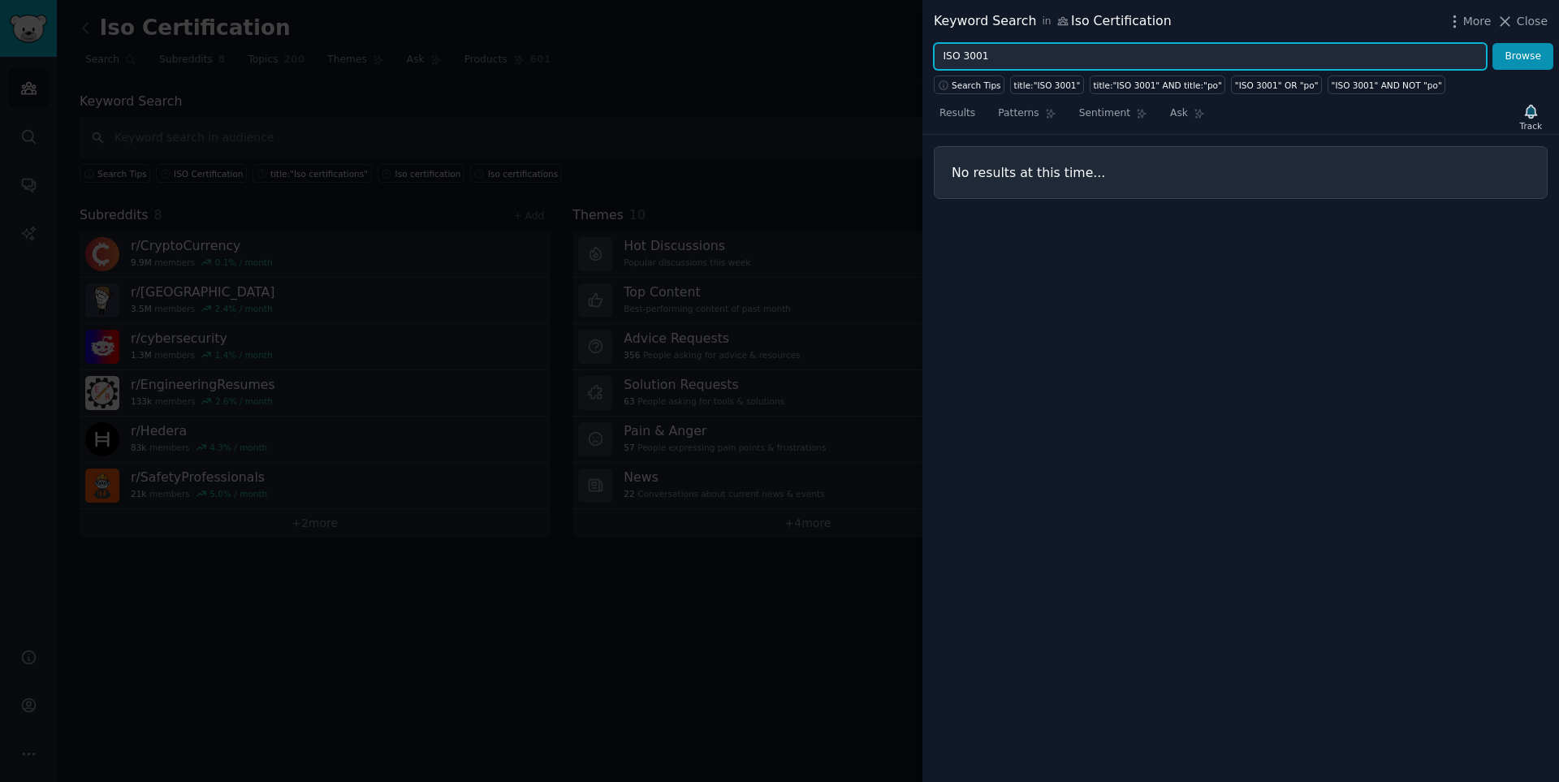
click at [1037, 60] on input "ISO 3001" at bounding box center [1210, 57] width 553 height 28
type input "ISO 9001"
click at [1108, 43] on button "Browse" at bounding box center [1522, 57] width 61 height 28
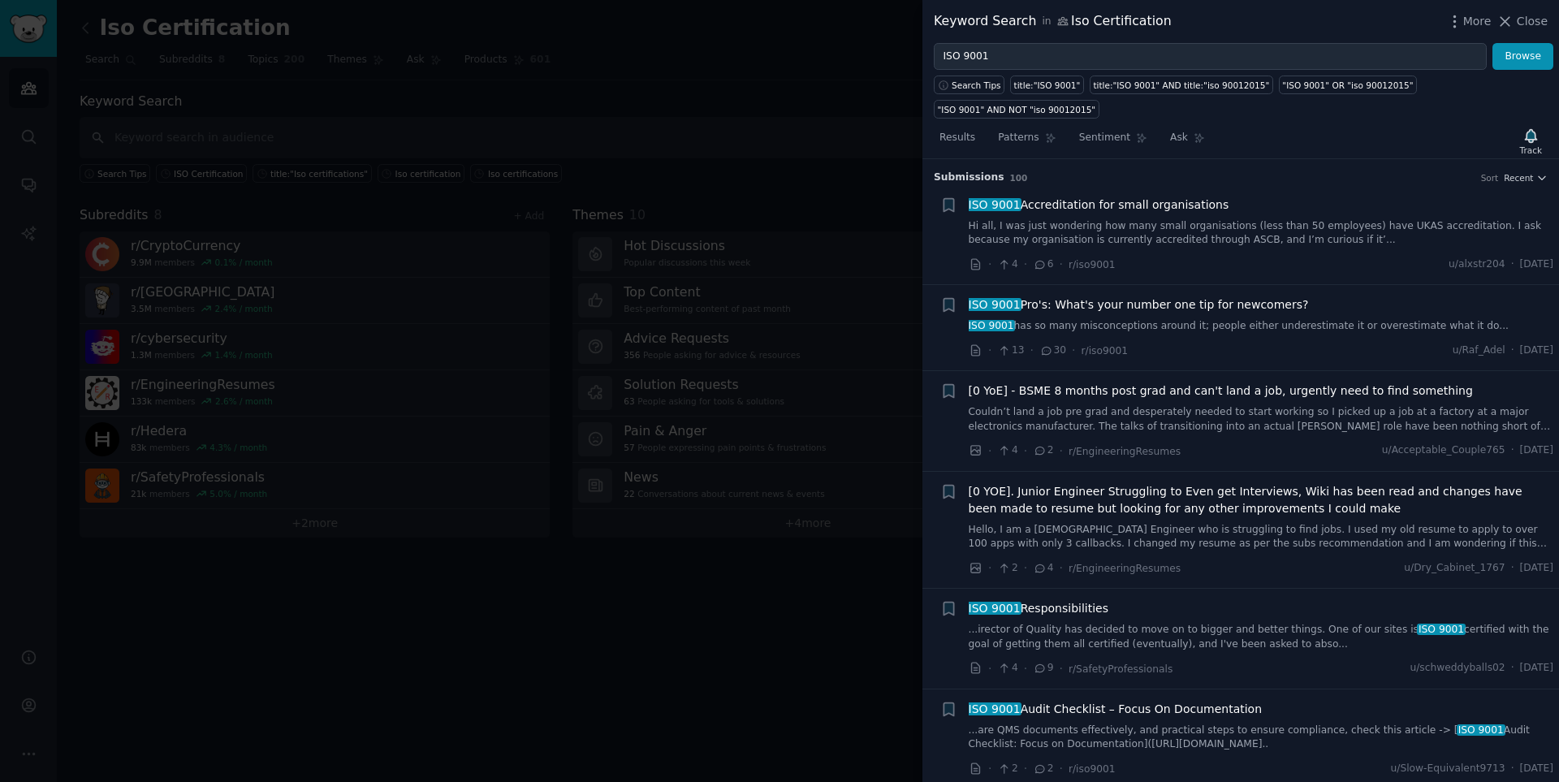
click at [1108, 219] on link "Hi all, I was just wondering how many small organisations (less than 50 employe…" at bounding box center [1260, 233] width 585 height 28
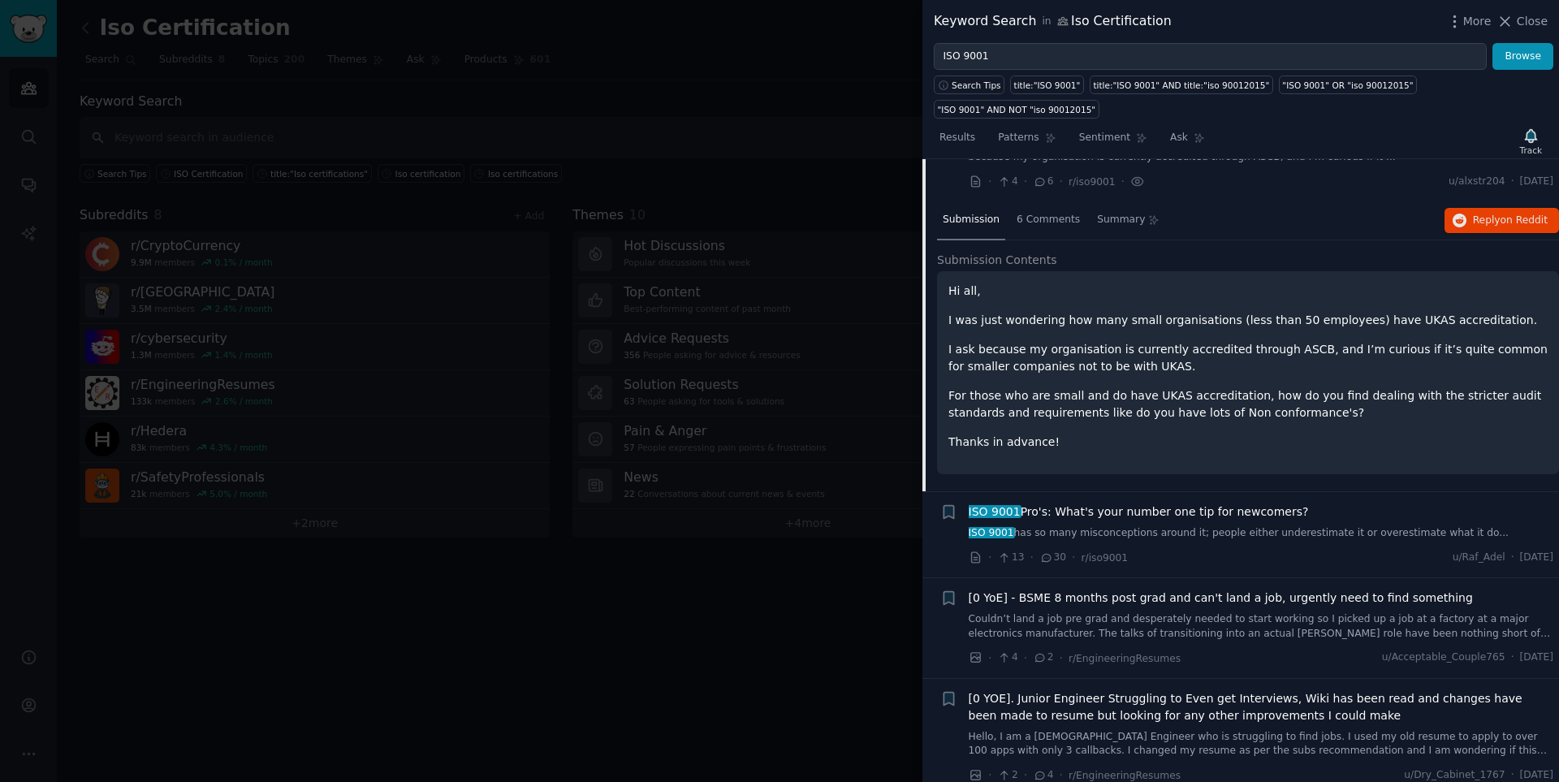
scroll to position [107, 0]
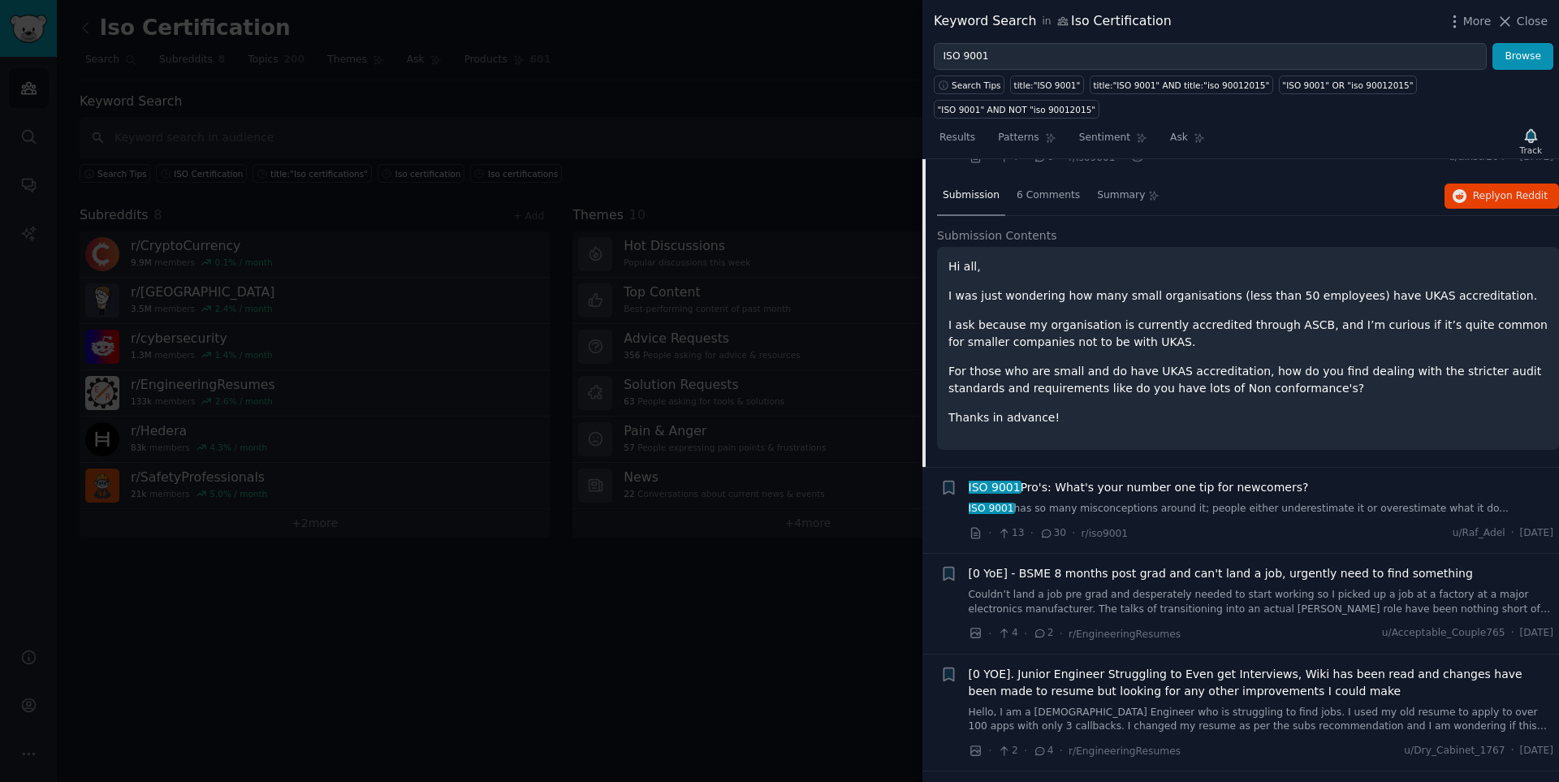
click at [1108, 479] on div "ISO 9001 Pro's: What's your number one tip for newcomers? ISO 9001 has so many …" at bounding box center [1260, 497] width 585 height 37
click at [1108, 479] on span "ISO 9001 Pro's: What's your number one tip for newcomers?" at bounding box center [1138, 487] width 340 height 17
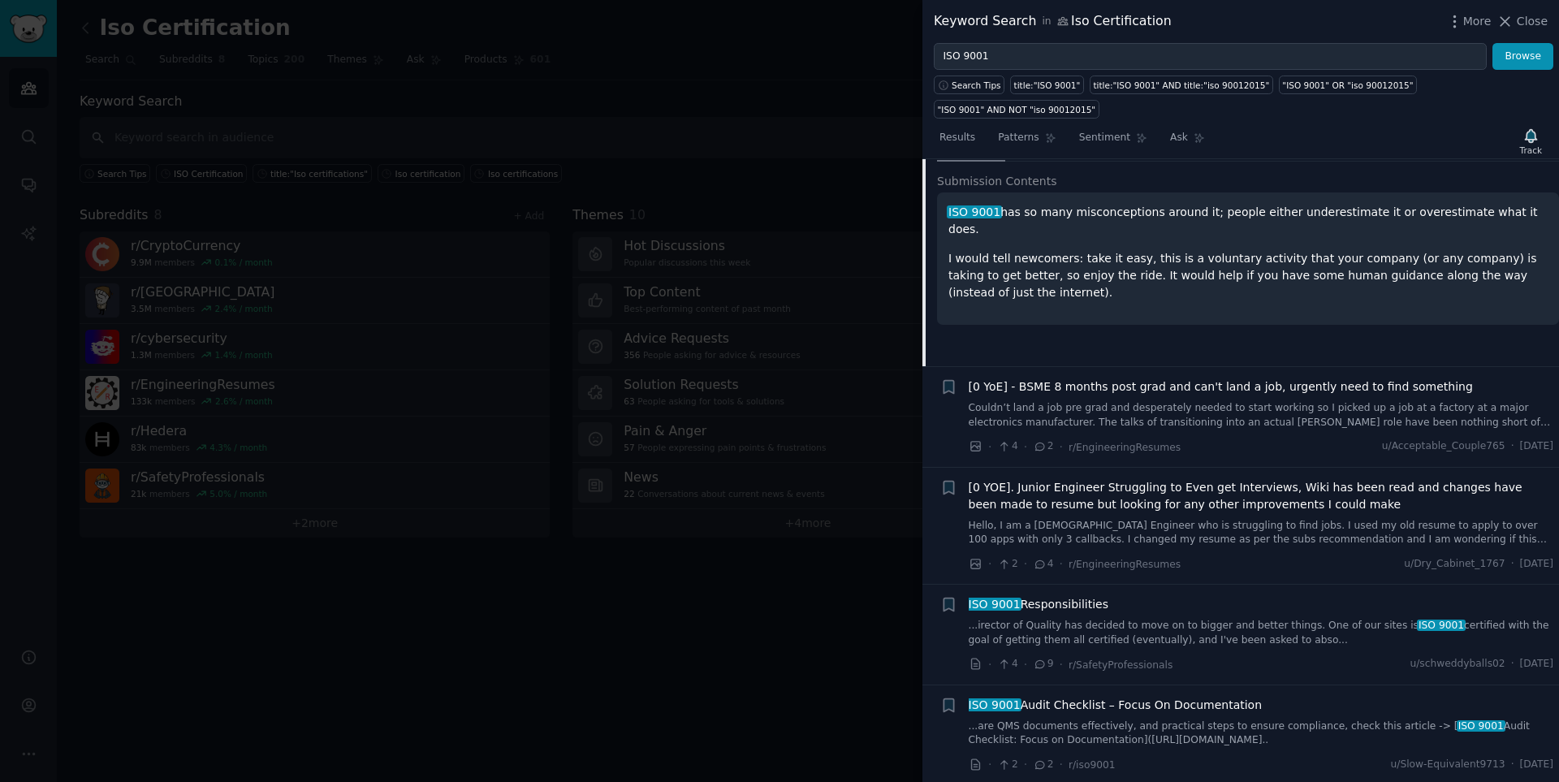
scroll to position [288, 0]
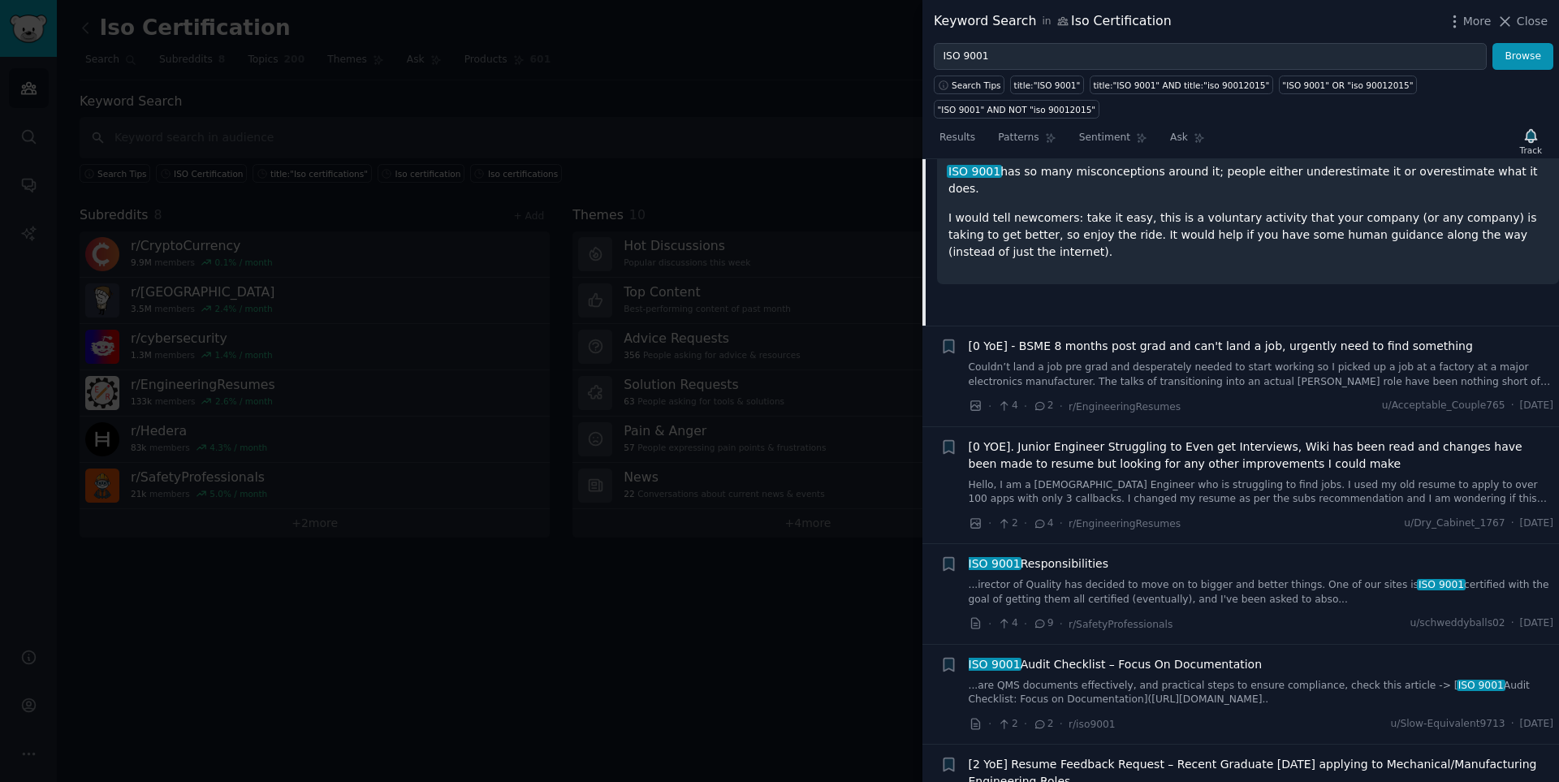
click at [1108, 338] on div "[0 YoE] - BSME 8 months post grad and can't land a job, urgently need to find s…" at bounding box center [1260, 363] width 585 height 51
click at [1108, 338] on span "[0 YoE] - BSME 8 months post grad and can't land a job, urgently need to find s…" at bounding box center [1220, 346] width 504 height 17
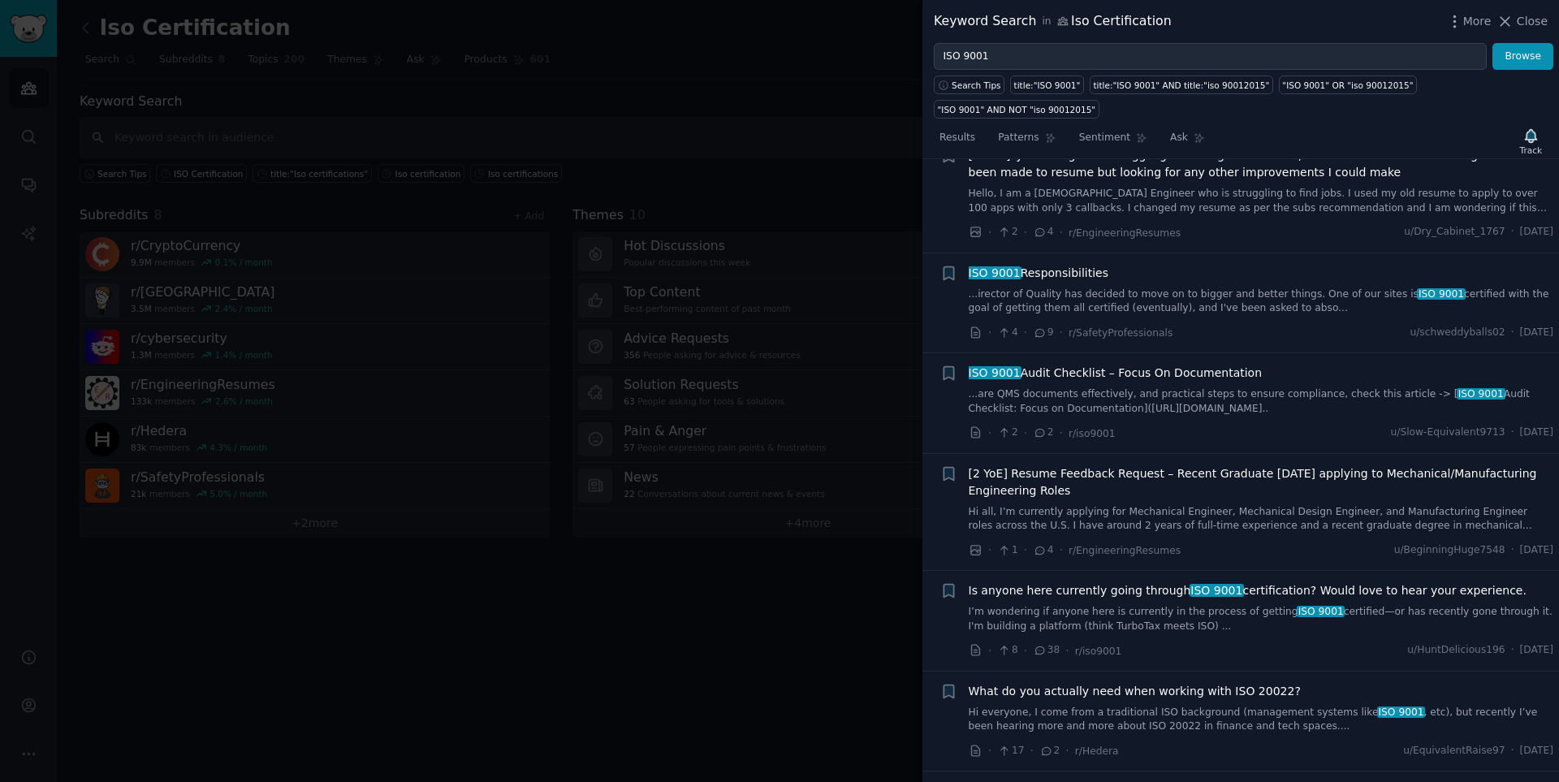
scroll to position [780, 0]
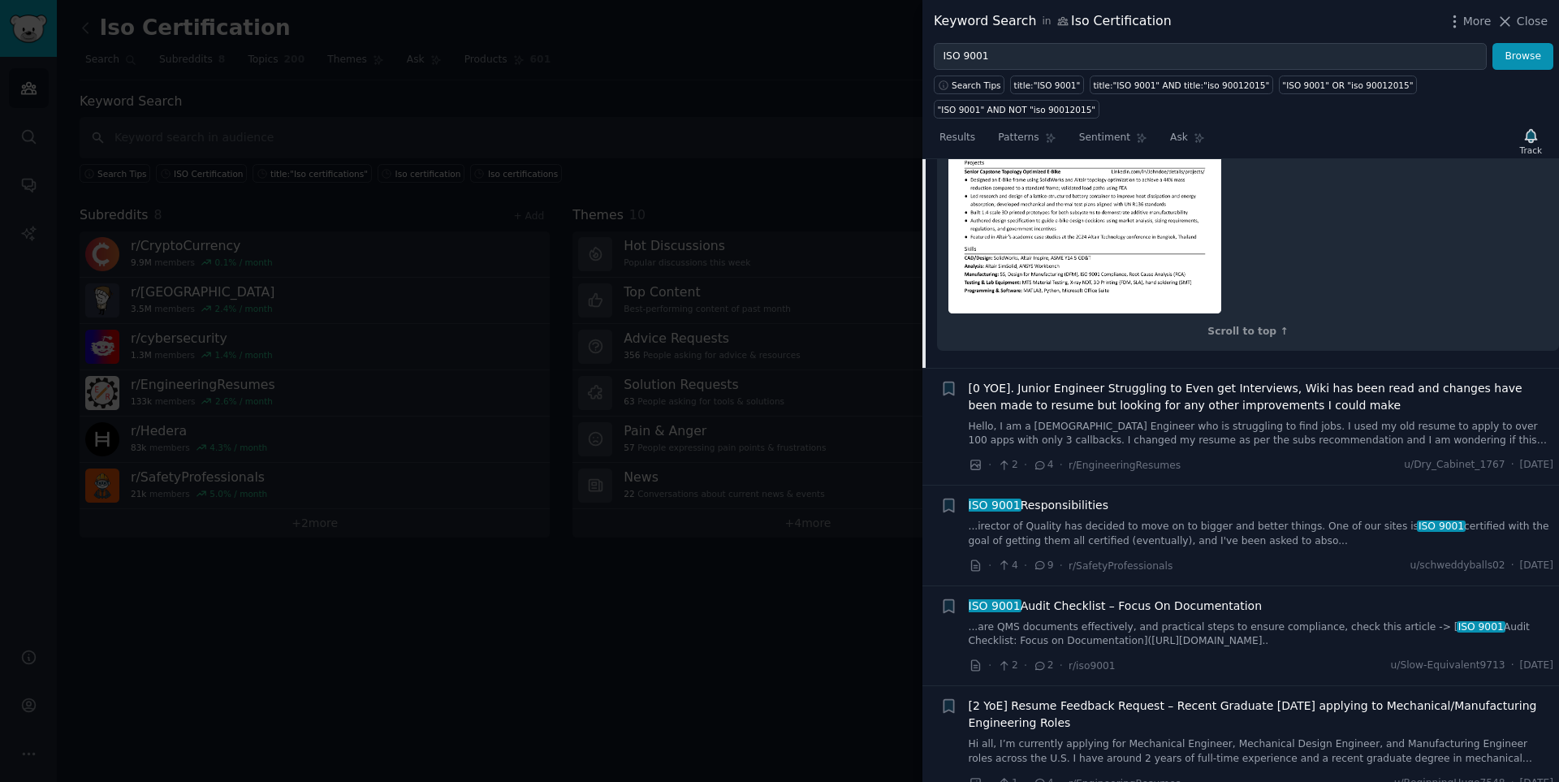
click at [1108, 520] on link "...irector of Quality has decided to move on to bigger and better things. One o…" at bounding box center [1260, 534] width 585 height 28
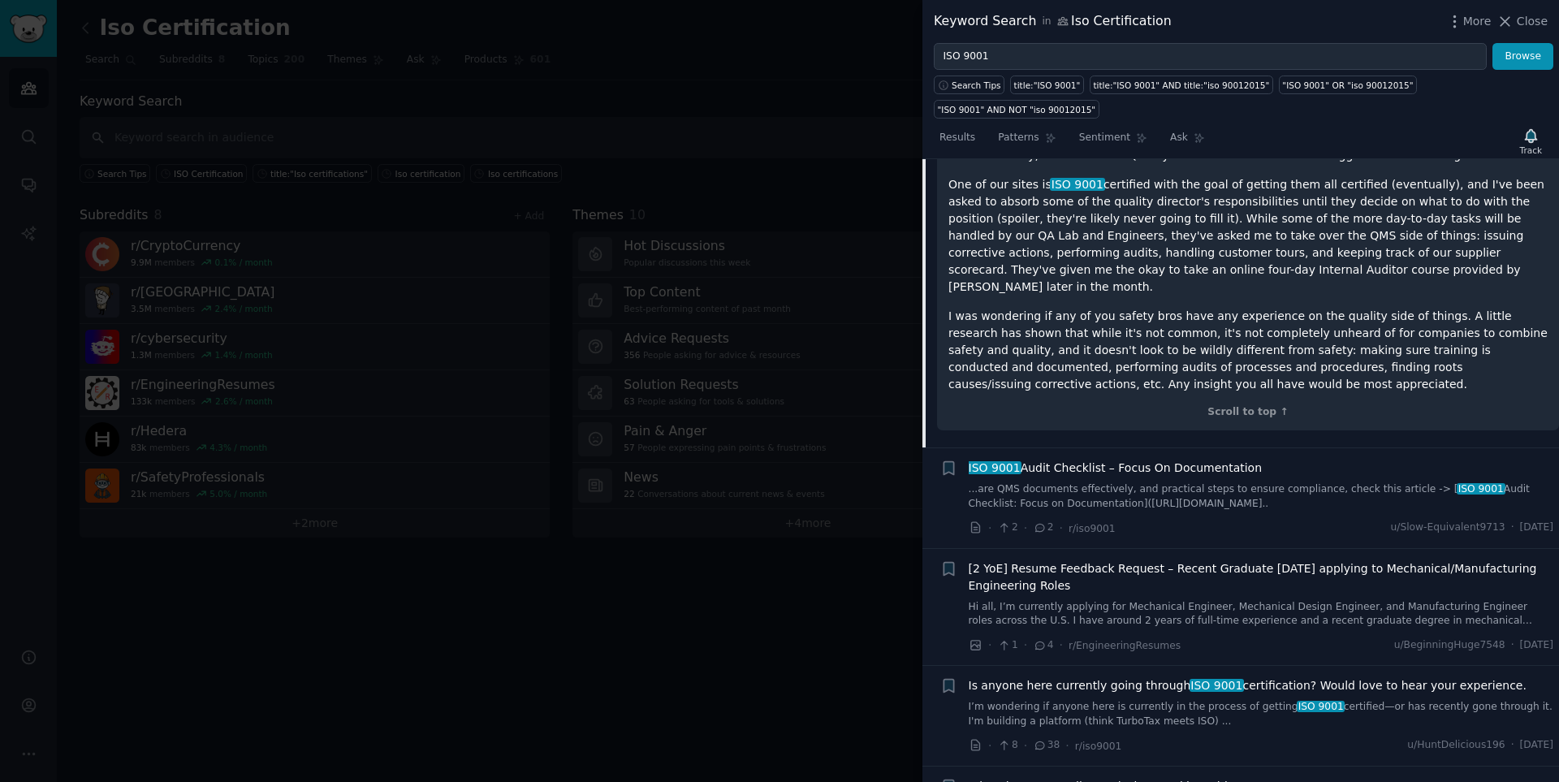
scroll to position [673, 0]
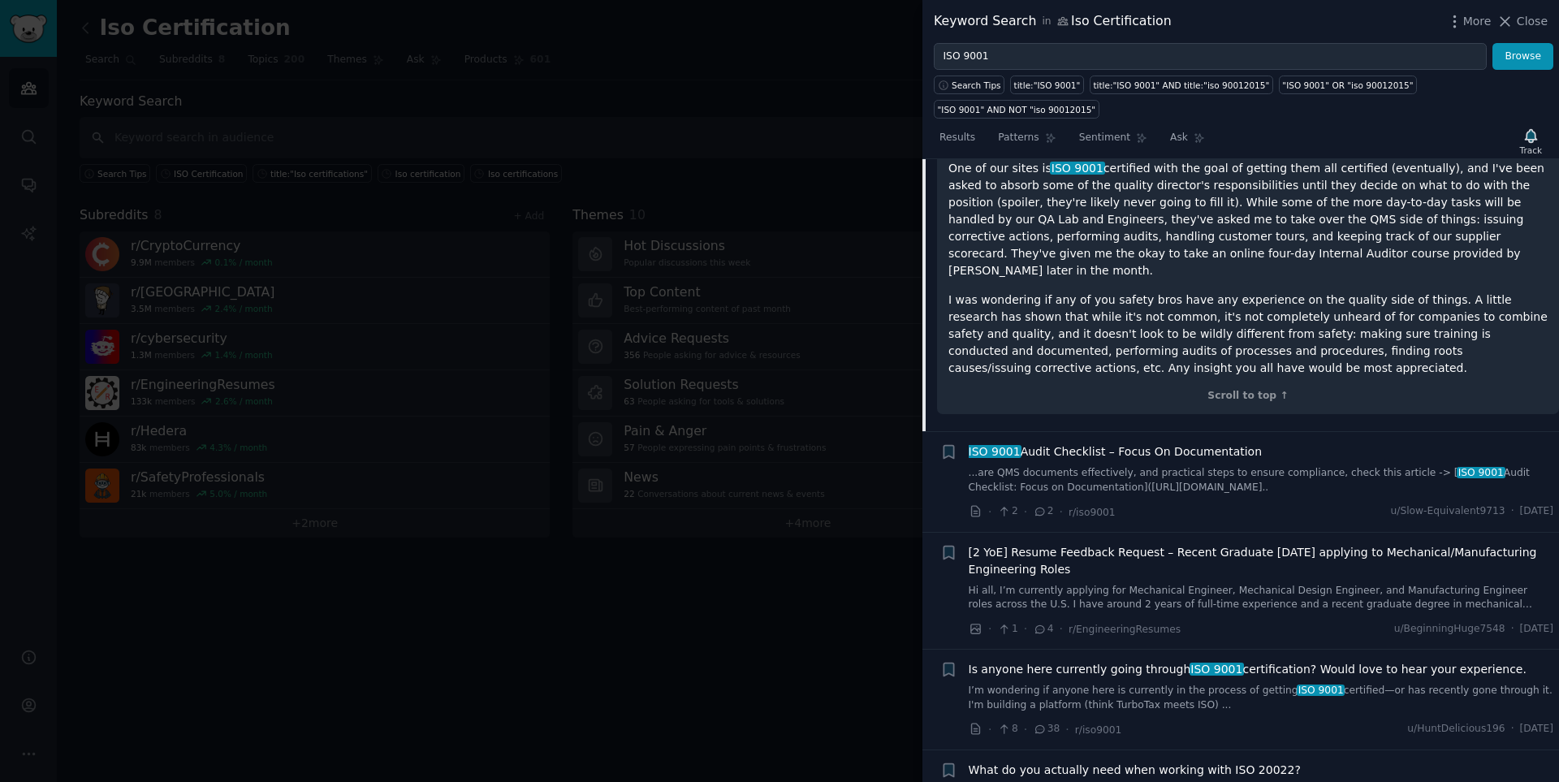
click at [1108, 466] on link "...are QMS documents effectively, and practical steps to ensure compliance, che…" at bounding box center [1260, 480] width 585 height 28
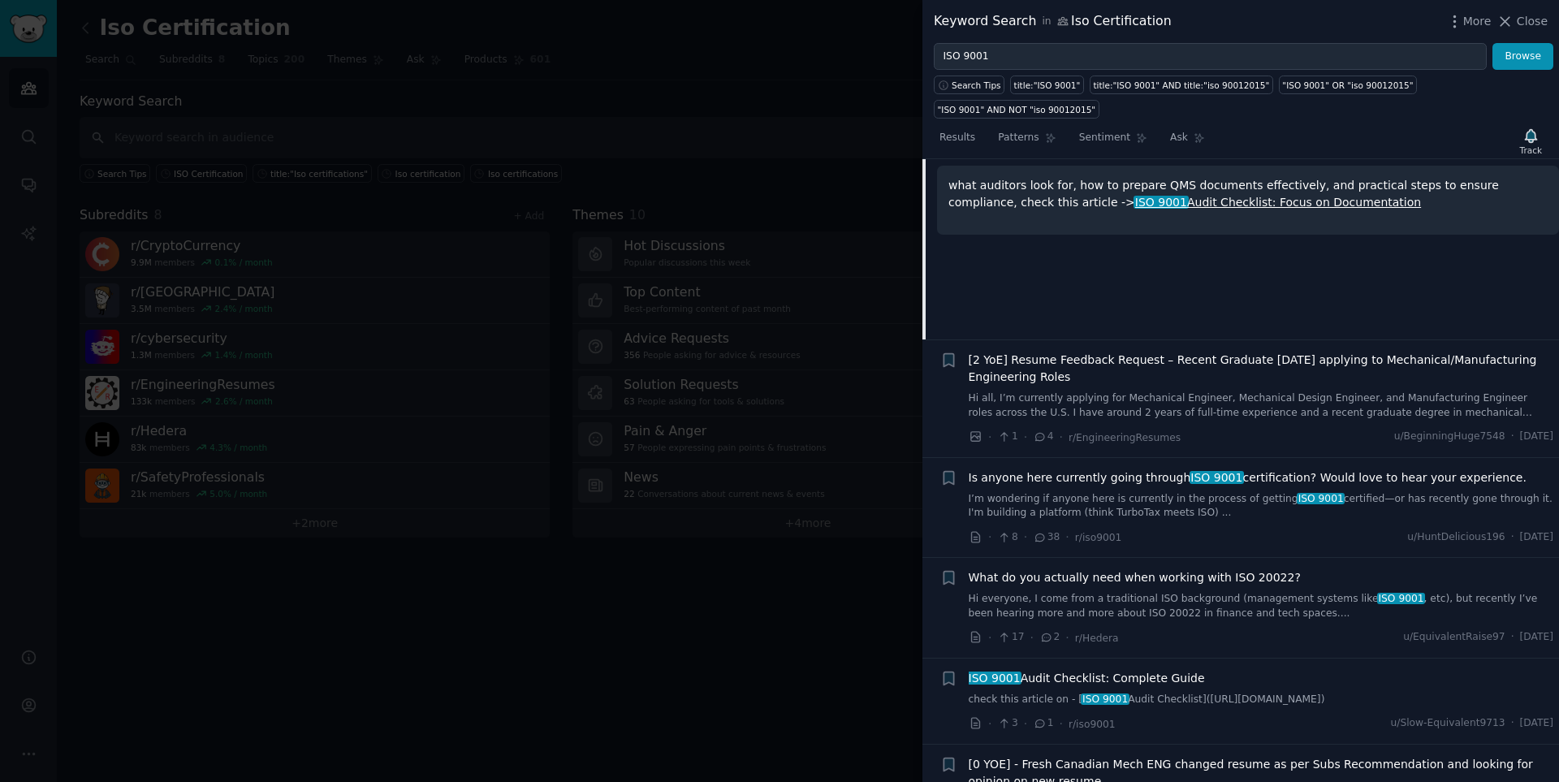
scroll to position [774, 0]
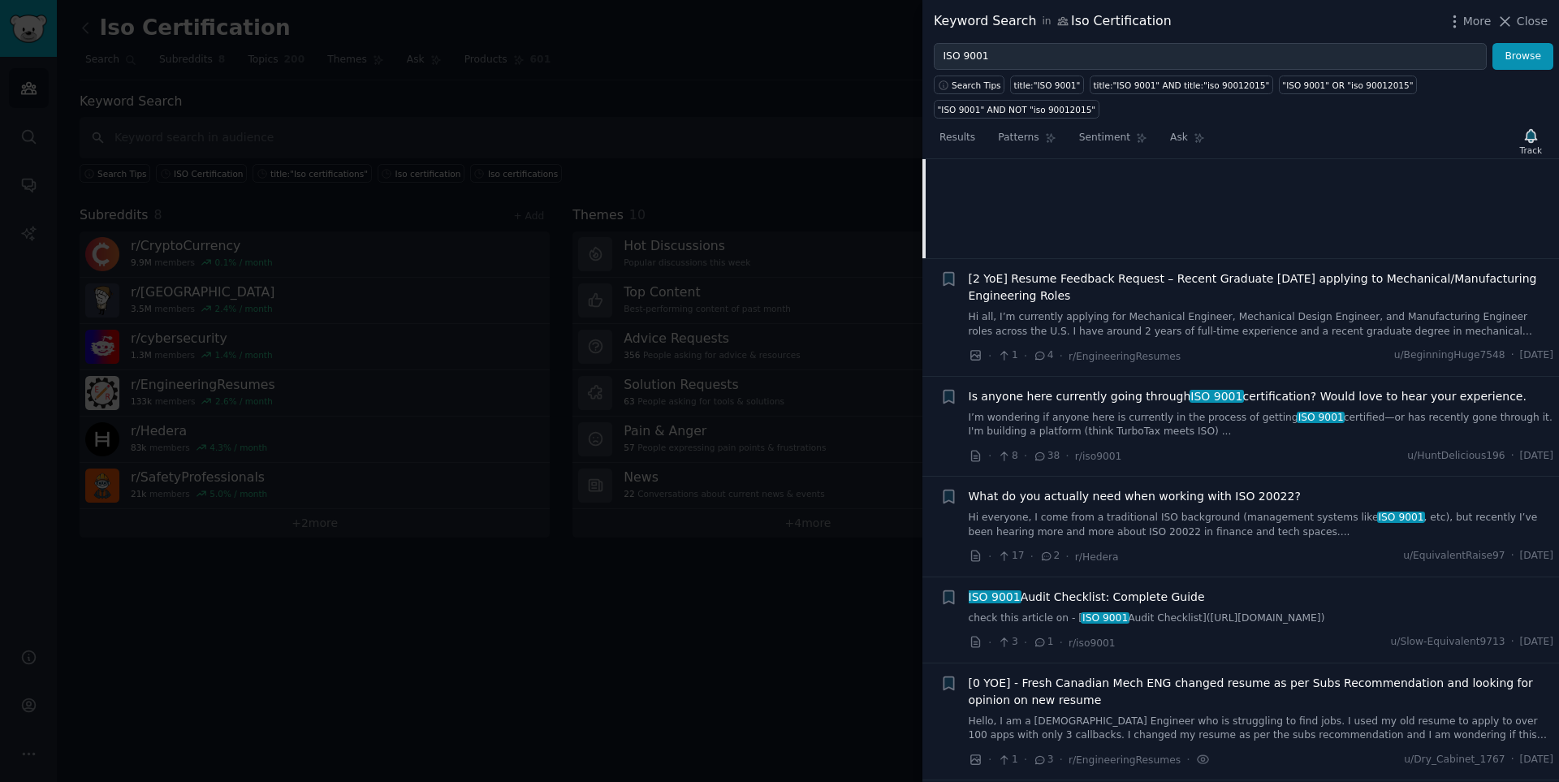
click at [1108, 411] on link "I’m wondering if anyone here is currently in the process of getting ISO 9001 ce…" at bounding box center [1260, 425] width 585 height 28
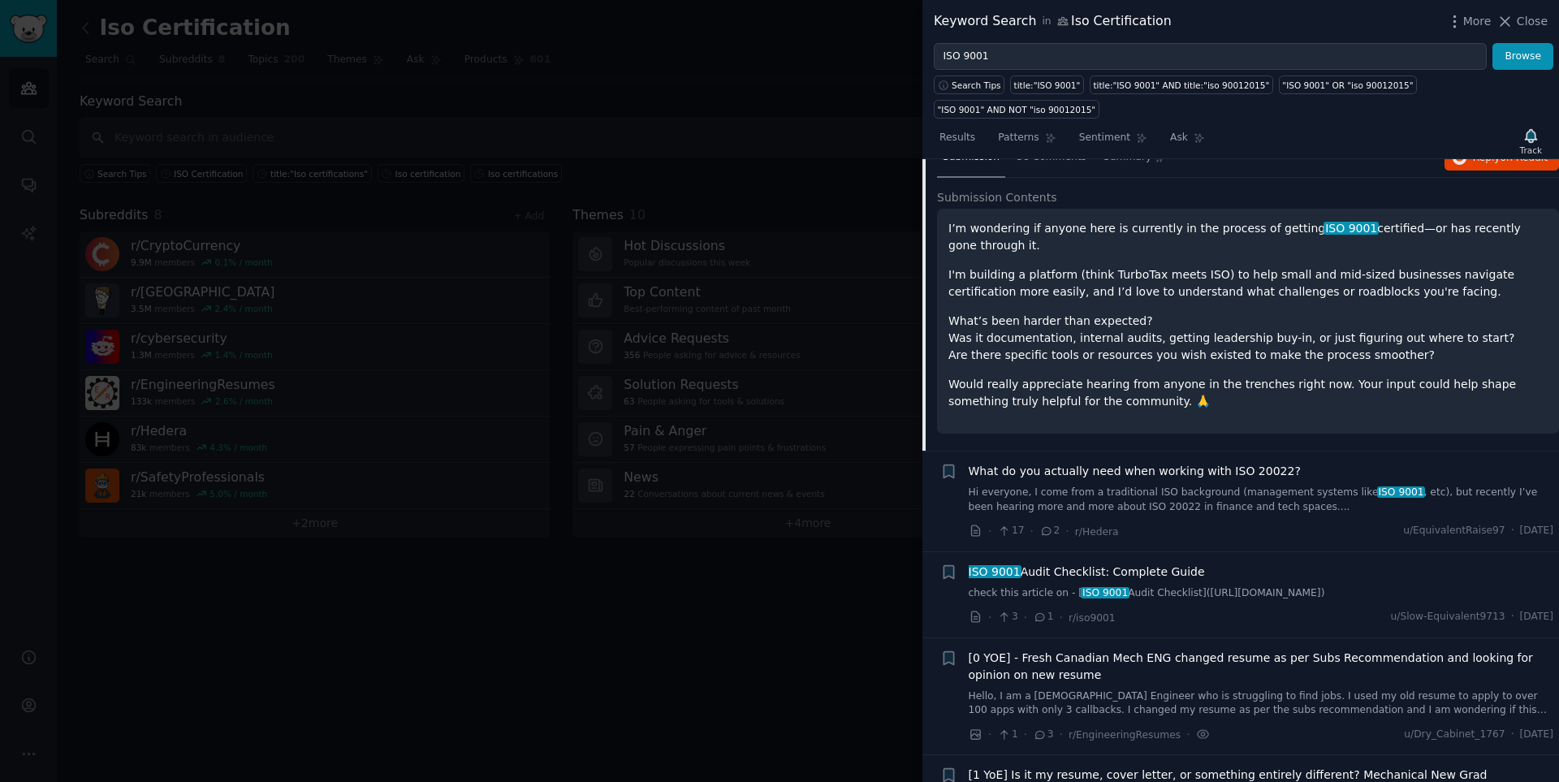
scroll to position [910, 0]
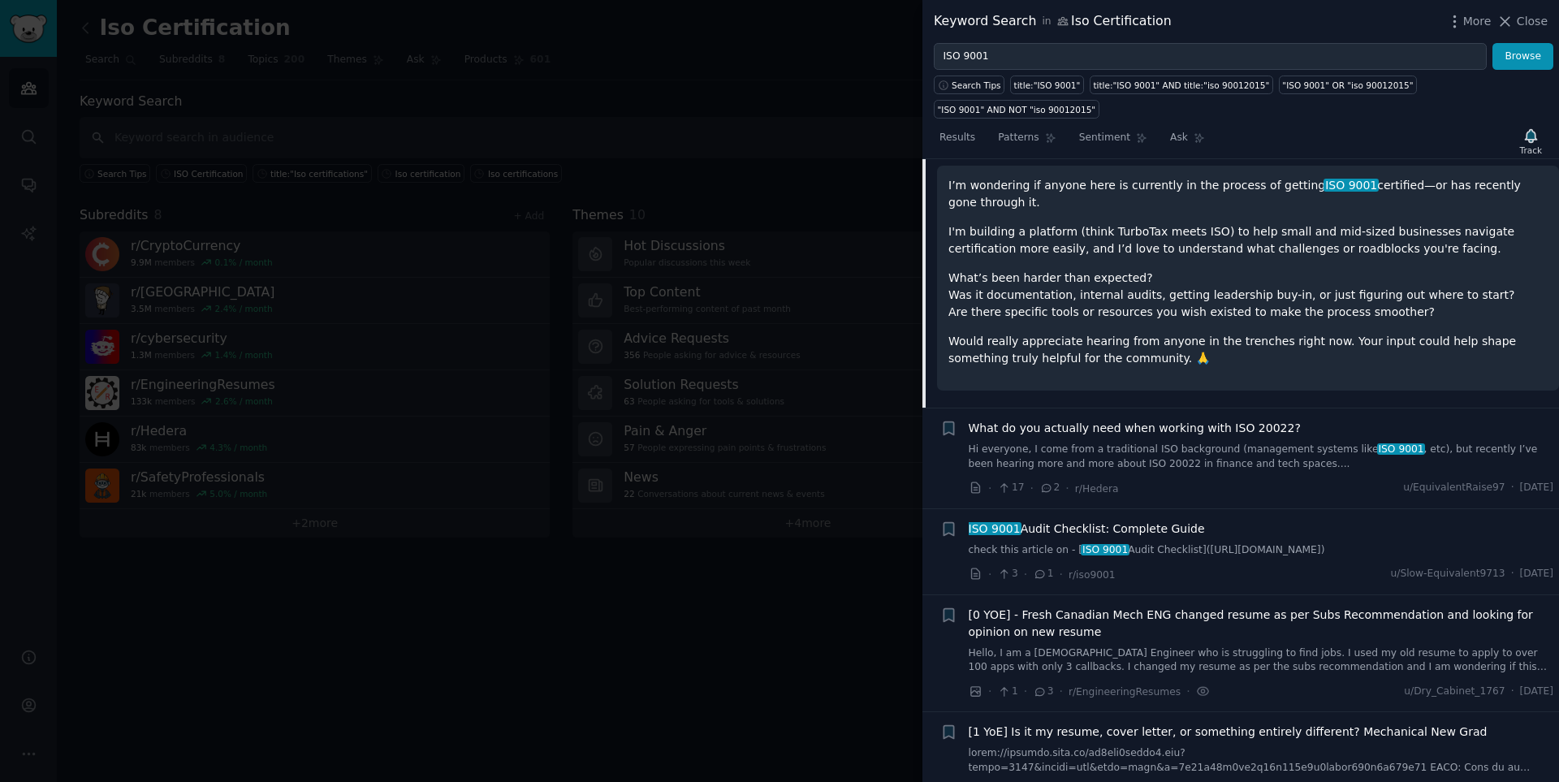
click at [1108, 528] on link "check this article on - [ ISO 9001 Audit Checklist](https://certificationauditc…" at bounding box center [1260, 550] width 585 height 15
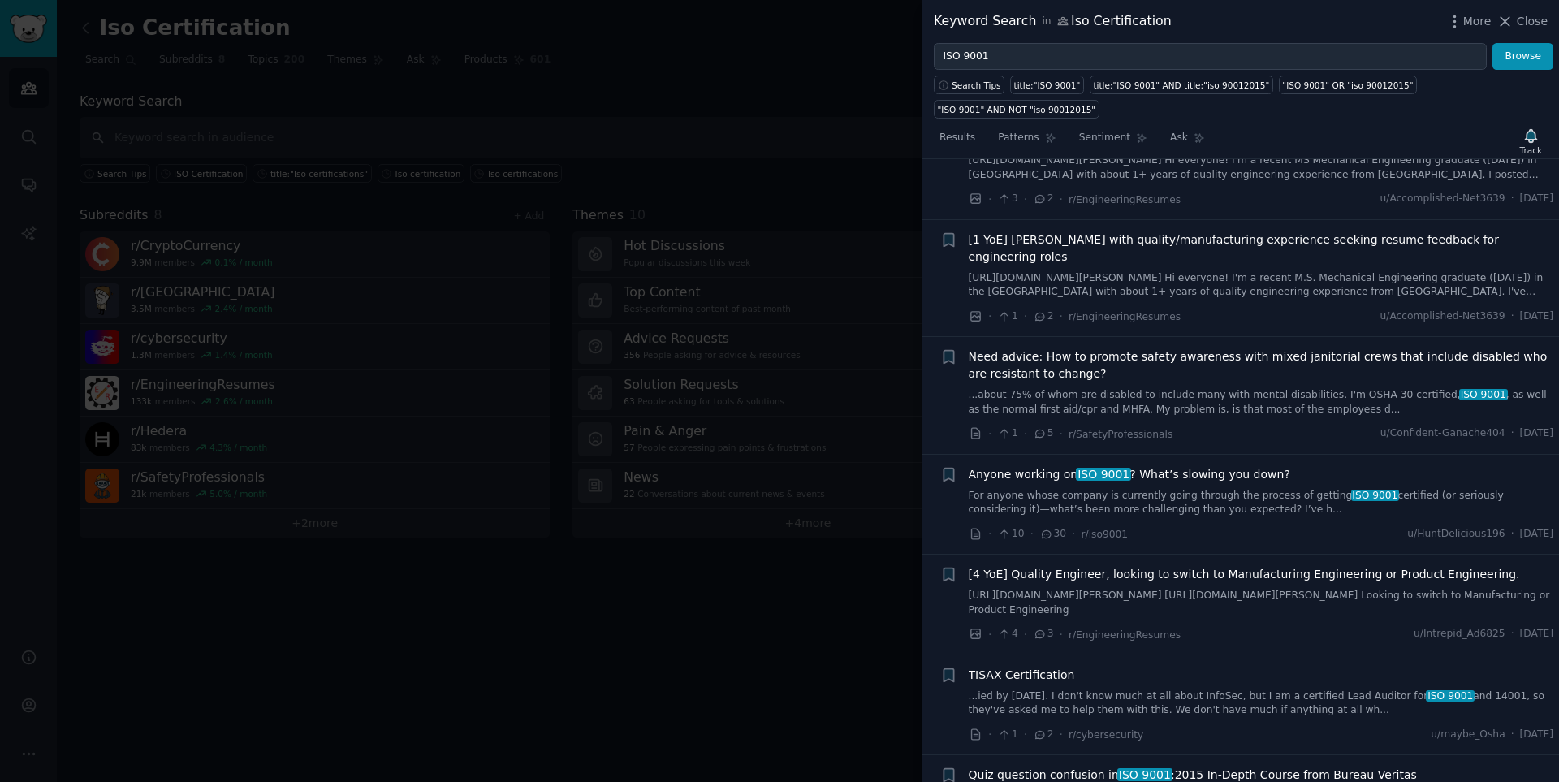
scroll to position [1922, 0]
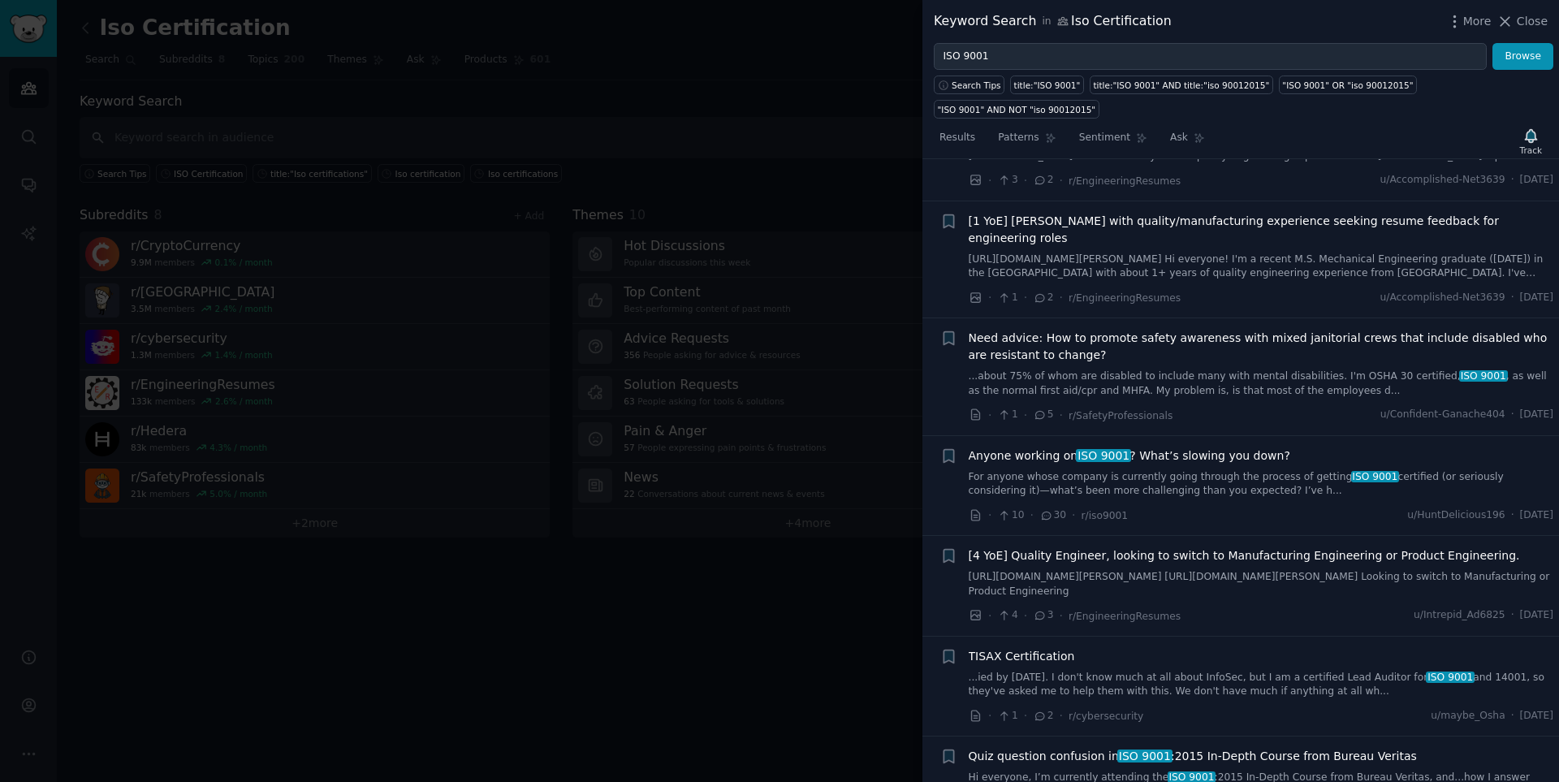
click at [1108, 470] on link "For anyone whose company is currently going through the process of getting ISO …" at bounding box center [1260, 484] width 585 height 28
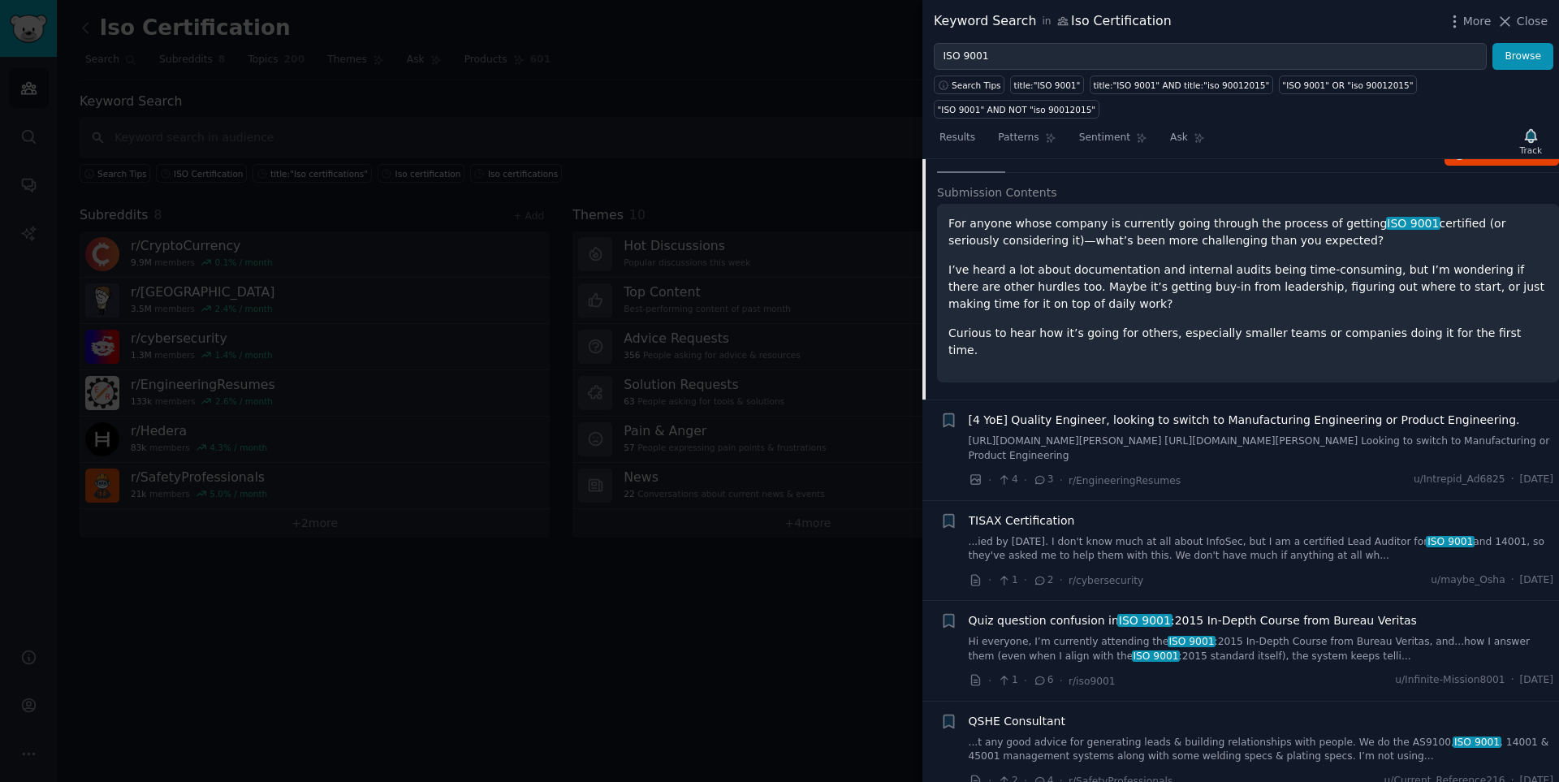
scroll to position [2081, 0]
click at [35, 528] on div at bounding box center [779, 391] width 1559 height 782
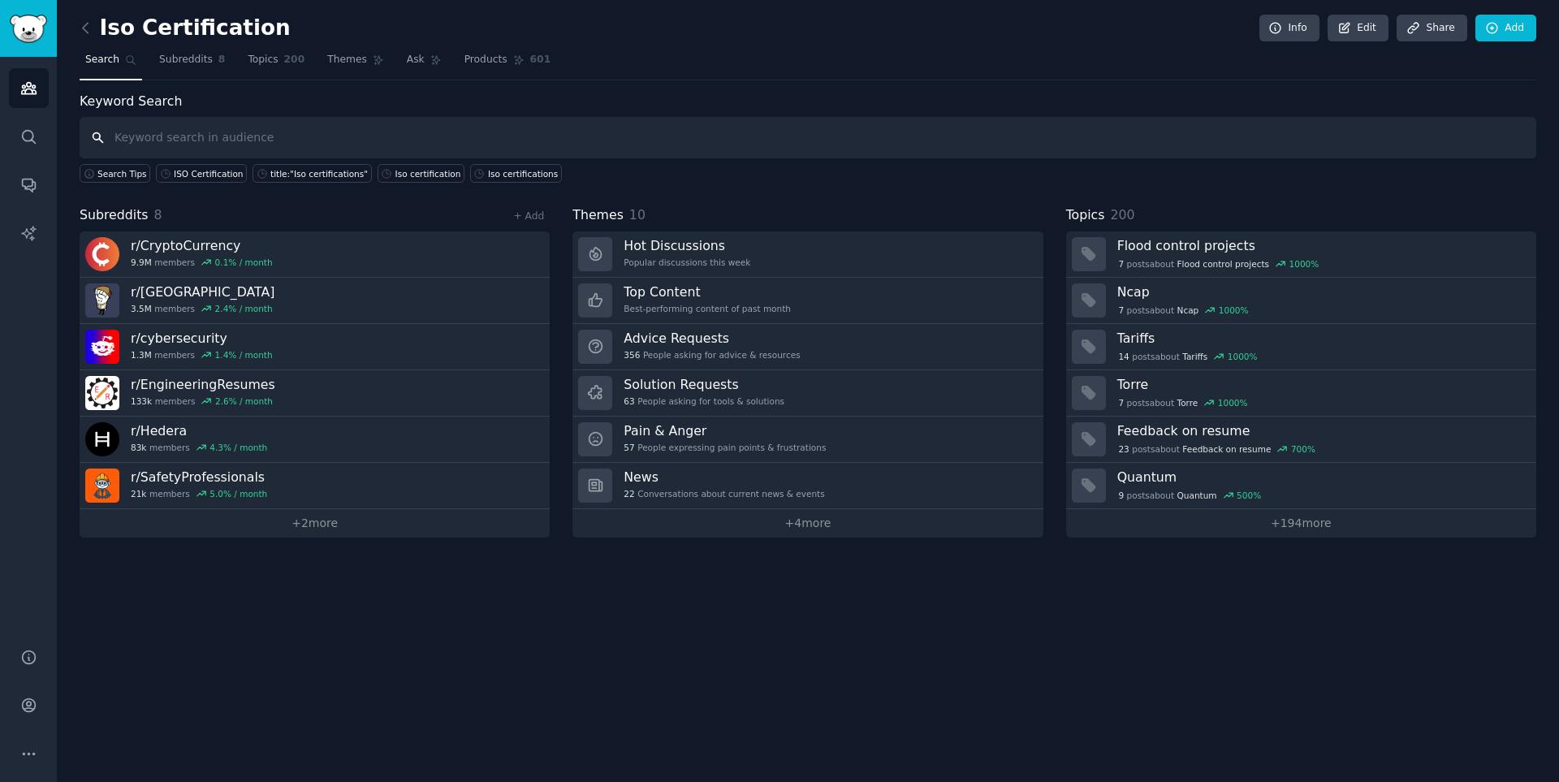
click at [154, 140] on input "text" at bounding box center [808, 137] width 1456 height 41
type input "Seeking iso certification"
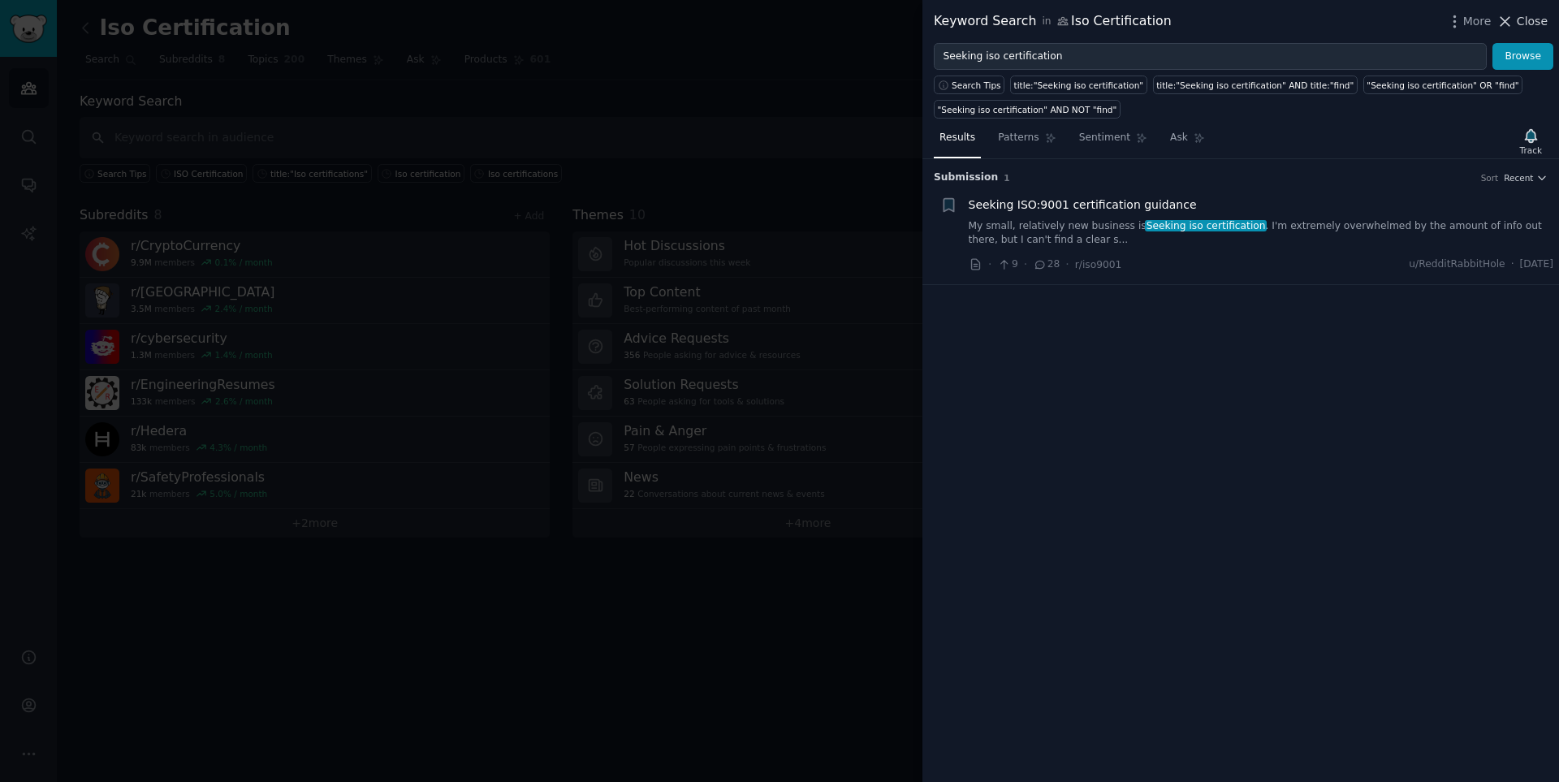
click at [1108, 24] on icon at bounding box center [1504, 21] width 17 height 17
